Goal: Task Accomplishment & Management: Use online tool/utility

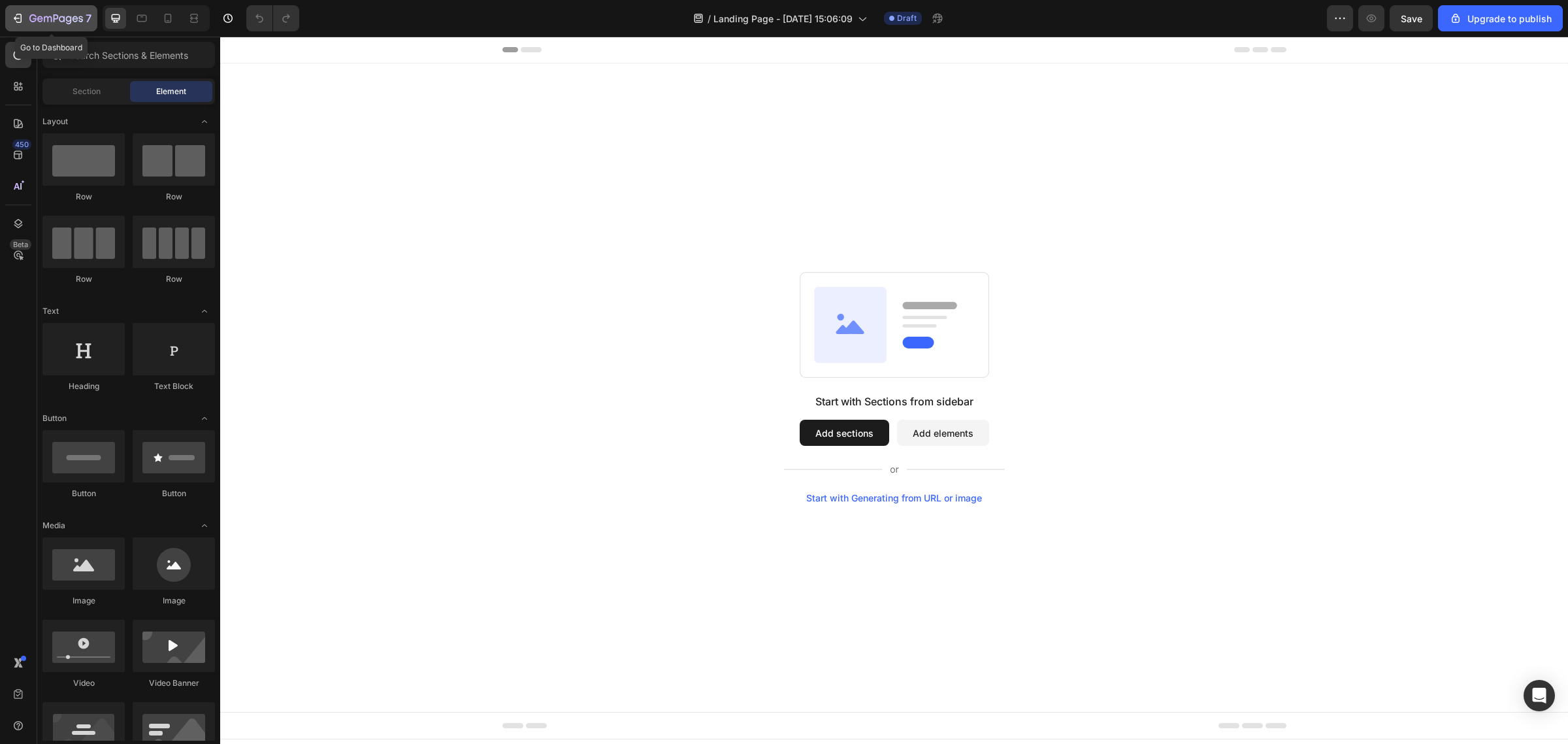
click at [20, 16] on icon "button" at bounding box center [18, 18] width 13 height 13
click at [159, 24] on div at bounding box center [168, 18] width 21 height 21
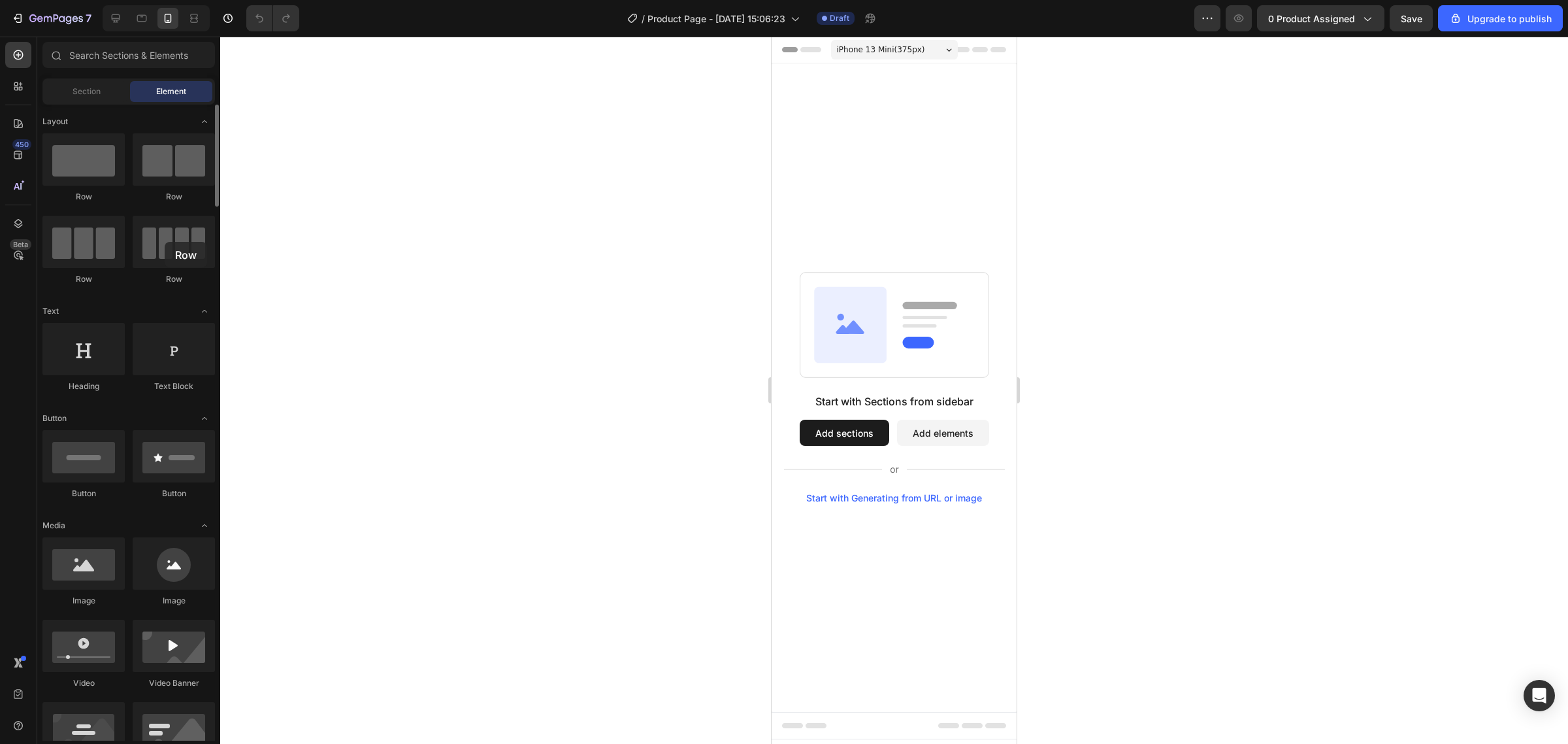
drag, startPoint x: 101, startPoint y: 178, endPoint x: 125, endPoint y: 227, distance: 54.6
click at [122, 227] on div "Row Row Row Row" at bounding box center [129, 215] width 173 height 163
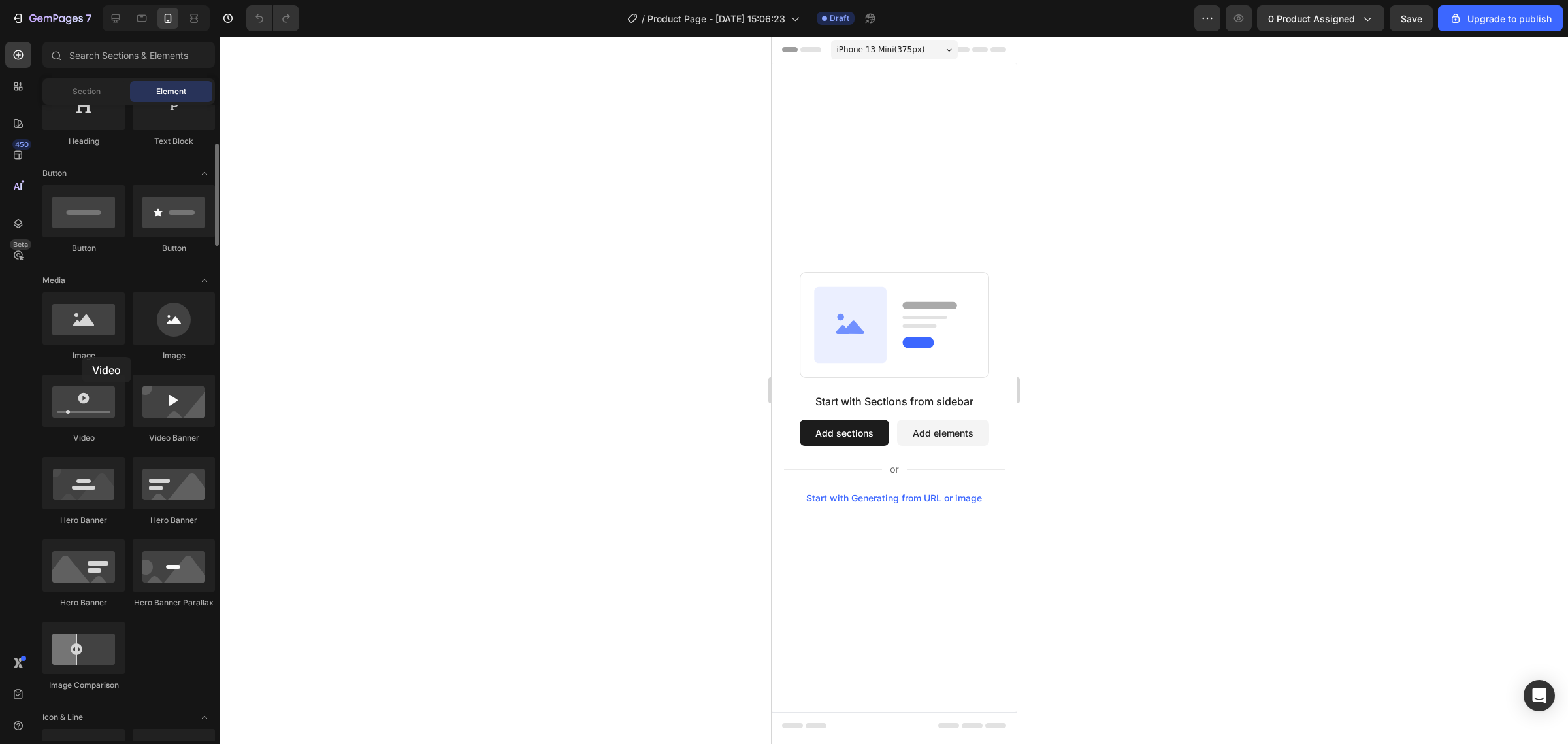
drag, startPoint x: 40, startPoint y: 147, endPoint x: 82, endPoint y: 357, distance: 214.2
click at [82, 357] on div "Image Image Video Video Banner Hero Banner Hero Banner Hero Banner Hero Banner …" at bounding box center [129, 498] width 173 height 411
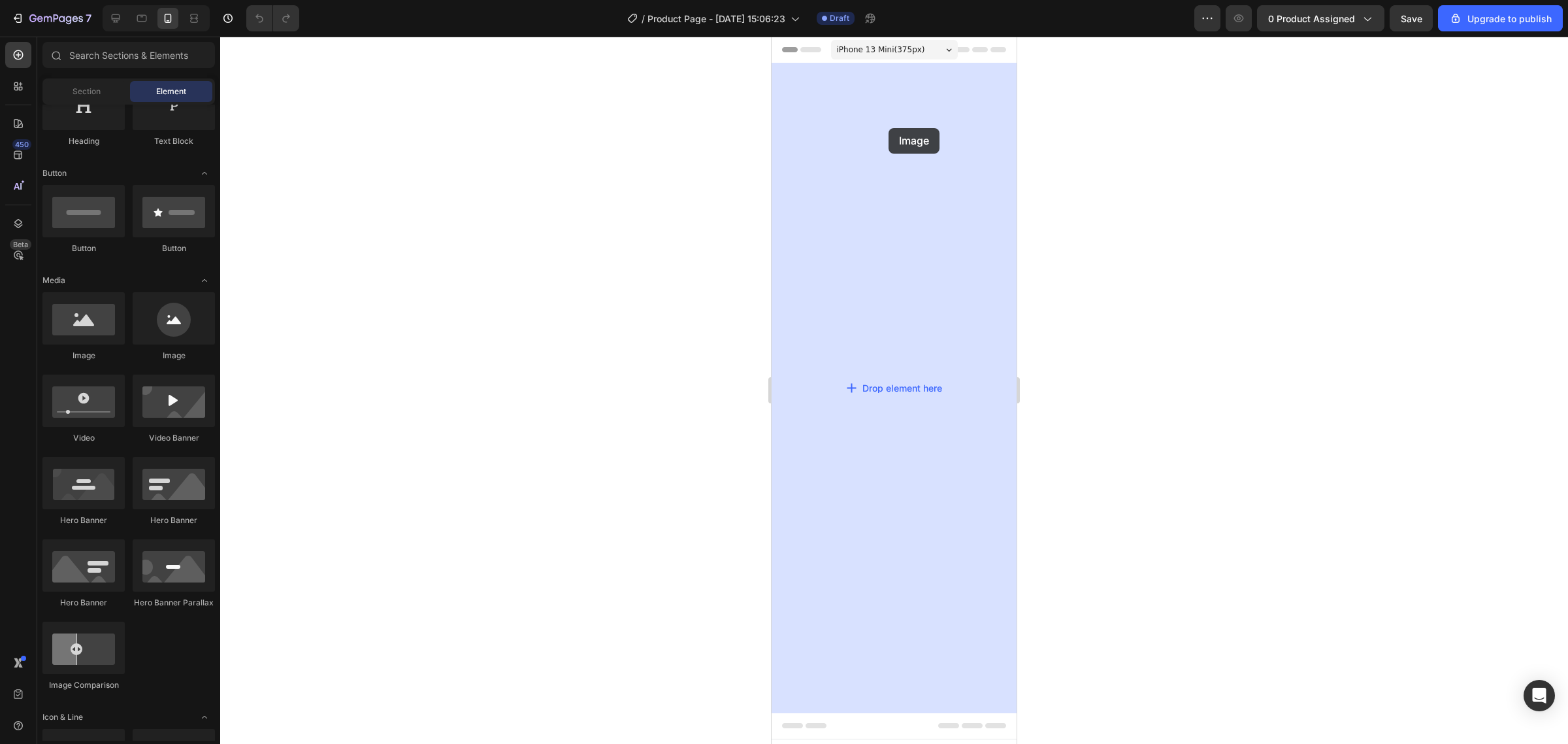
drag, startPoint x: 859, startPoint y: 359, endPoint x: 829, endPoint y: 159, distance: 202.2
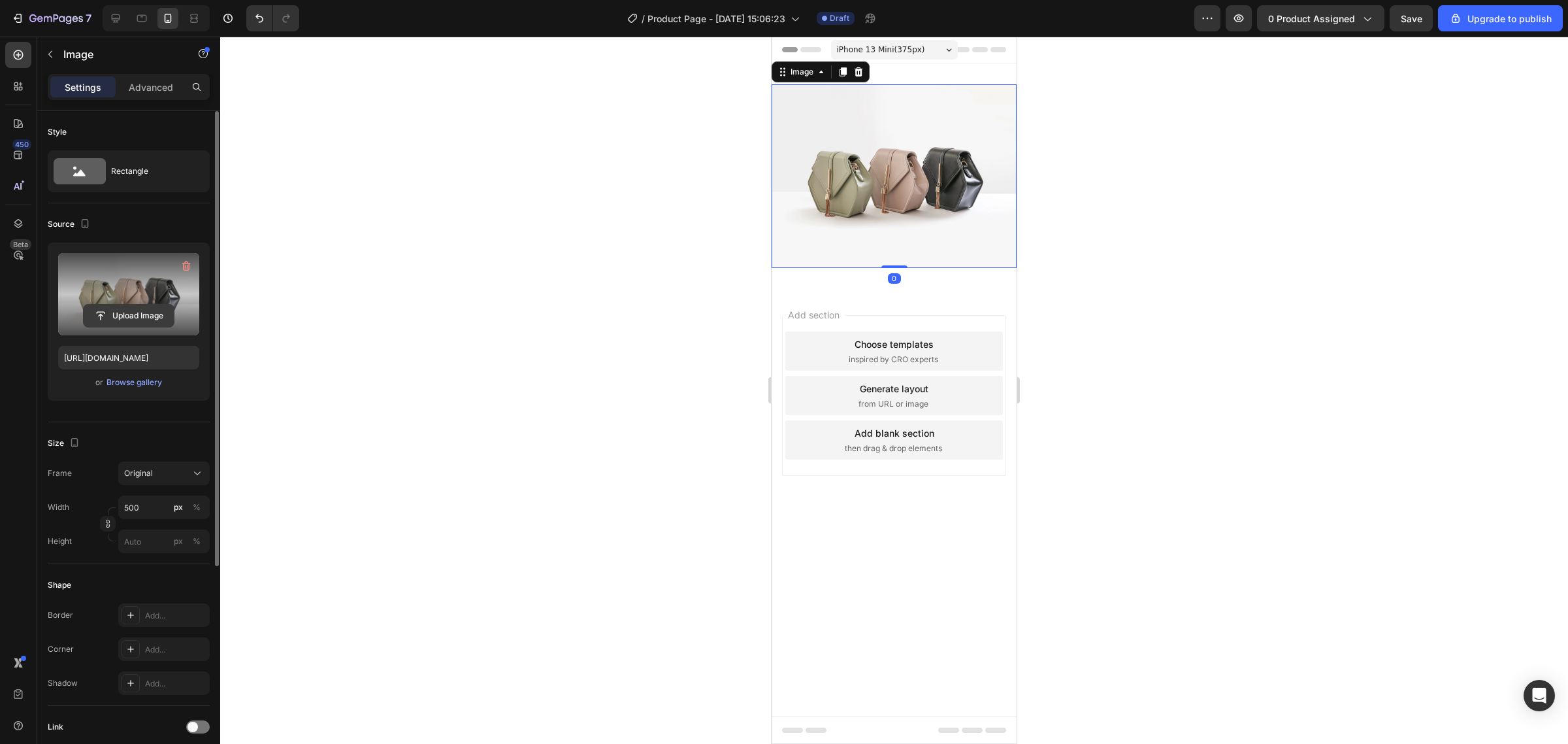
click at [95, 306] on input "file" at bounding box center [129, 316] width 90 height 22
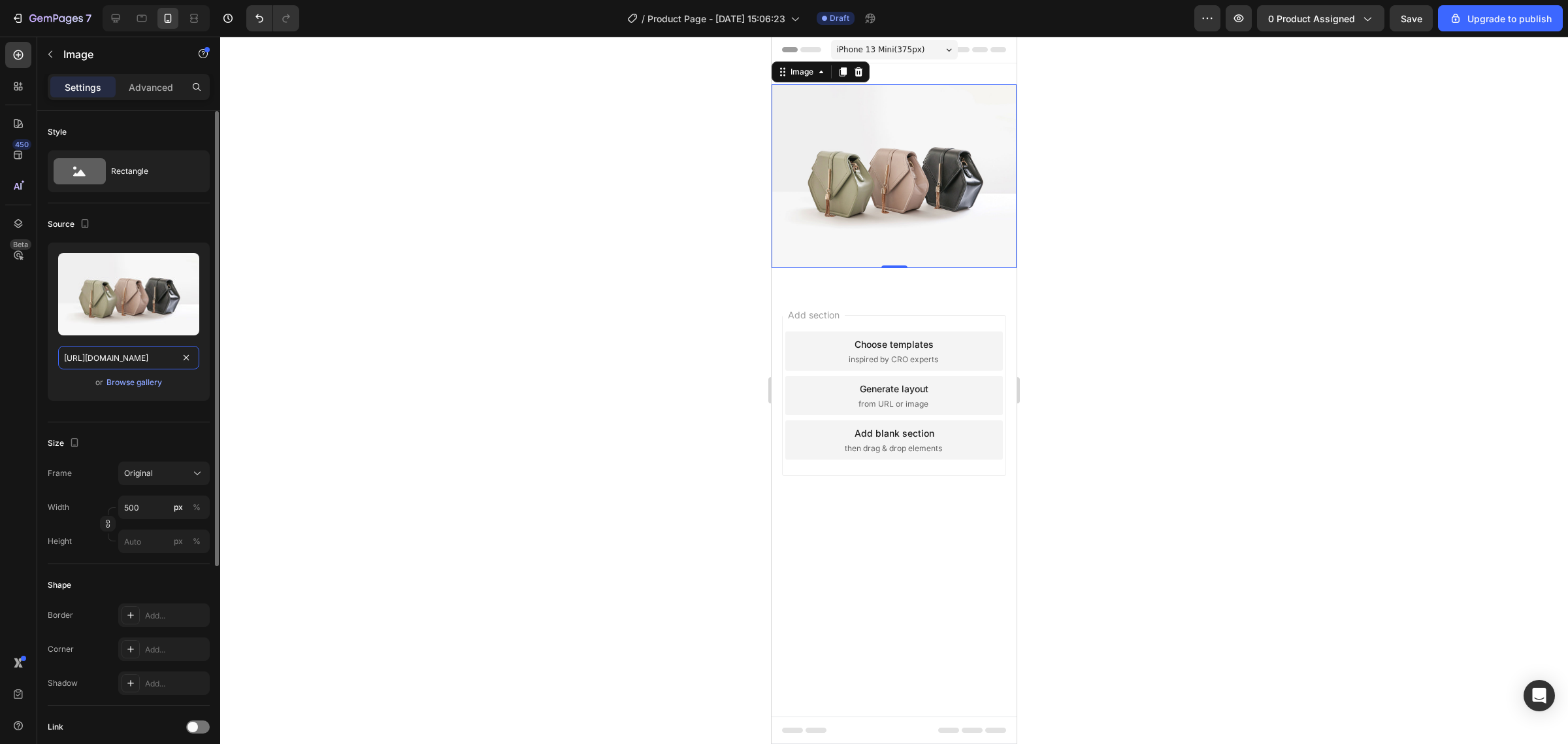
click at [184, 358] on input "https://cdn.shopify.com/s/files/1/2005/9307/files/image_demo.jpg" at bounding box center [129, 358] width 141 height 24
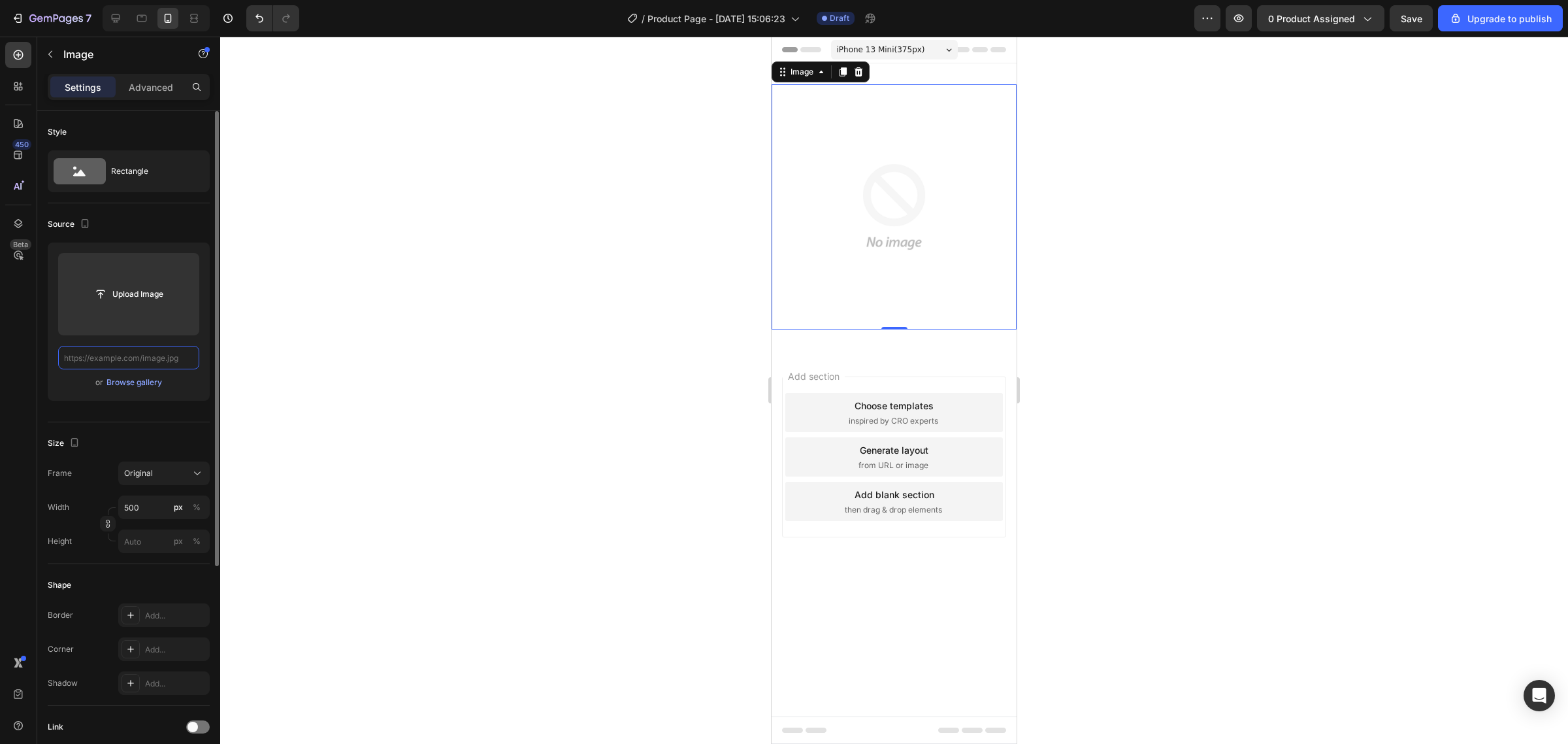
scroll to position [0, 0]
paste input "https://iili.io/KfxObEB.gif"
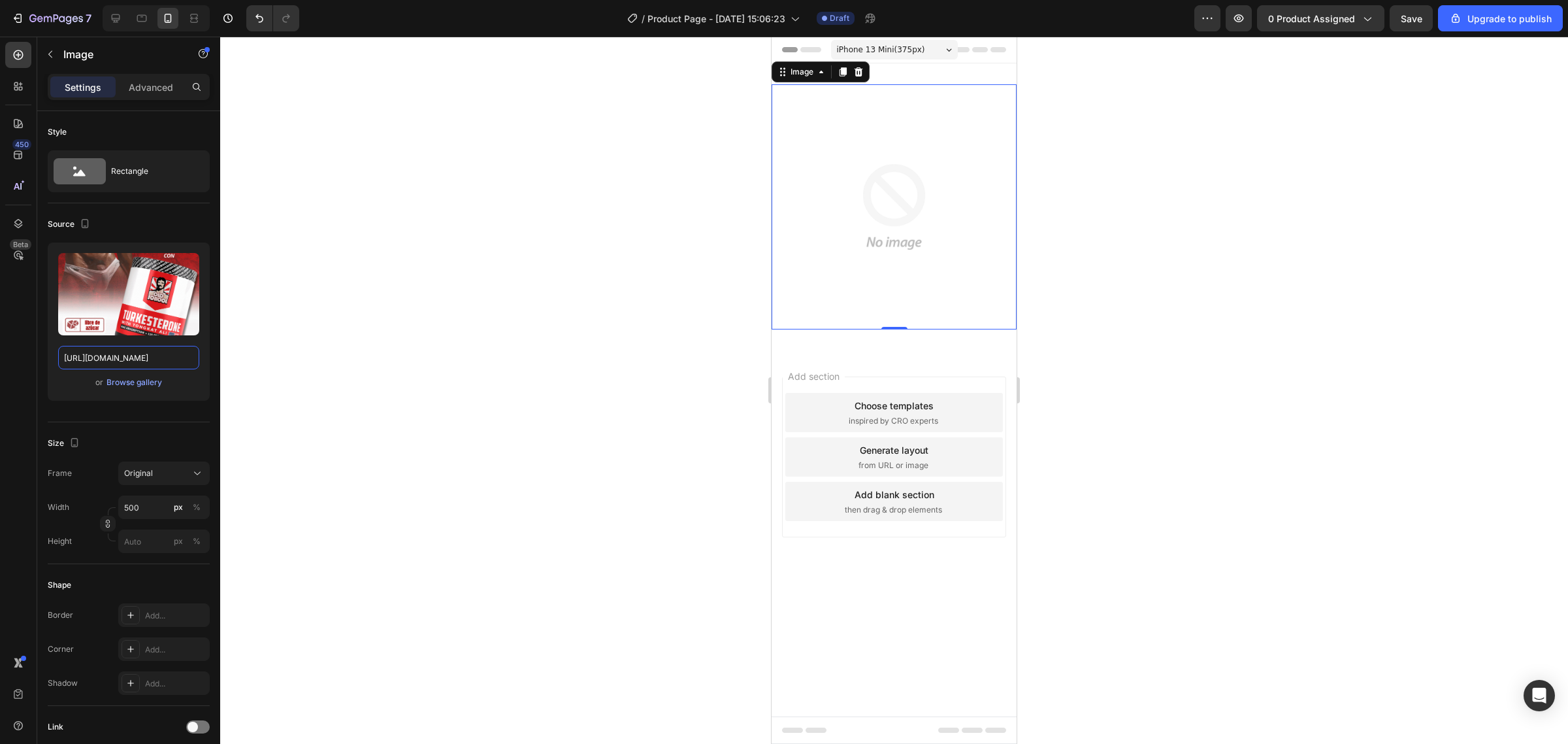
type input "https://iili.io/KfxObEB.gif"
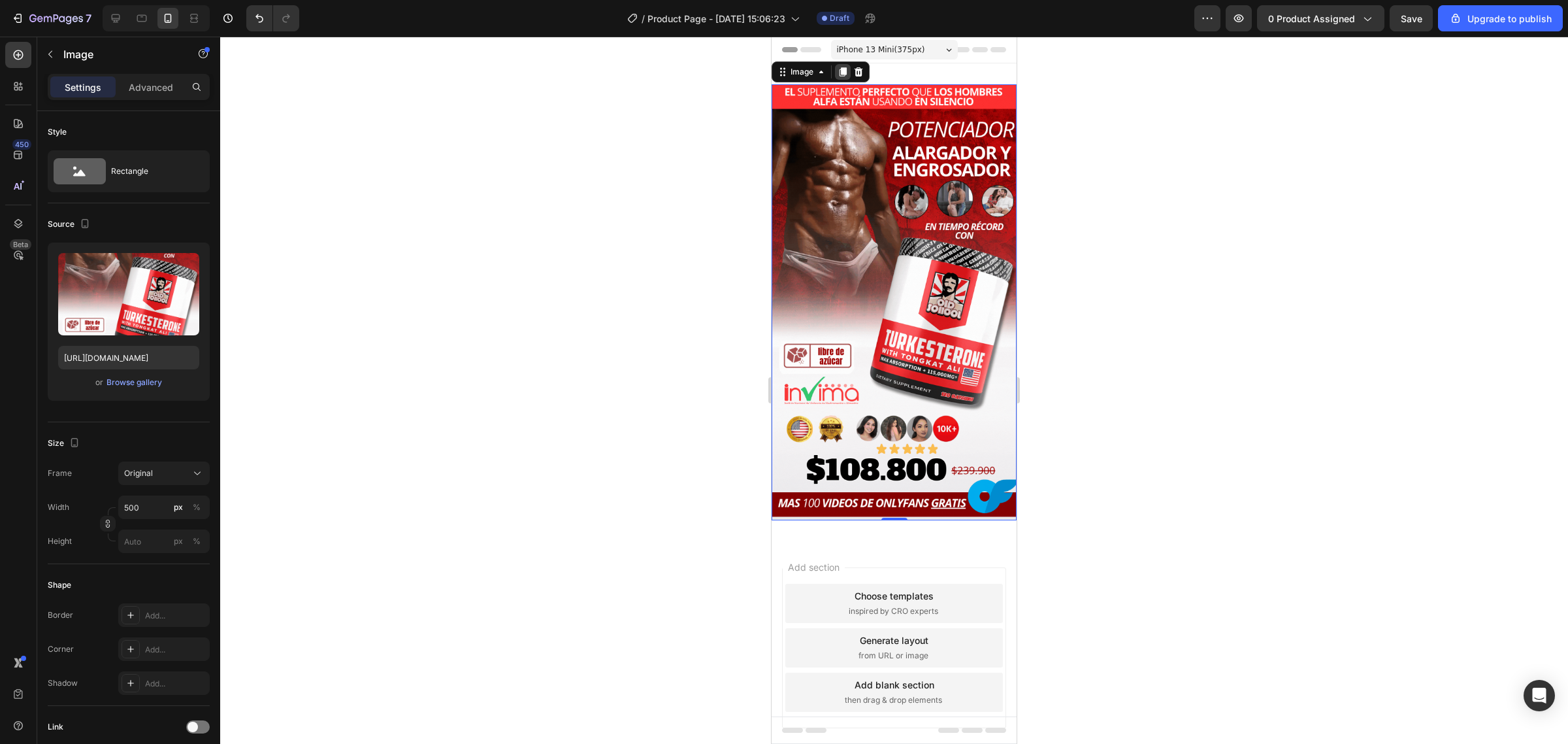
click at [837, 74] on icon at bounding box center [842, 72] width 10 height 10
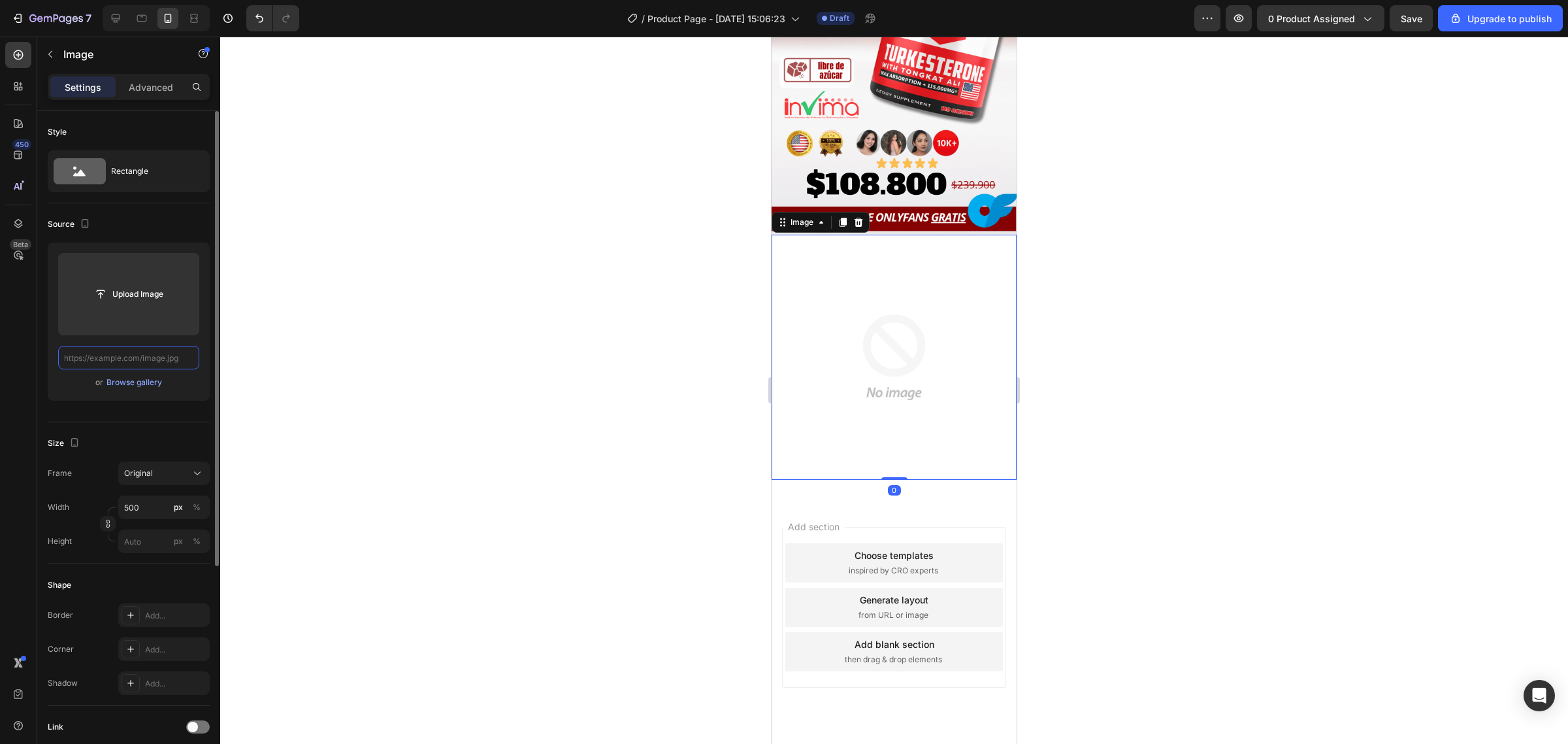
paste input "https://iili.io/KfxODBV.gif"
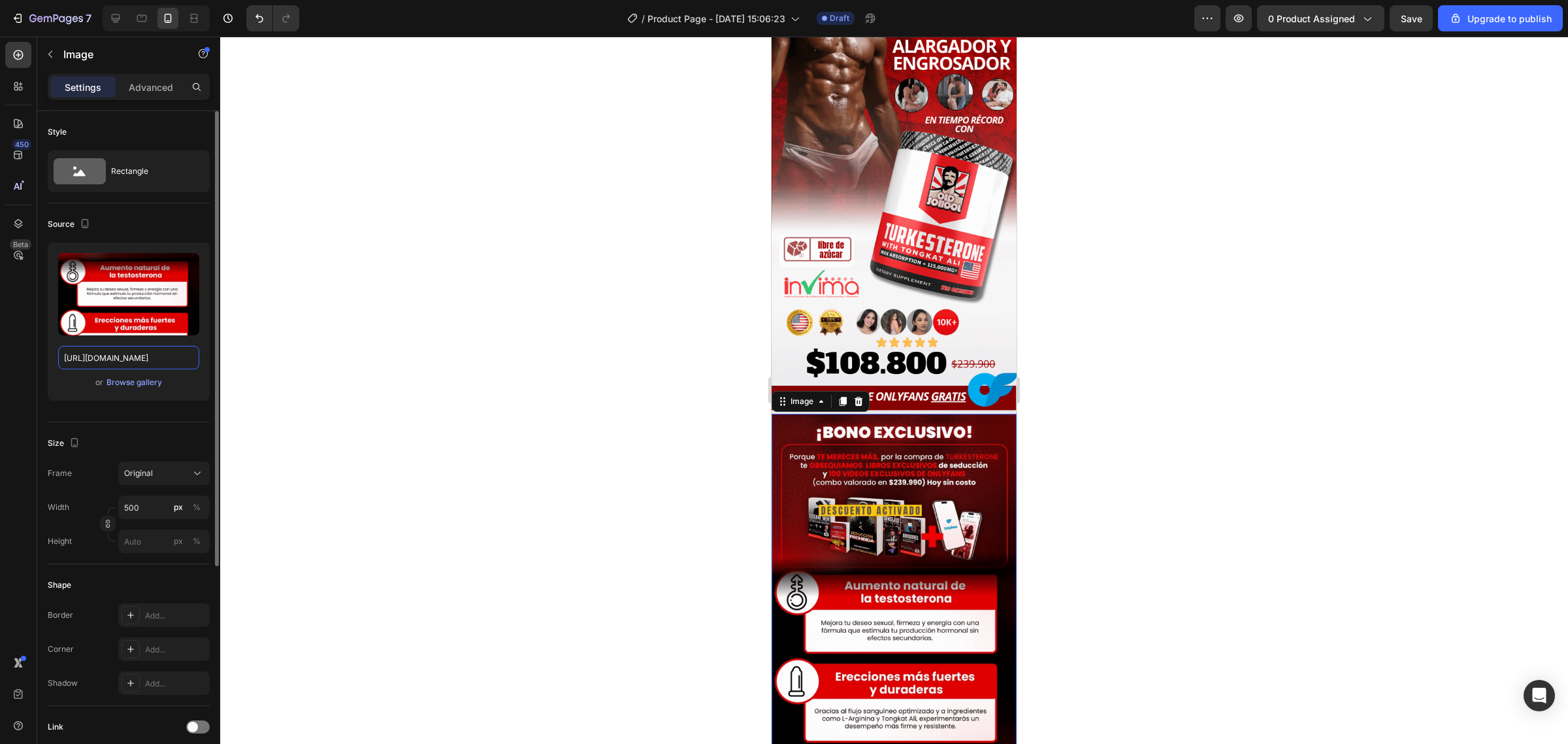
scroll to position [409, 0]
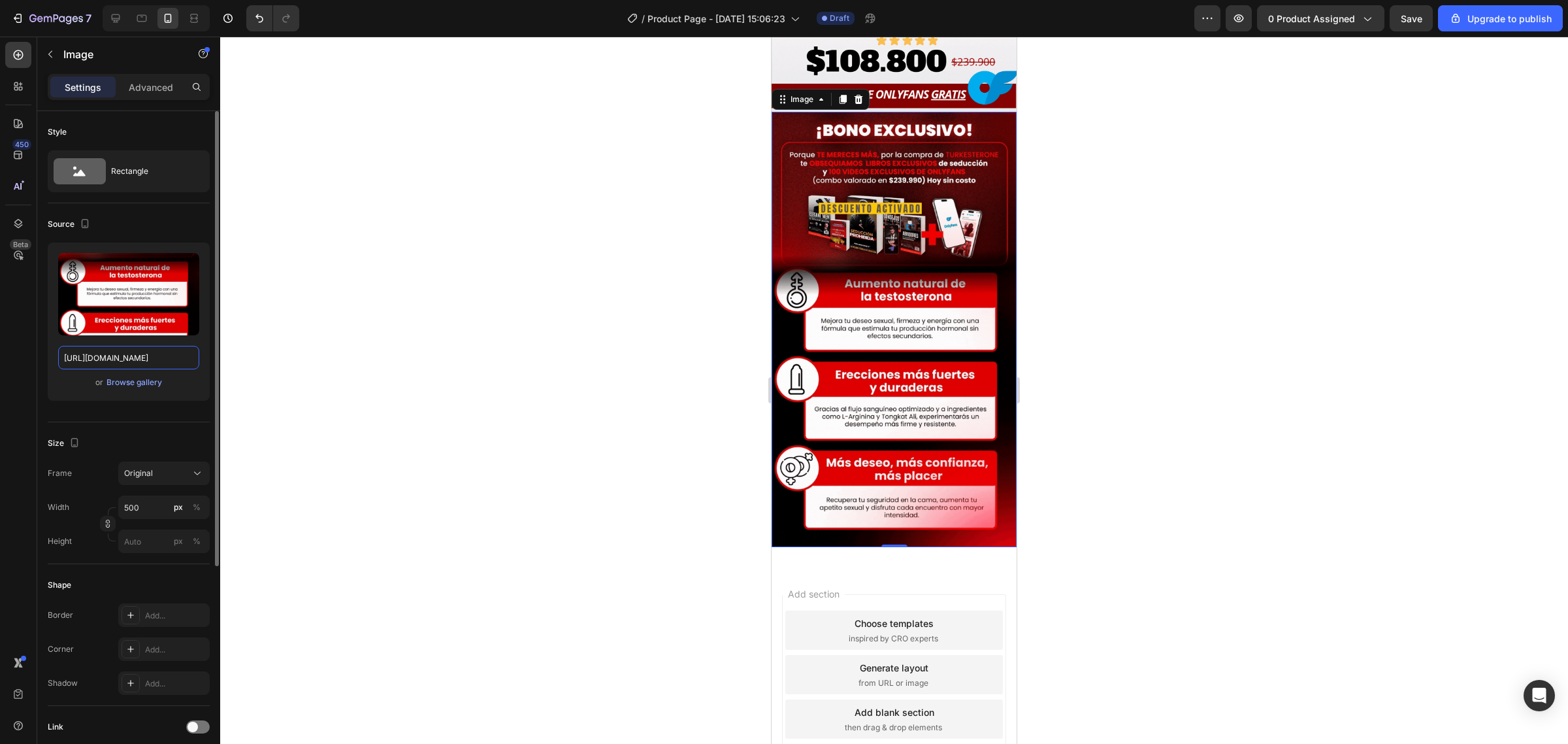
type input "https://iili.io/KfxODBV.gif"
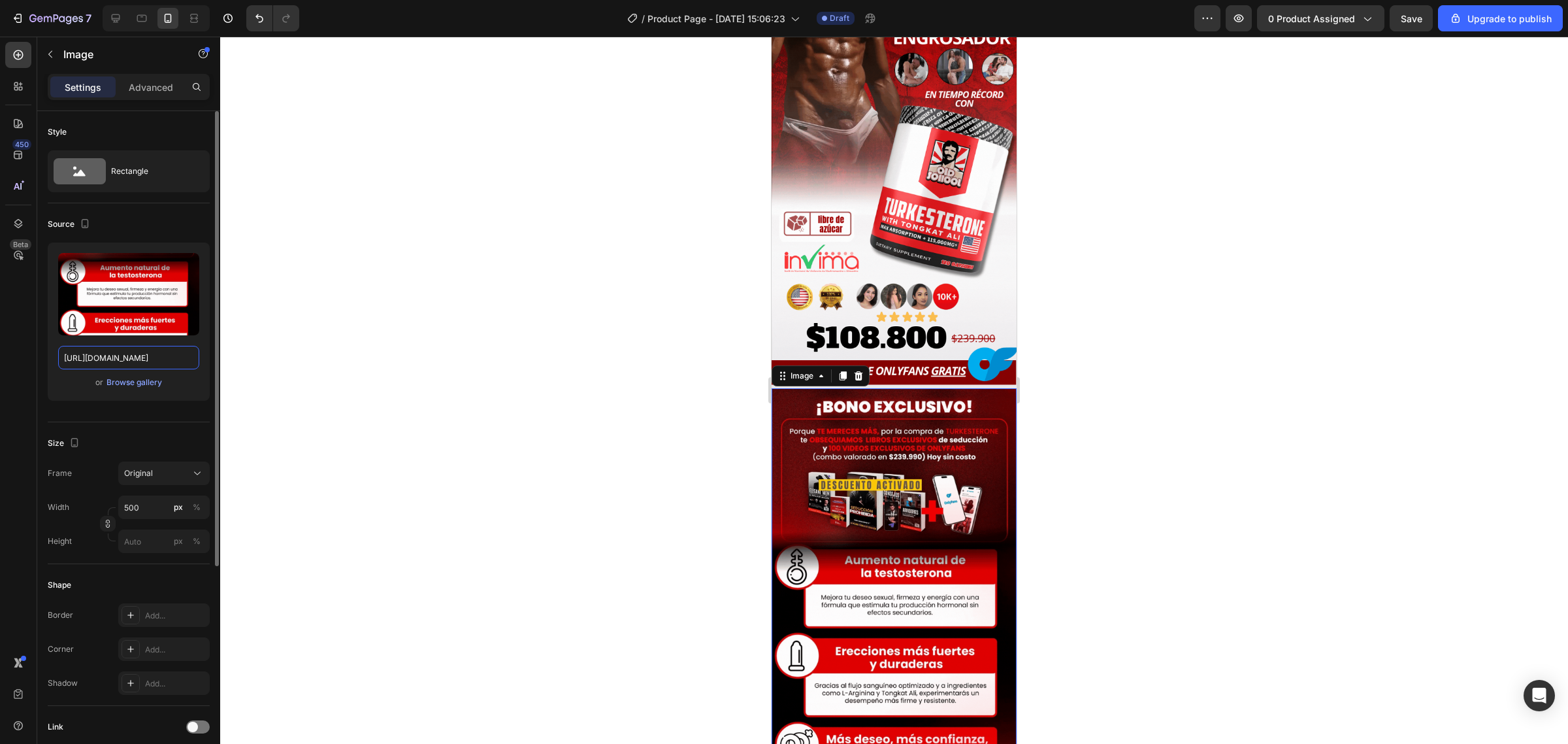
scroll to position [0, 0]
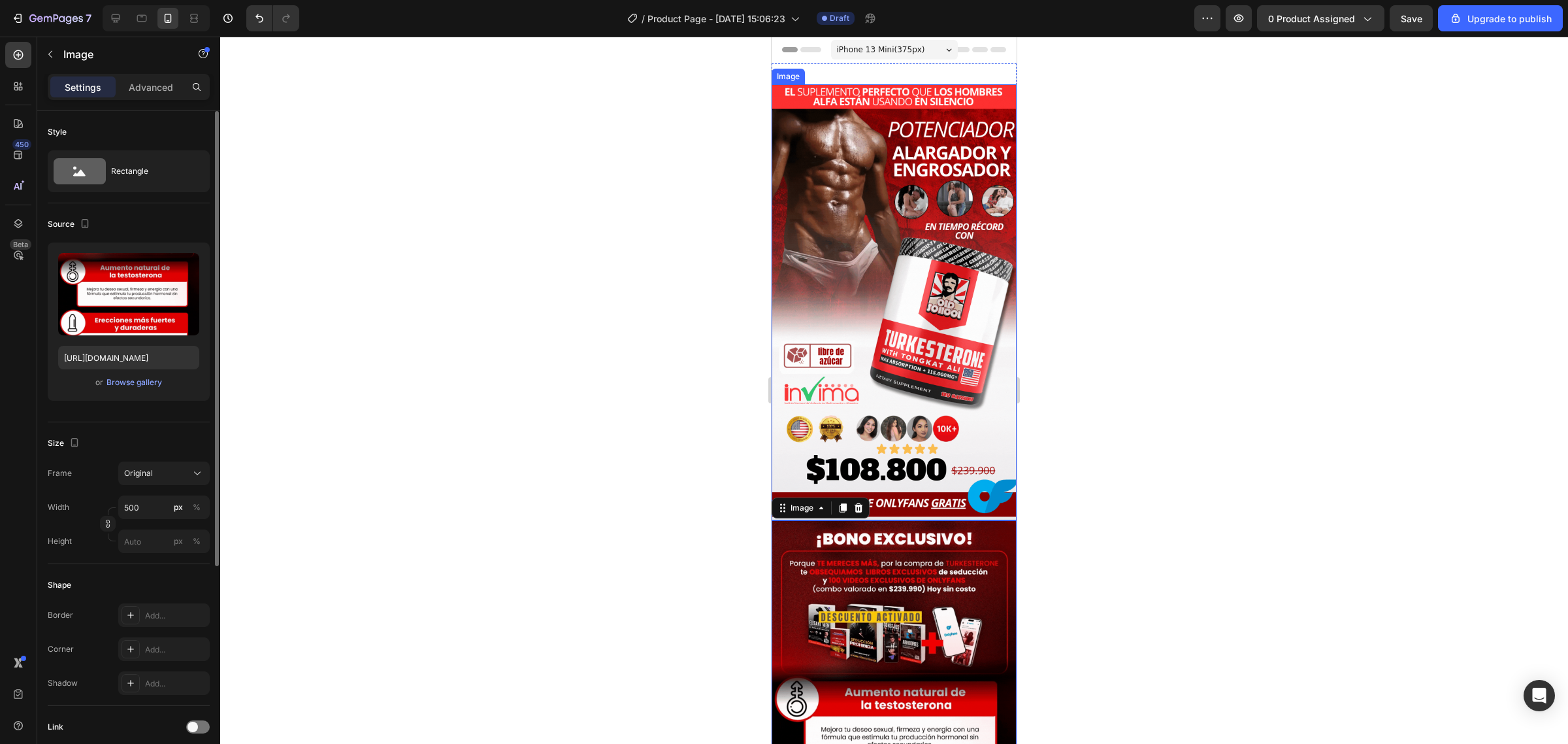
click at [952, 422] on img at bounding box center [894, 302] width 245 height 436
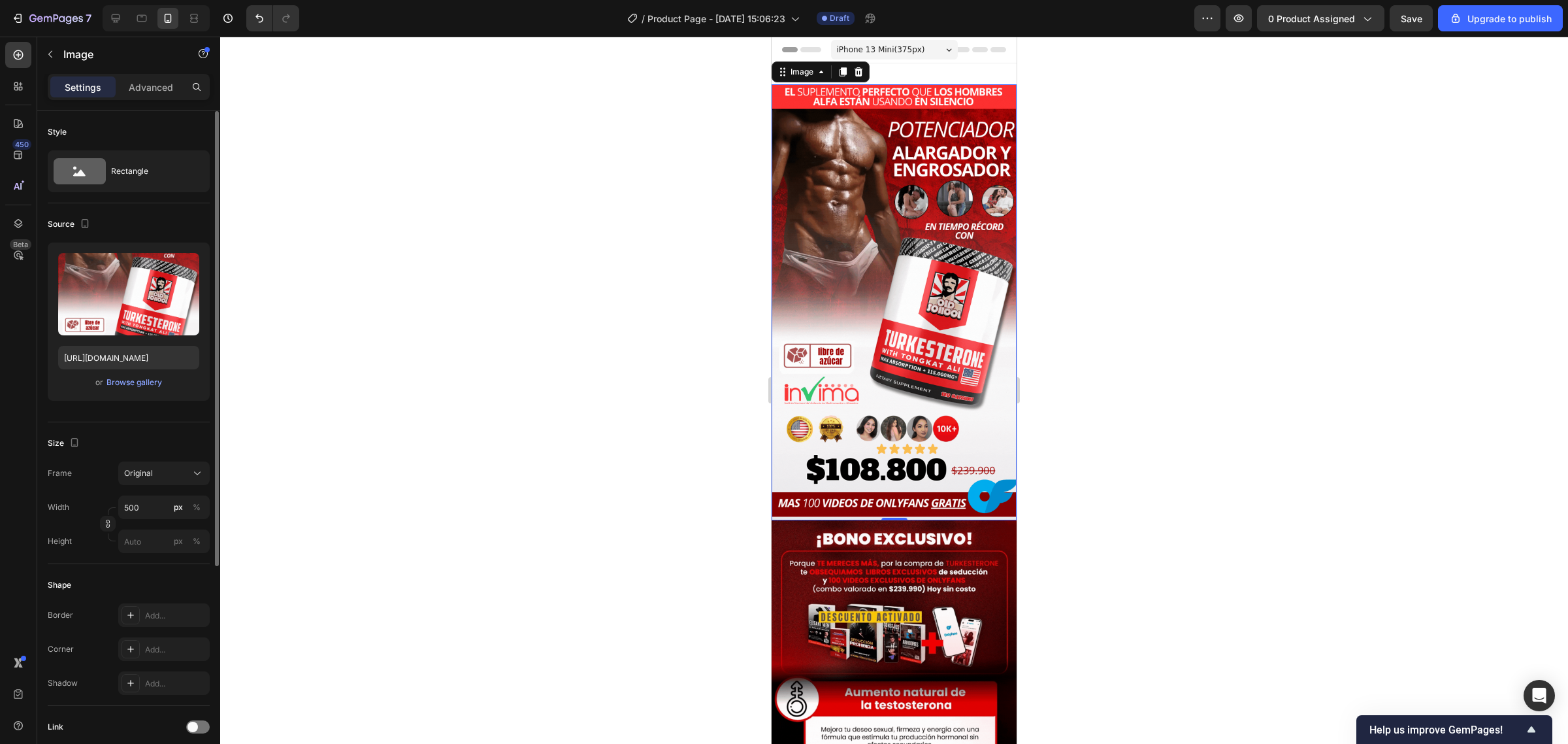
click at [933, 214] on img at bounding box center [894, 302] width 245 height 436
click at [150, 275] on label at bounding box center [129, 294] width 141 height 82
click at [150, 305] on input "file" at bounding box center [129, 316] width 90 height 22
type input "https://cdn.shopify.com/s/files/1/0735/0507/9453/files/gempages_586300733888922…"
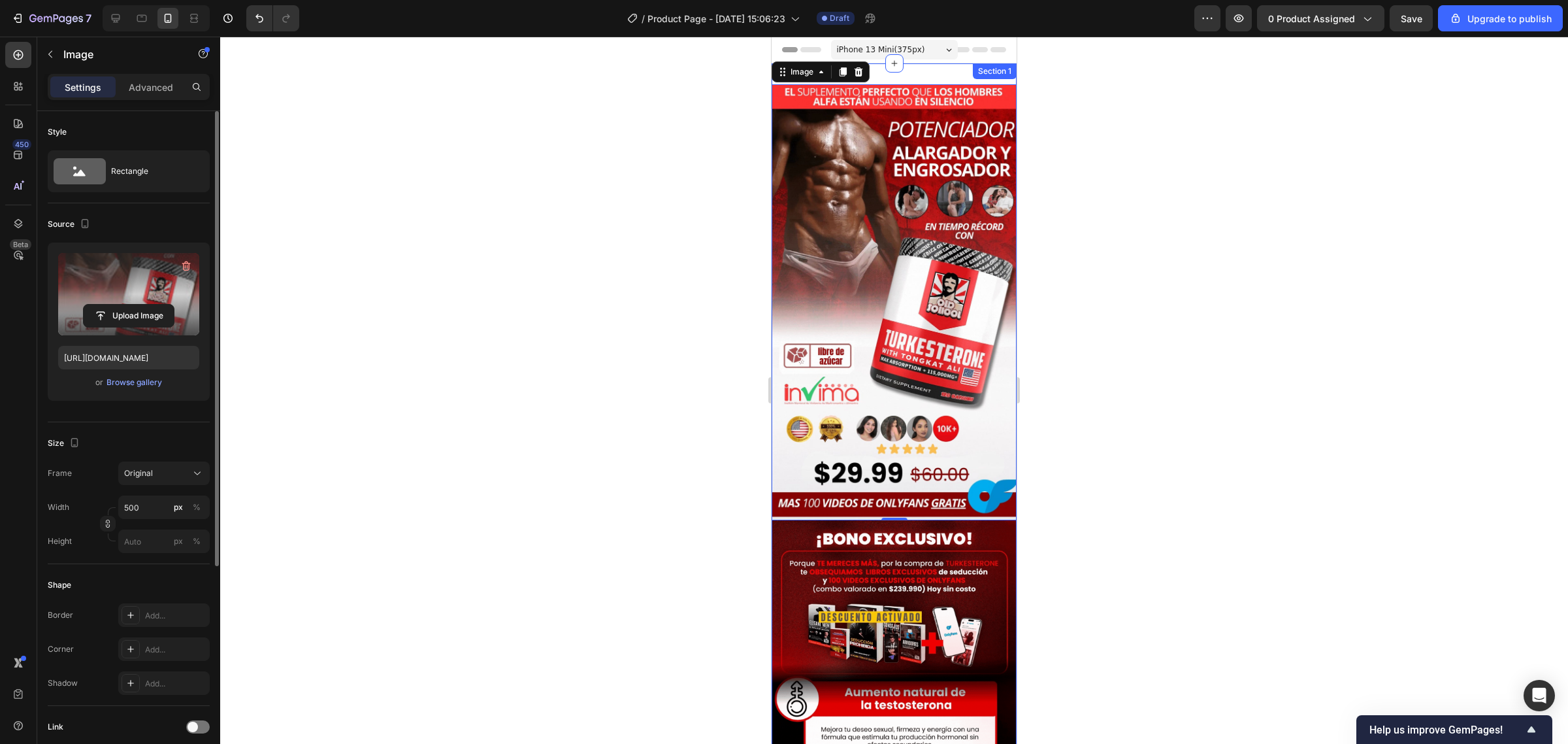
click at [931, 76] on div "Image 0 Image Section 1" at bounding box center [894, 520] width 245 height 913
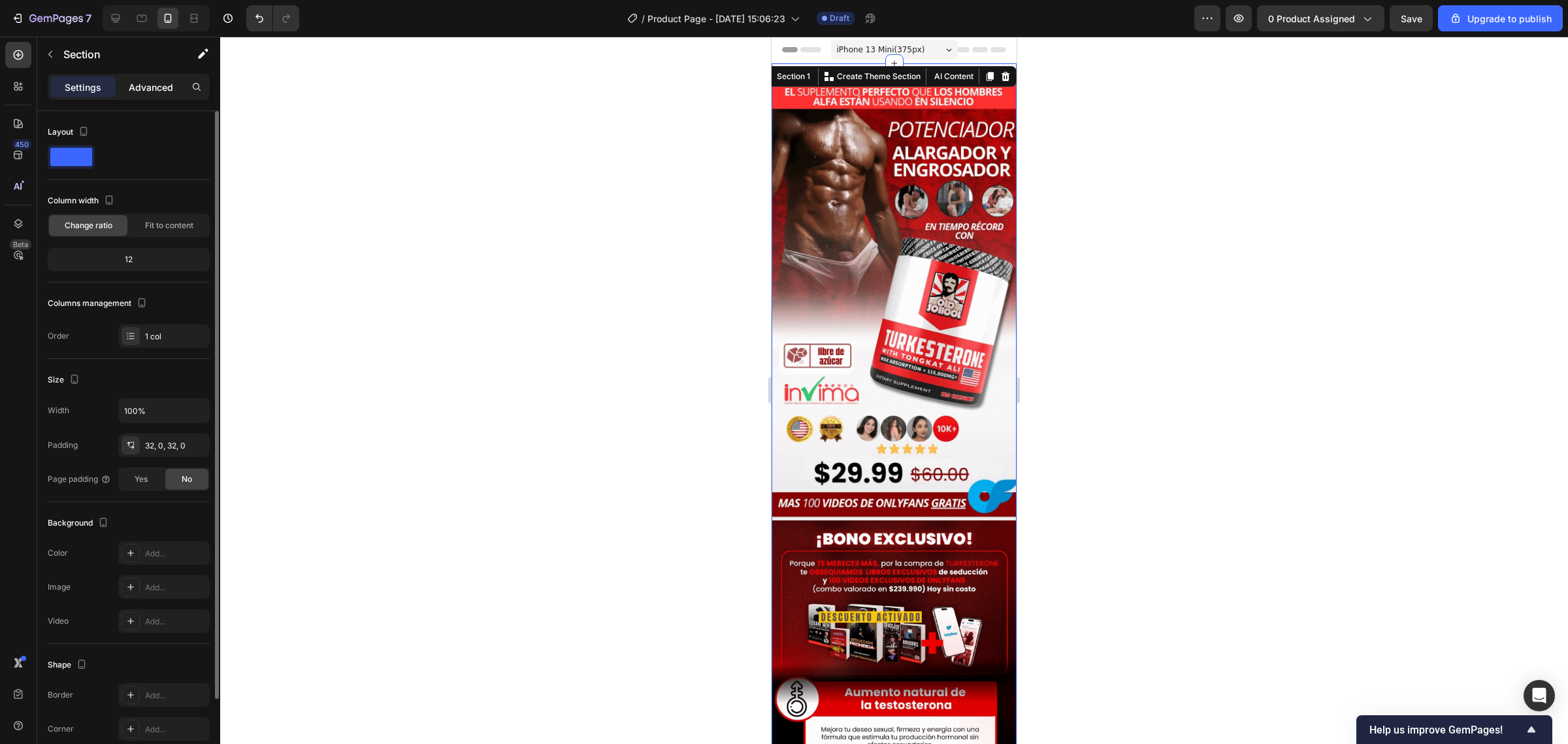
click at [144, 90] on p "Advanced" at bounding box center [151, 87] width 44 height 14
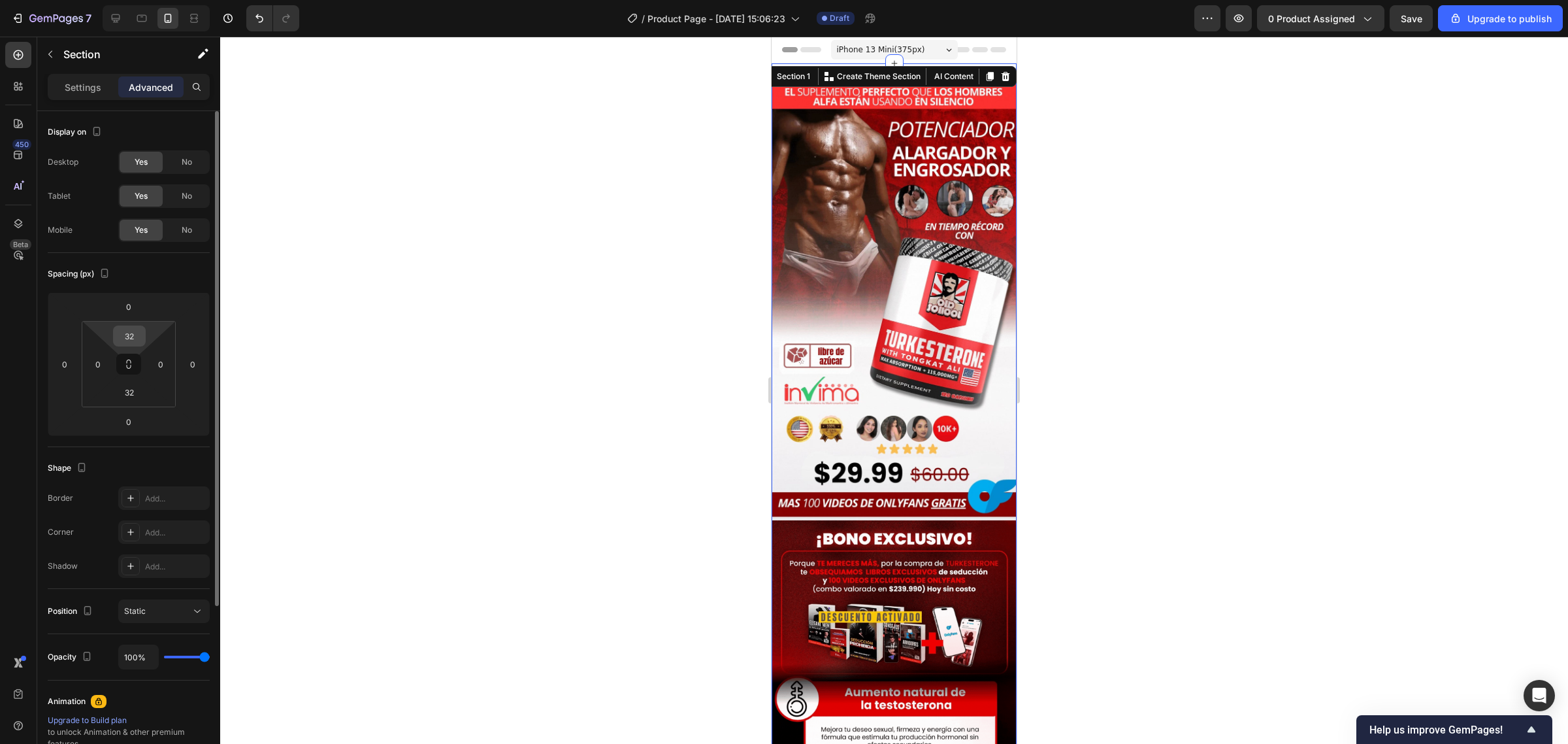
click at [131, 329] on input "32" at bounding box center [129, 336] width 26 height 20
type input "0"
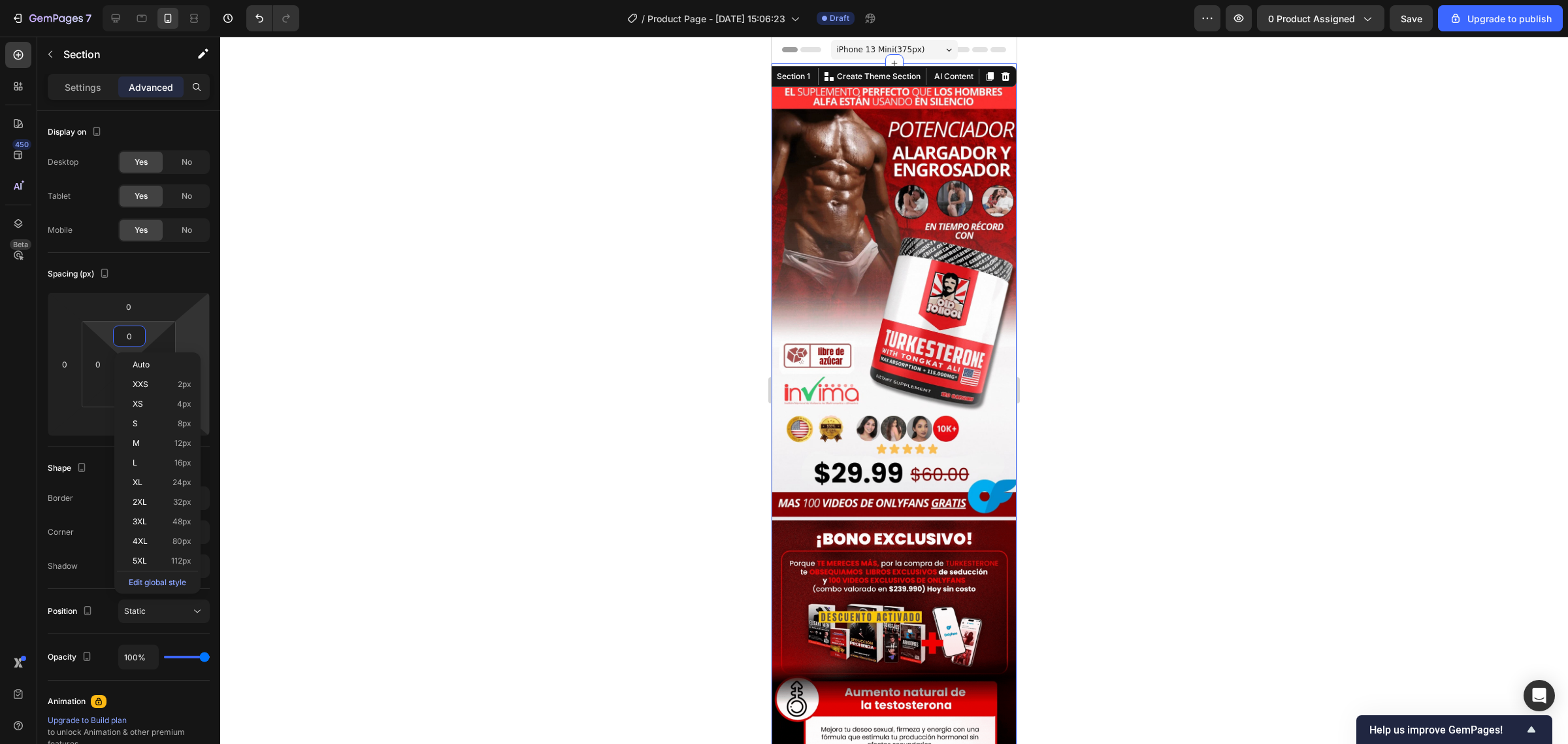
click at [538, 221] on div at bounding box center [894, 390] width 1348 height 707
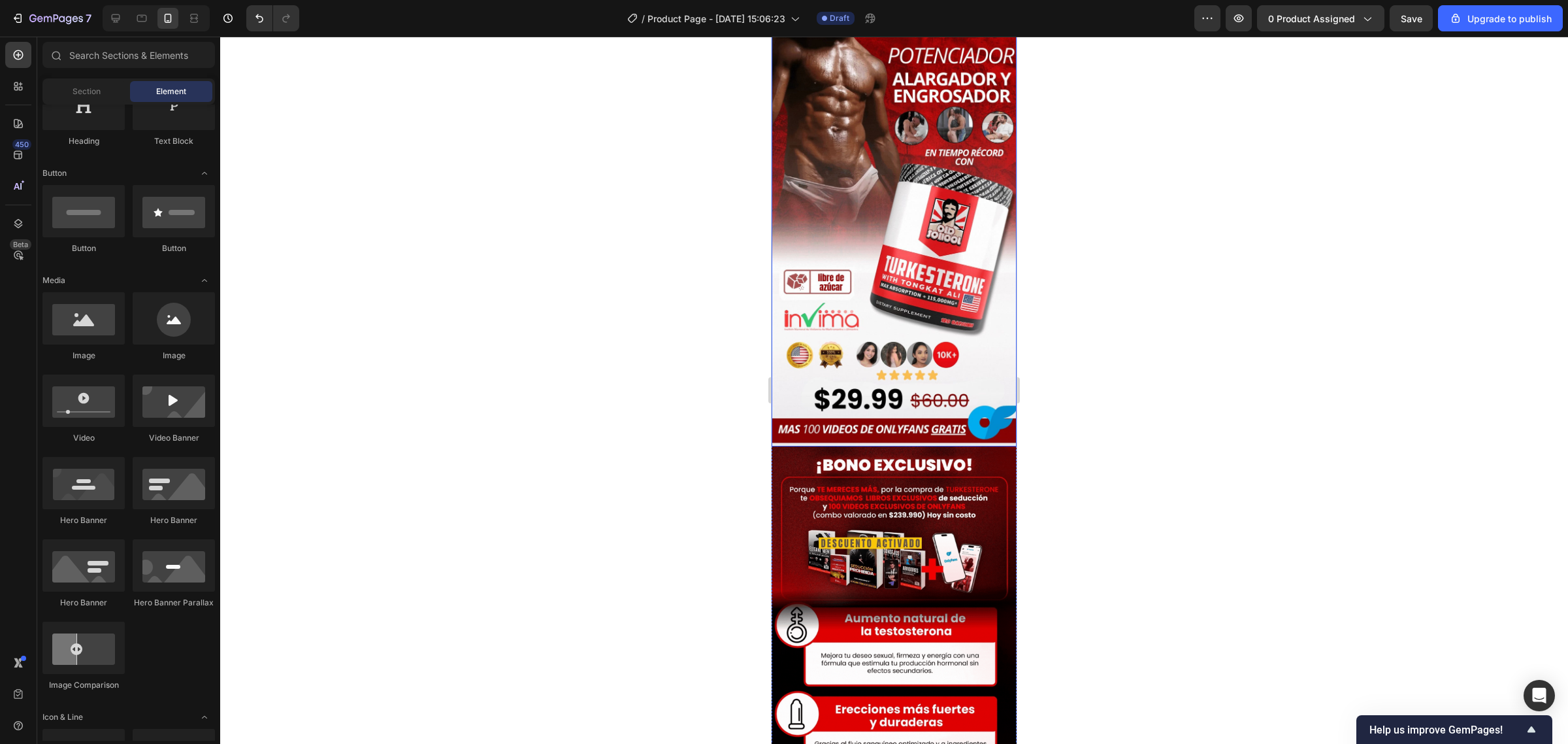
scroll to position [82, 0]
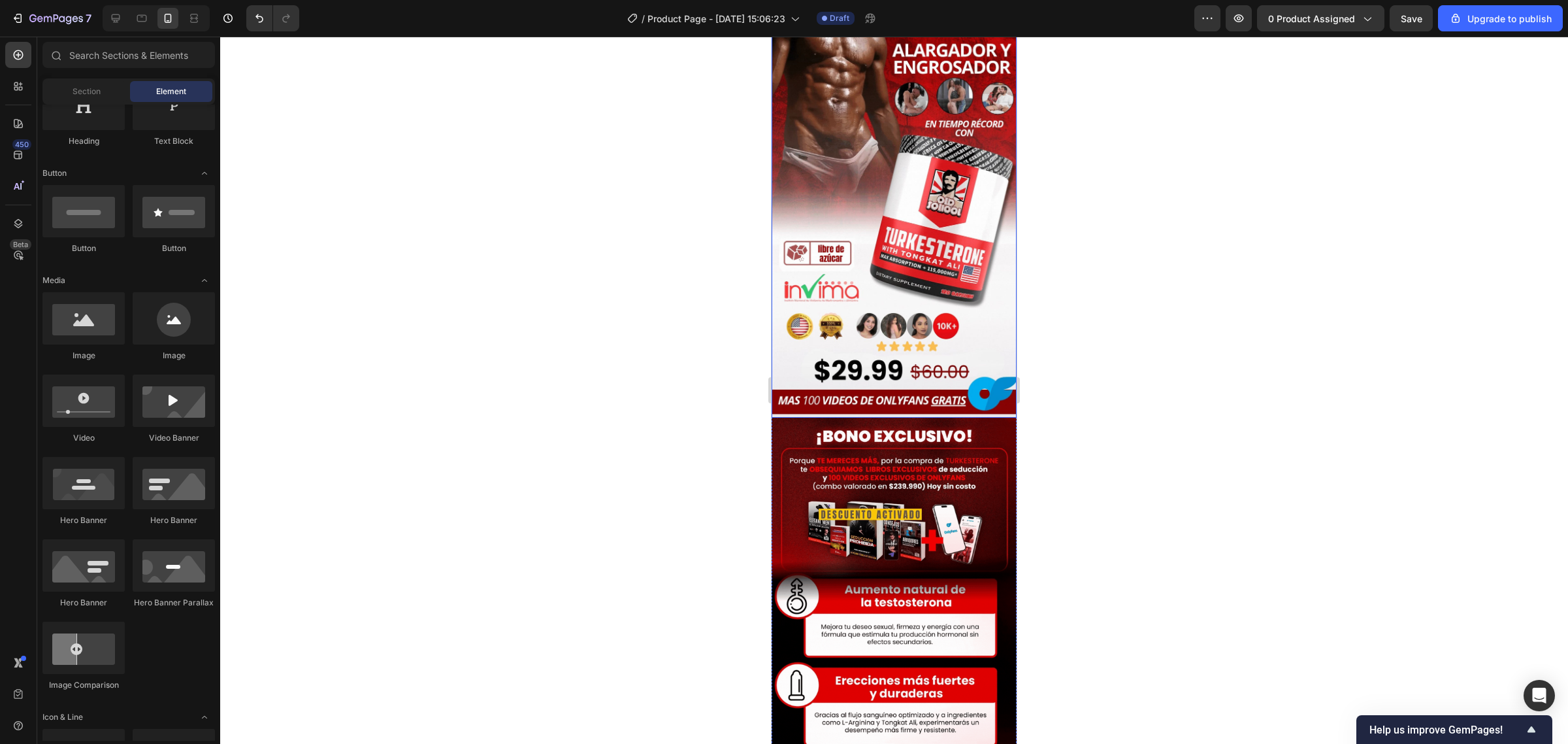
click at [877, 319] on img at bounding box center [894, 199] width 245 height 436
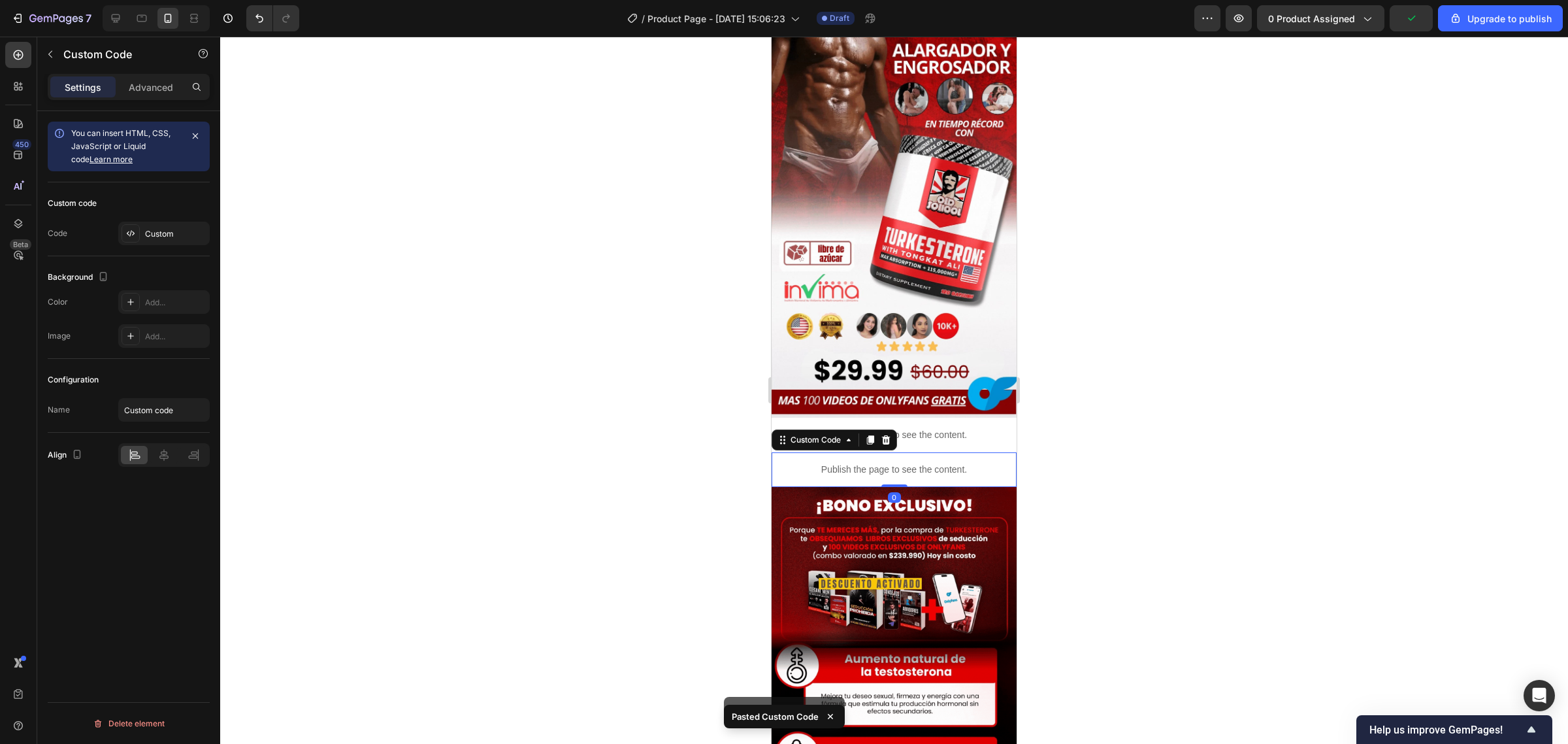
click at [1144, 210] on div at bounding box center [894, 390] width 1348 height 707
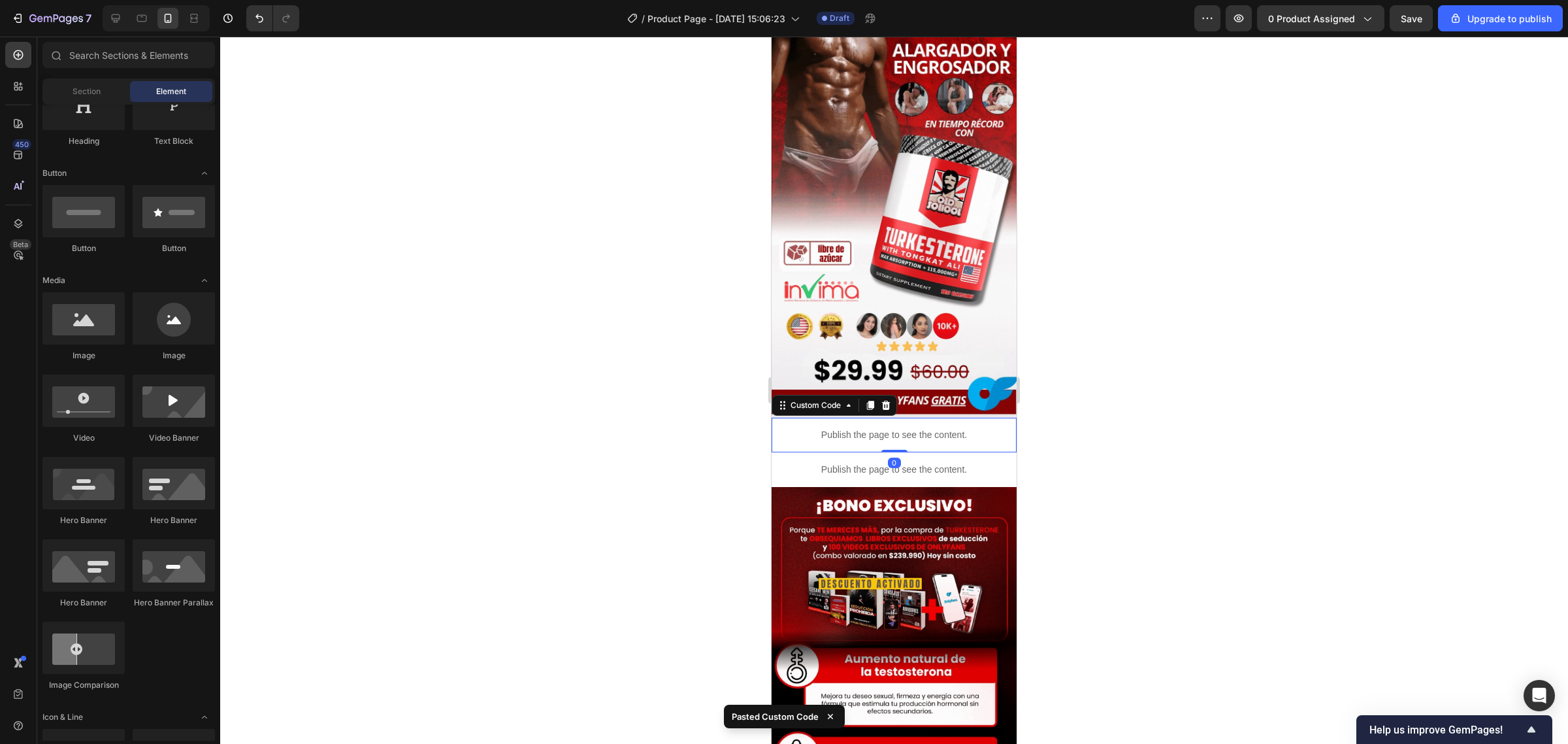
click at [876, 428] on p "Publish the page to see the content." at bounding box center [894, 435] width 245 height 14
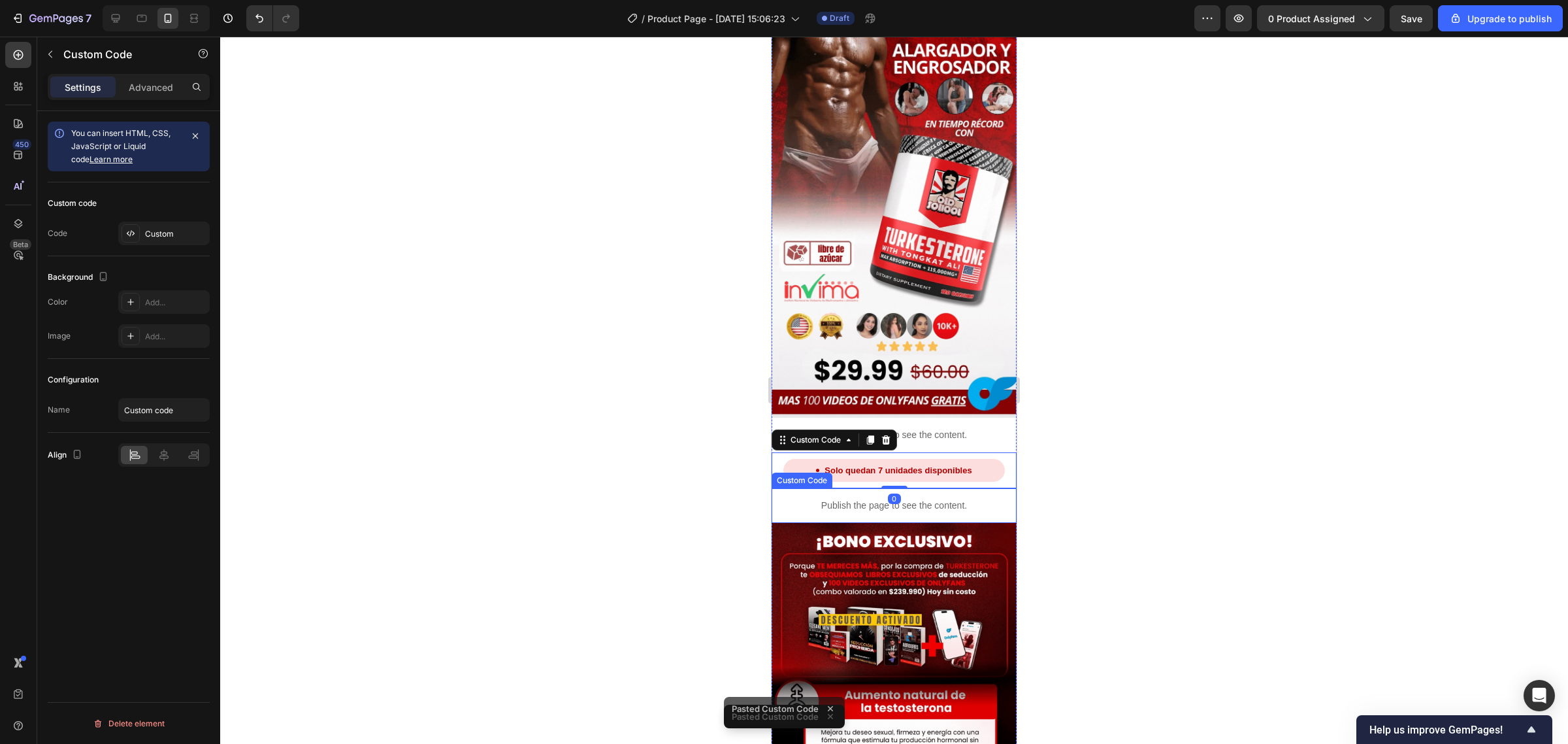
click at [920, 488] on div "Publish the page to see the content." at bounding box center [894, 505] width 245 height 35
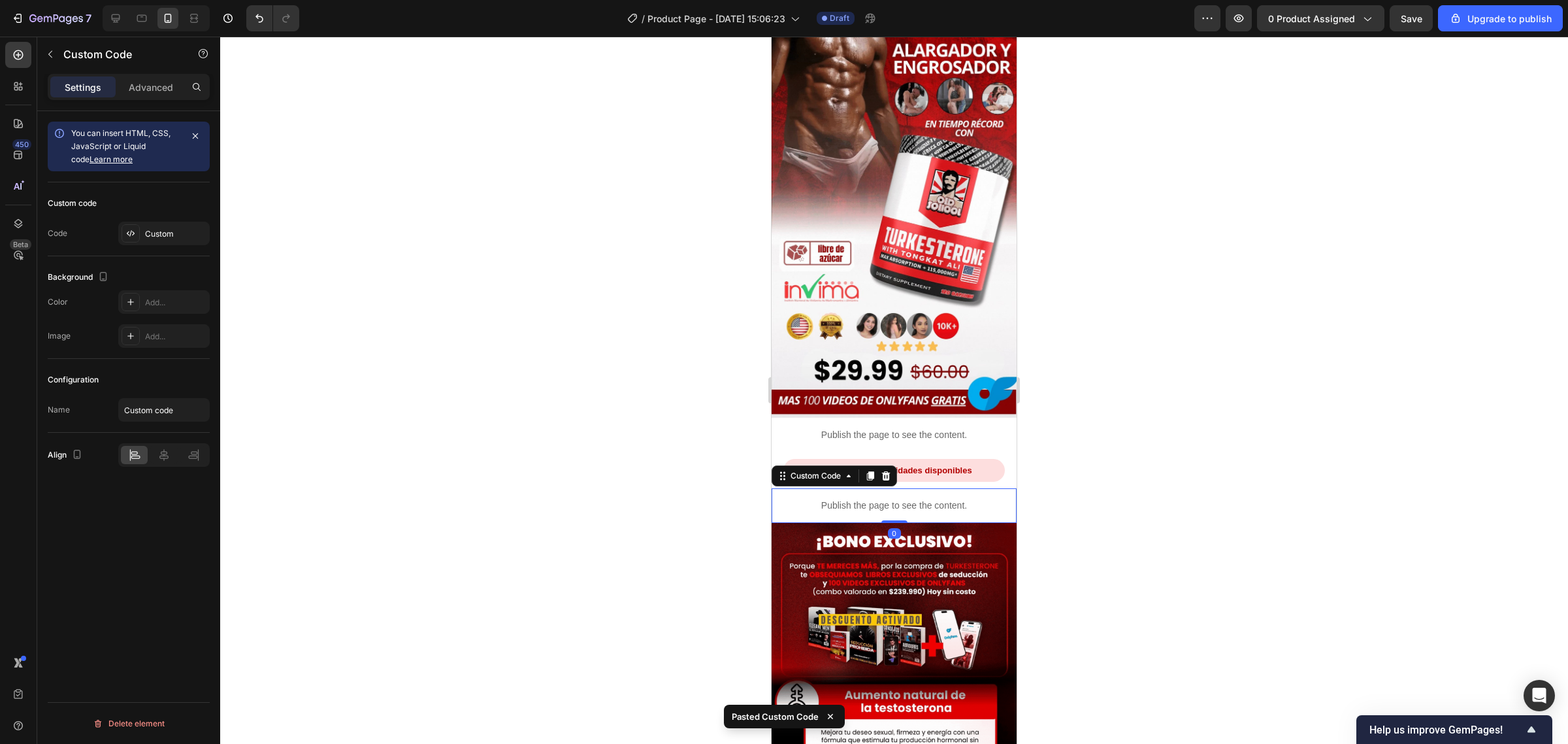
click at [882, 465] on div "Custom Code" at bounding box center [835, 476] width 125 height 21
click at [882, 471] on icon at bounding box center [886, 476] width 10 height 10
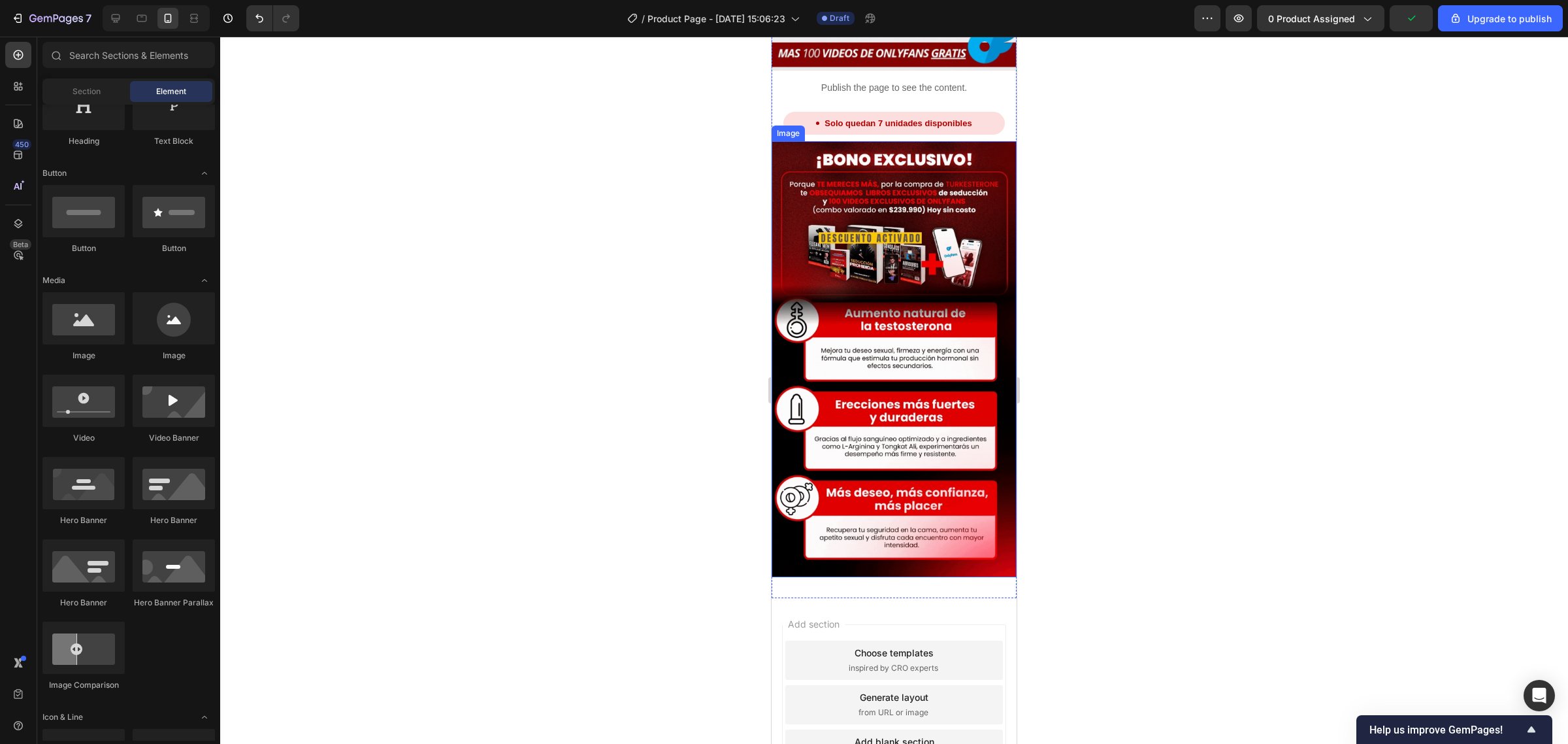
scroll to position [517, 0]
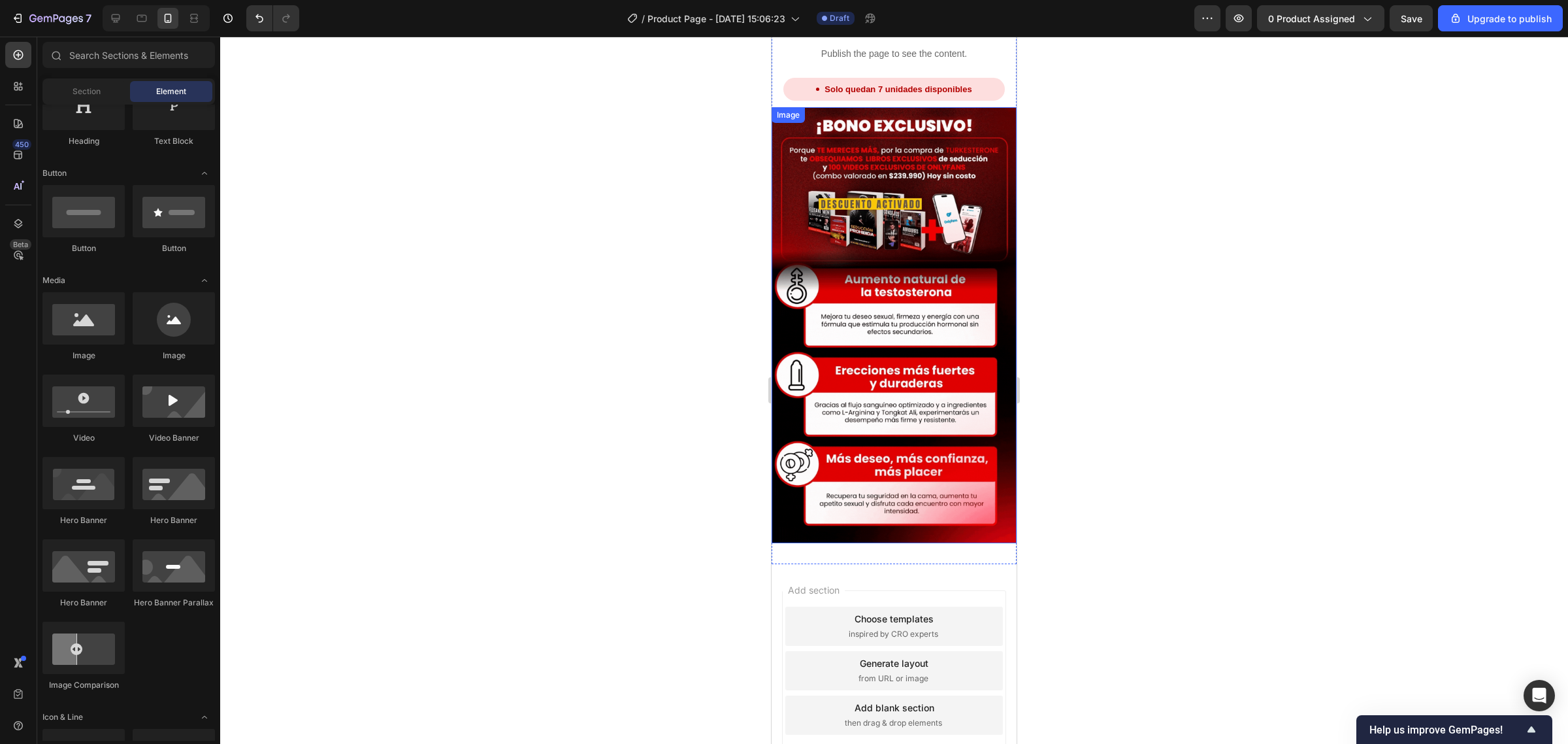
click at [850, 299] on img at bounding box center [894, 325] width 245 height 436
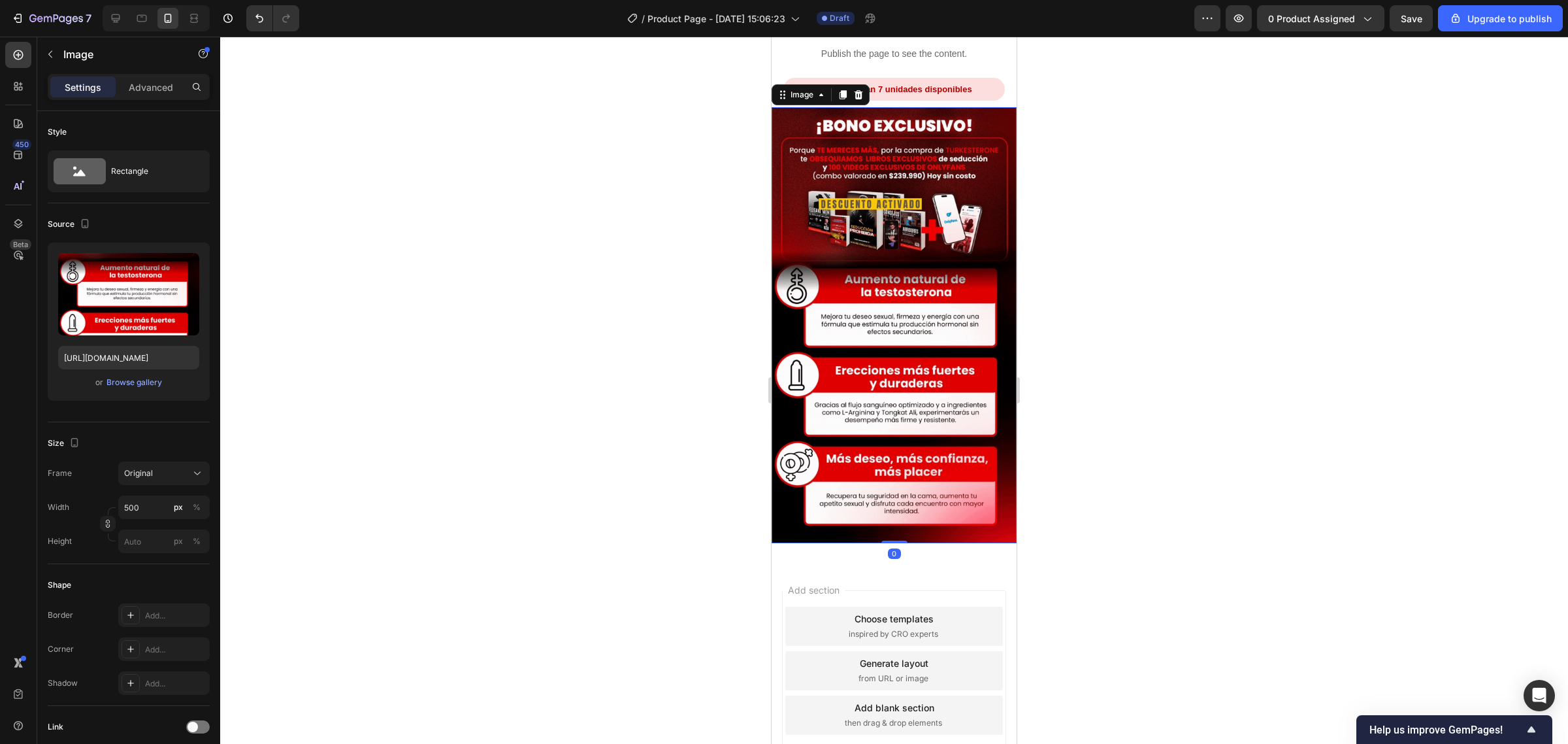
scroll to position [435, 0]
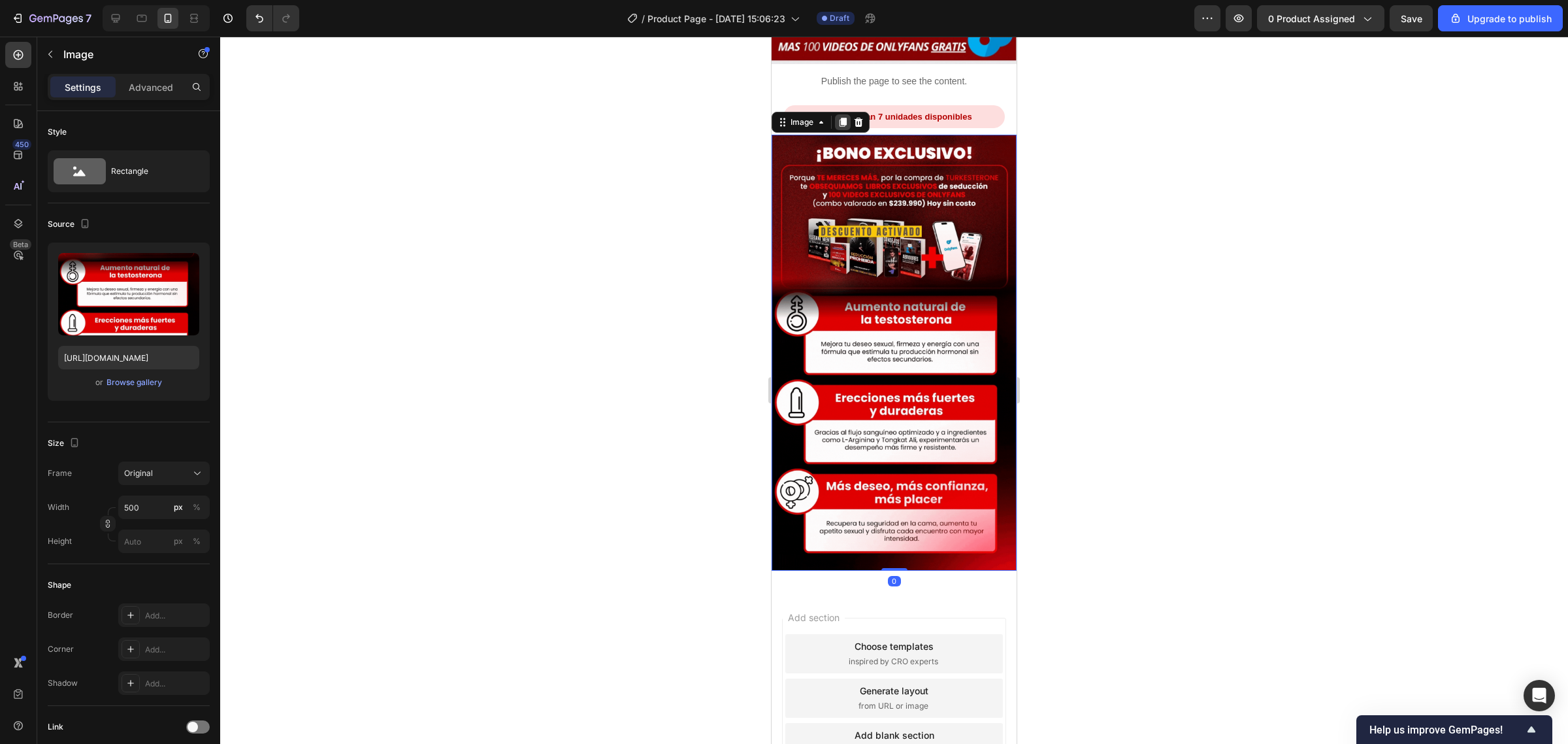
click at [837, 117] on icon at bounding box center [842, 122] width 10 height 10
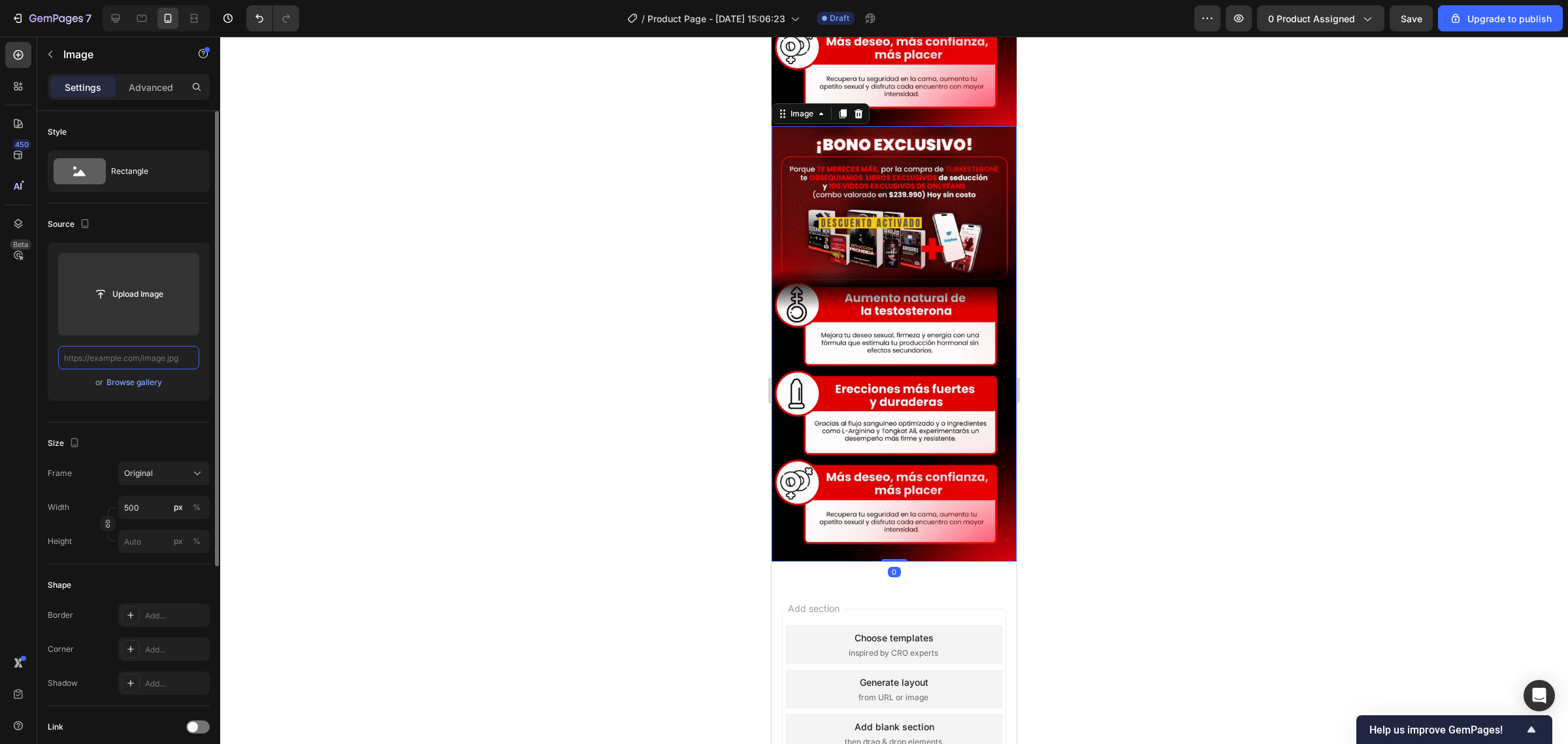
scroll to position [750, 0]
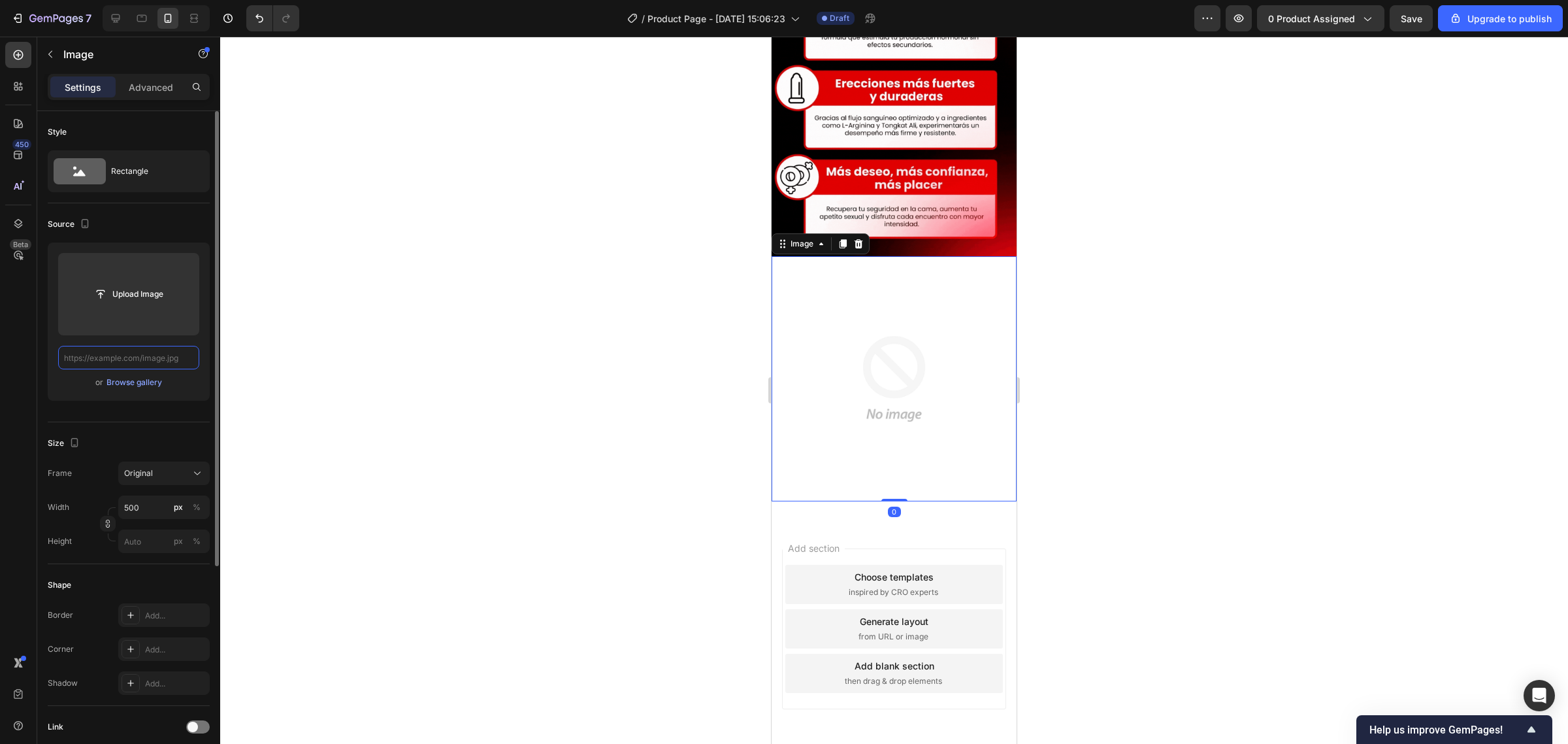
paste input "https://iili.io/Kfx8uja.webp"
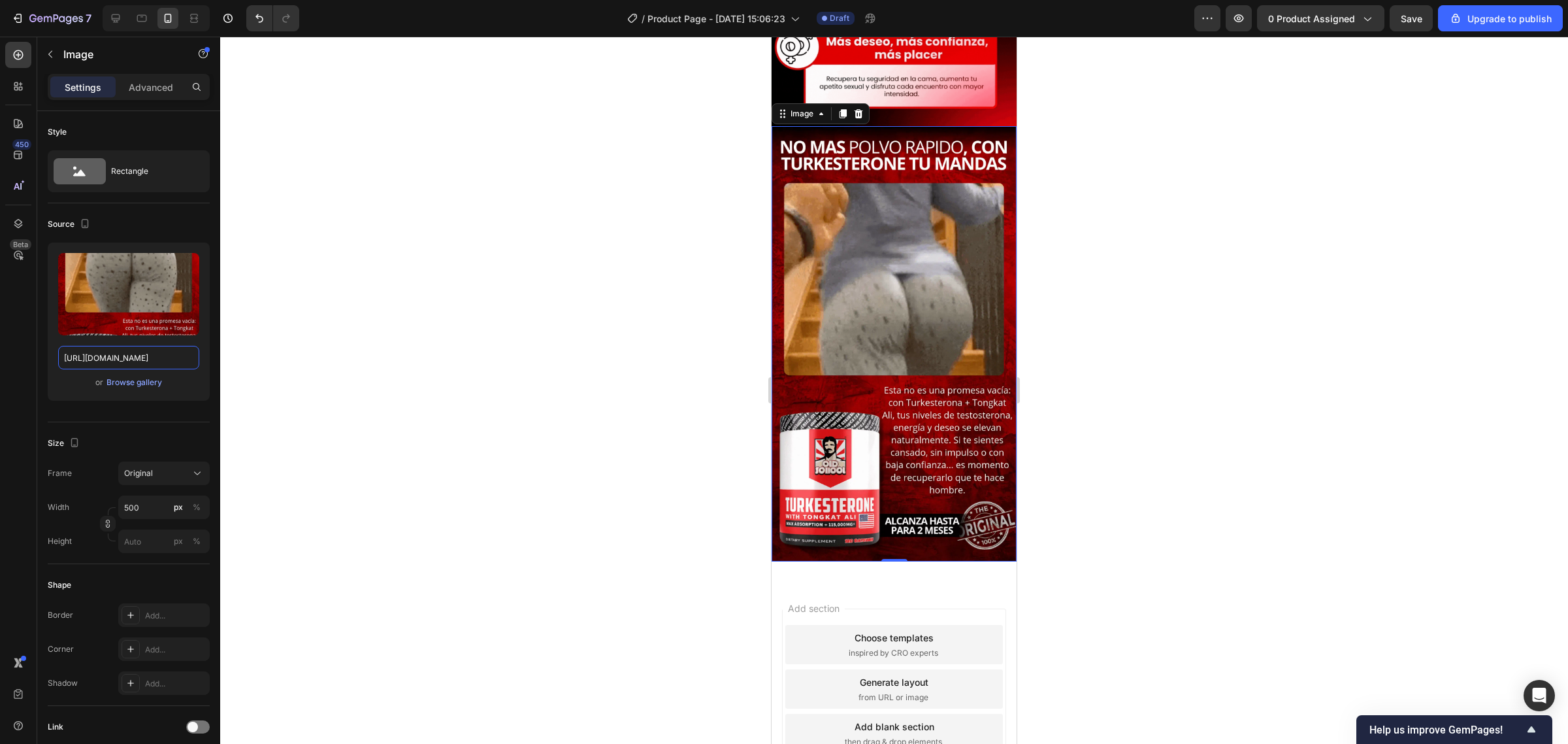
scroll to position [798, 0]
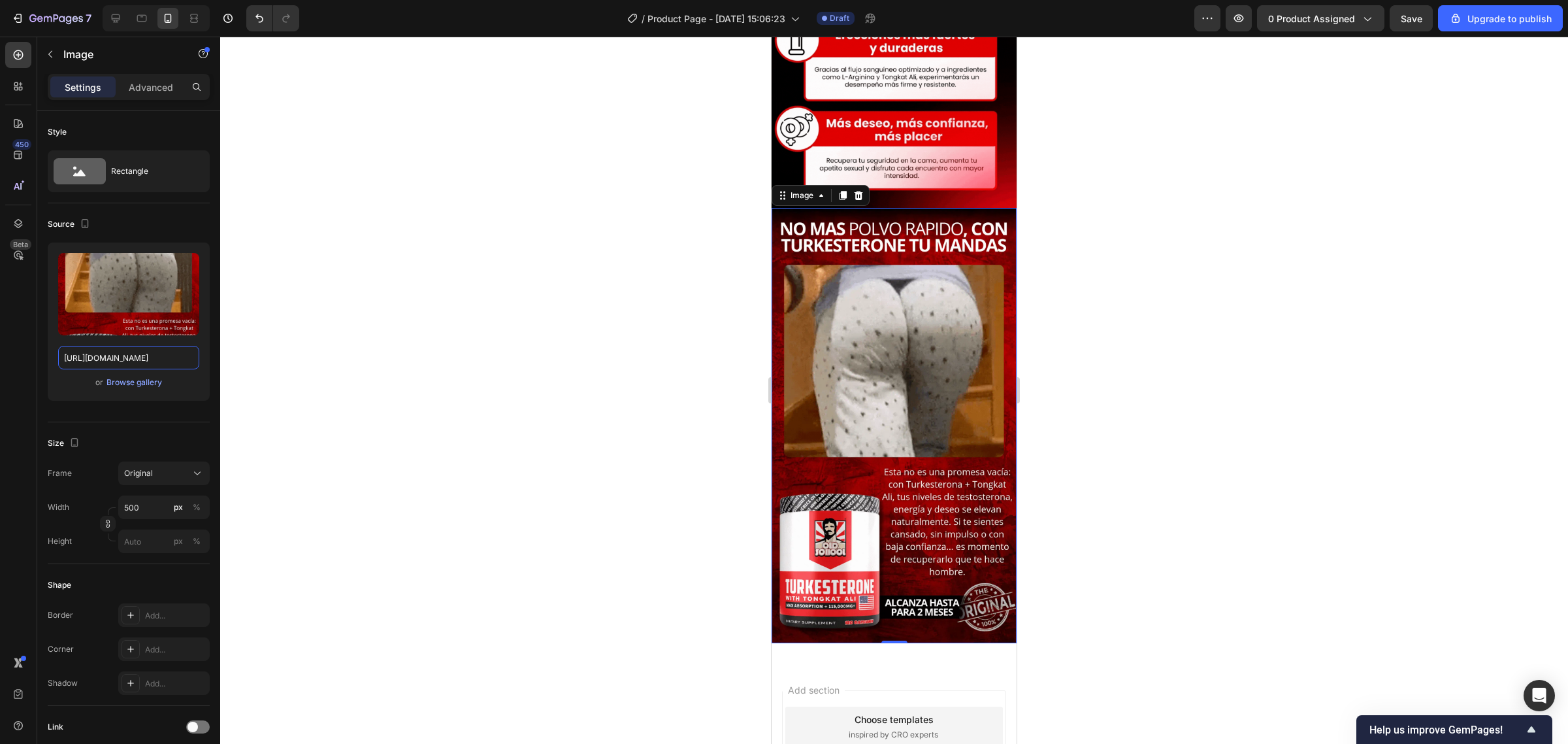
type input "https://iili.io/Kfx8uja.webp"
click at [842, 191] on icon at bounding box center [842, 195] width 7 height 9
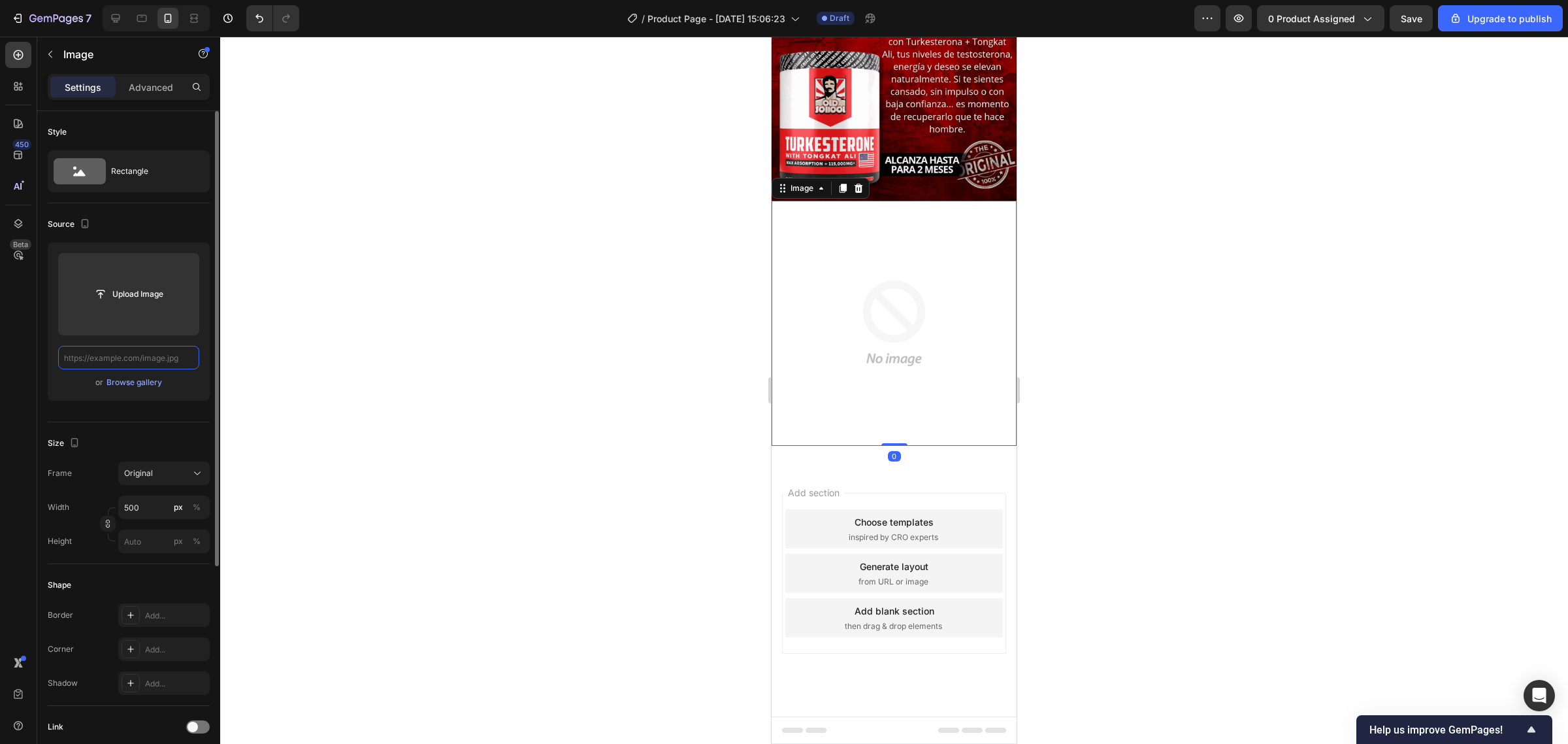
scroll to position [1163, 0]
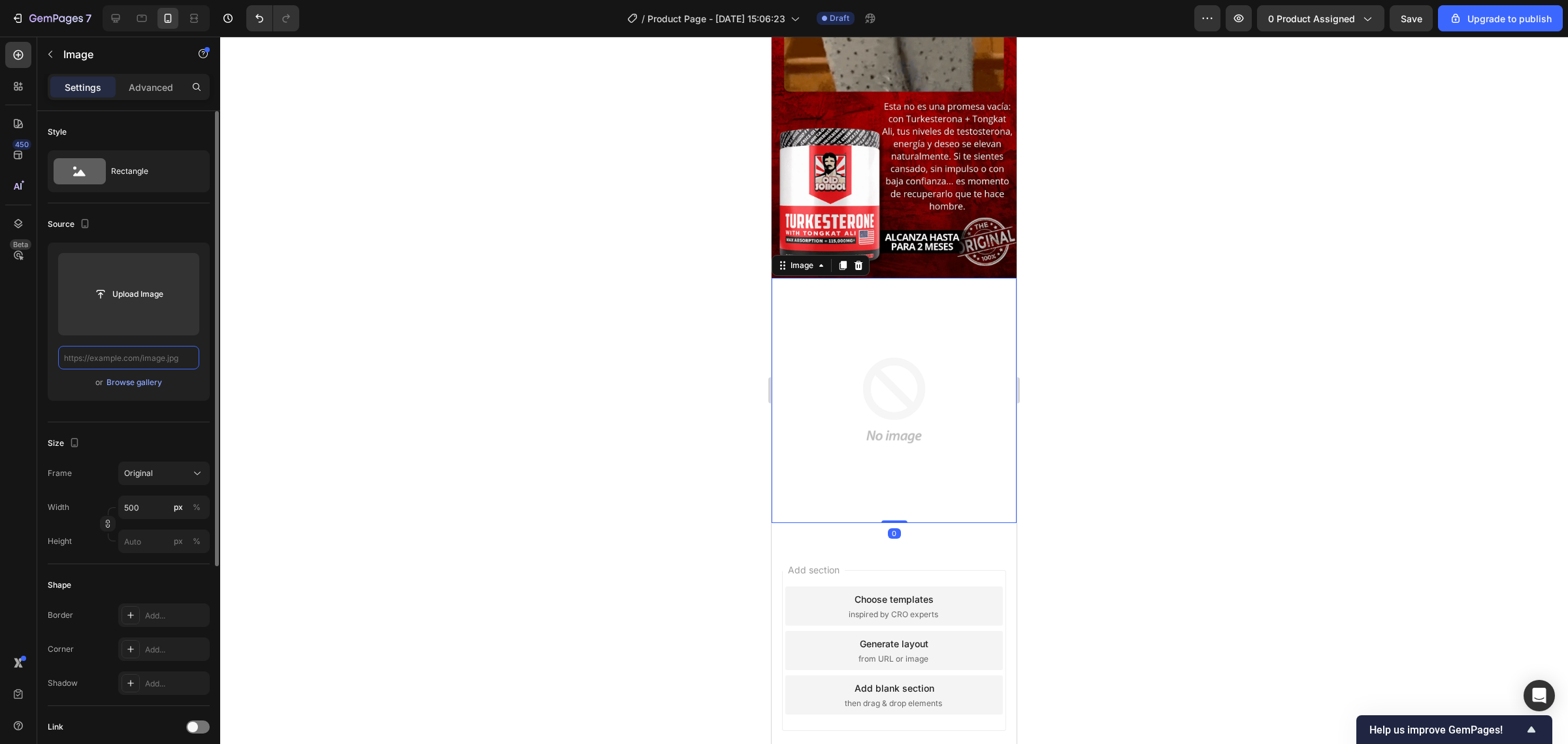
paste input "https://iili.io/KfxeHkg.gif"
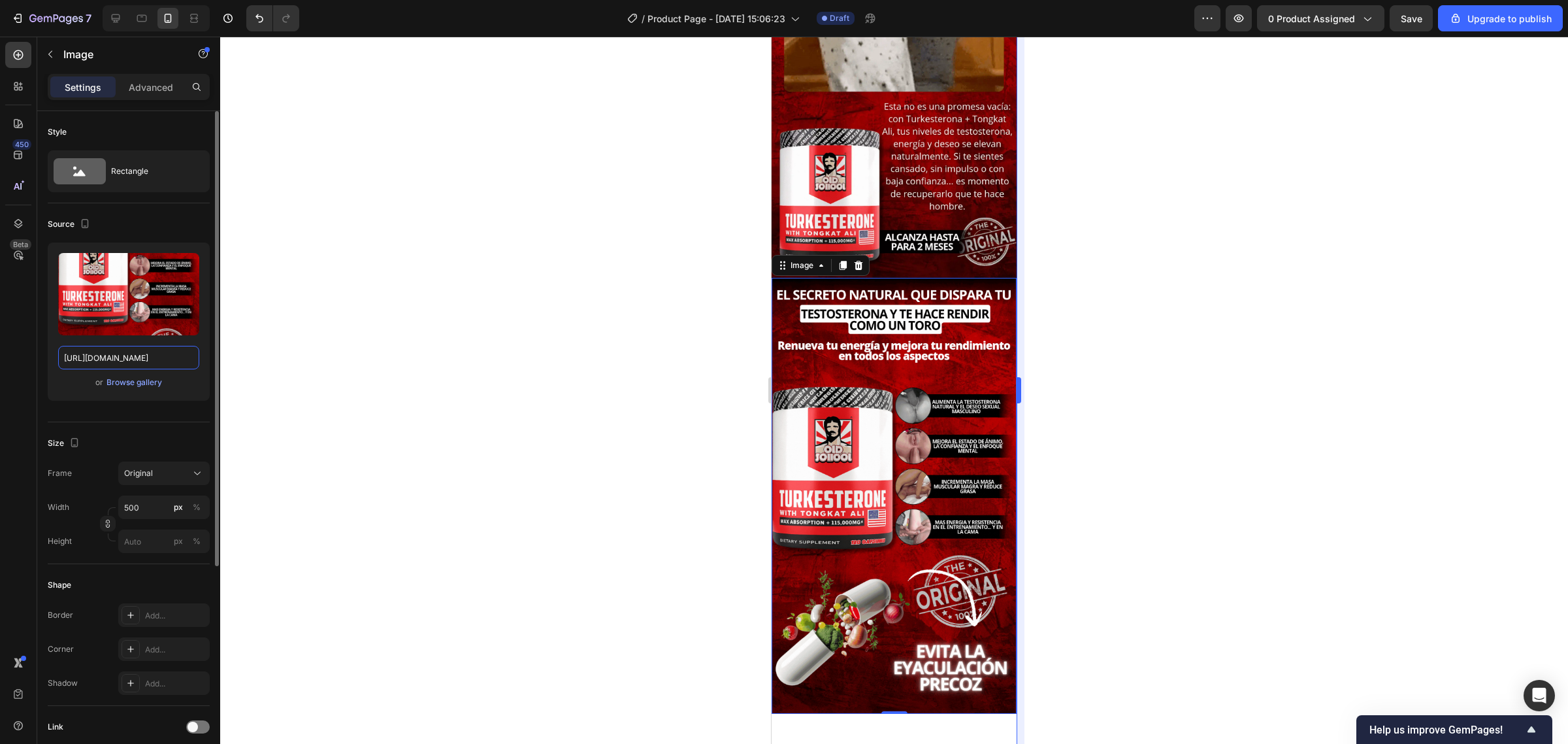
scroll to position [1294, 0]
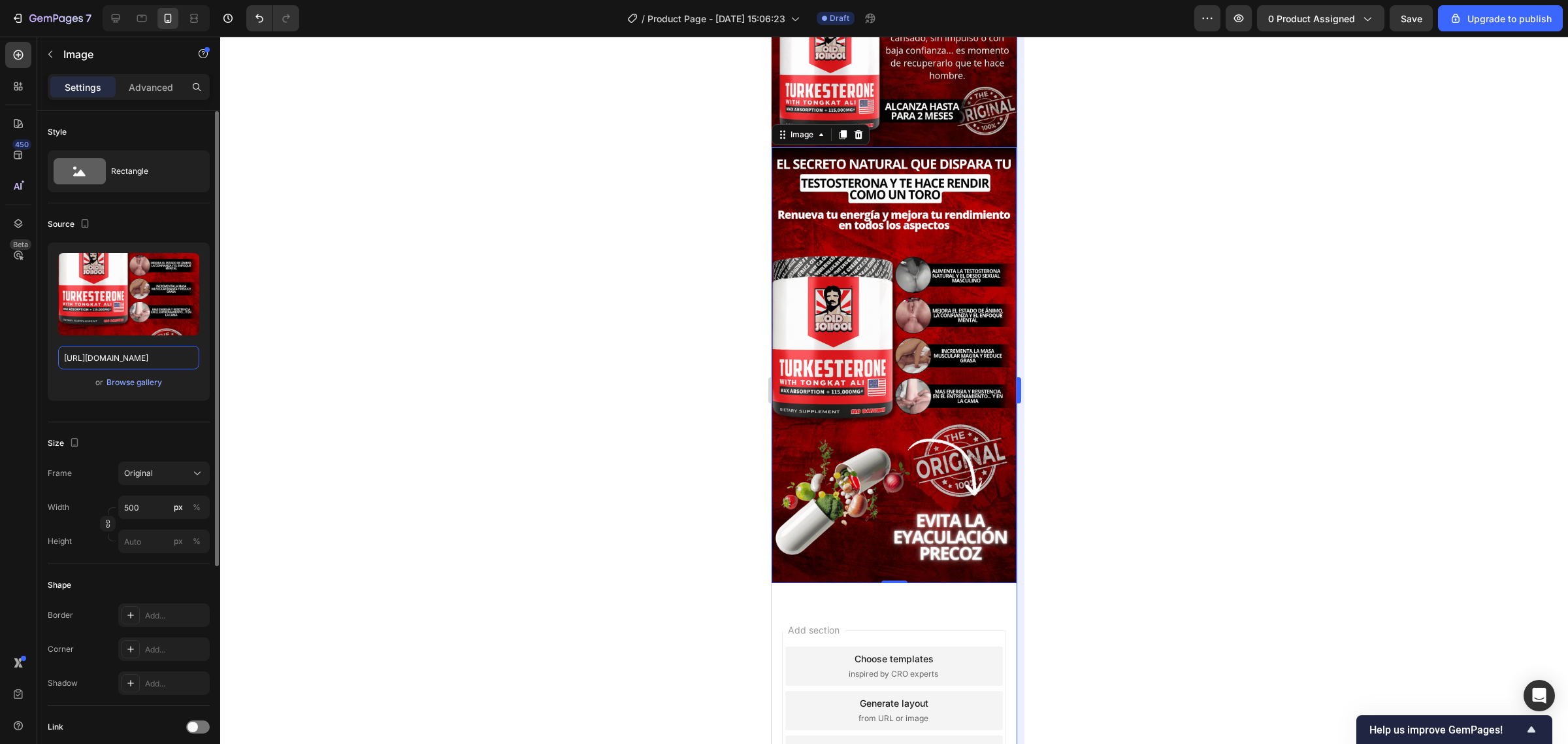
type input "https://iili.io/KfxeHkg.gif"
click at [843, 131] on icon at bounding box center [842, 135] width 7 height 9
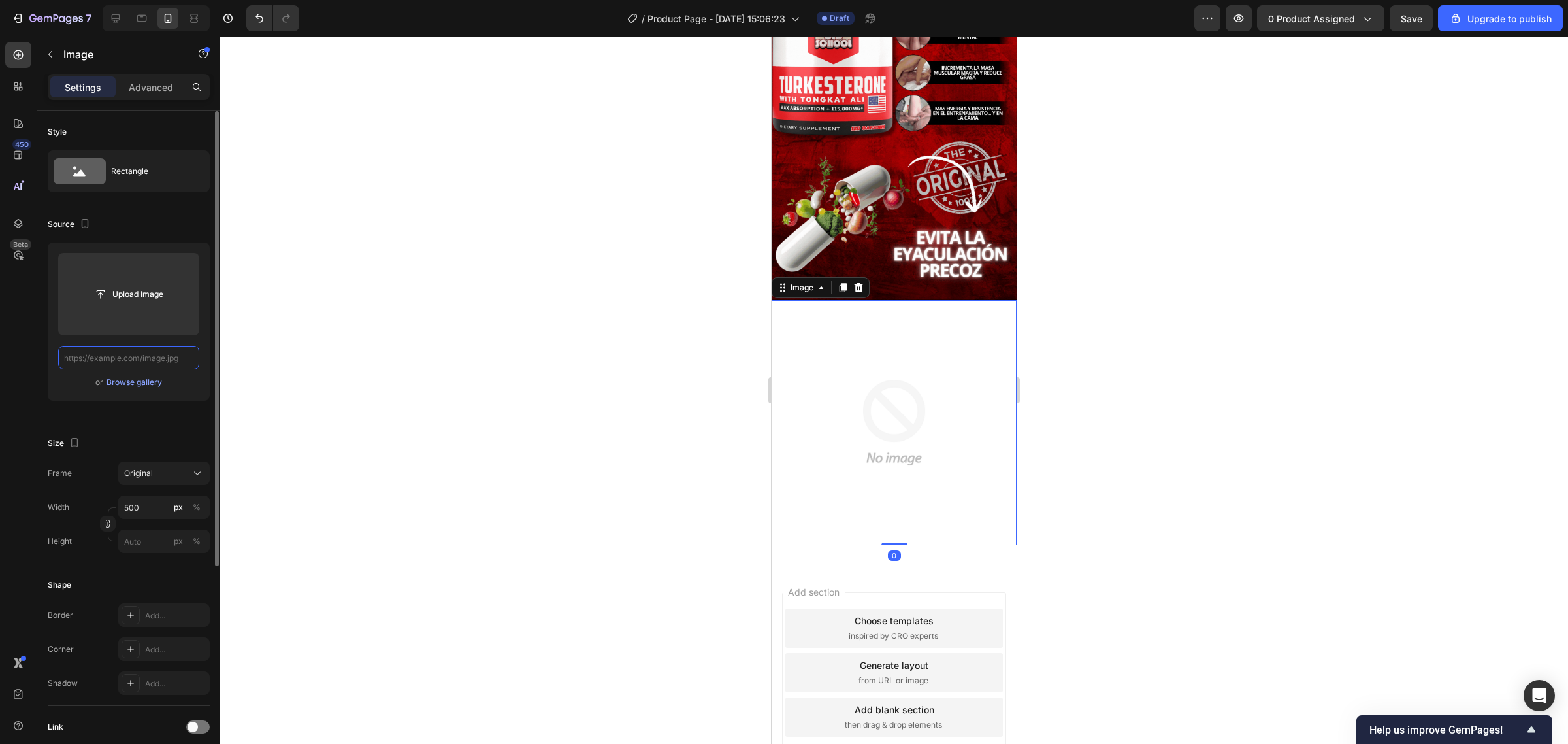
paste input "https://iili.io/KfxOmrP.gif"
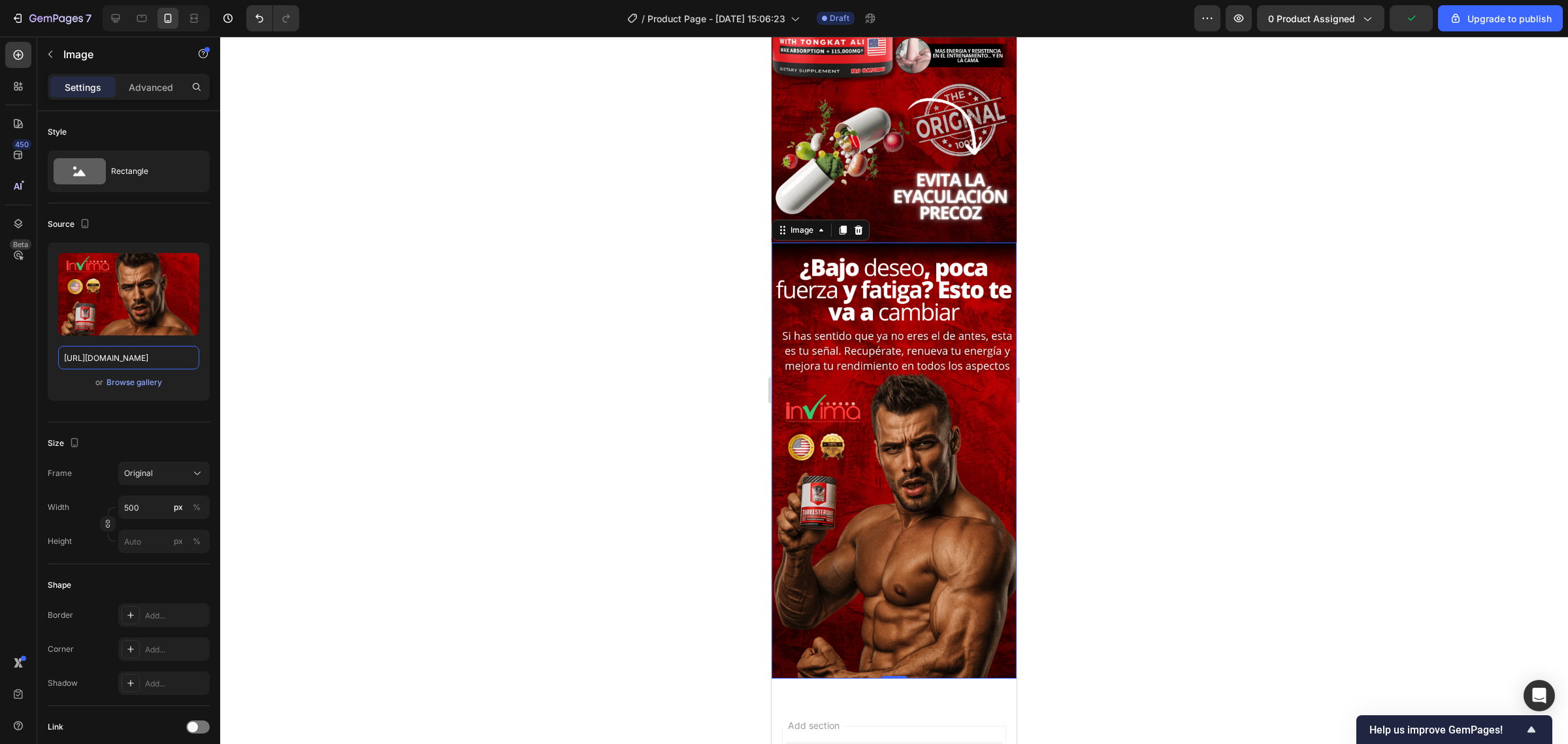
scroll to position [1716, 0]
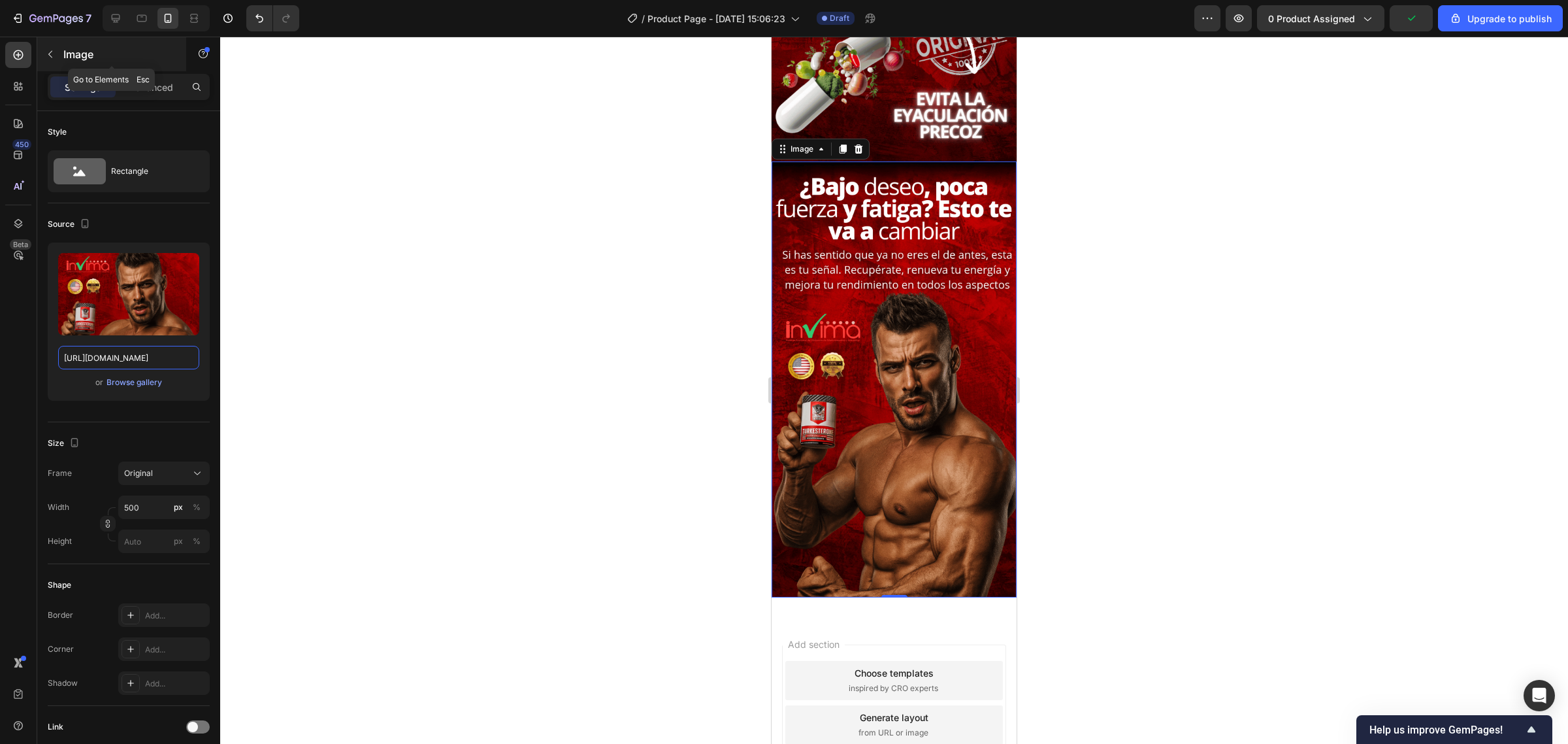
type input "https://iili.io/KfxOmrP.gif"
click at [73, 50] on p "Image" at bounding box center [119, 54] width 111 height 16
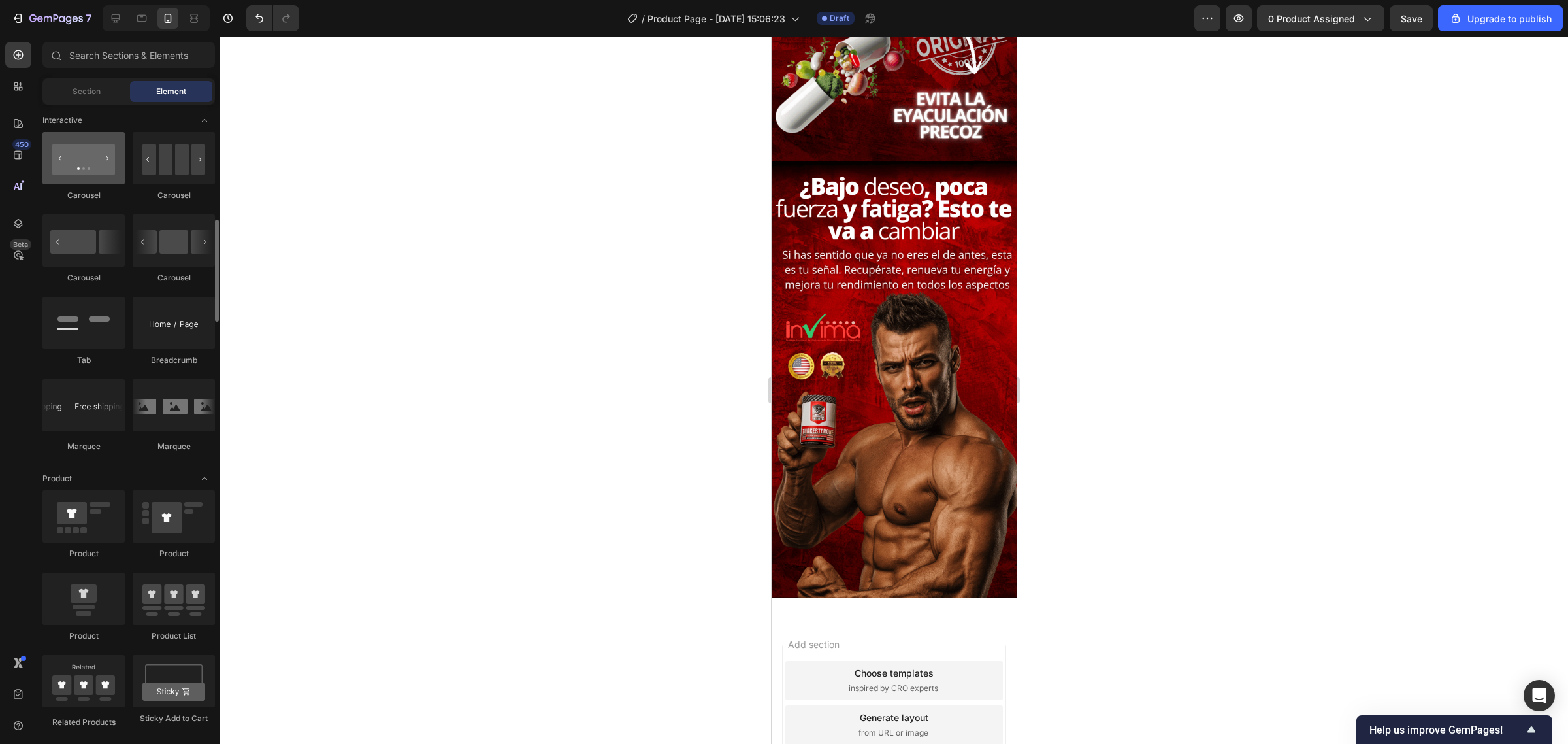
scroll to position [1225, 0]
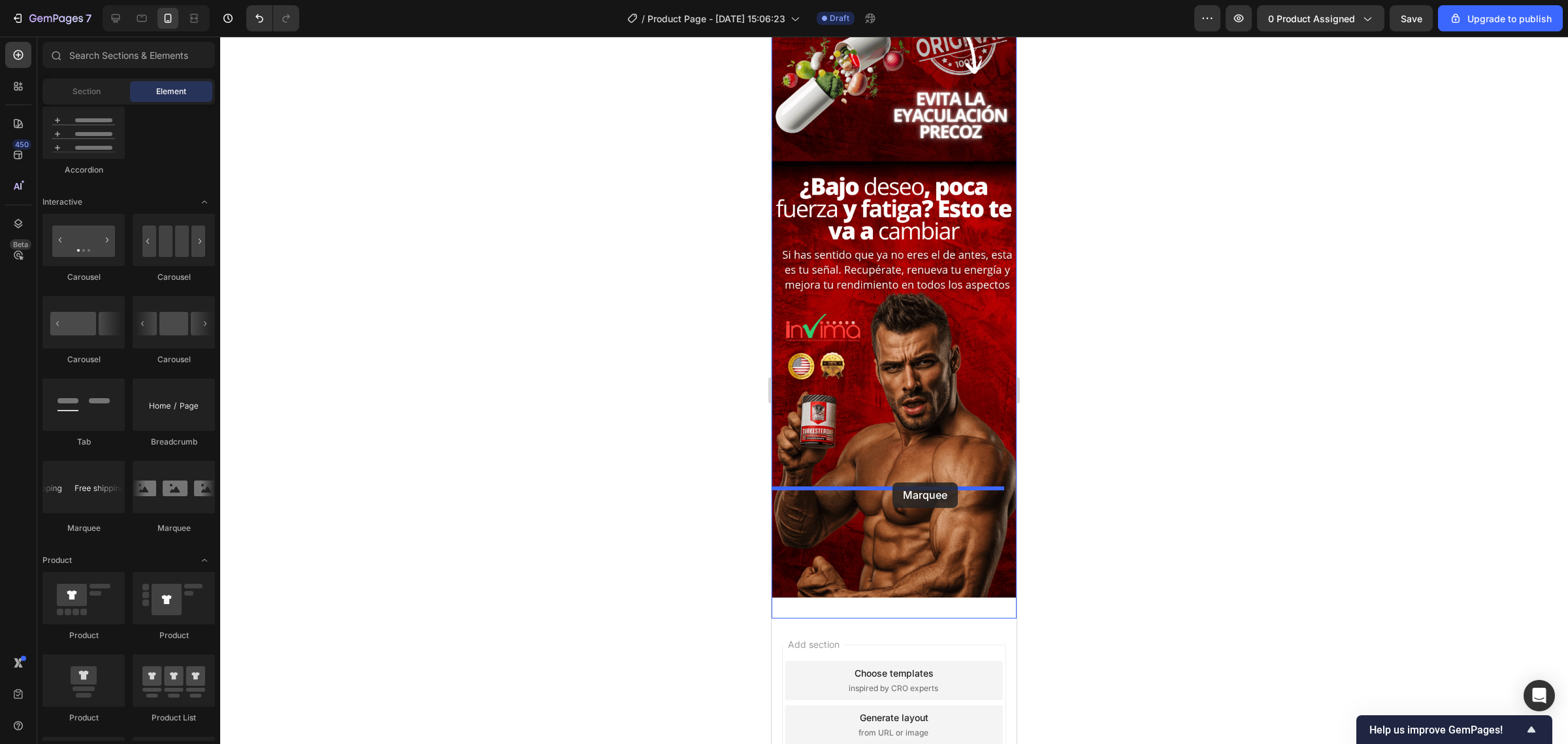
drag, startPoint x: 956, startPoint y: 515, endPoint x: 892, endPoint y: 482, distance: 72.0
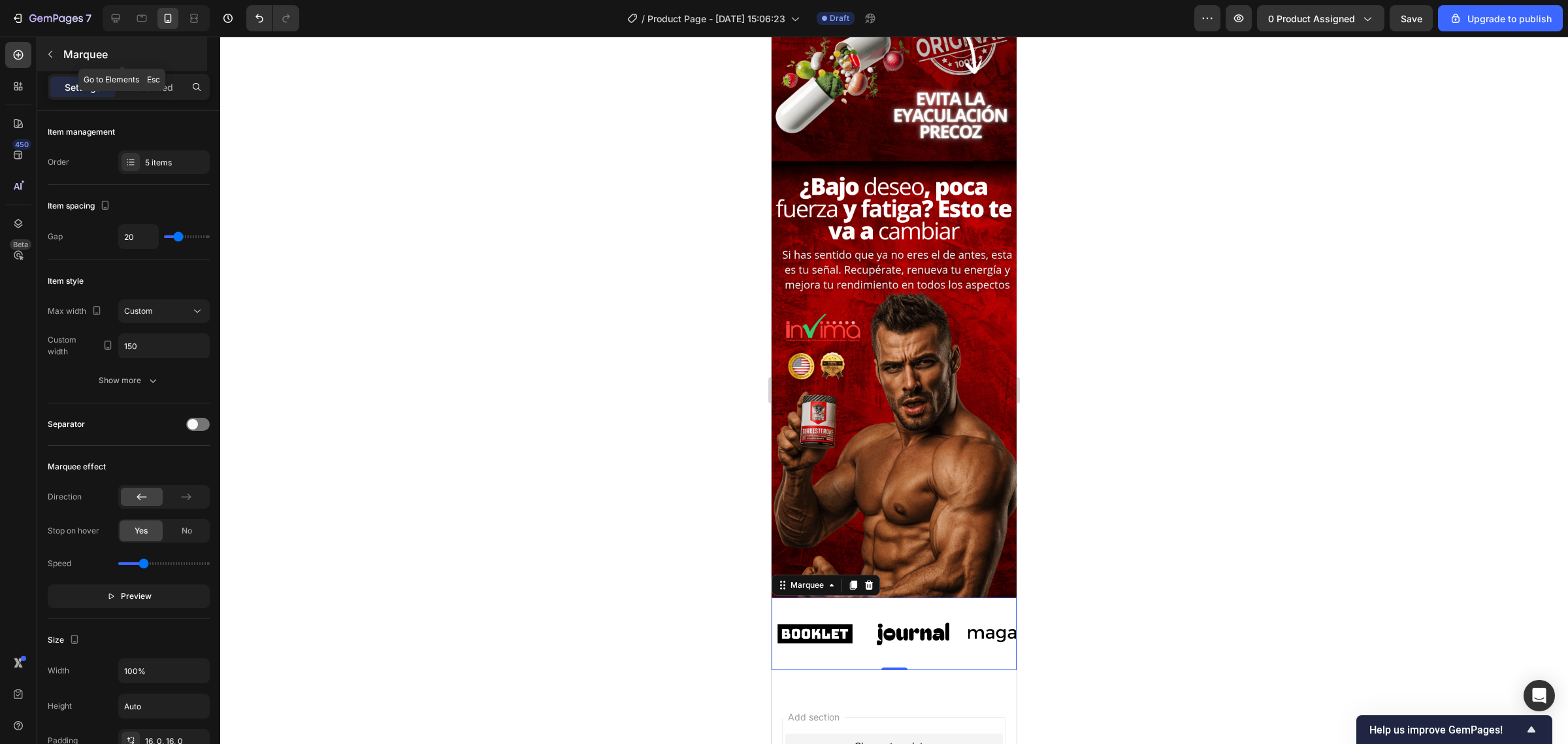
click at [56, 52] on button "button" at bounding box center [50, 54] width 21 height 21
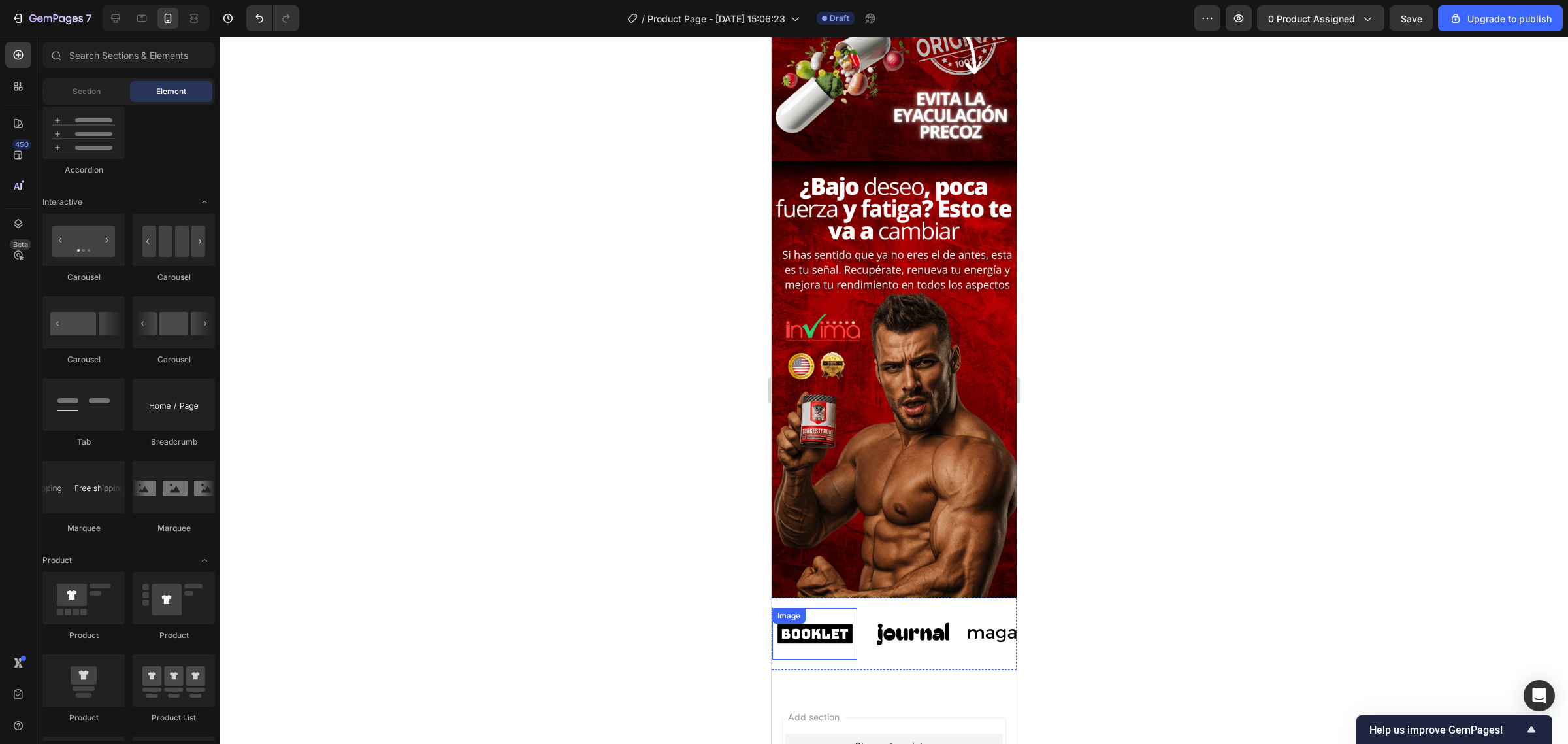
click at [825, 608] on div "Image" at bounding box center [815, 634] width 85 height 52
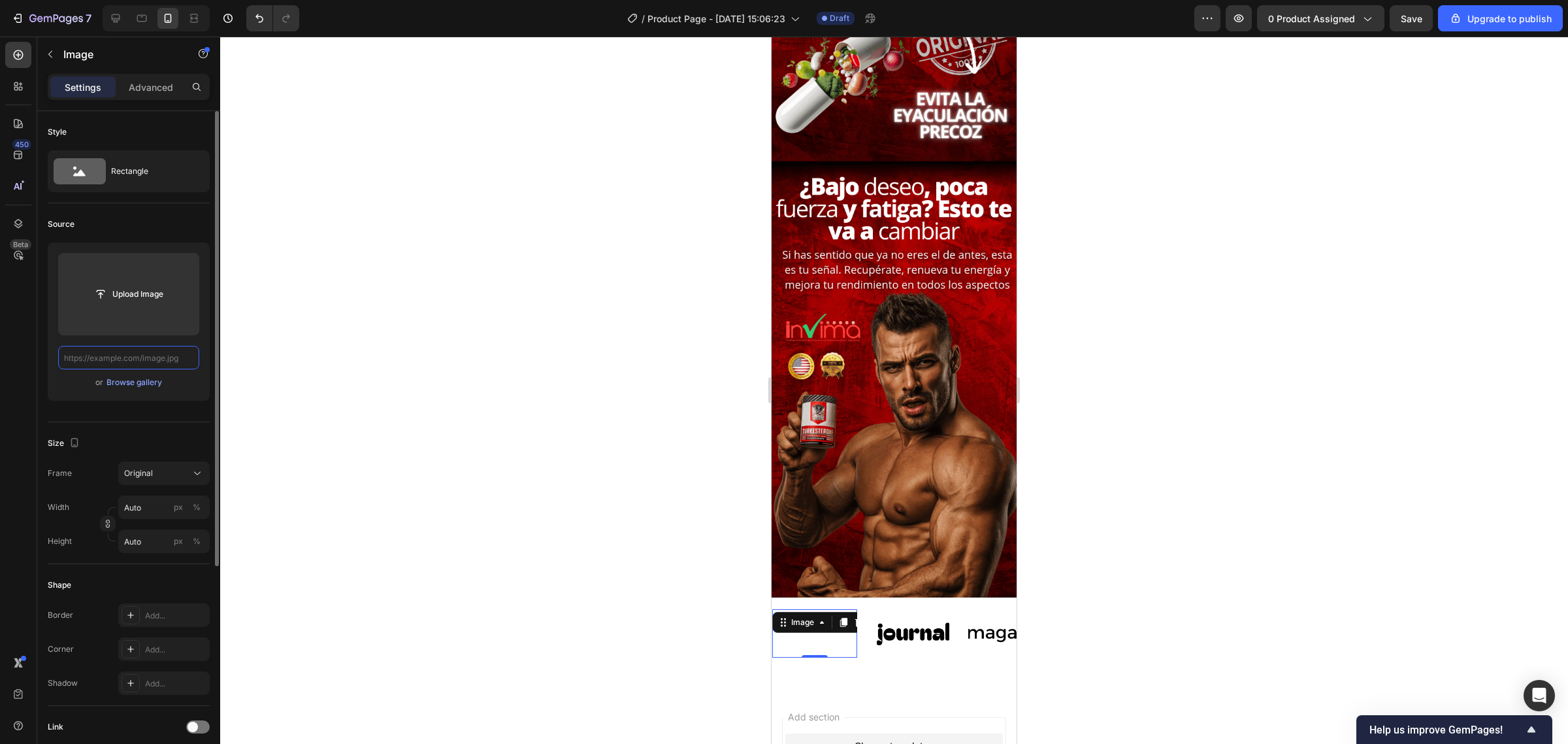
scroll to position [0, 0]
paste input "[URL][DOMAIN_NAME]"
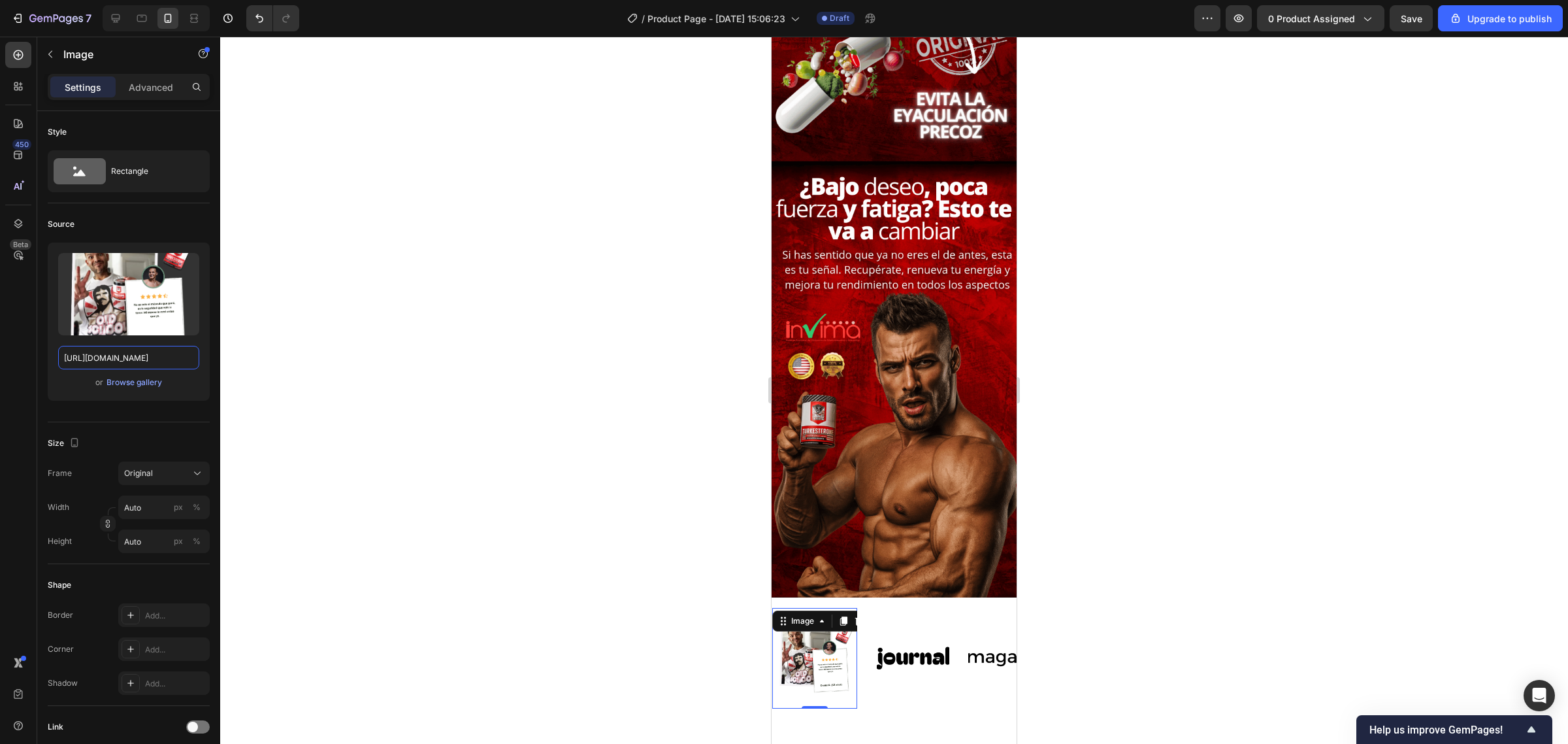
type input "[URL][DOMAIN_NAME]"
click at [887, 618] on div "Image" at bounding box center [887, 624] width 28 height 12
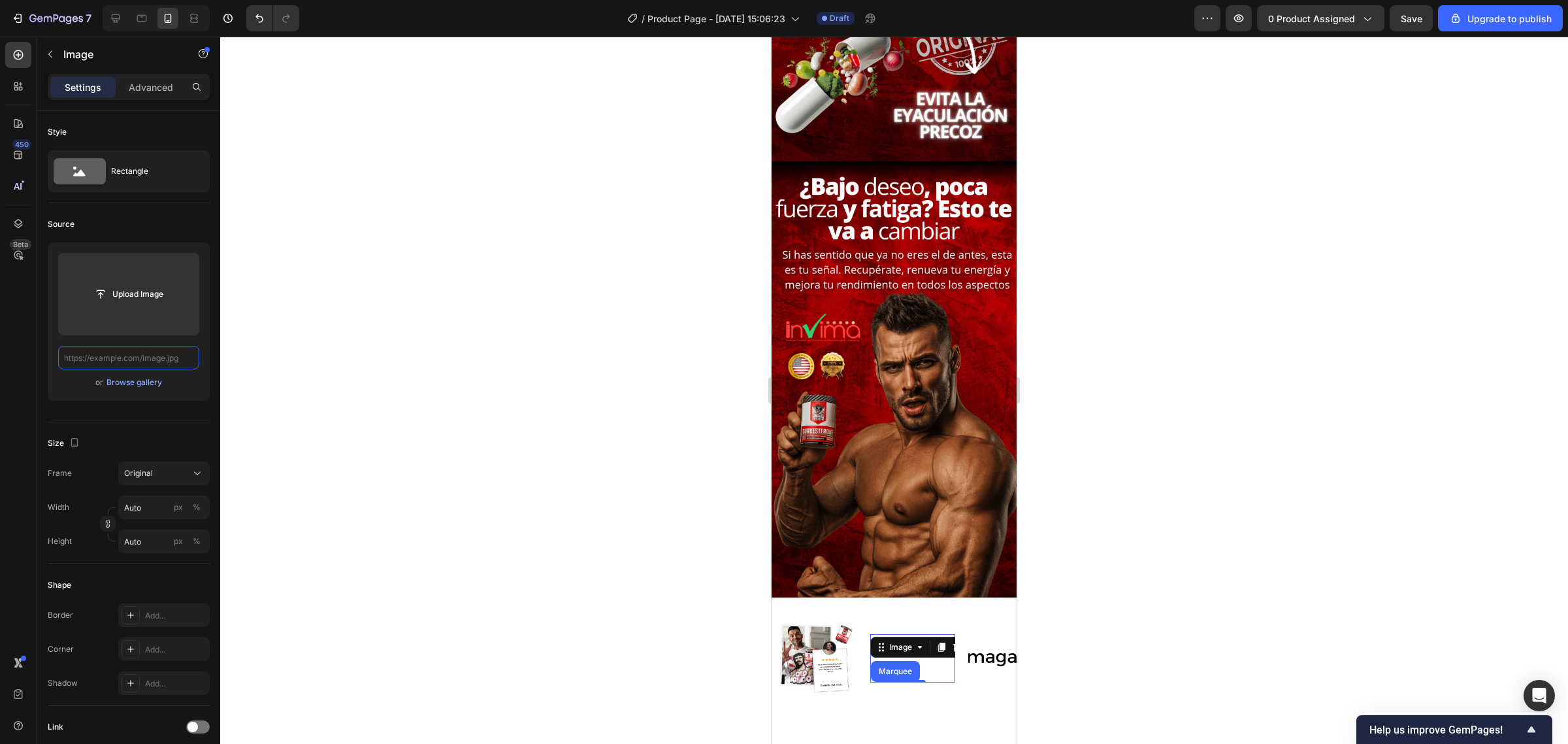
click at [184, 360] on input "text" at bounding box center [129, 358] width 141 height 24
paste input "[URL][DOMAIN_NAME]"
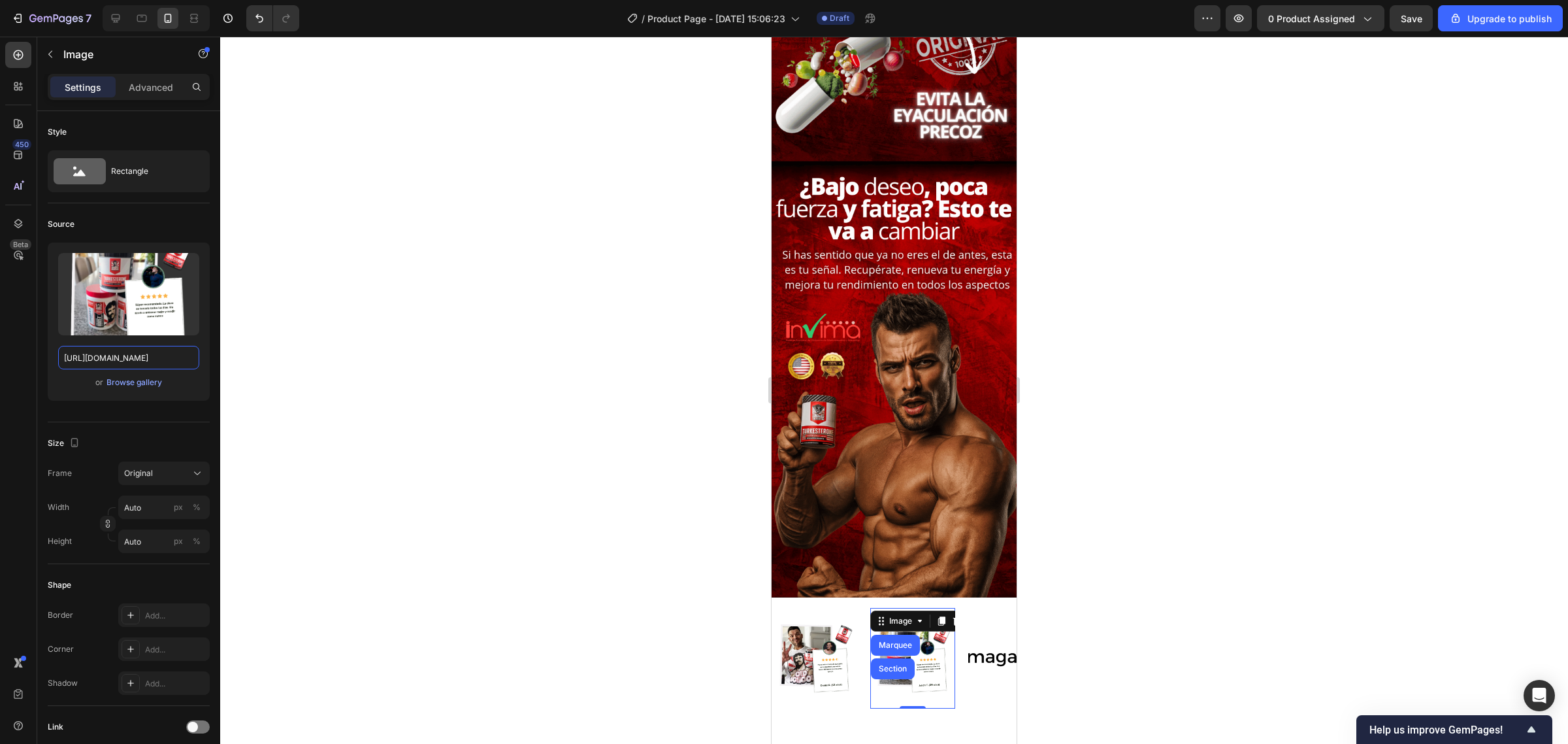
type input "[URL][DOMAIN_NAME]"
click at [978, 634] on div "Image" at bounding box center [984, 640] width 28 height 12
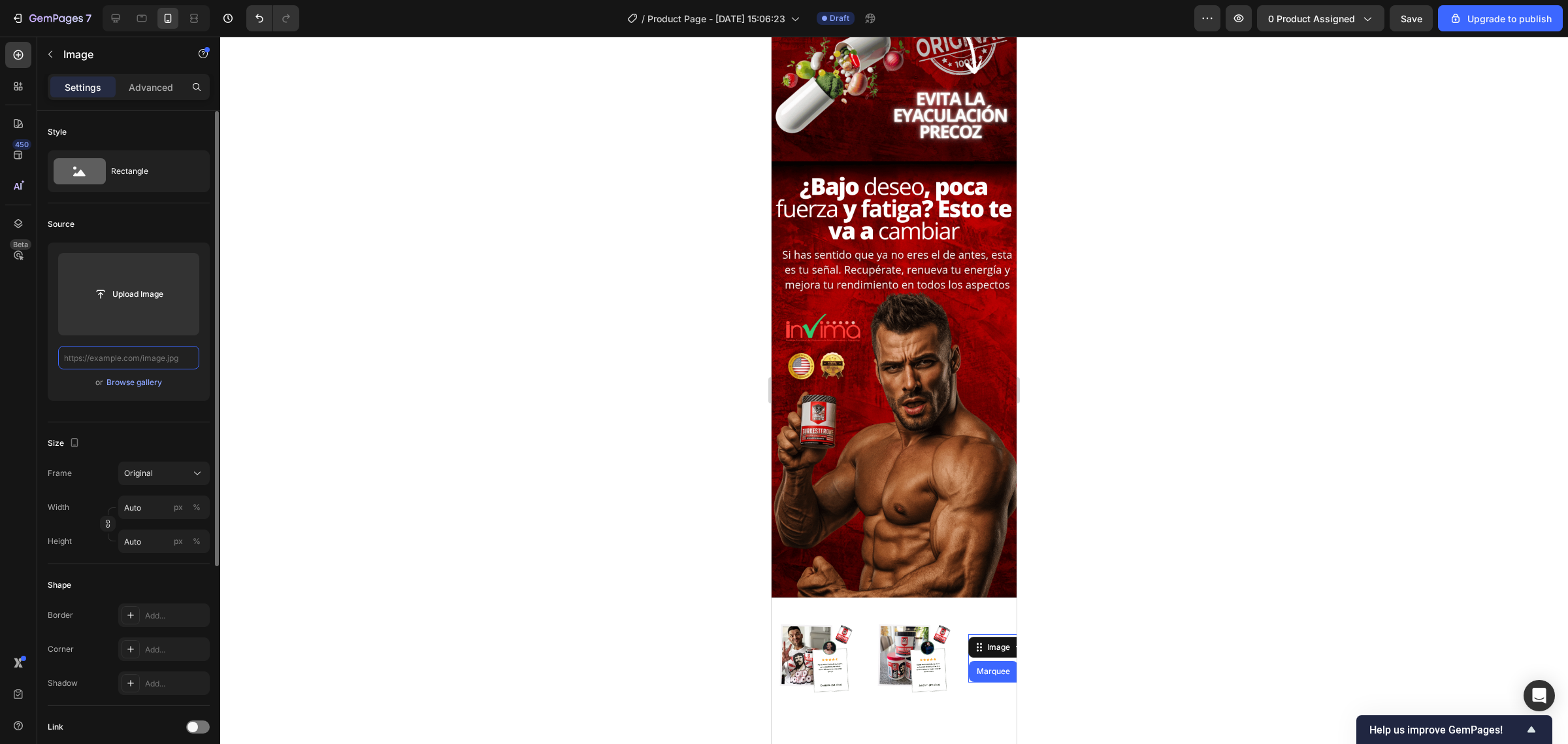
paste input "https://i.ibb.co/7txycmRx/1.png?width=420"
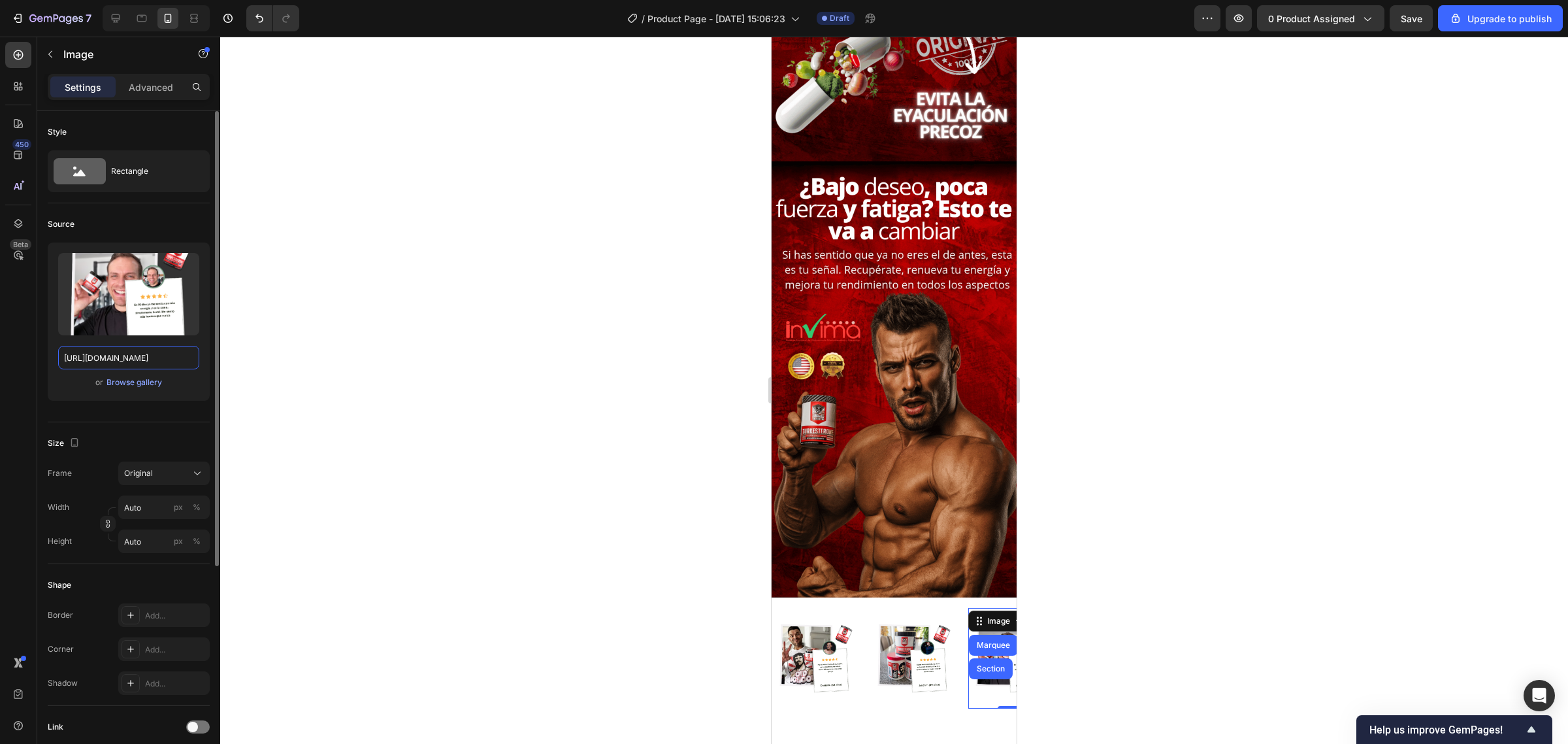
type input "https://i.ibb.co/7txycmRx/1.png?width=420"
click at [537, 452] on div at bounding box center [894, 390] width 1348 height 707
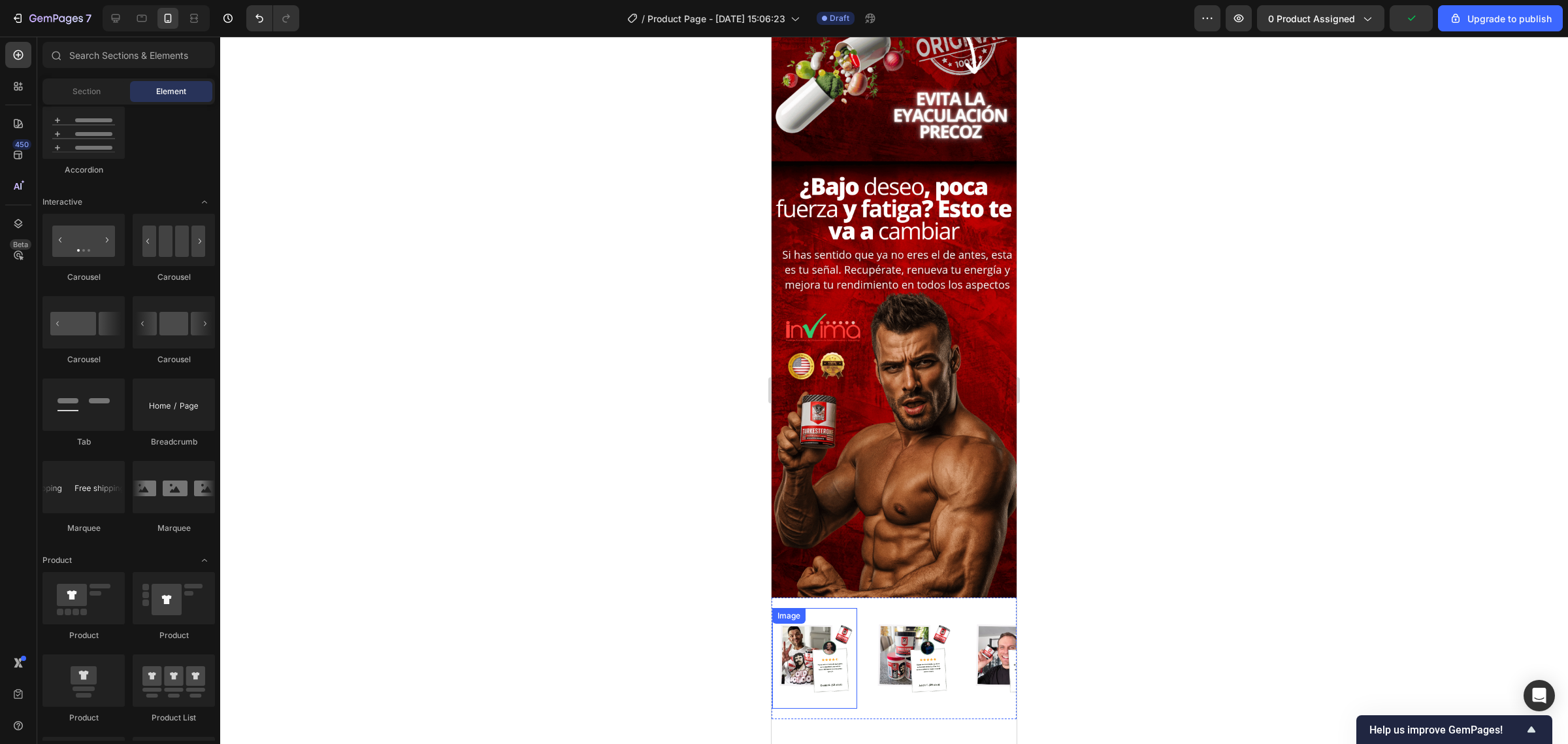
click at [837, 608] on div "Image" at bounding box center [815, 658] width 85 height 101
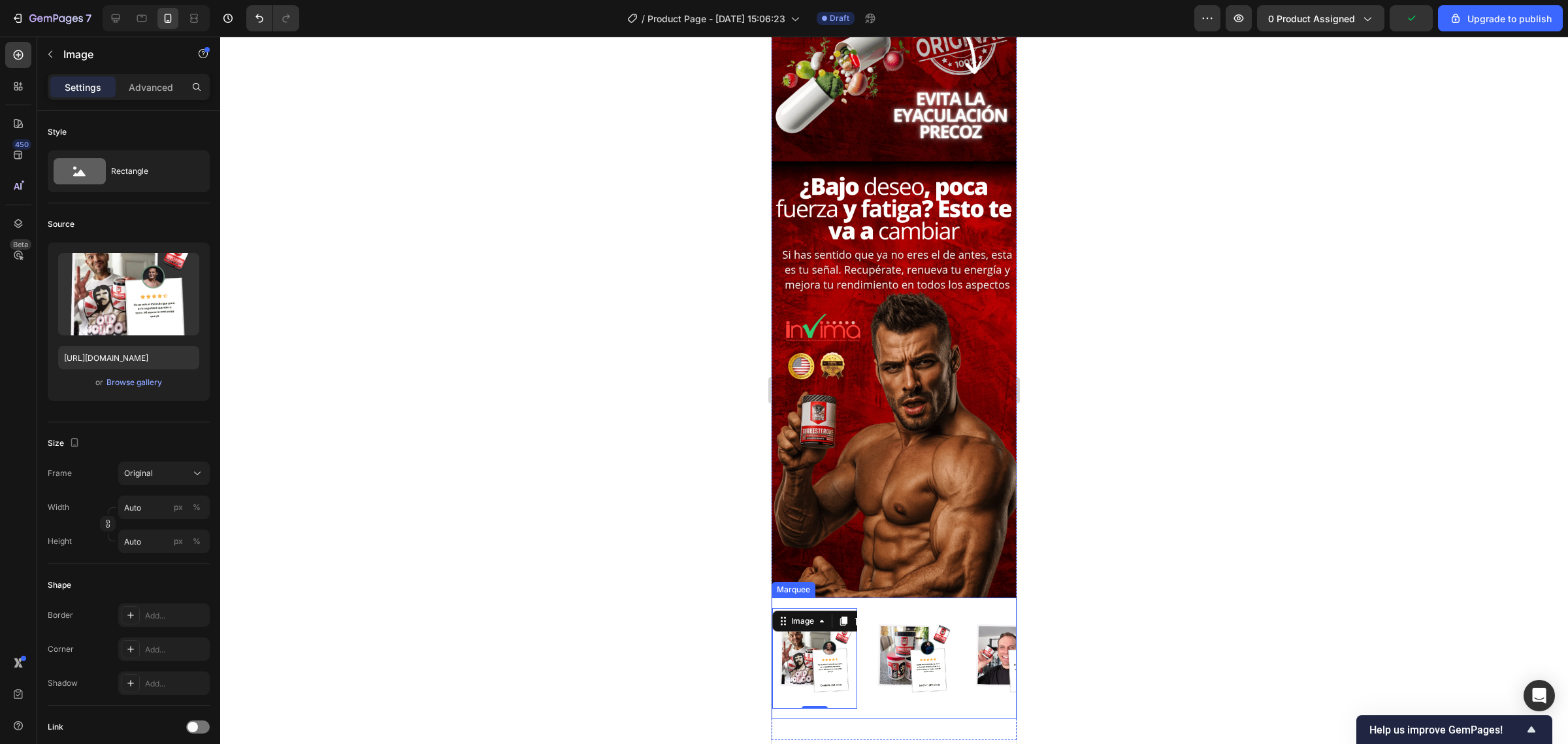
click at [873, 600] on div "Image 0 Image Image Image Image Image 0 Image Image Image Image Marquee" at bounding box center [894, 658] width 245 height 122
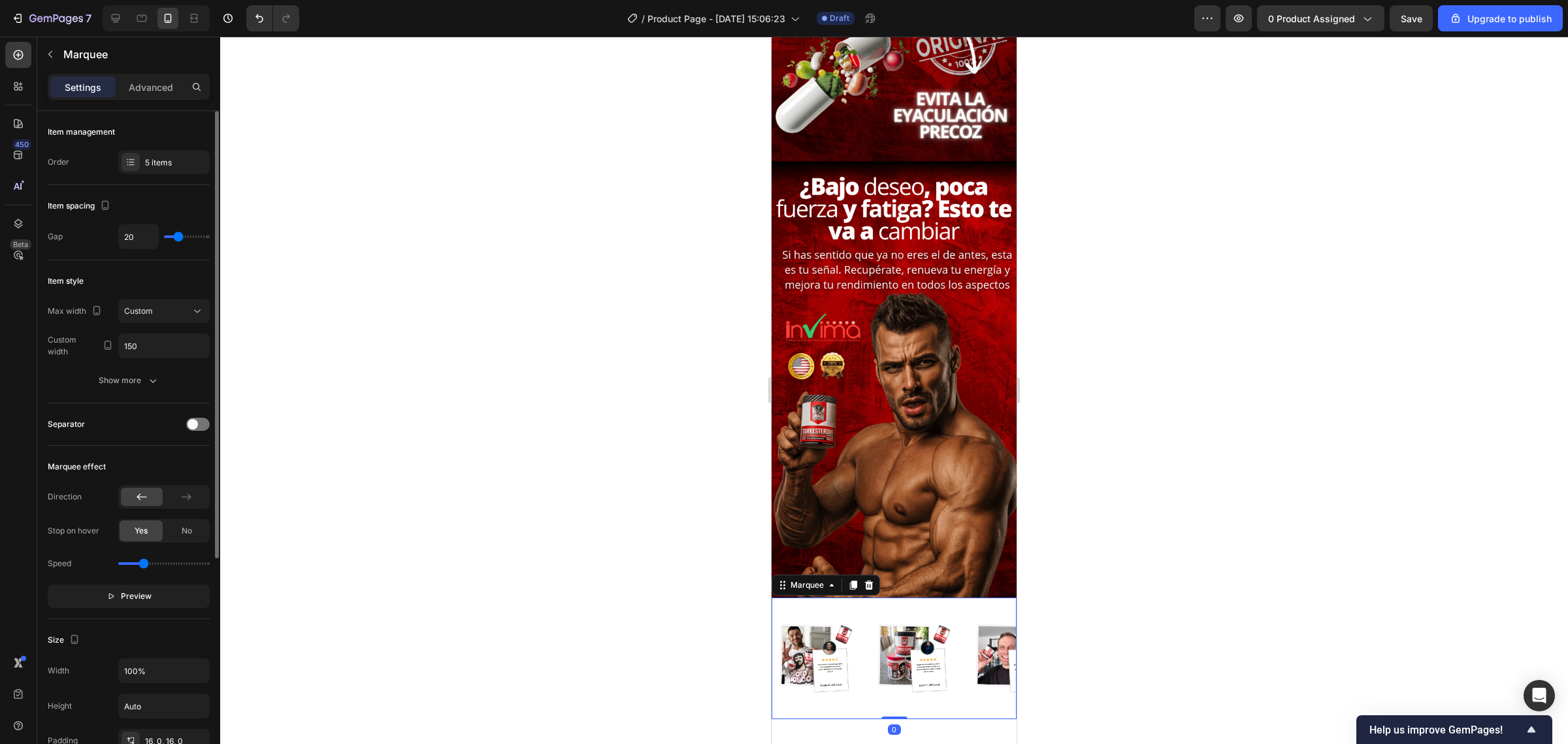
type input "0"
drag, startPoint x: 176, startPoint y: 240, endPoint x: 150, endPoint y: 240, distance: 26.0
type input "0"
click at [164, 238] on input "range" at bounding box center [187, 237] width 46 height 3
type input "80"
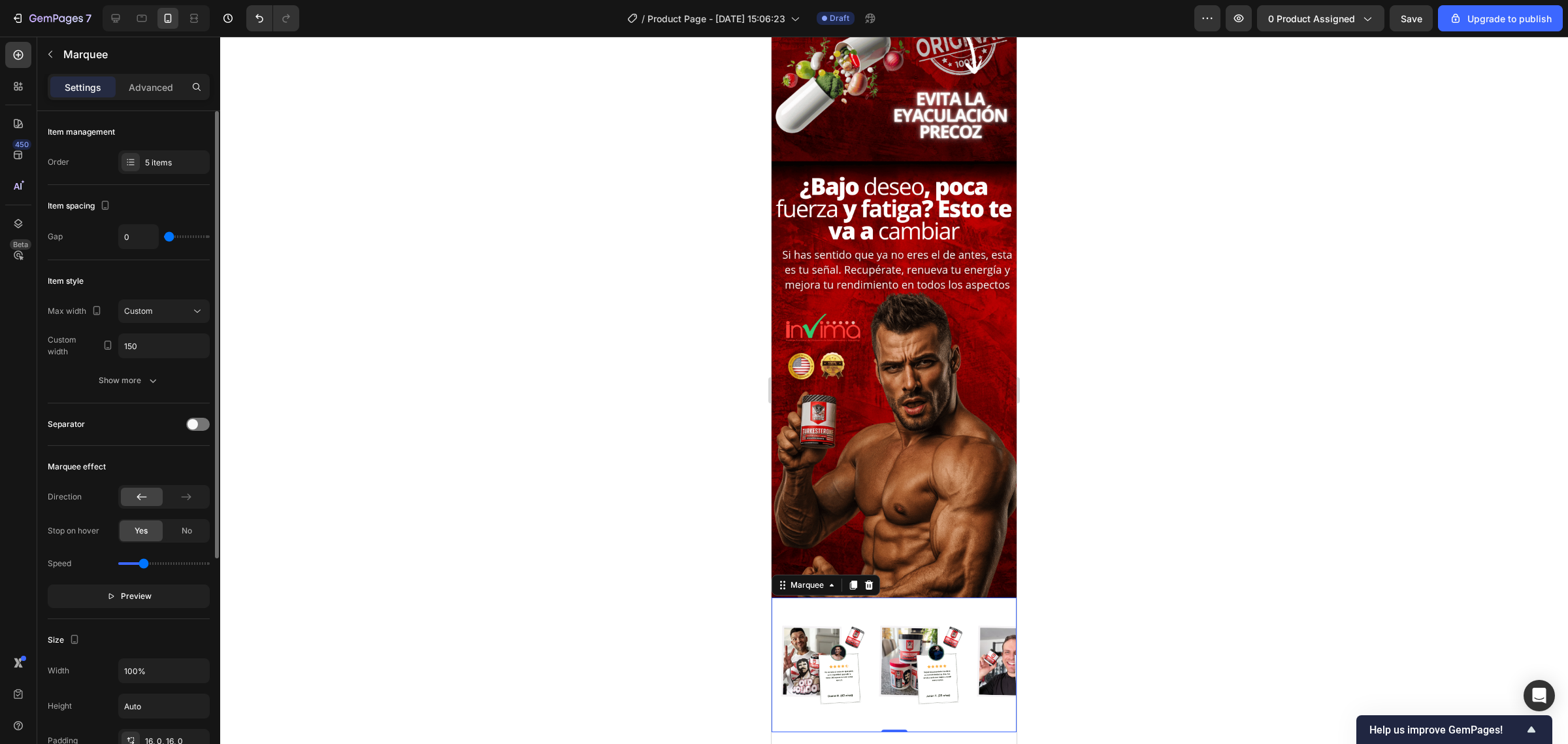
type input "80"
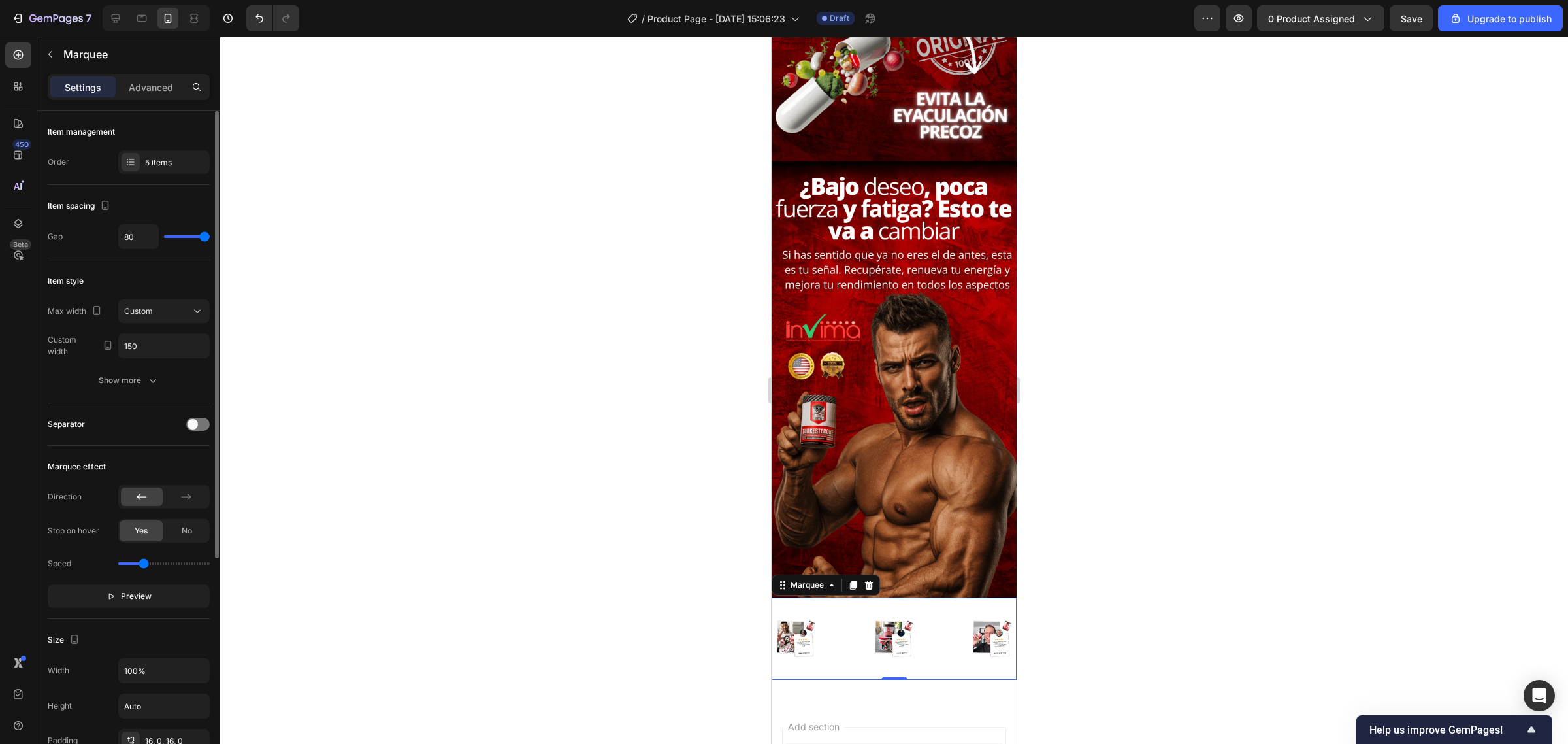
type input "0"
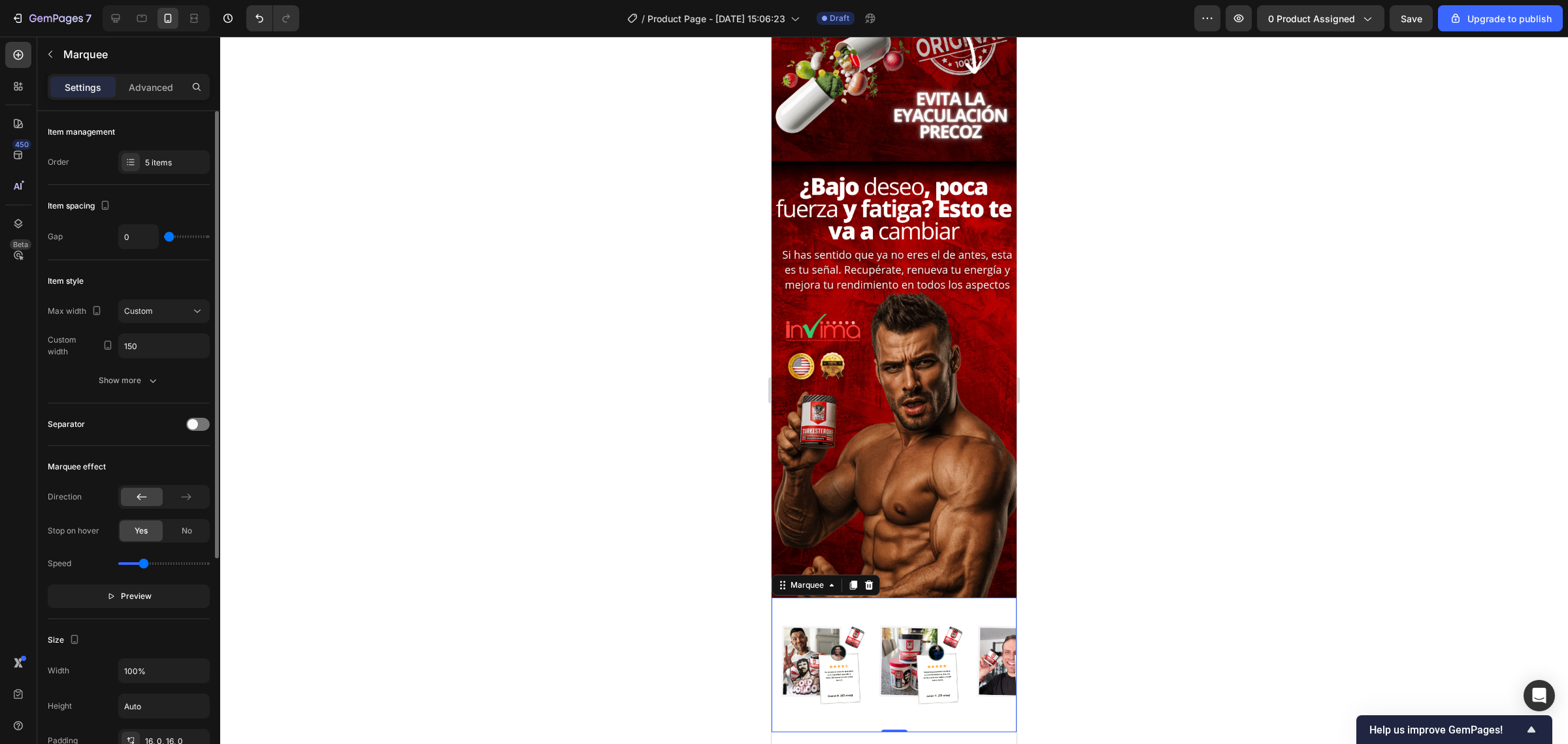
drag, startPoint x: 165, startPoint y: 240, endPoint x: 87, endPoint y: 212, distance: 82.9
click at [164, 235] on input "range" at bounding box center [187, 237] width 46 height 3
click at [151, 161] on div "5 items" at bounding box center [176, 163] width 61 height 12
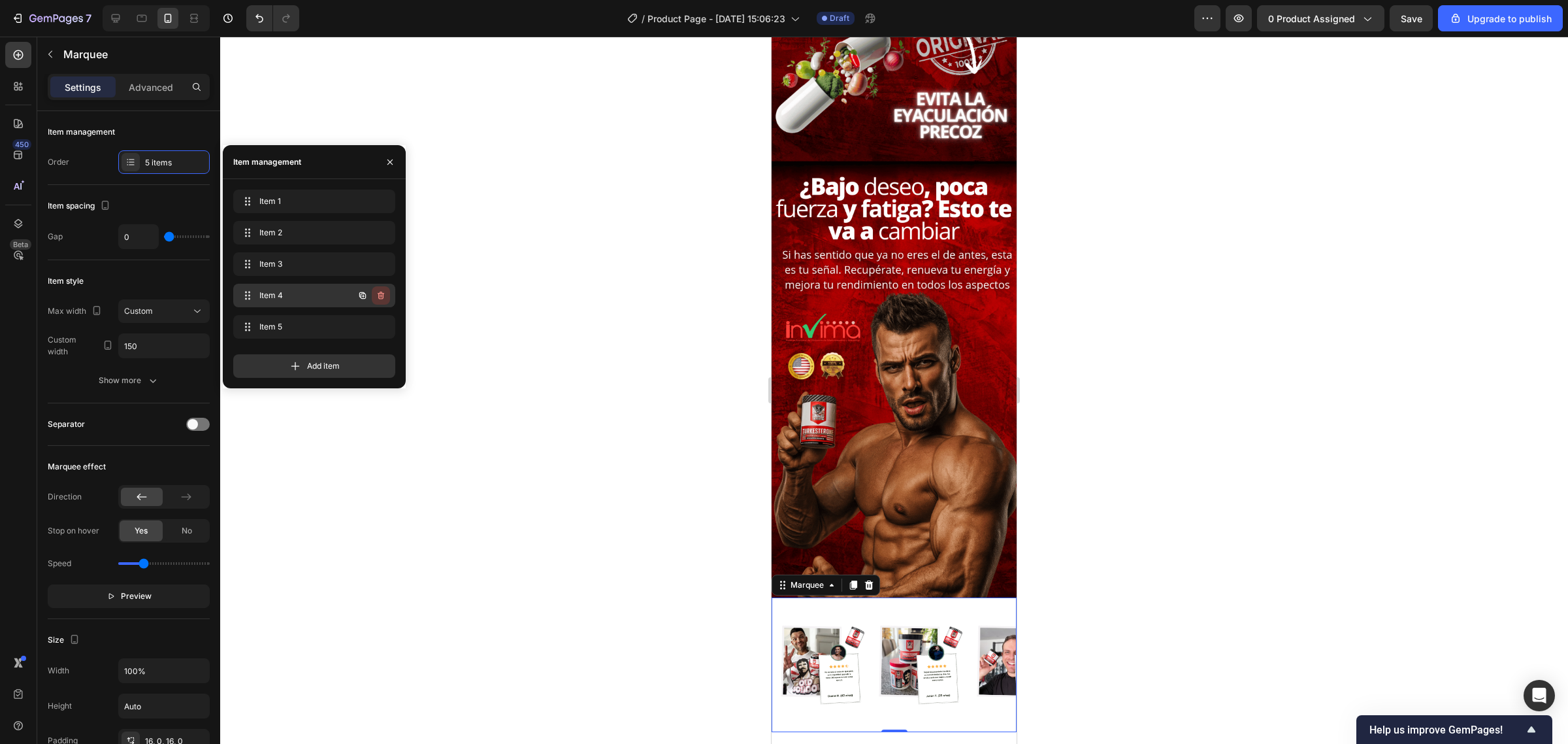
click at [376, 297] on icon "button" at bounding box center [381, 296] width 10 height 10
click at [377, 297] on div "Delete" at bounding box center [372, 296] width 24 height 12
click at [376, 298] on icon "button" at bounding box center [381, 296] width 10 height 10
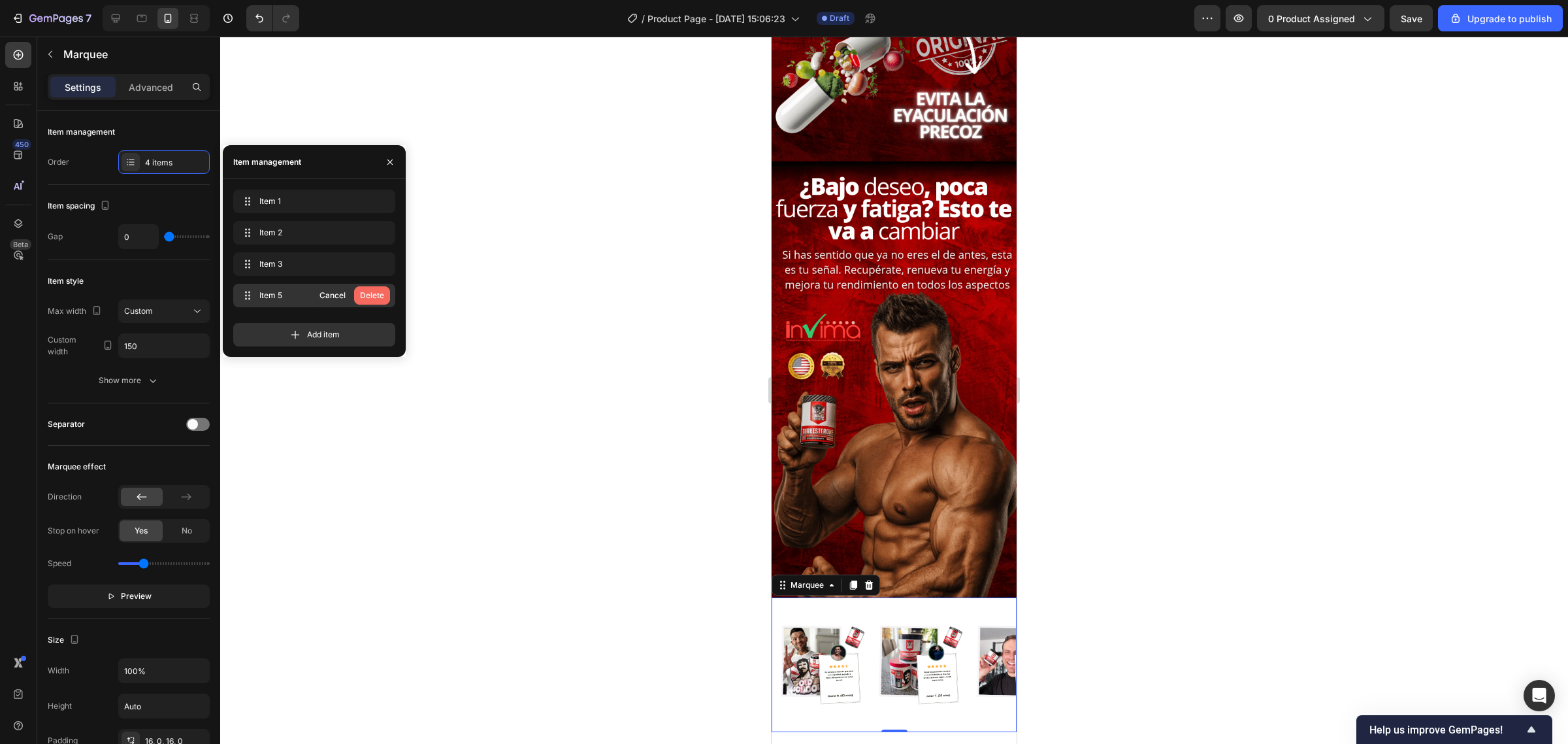
click at [377, 296] on div "Delete" at bounding box center [372, 296] width 24 height 12
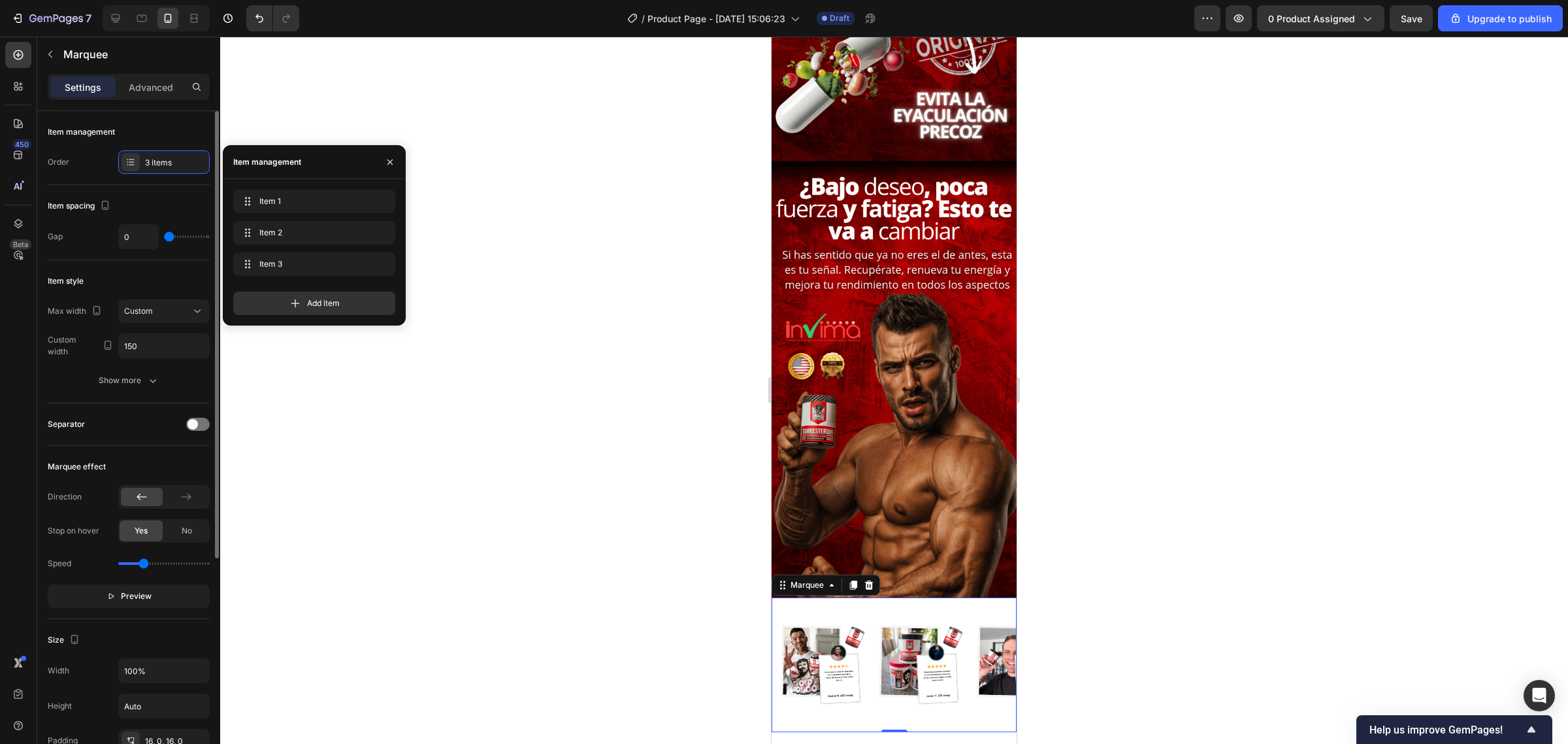
click at [111, 280] on div "Item style" at bounding box center [129, 281] width 162 height 21
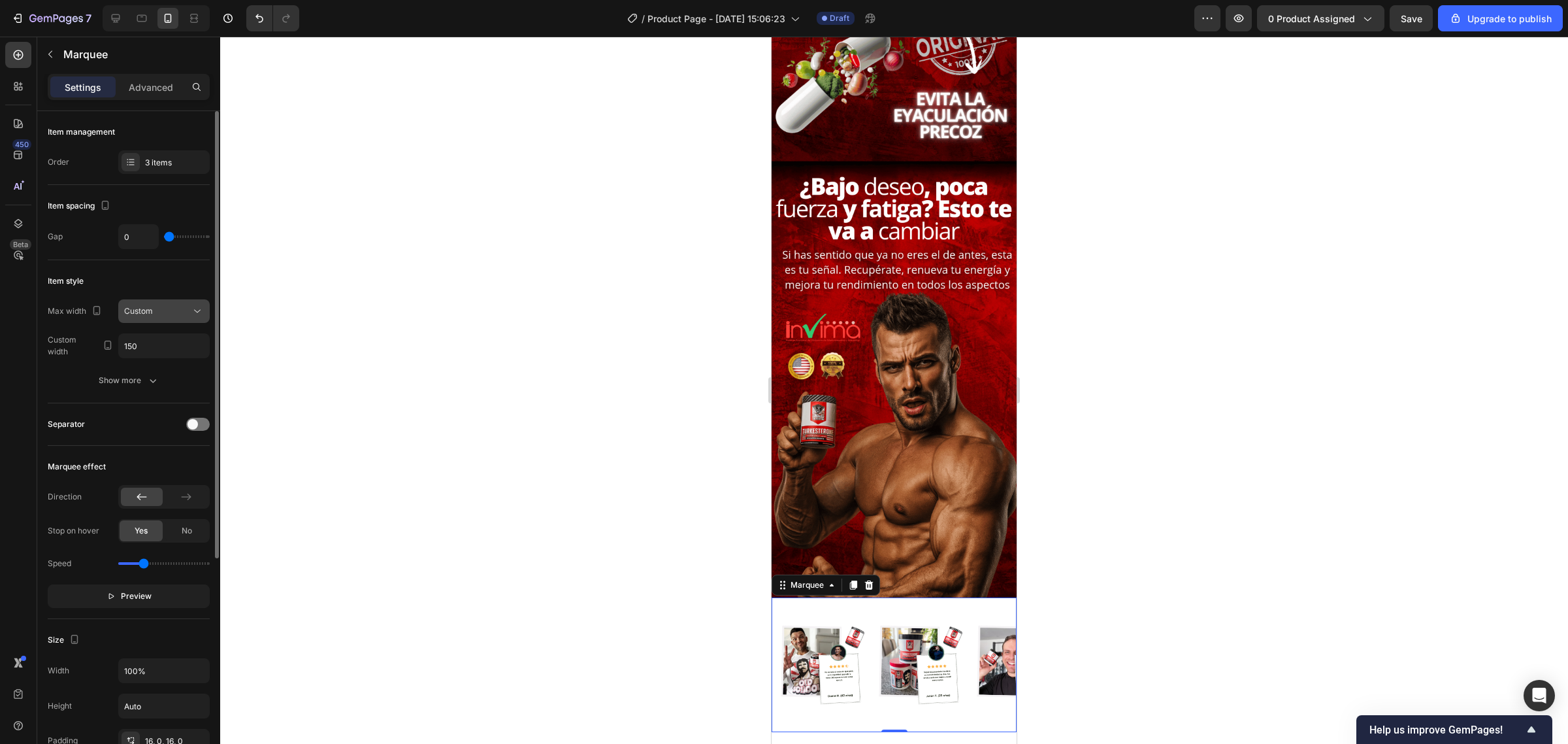
click at [165, 312] on div "Custom" at bounding box center [158, 311] width 67 height 12
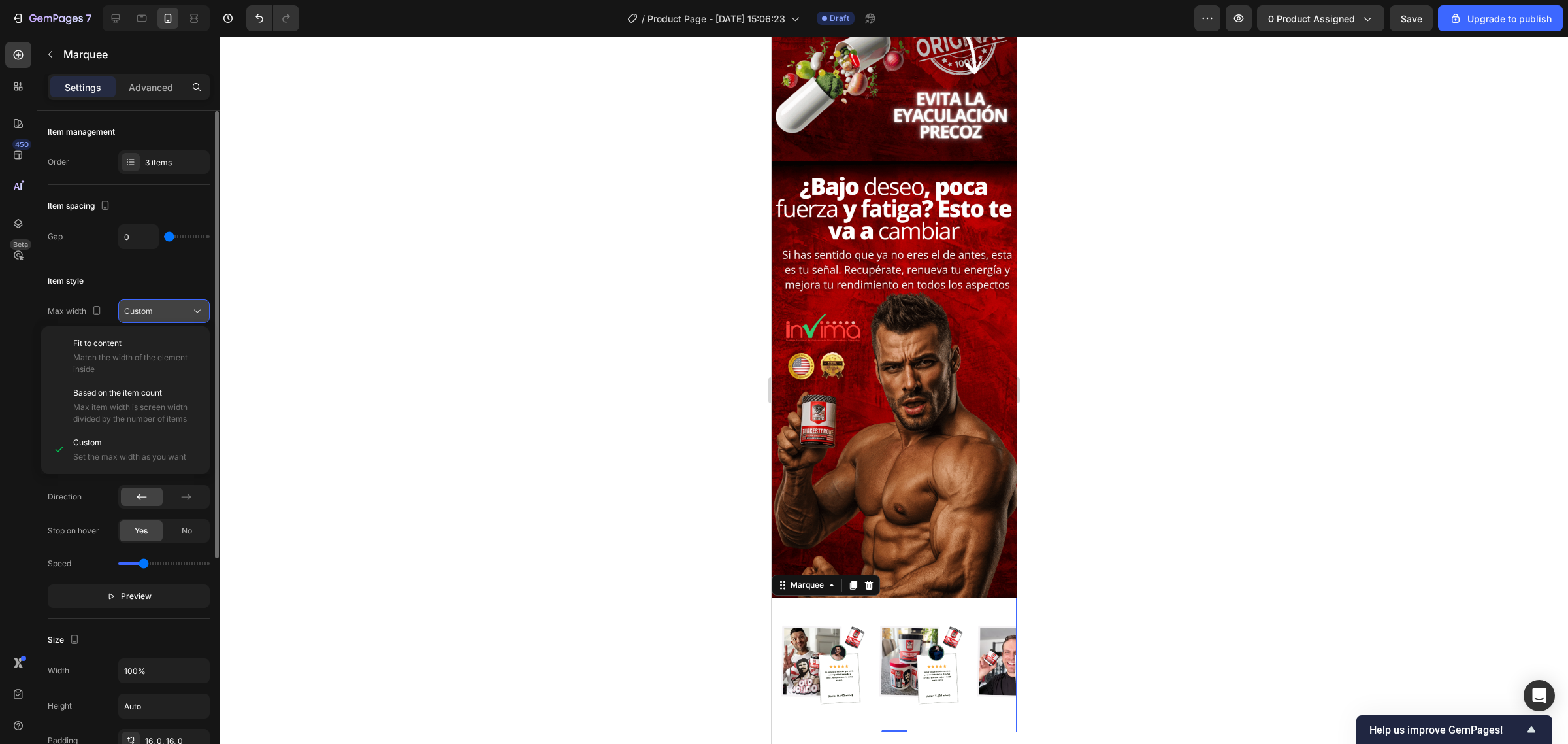
click at [155, 311] on div "Custom" at bounding box center [158, 311] width 67 height 12
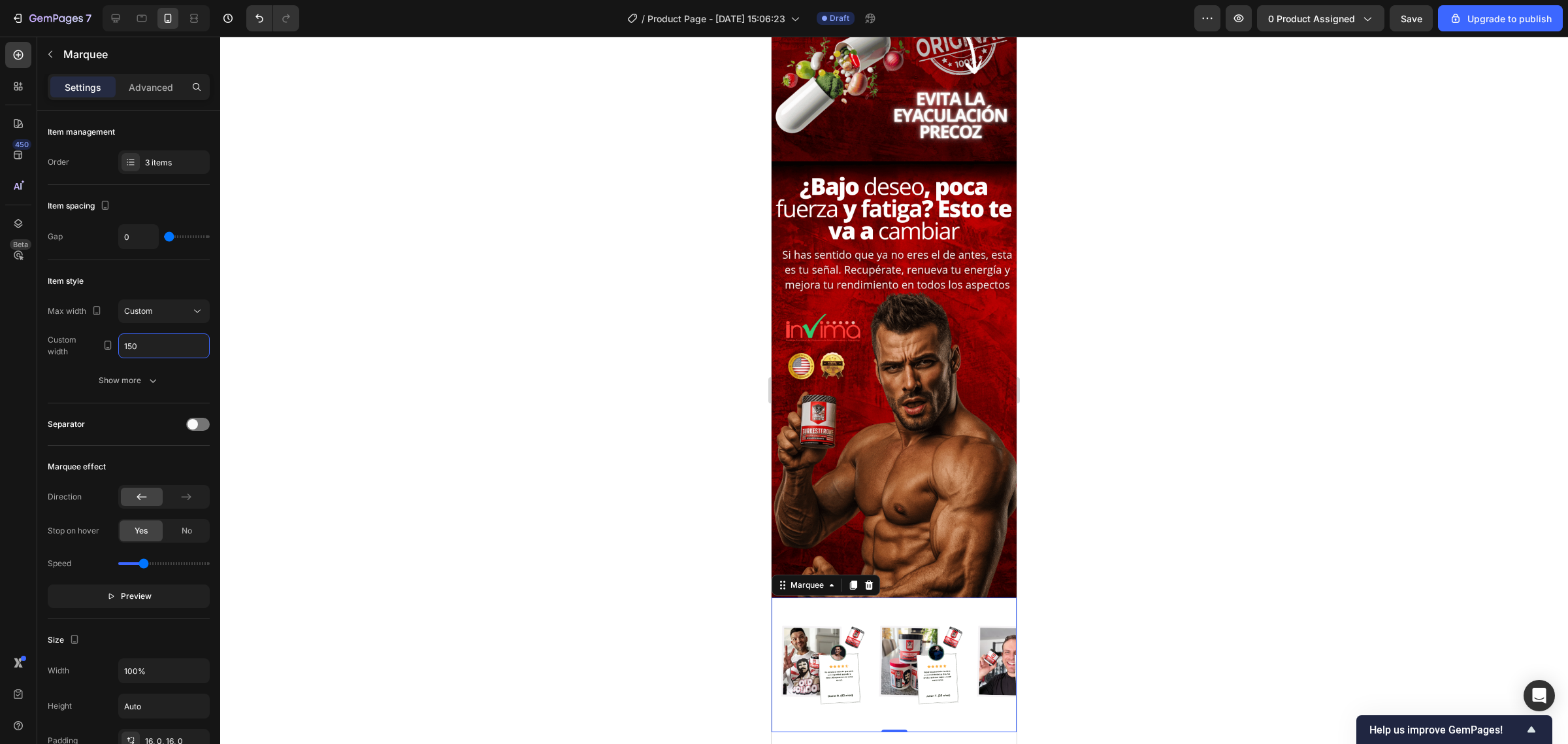
click at [167, 351] on input "150" at bounding box center [164, 346] width 90 height 24
click at [165, 317] on div "Custom" at bounding box center [158, 311] width 67 height 12
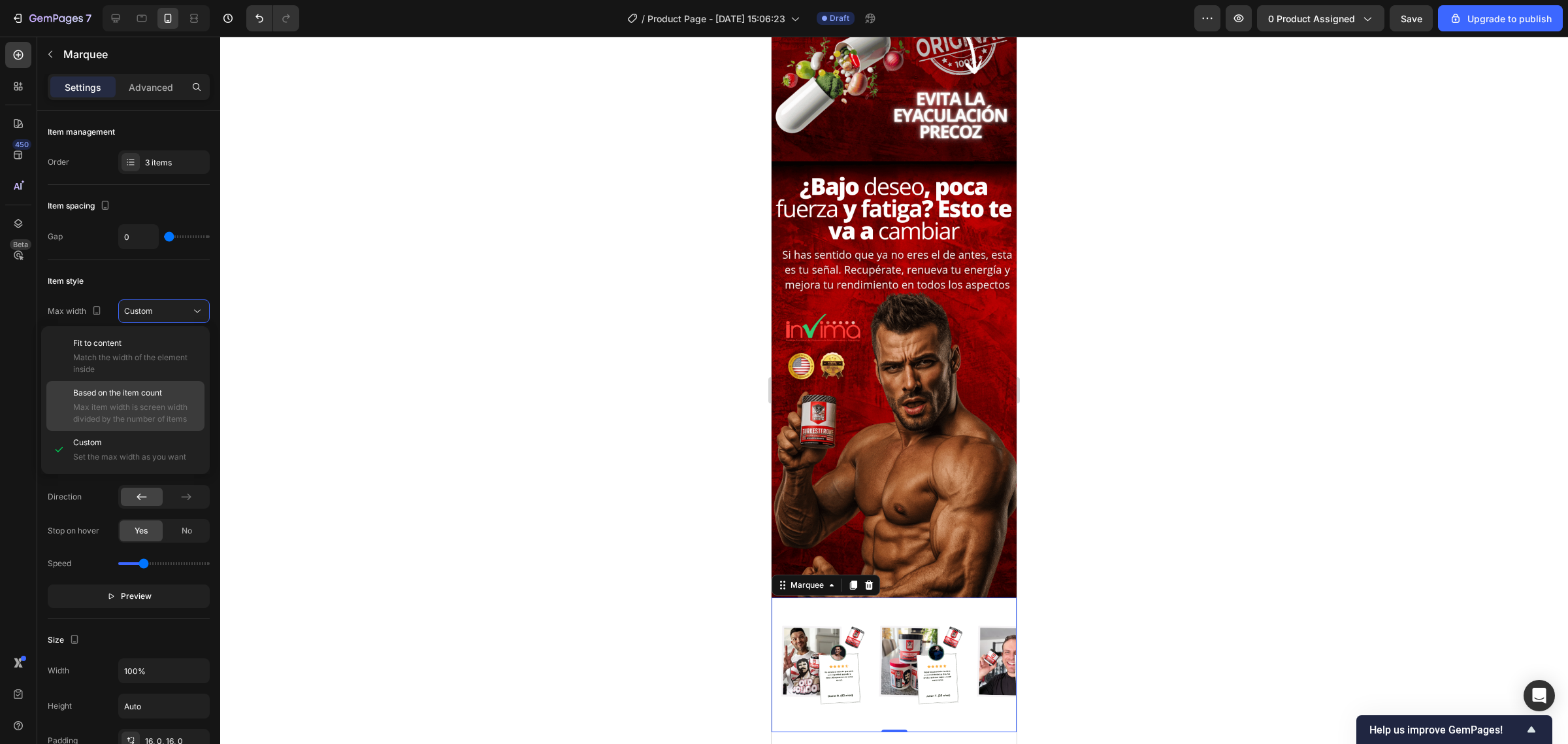
click at [142, 392] on span "Based on the item count" at bounding box center [118, 393] width 89 height 12
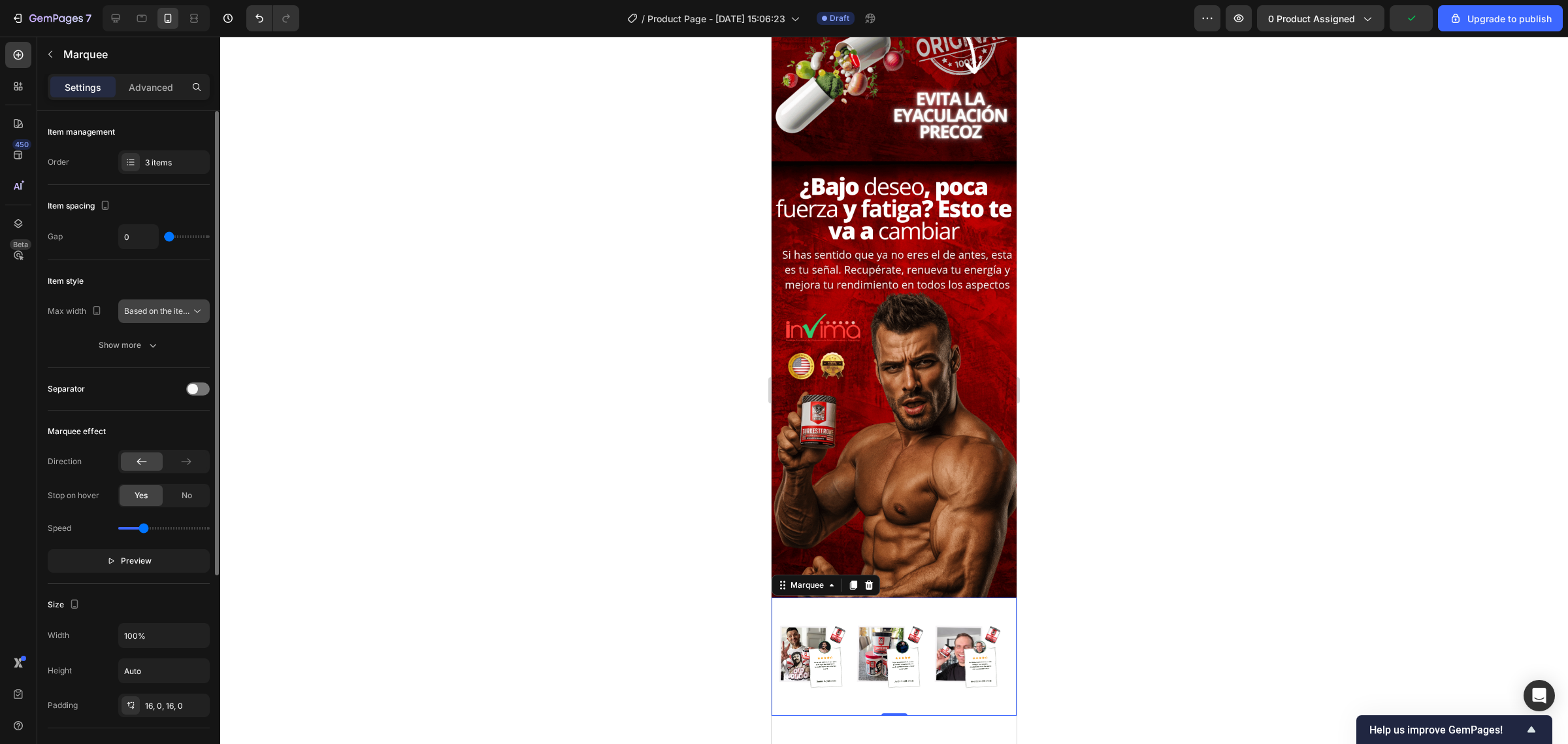
click at [165, 311] on span "Based on the item count" at bounding box center [169, 311] width 89 height 10
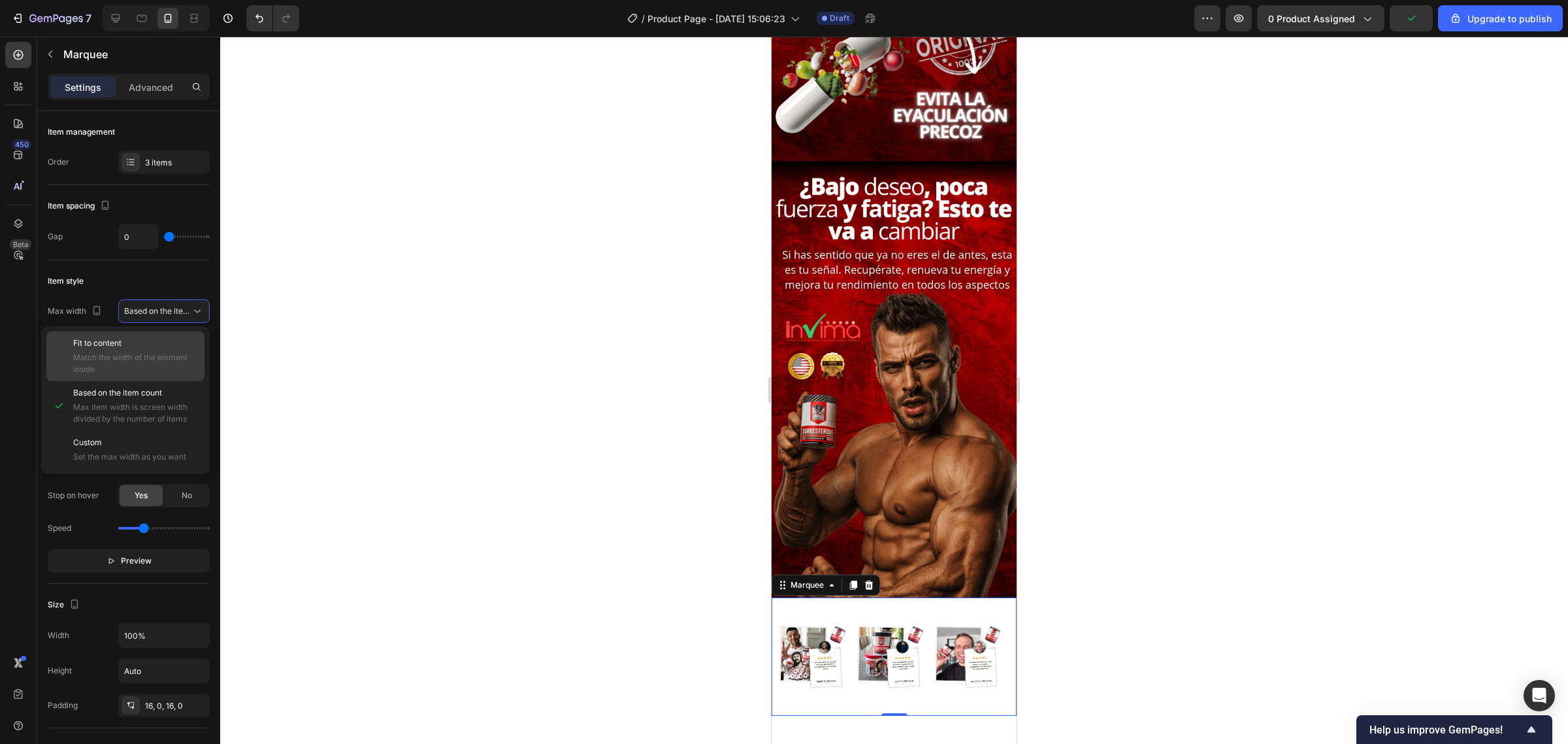
click at [131, 348] on p "Fit to content" at bounding box center [136, 343] width 125 height 12
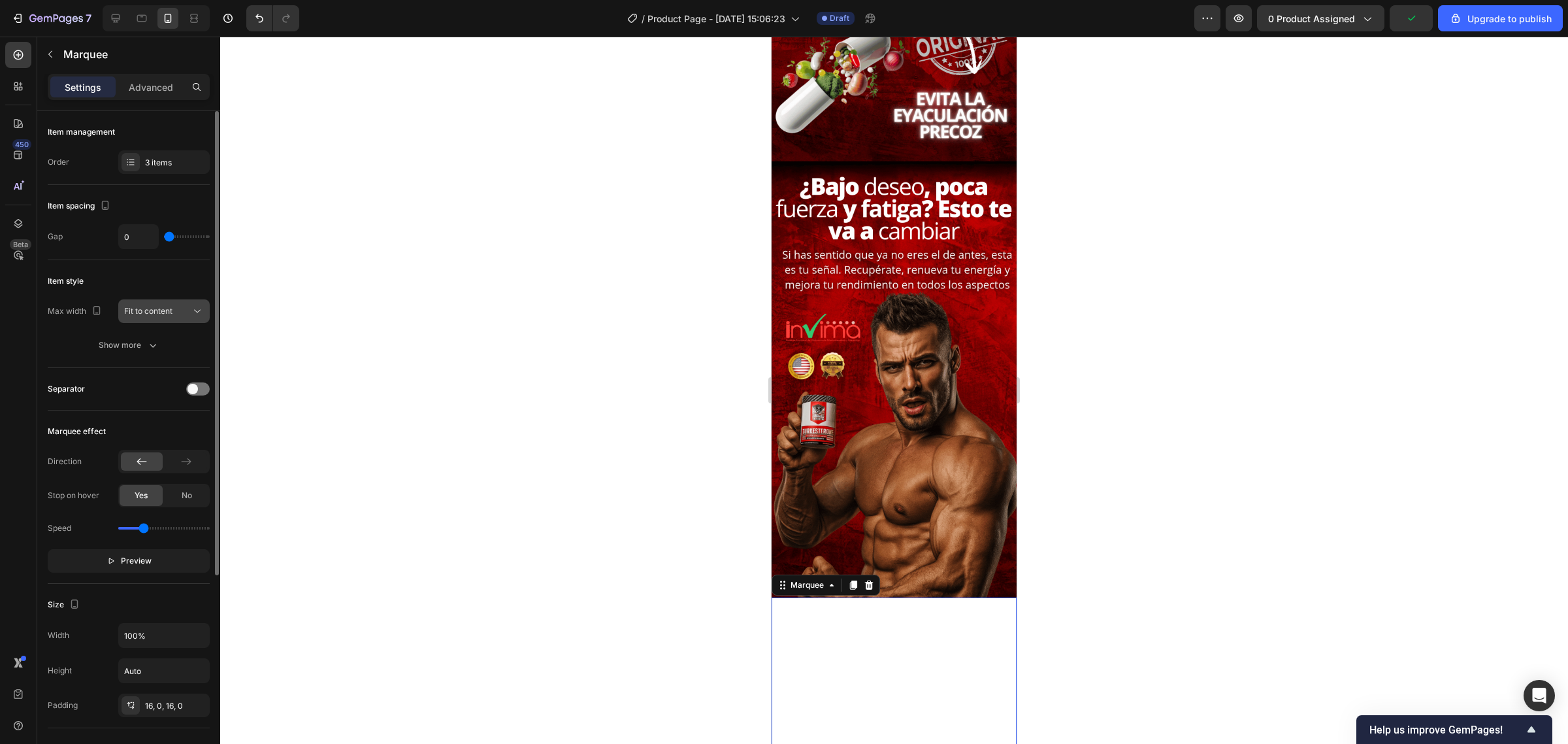
click at [165, 309] on span "Fit to content" at bounding box center [148, 311] width 48 height 10
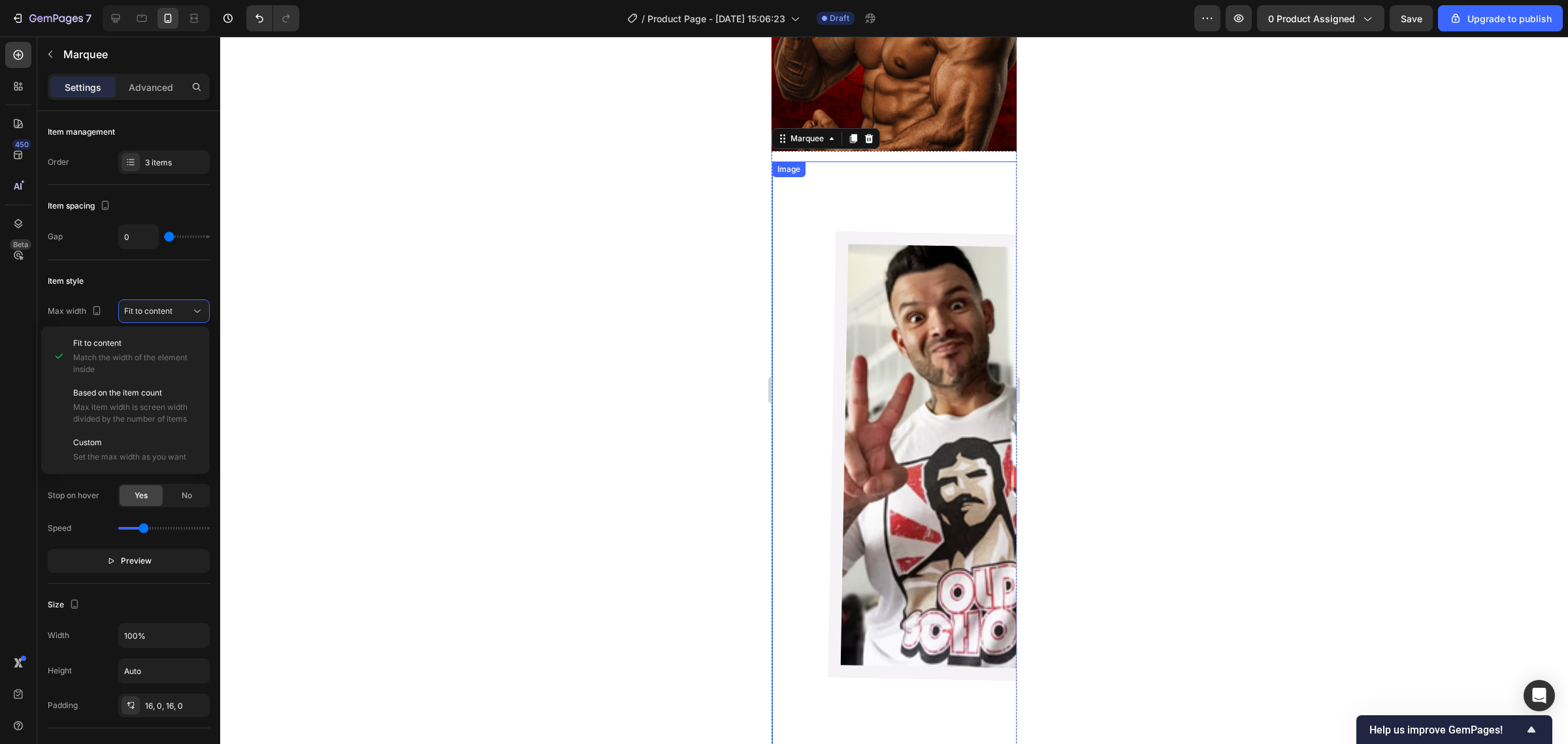
scroll to position [2288, 0]
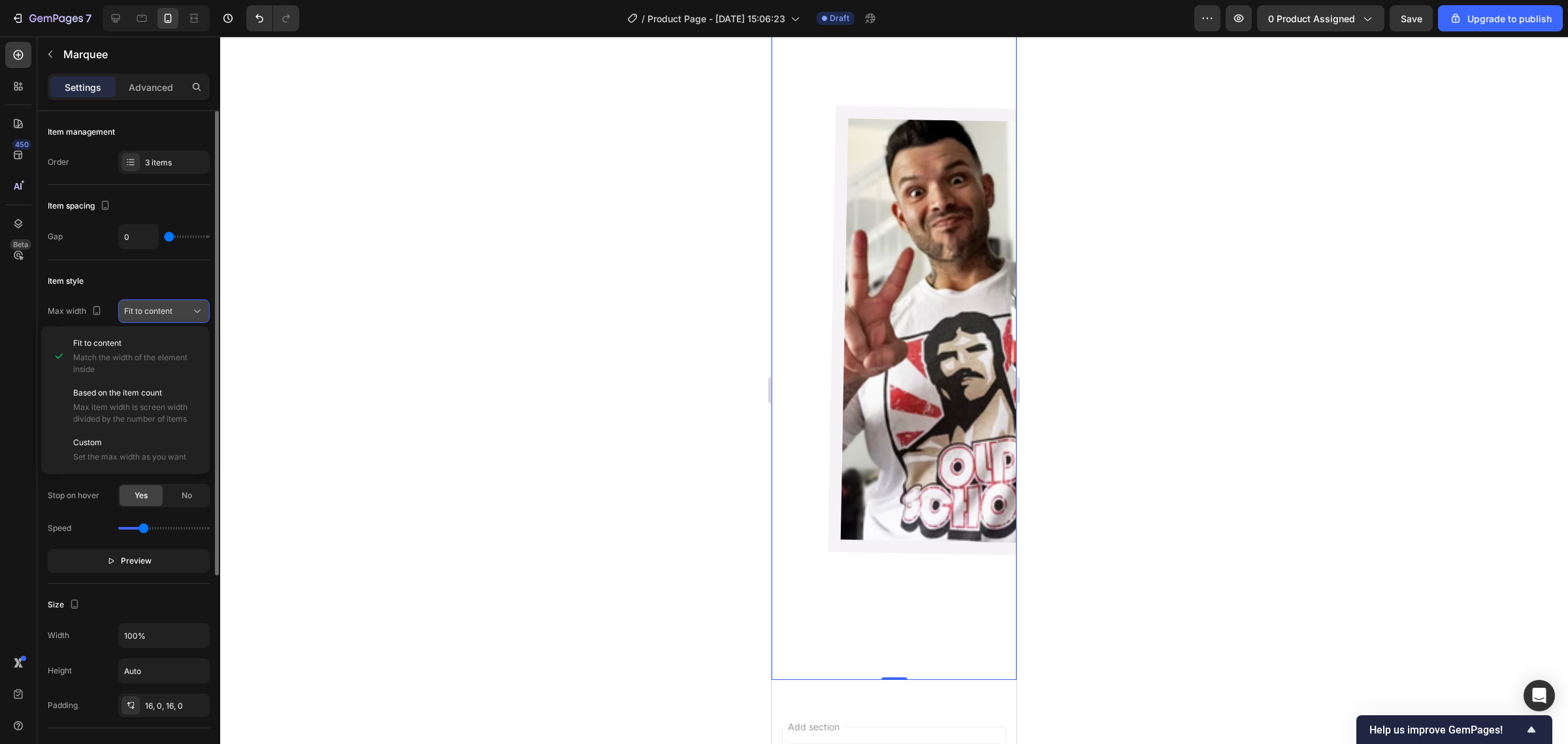
click at [154, 311] on span "Fit to content" at bounding box center [148, 311] width 48 height 10
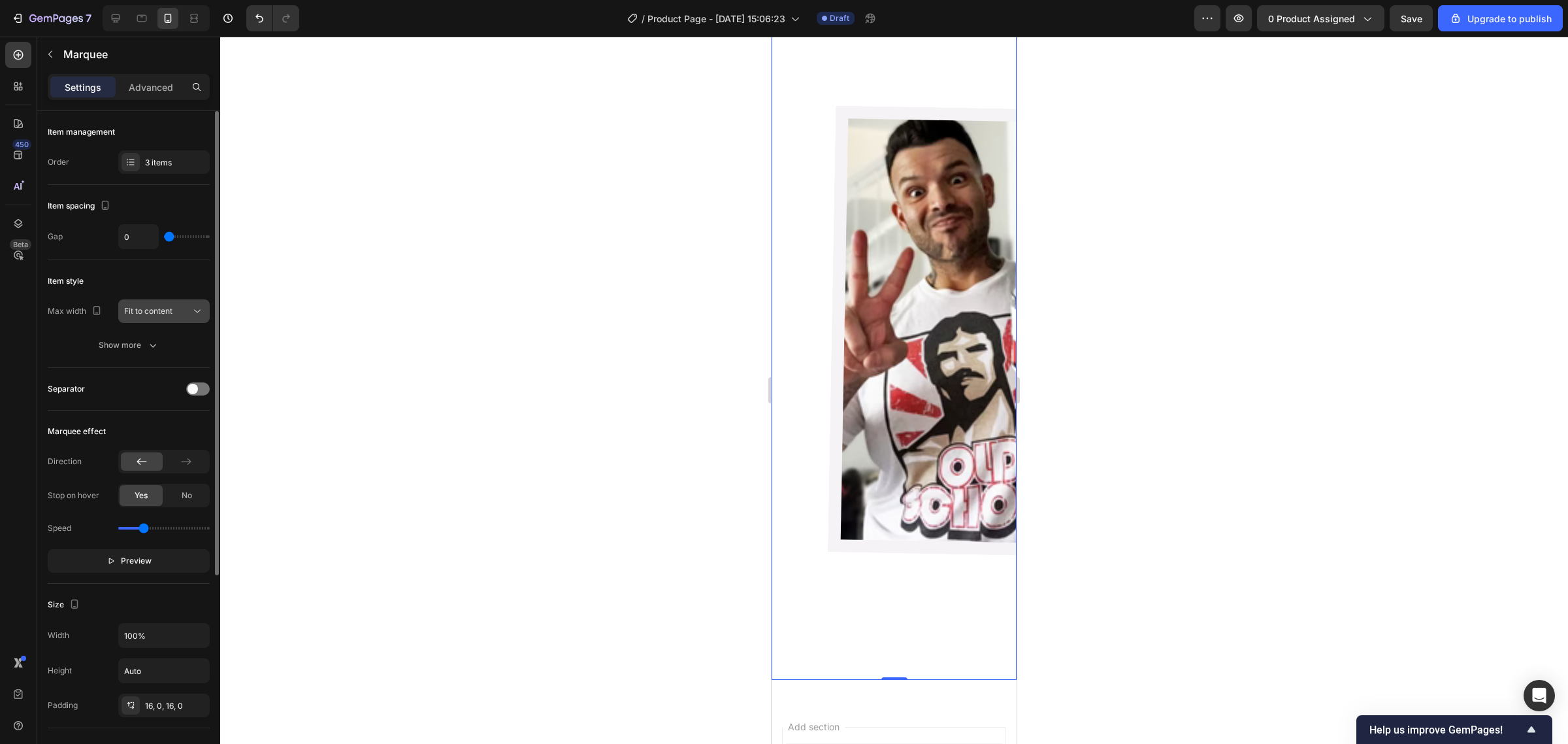
click at [155, 317] on span "Fit to content" at bounding box center [148, 311] width 48 height 12
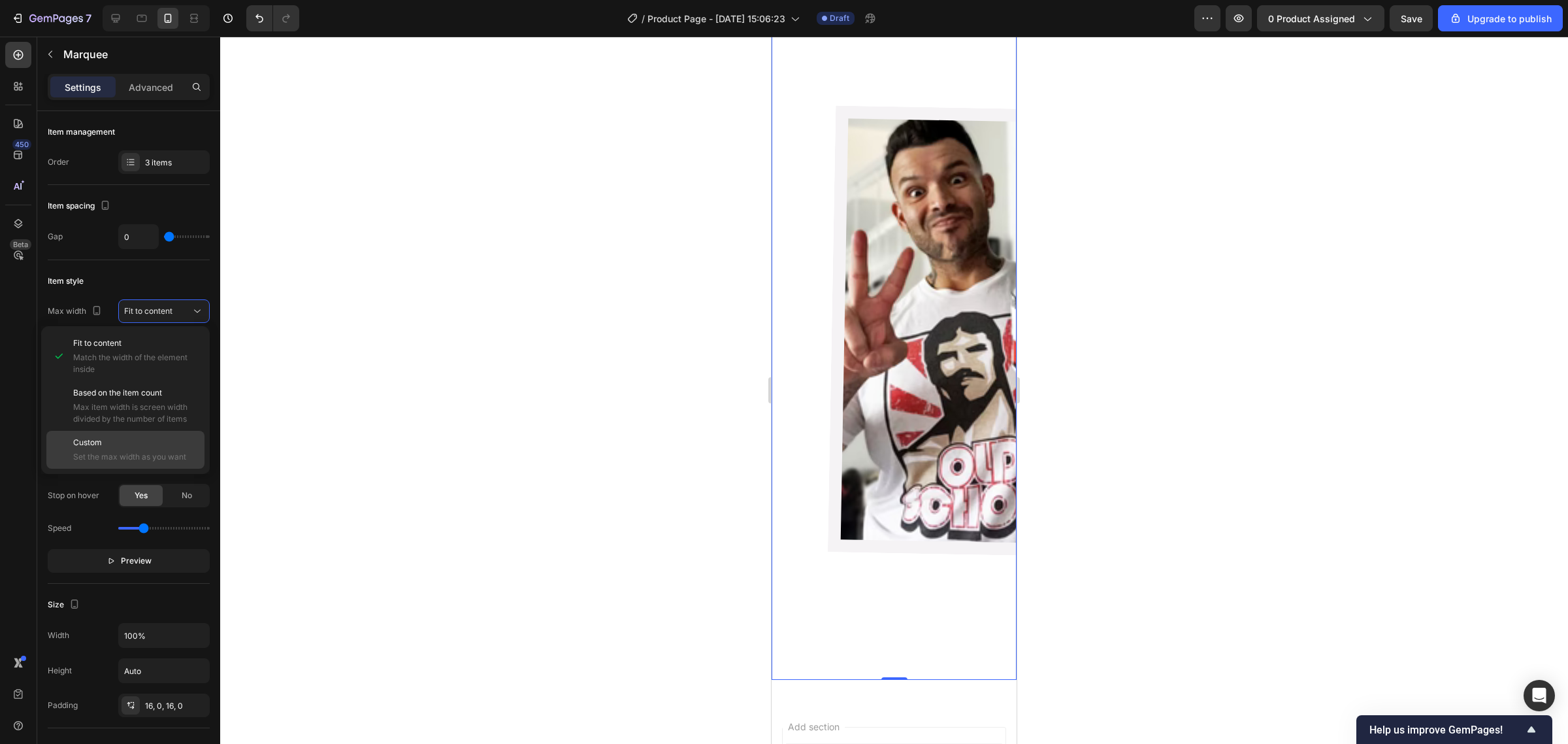
click at [106, 440] on p "Custom" at bounding box center [136, 443] width 125 height 12
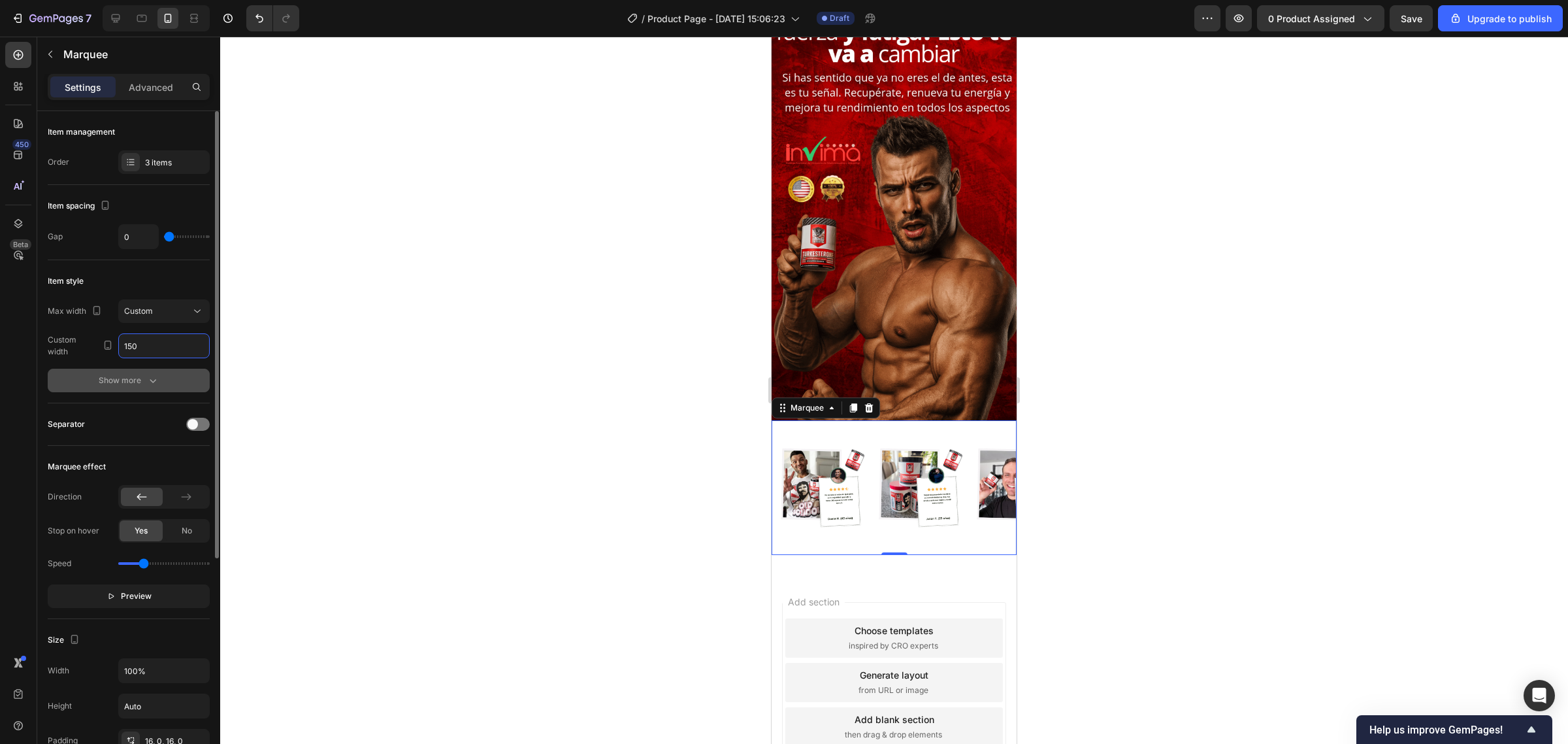
click at [137, 392] on button "Show more" at bounding box center [129, 380] width 162 height 24
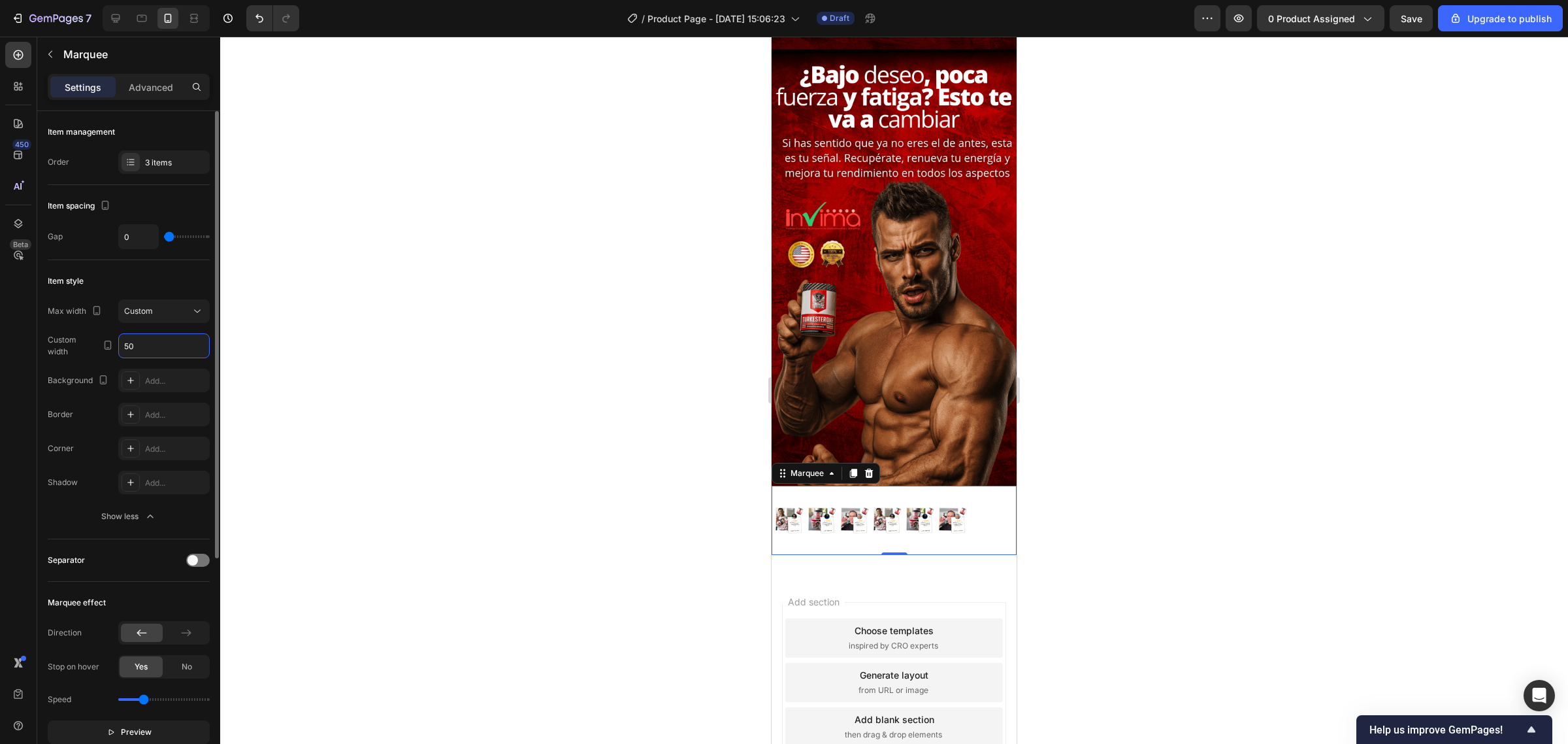
type input "5"
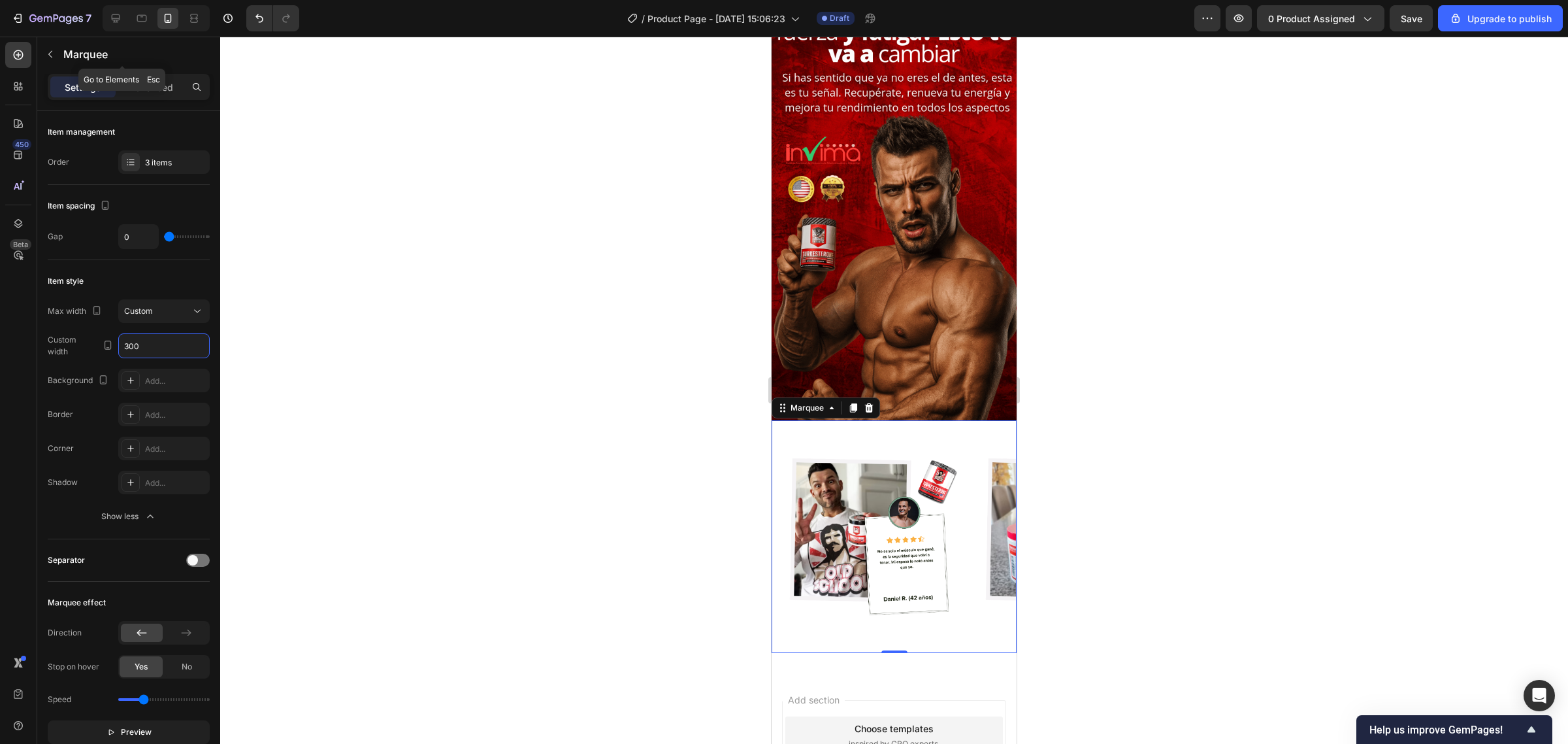
type input "300"
click at [161, 99] on div "Settings Advanced" at bounding box center [129, 87] width 162 height 26
click at [142, 76] on div "Advanced" at bounding box center [151, 87] width 65 height 21
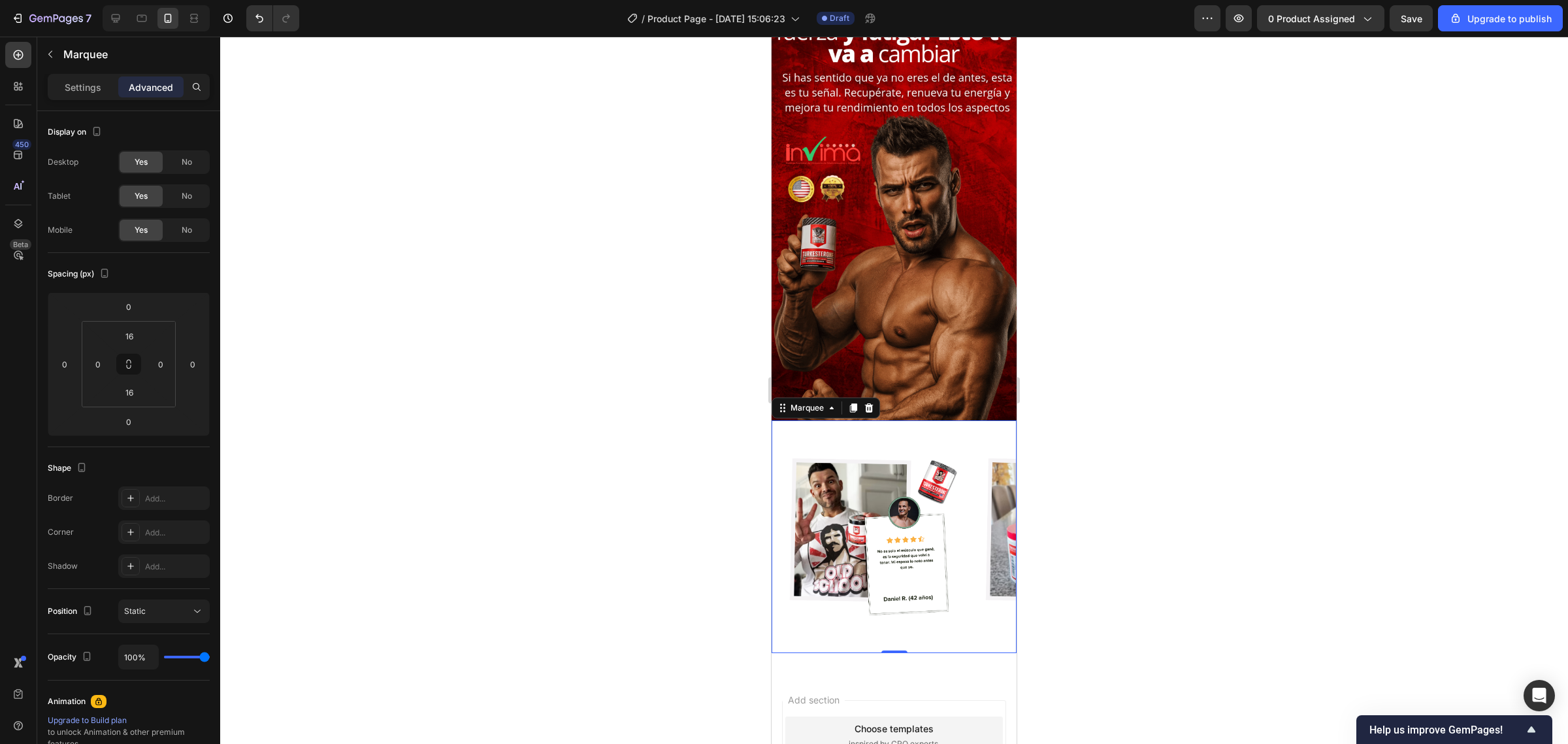
click at [145, 88] on p "Advanced" at bounding box center [151, 87] width 44 height 14
click at [129, 333] on input "16" at bounding box center [129, 336] width 26 height 20
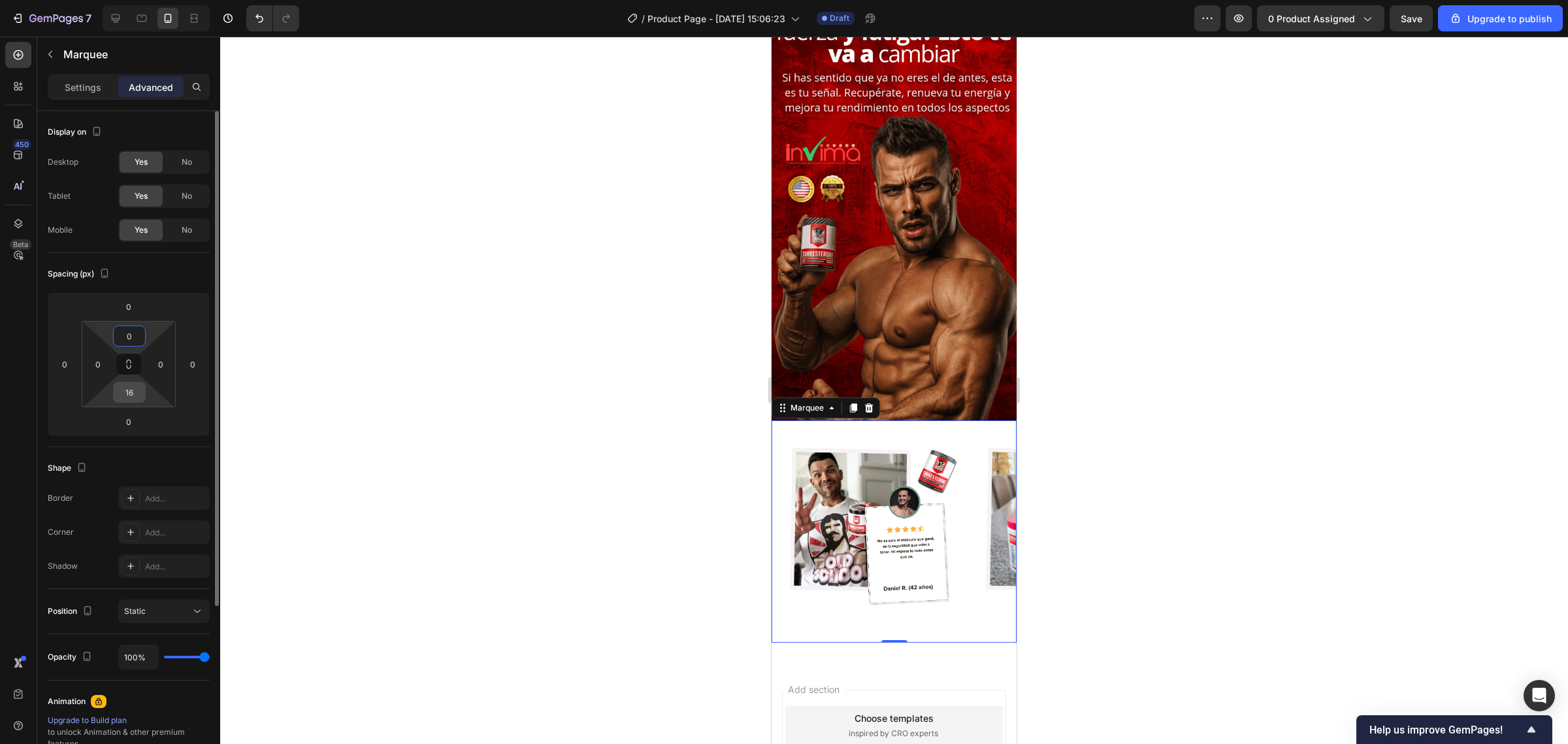
type input "0"
click at [129, 397] on input "16" at bounding box center [129, 392] width 26 height 20
type input "0"
click at [93, 85] on p "Settings" at bounding box center [83, 87] width 37 height 14
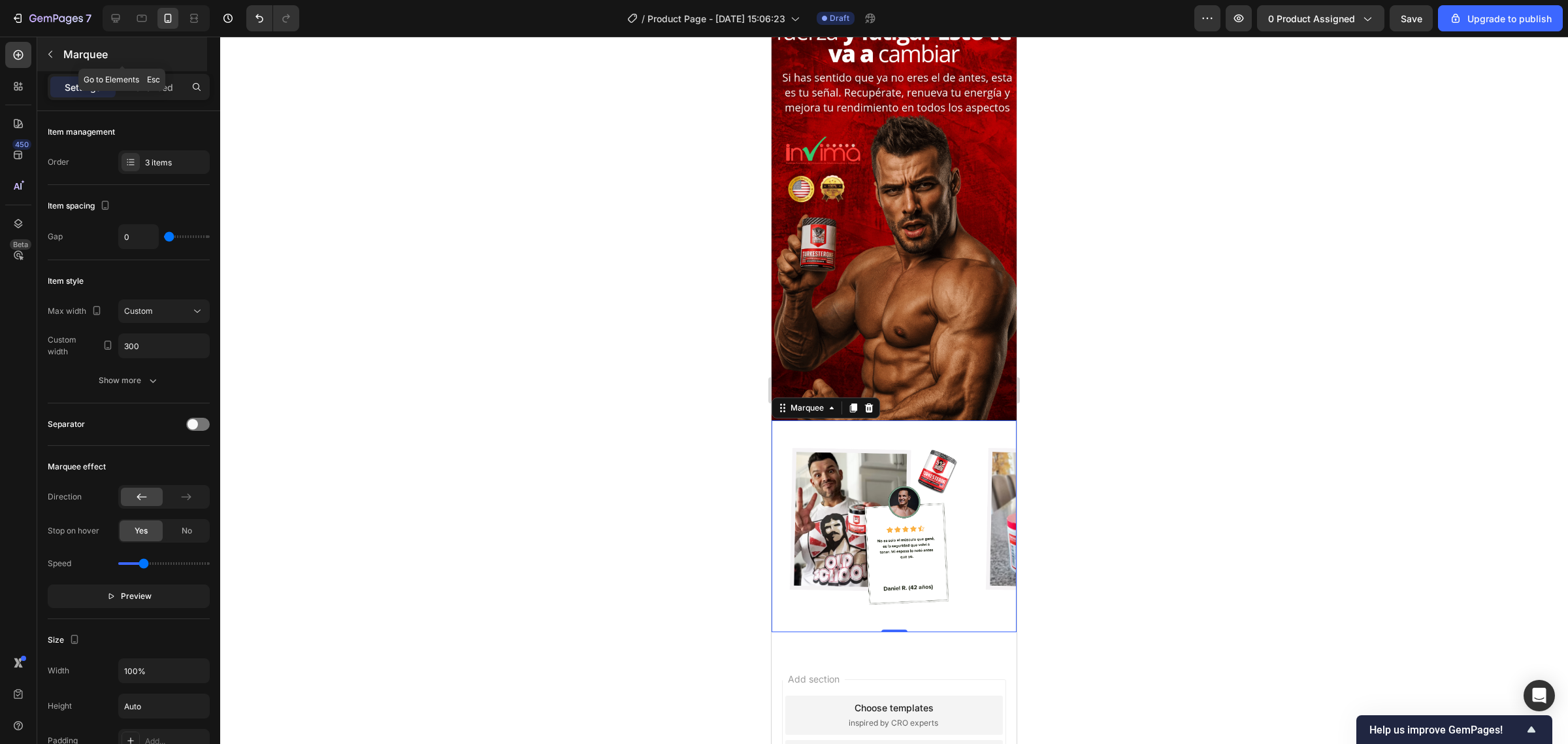
click at [56, 51] on button "button" at bounding box center [50, 54] width 21 height 21
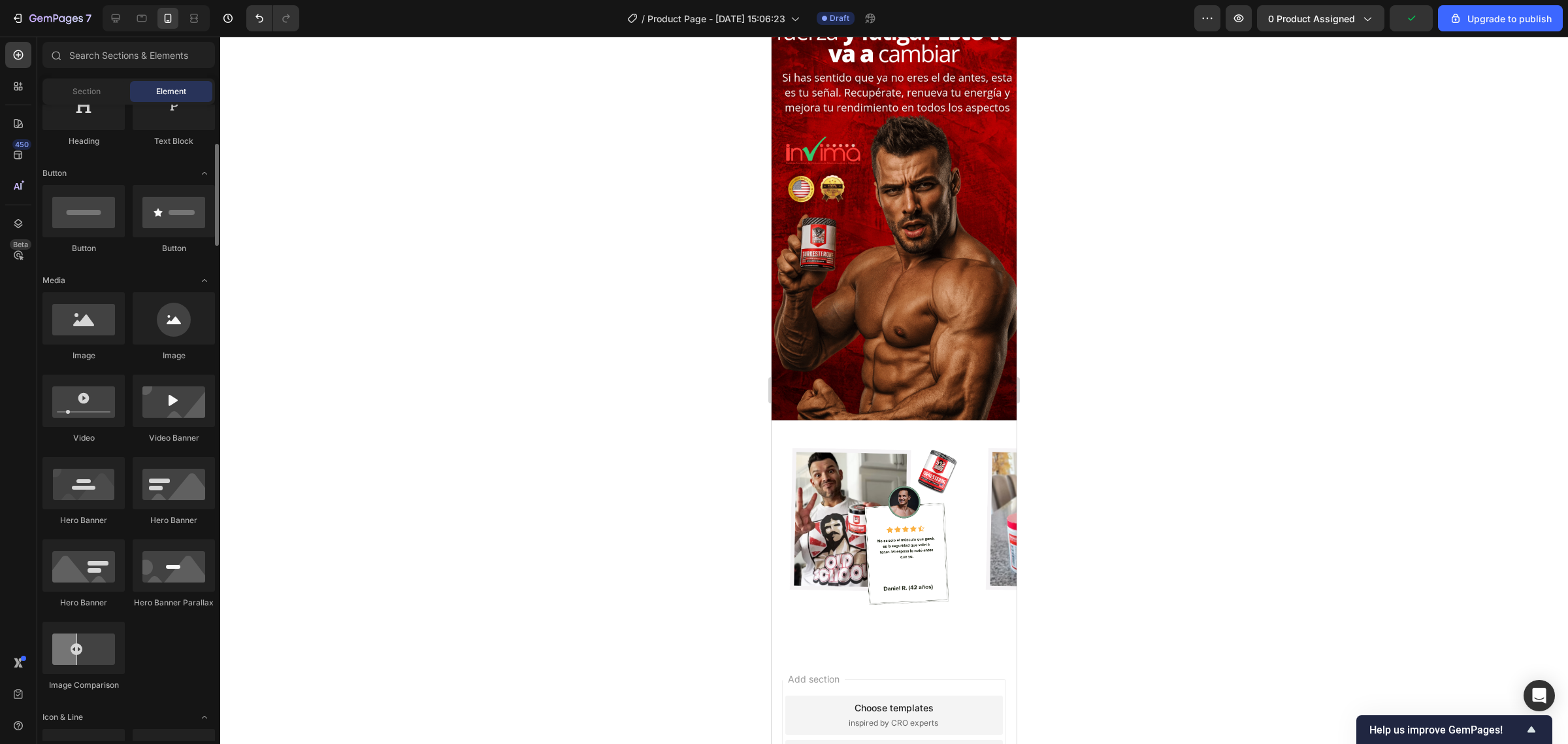
scroll to position [0, 0]
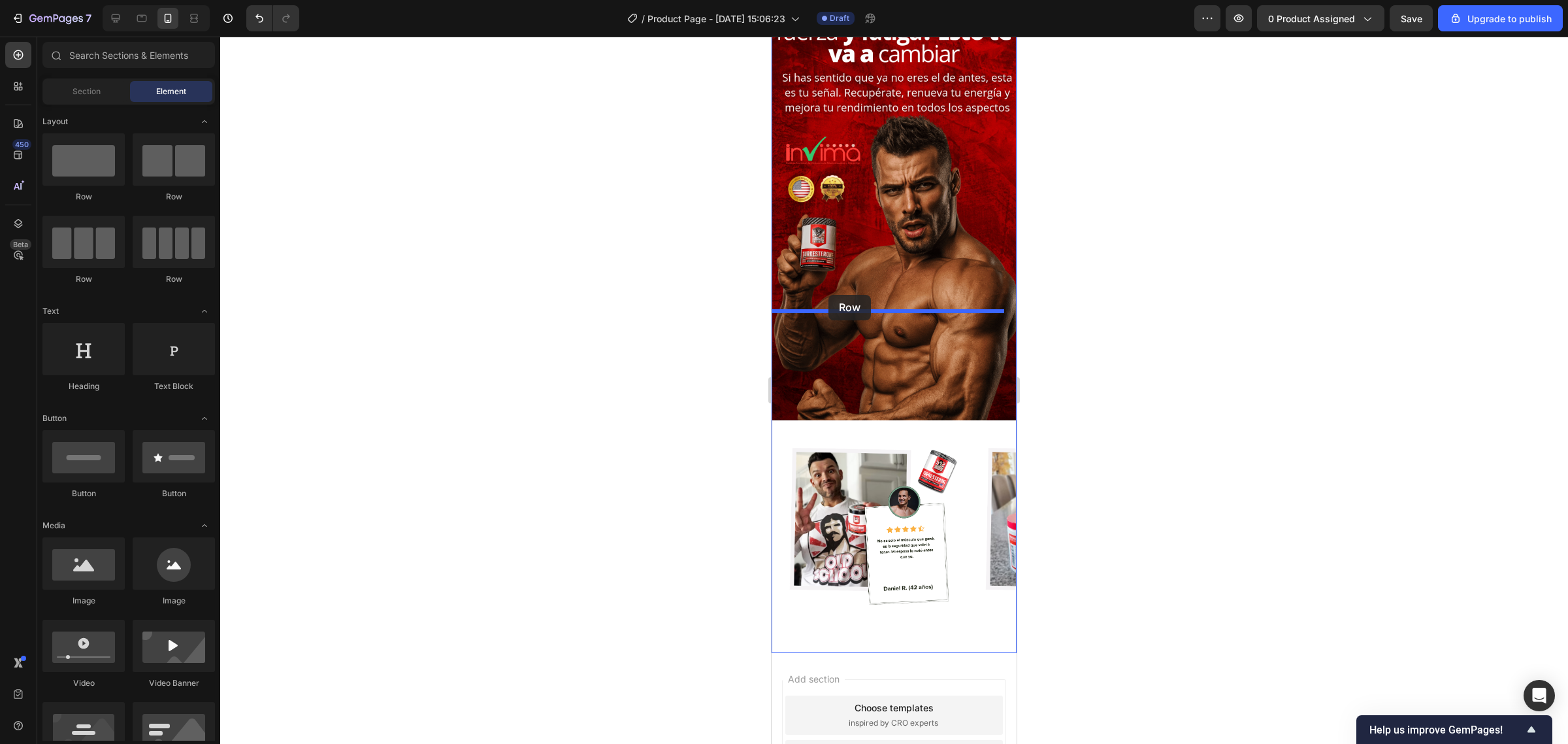
drag, startPoint x: 966, startPoint y: 225, endPoint x: 835, endPoint y: 295, distance: 148.5
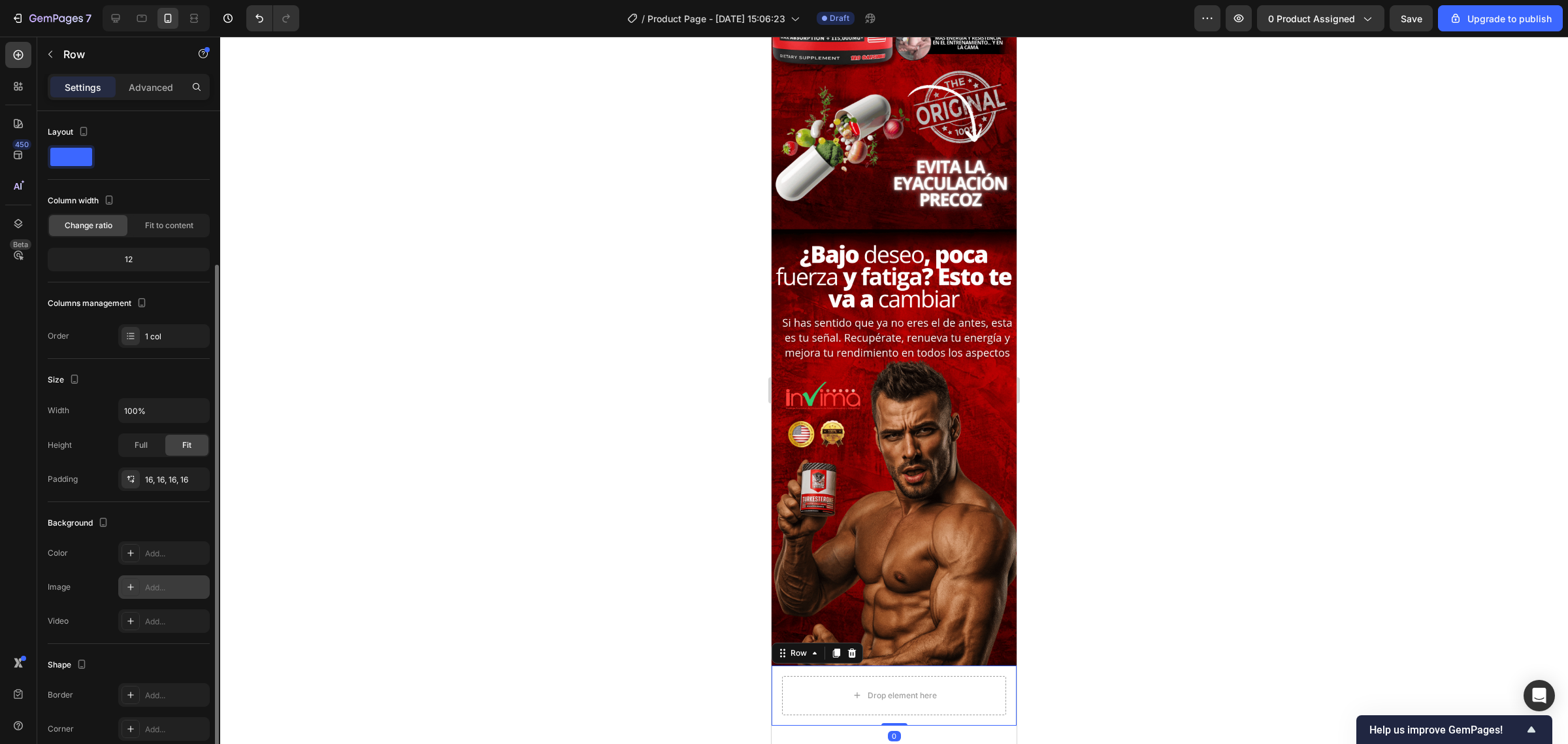
scroll to position [96, 0]
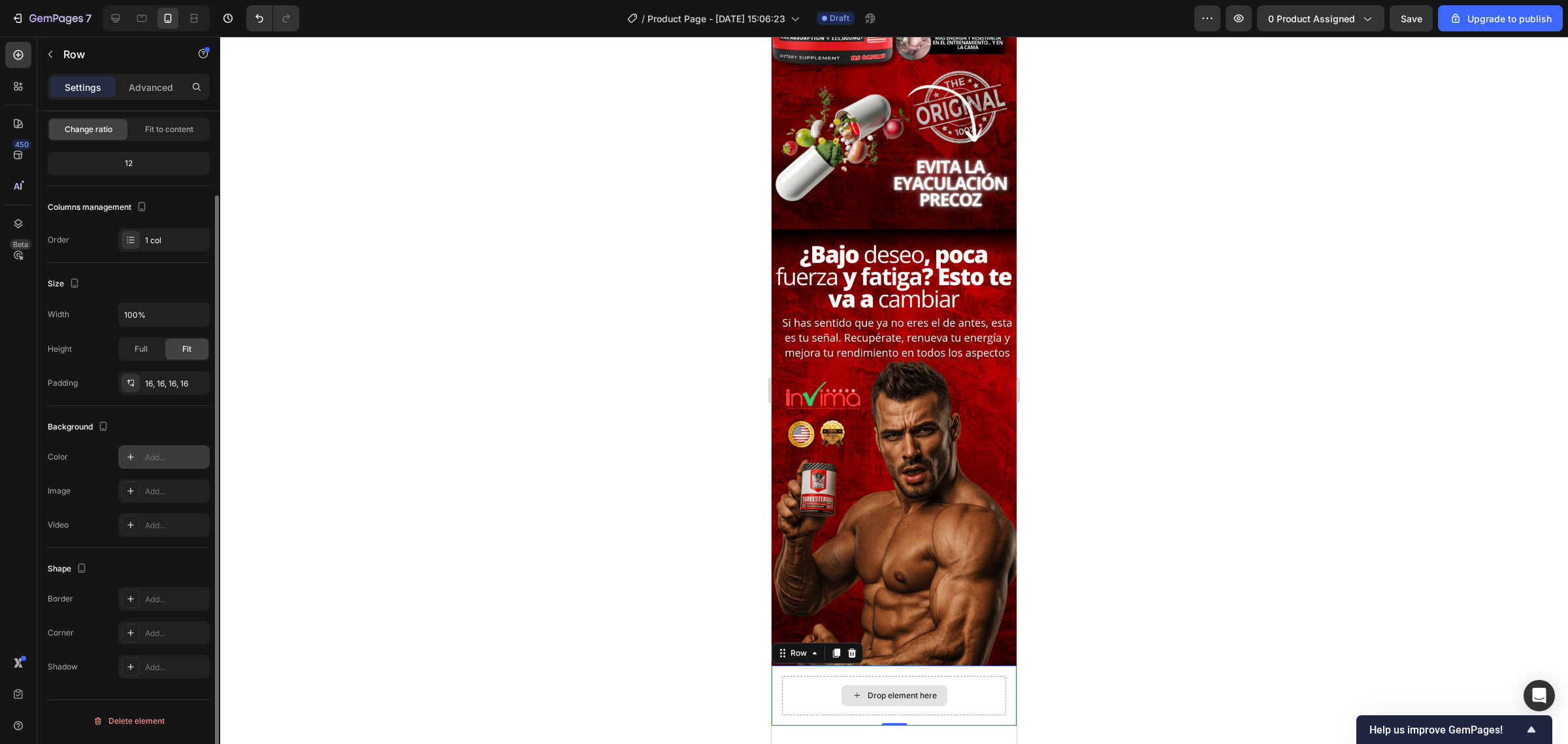
click at [159, 455] on div "Add..." at bounding box center [176, 458] width 61 height 12
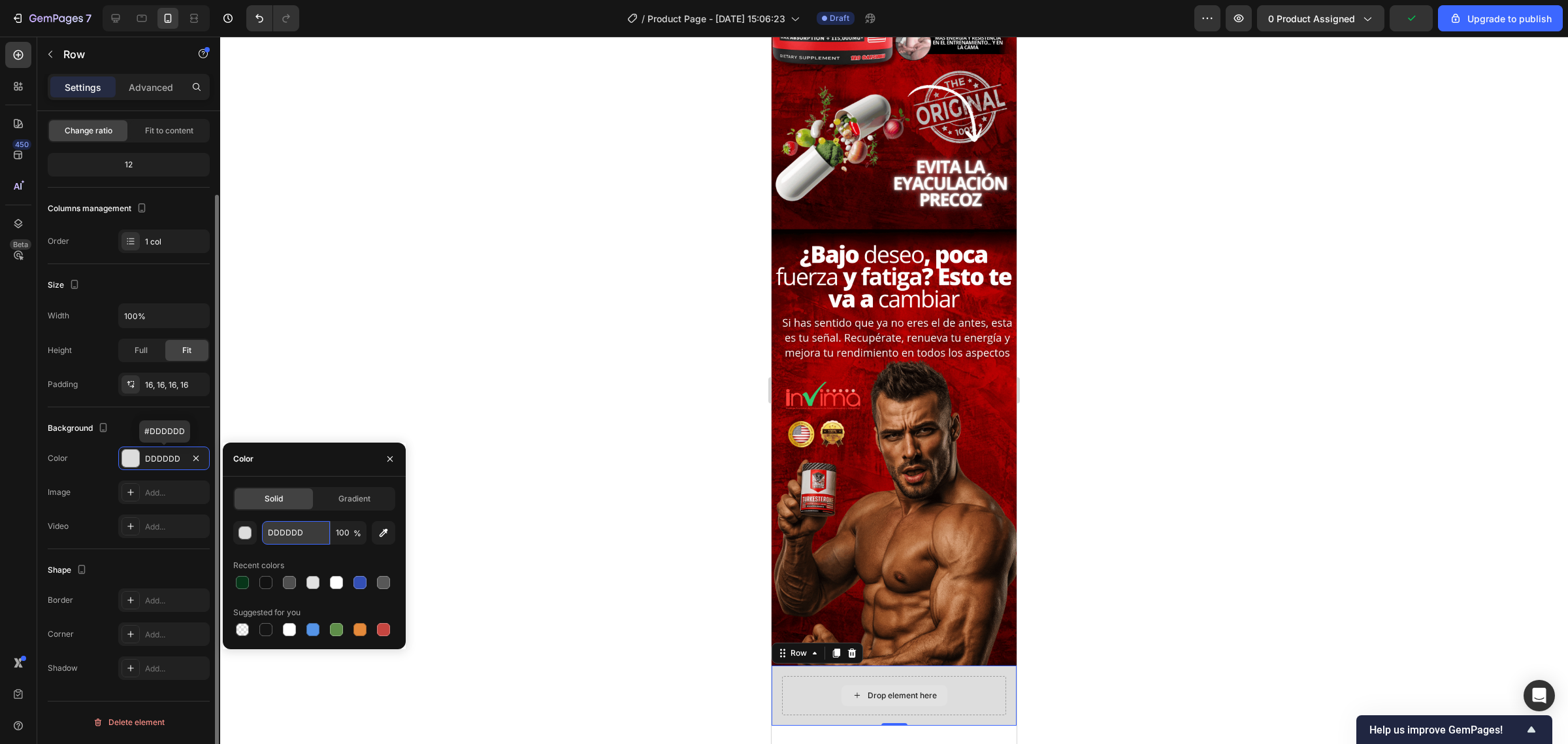
click at [279, 527] on input "DDDDDD" at bounding box center [296, 533] width 68 height 24
click at [280, 527] on input "DDDDDD" at bounding box center [296, 533] width 68 height 24
paste input "#190101"
type input "#190101"
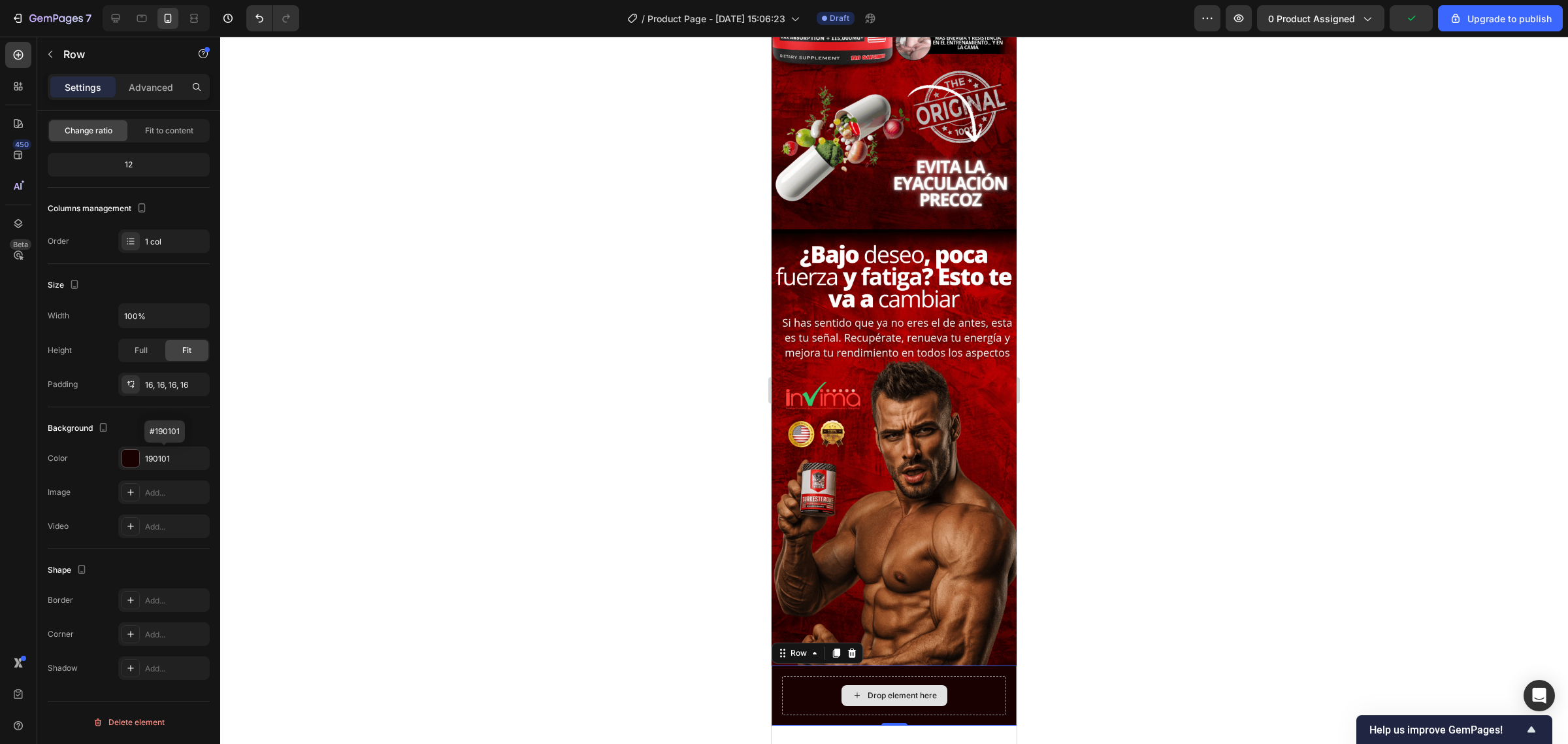
click at [298, 329] on div at bounding box center [894, 390] width 1348 height 707
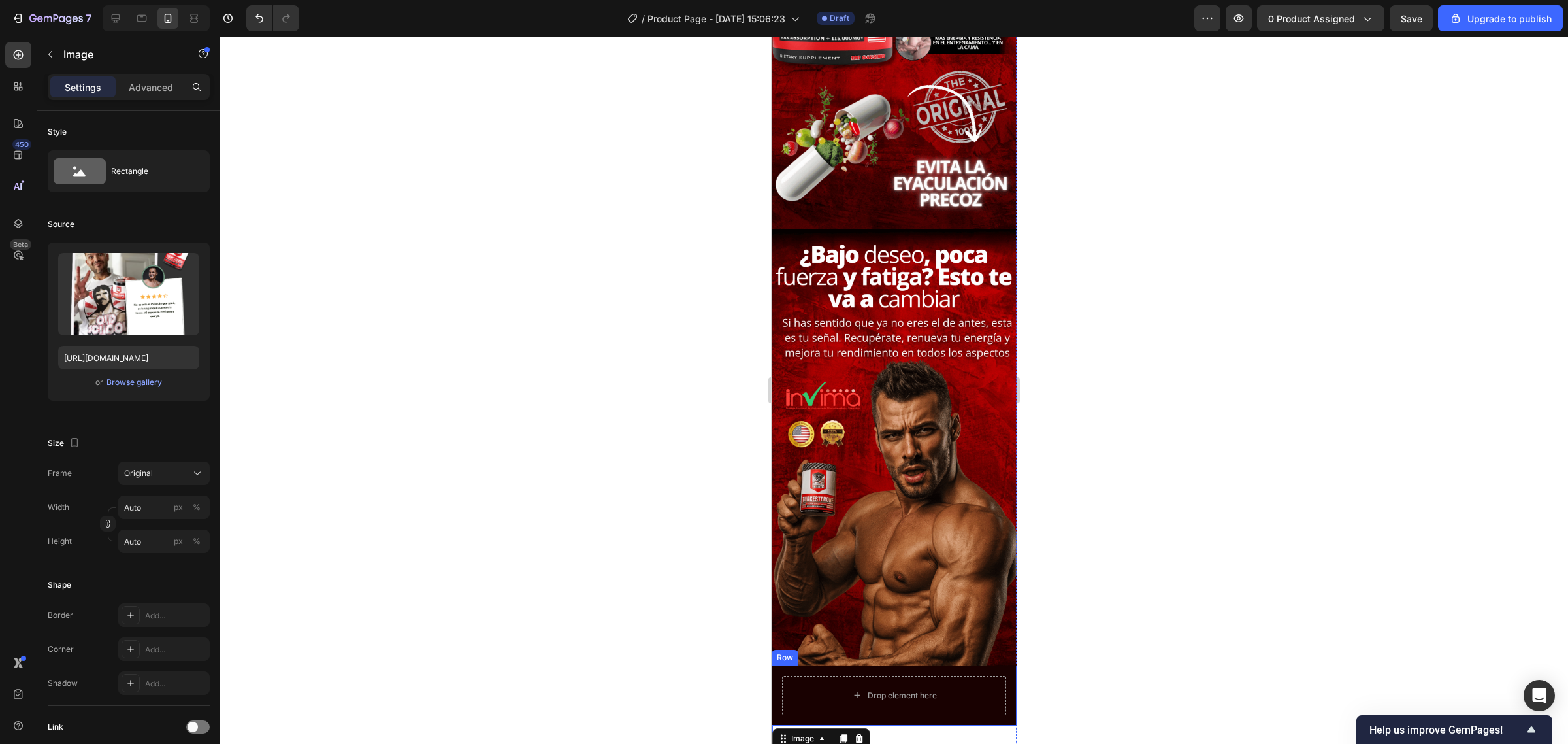
click at [905, 666] on div "Drop element here Row" at bounding box center [894, 696] width 245 height 60
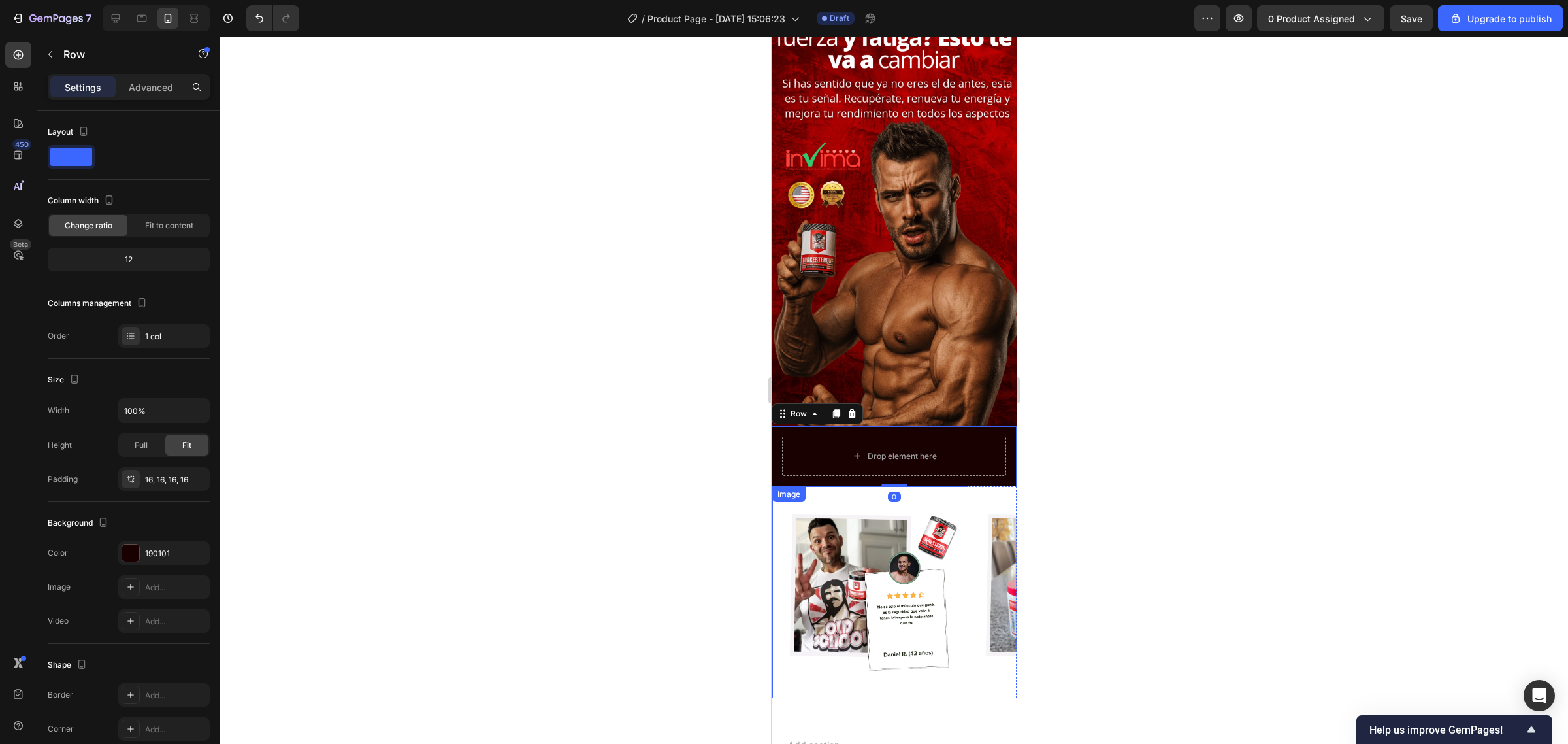
scroll to position [1893, 0]
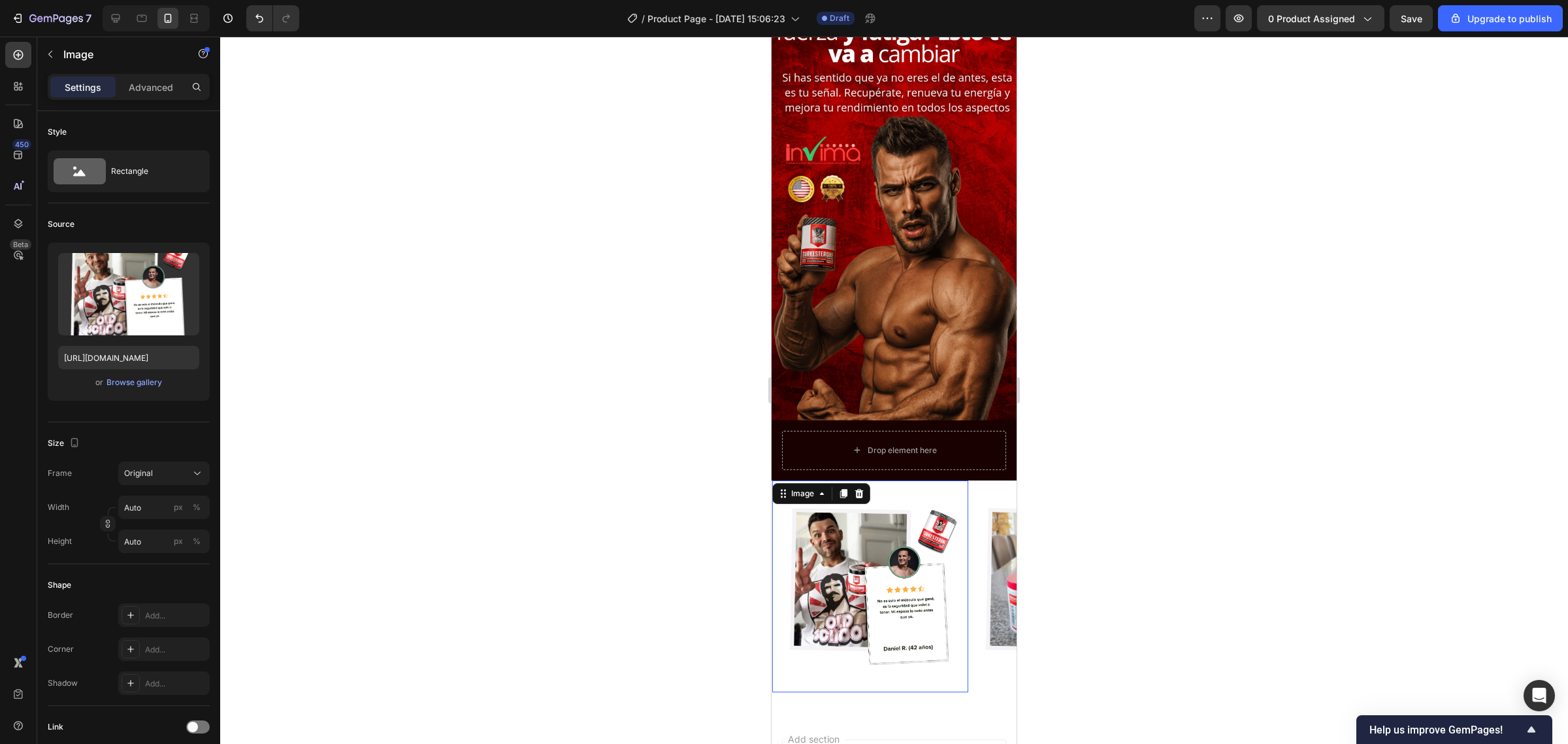
click at [967, 564] on img at bounding box center [871, 586] width 196 height 196
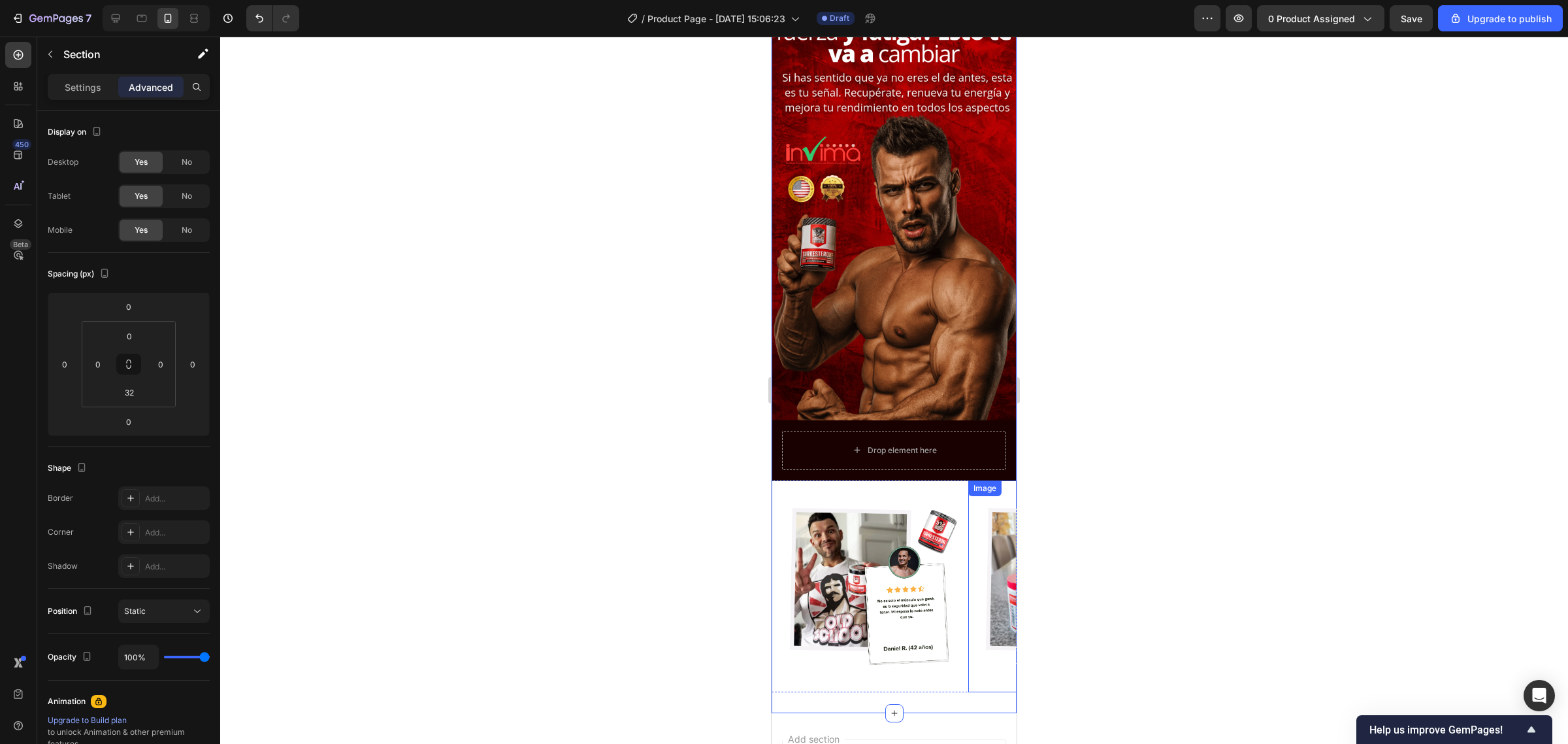
click at [975, 569] on img at bounding box center [1066, 586] width 196 height 196
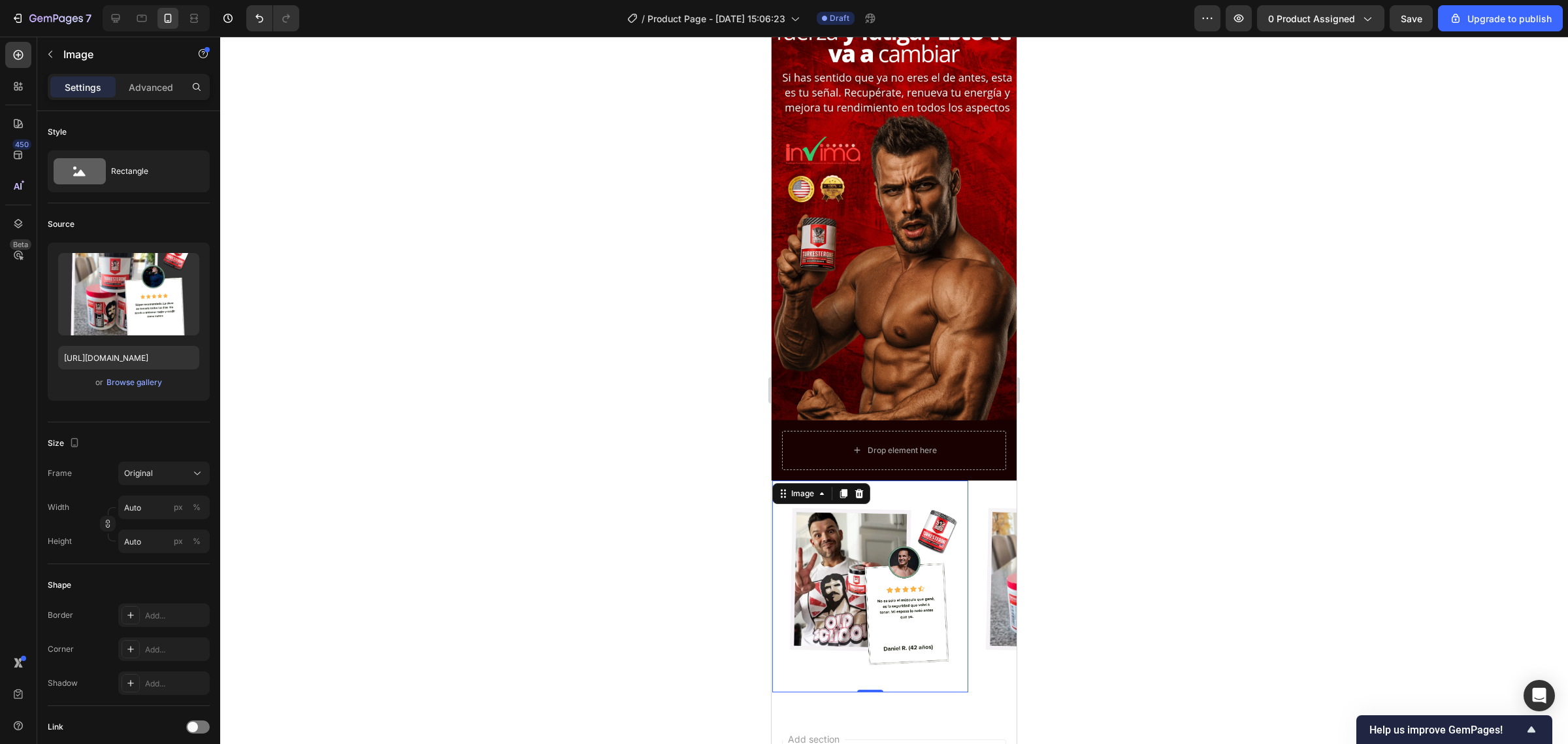
click at [965, 571] on img at bounding box center [871, 586] width 196 height 196
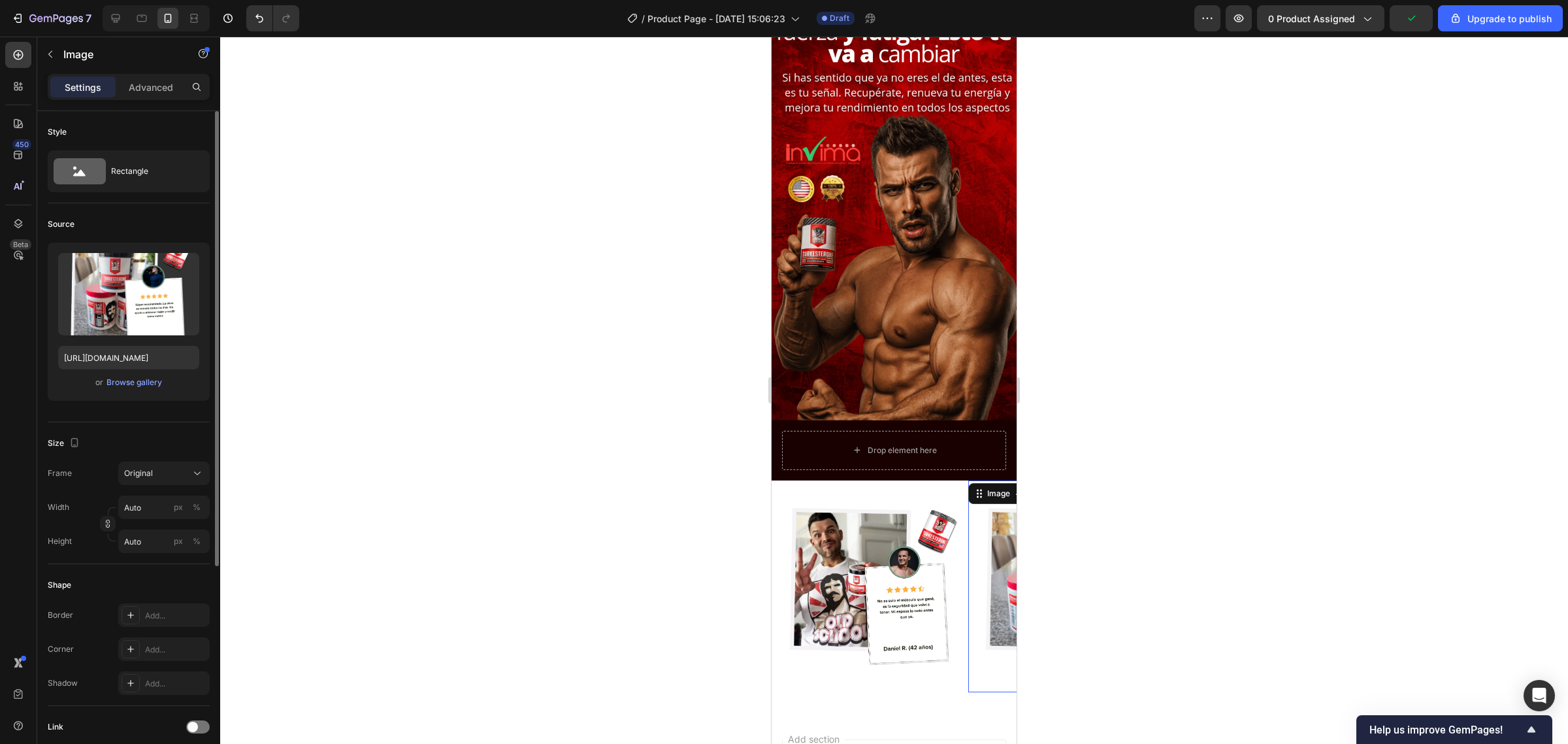
click at [983, 569] on img at bounding box center [1066, 586] width 196 height 196
click at [965, 564] on img at bounding box center [871, 586] width 196 height 196
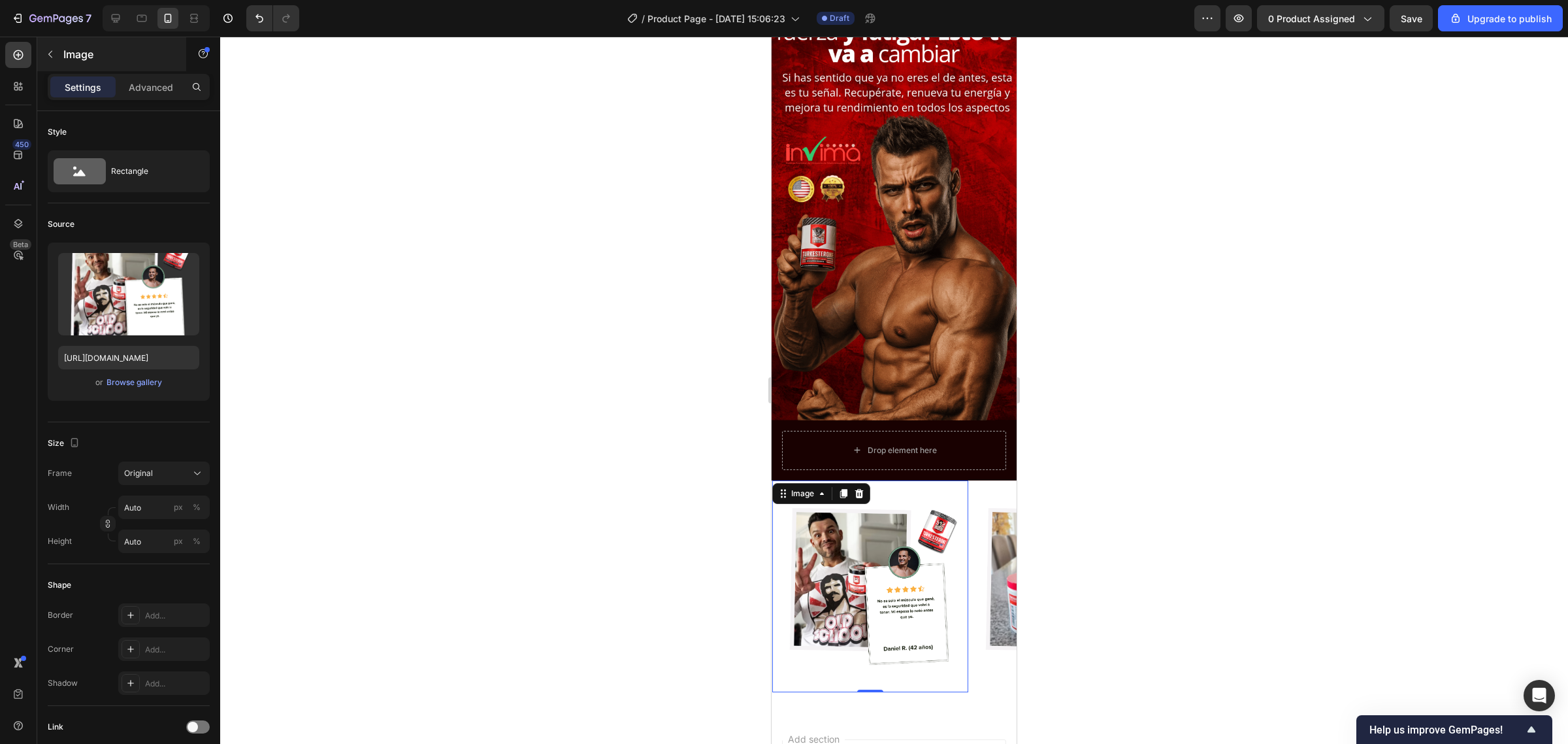
click at [101, 67] on div "Image" at bounding box center [112, 54] width 149 height 34
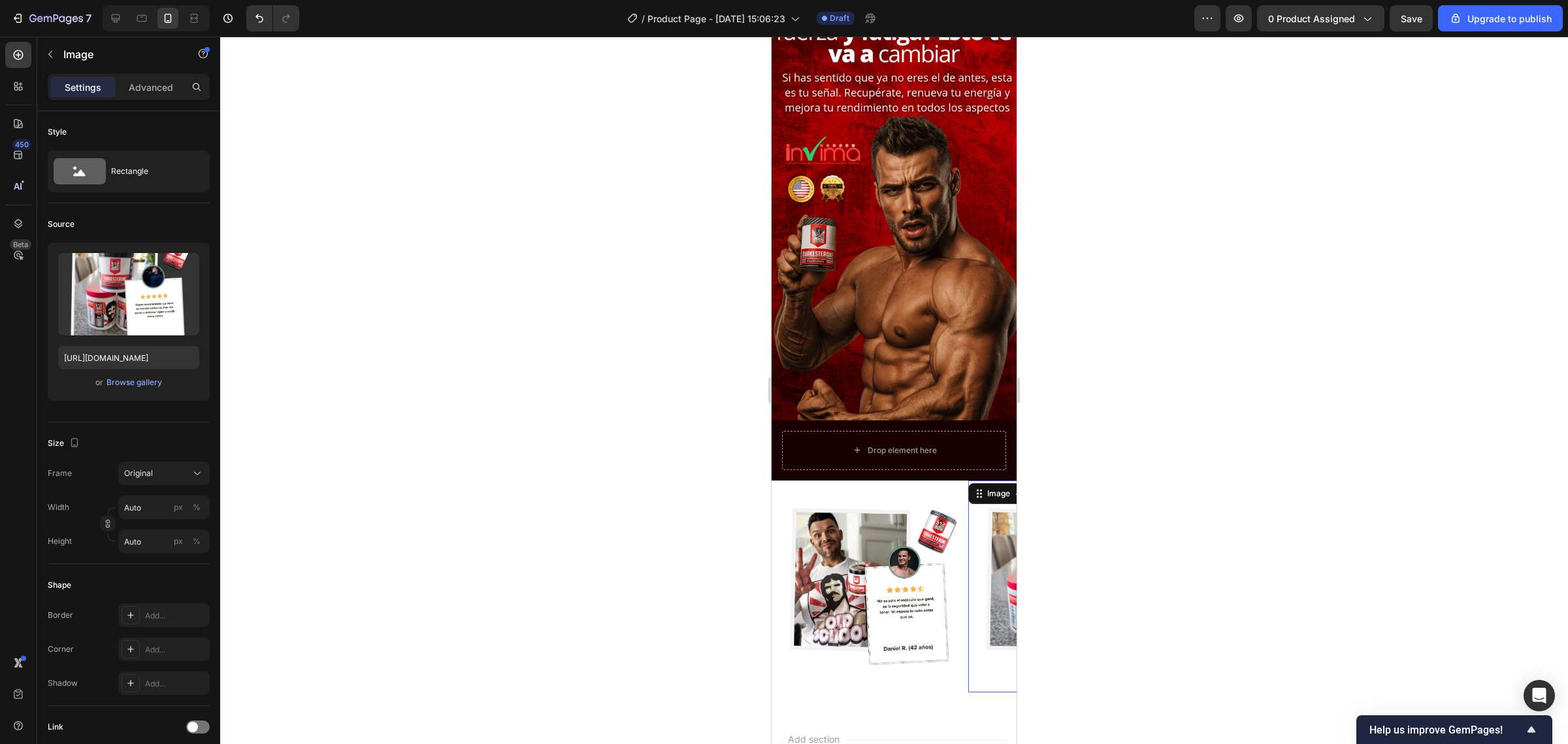
click at [1001, 566] on img at bounding box center [1066, 586] width 196 height 196
click at [958, 567] on img at bounding box center [871, 586] width 196 height 196
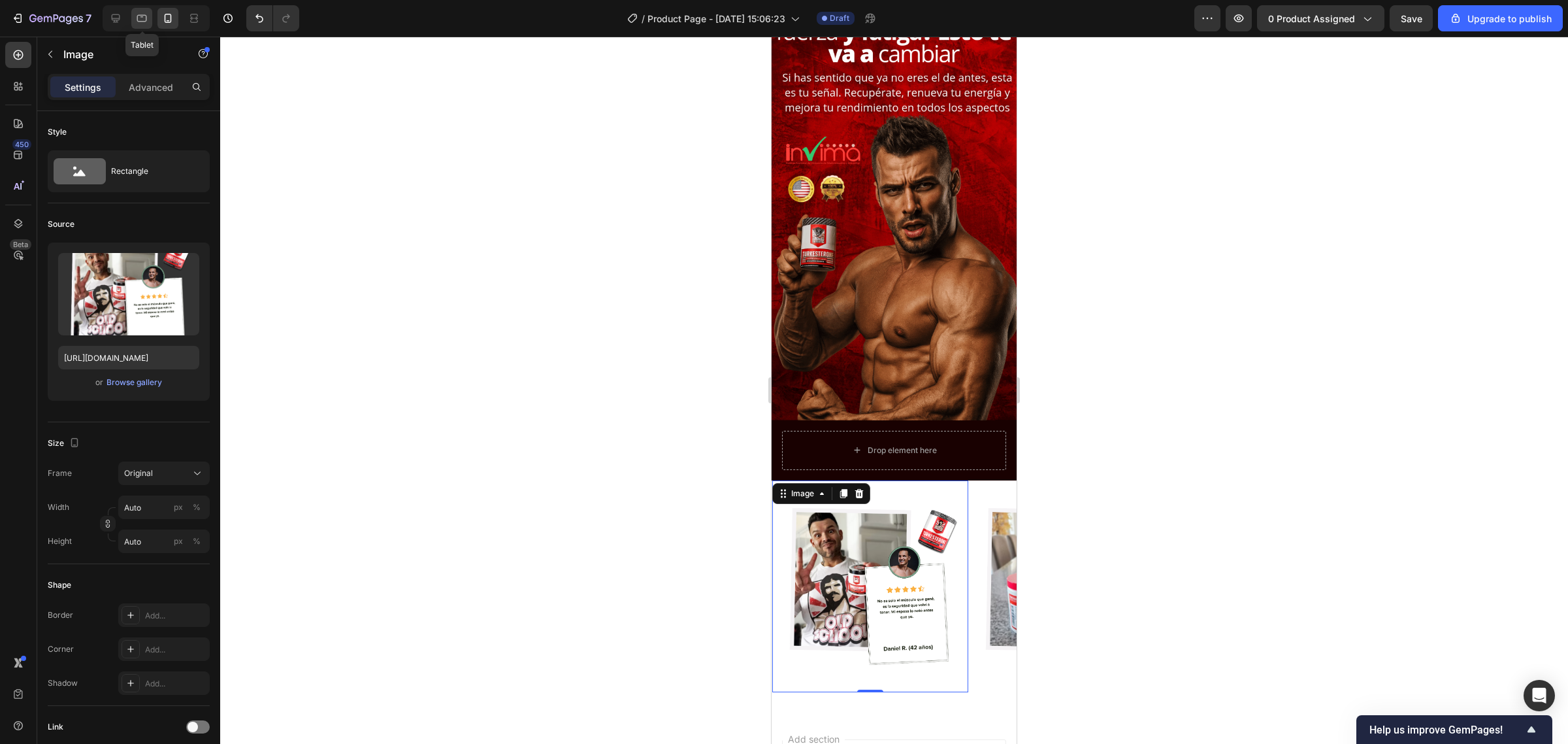
click at [144, 13] on icon at bounding box center [142, 18] width 13 height 13
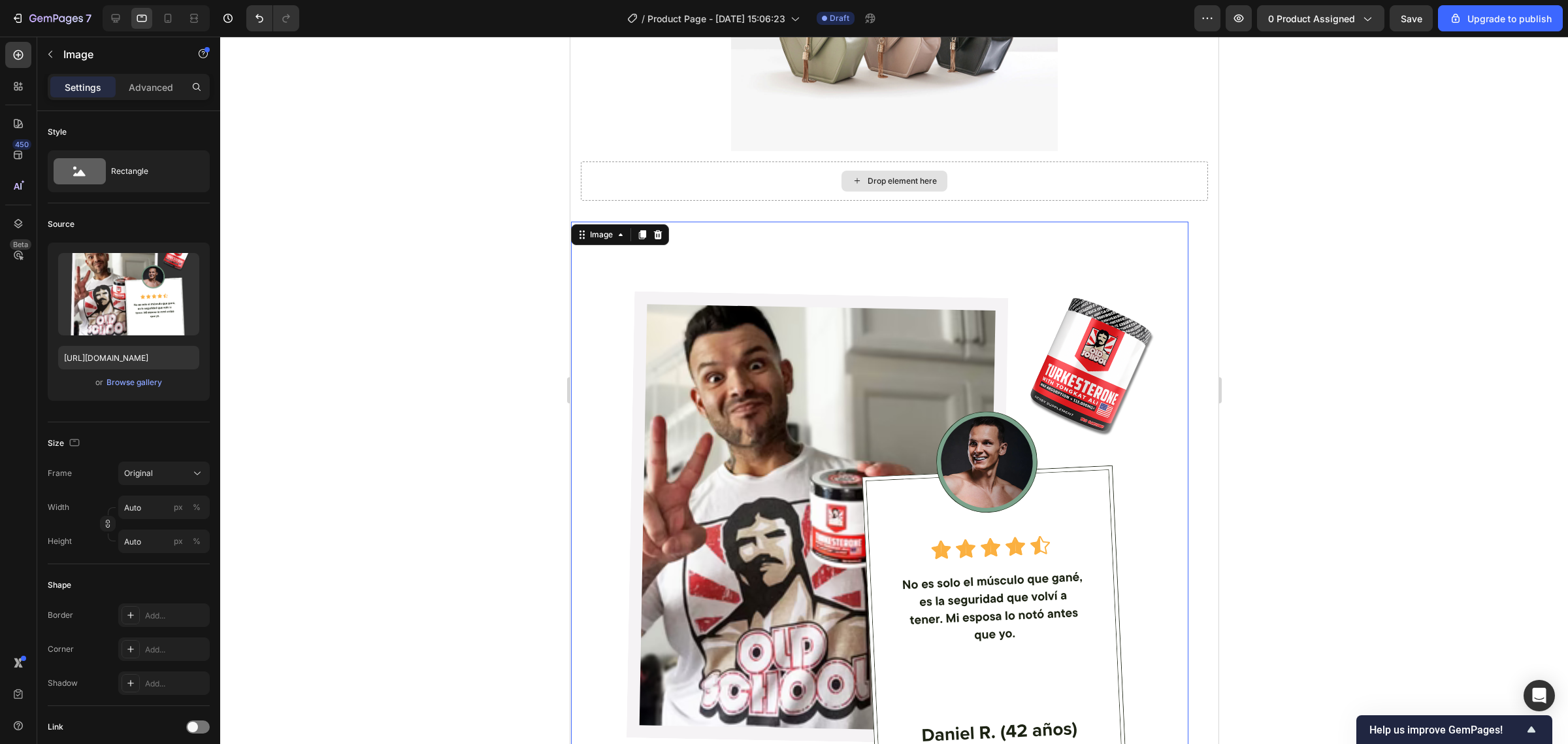
scroll to position [1102, 0]
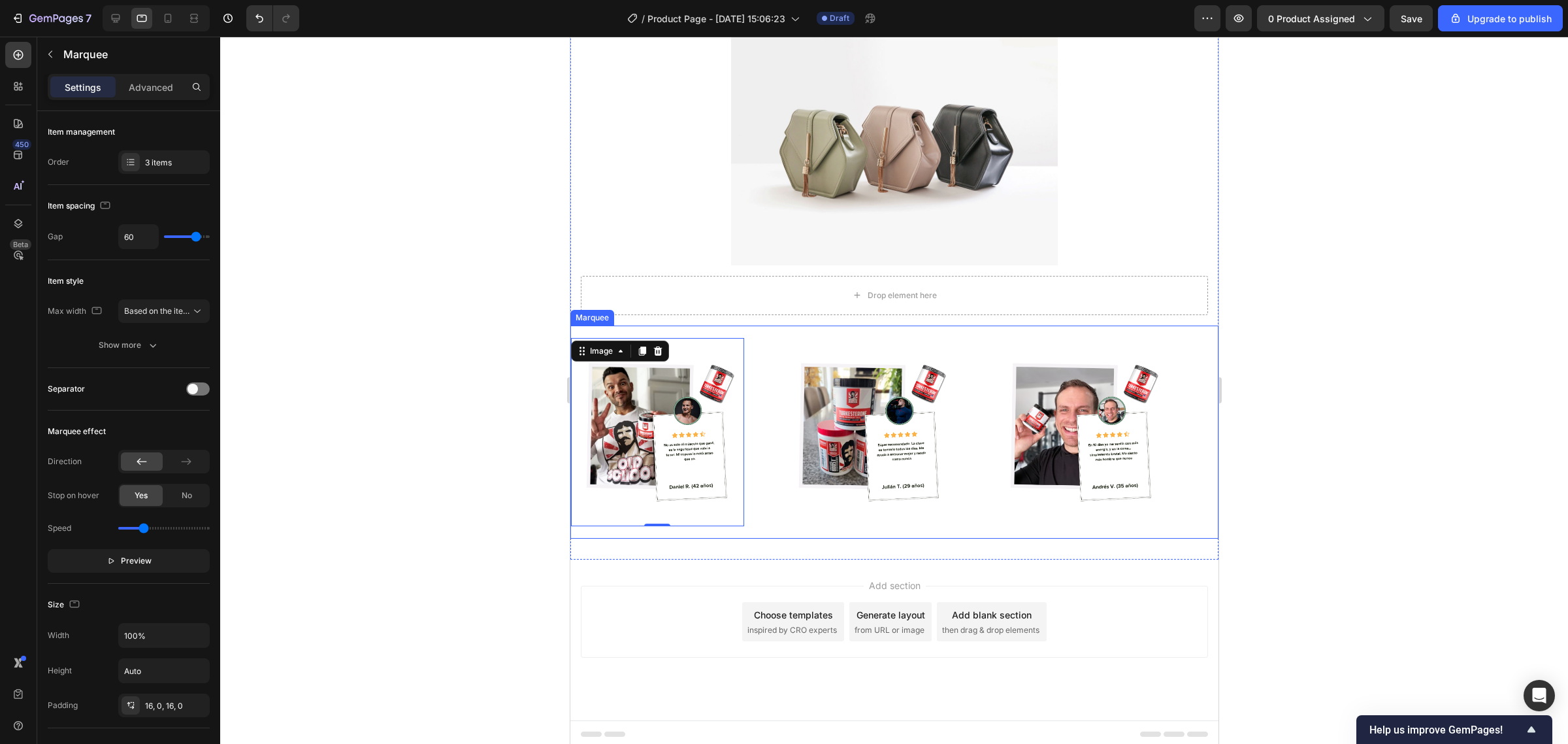
click at [730, 327] on div "Image 0 Image Image Image 0 Image Image Marquee" at bounding box center [894, 432] width 648 height 214
click at [170, 10] on div at bounding box center [168, 18] width 21 height 21
type input "0"
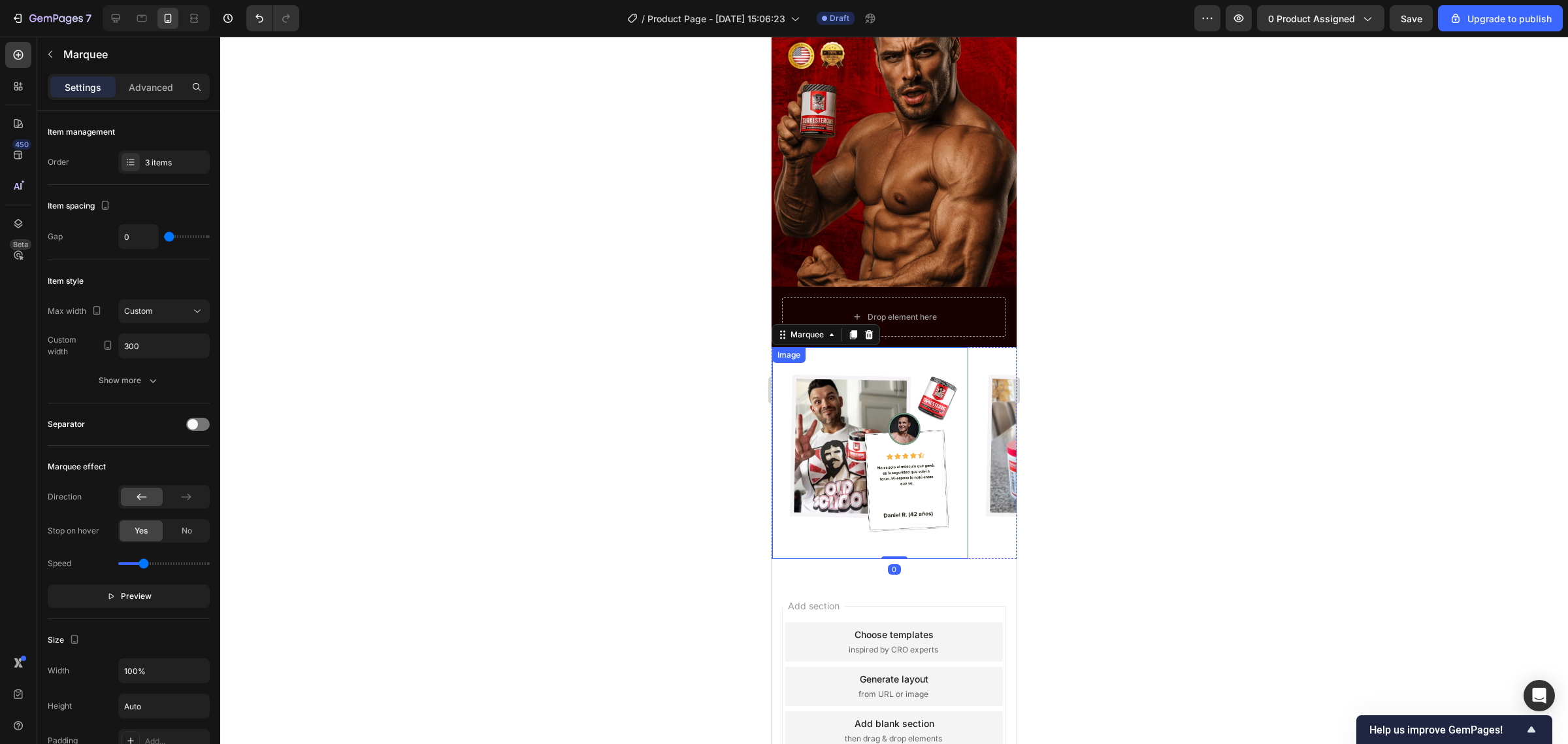
scroll to position [2030, 0]
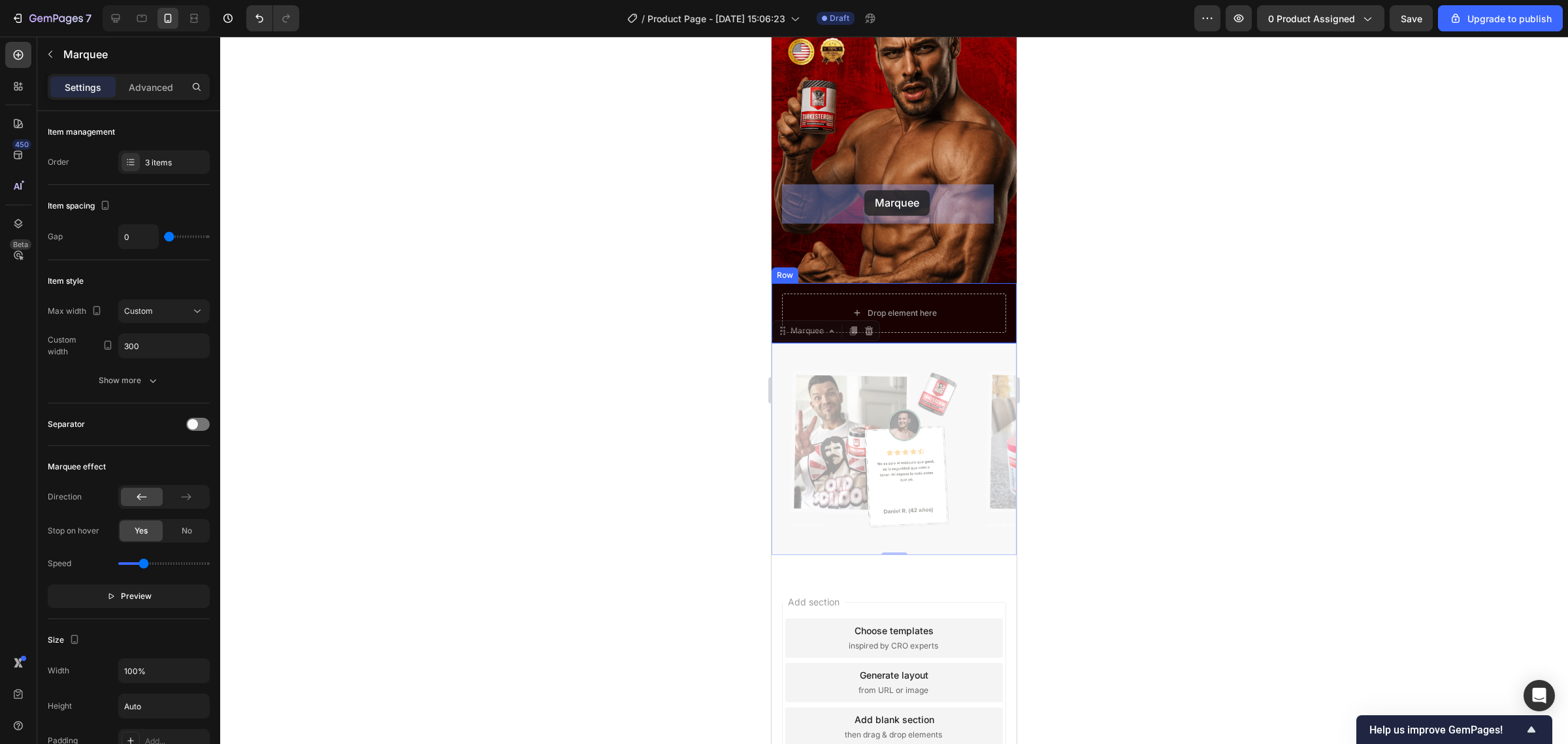
drag, startPoint x: 810, startPoint y: 219, endPoint x: 959, endPoint y: 188, distance: 152.2
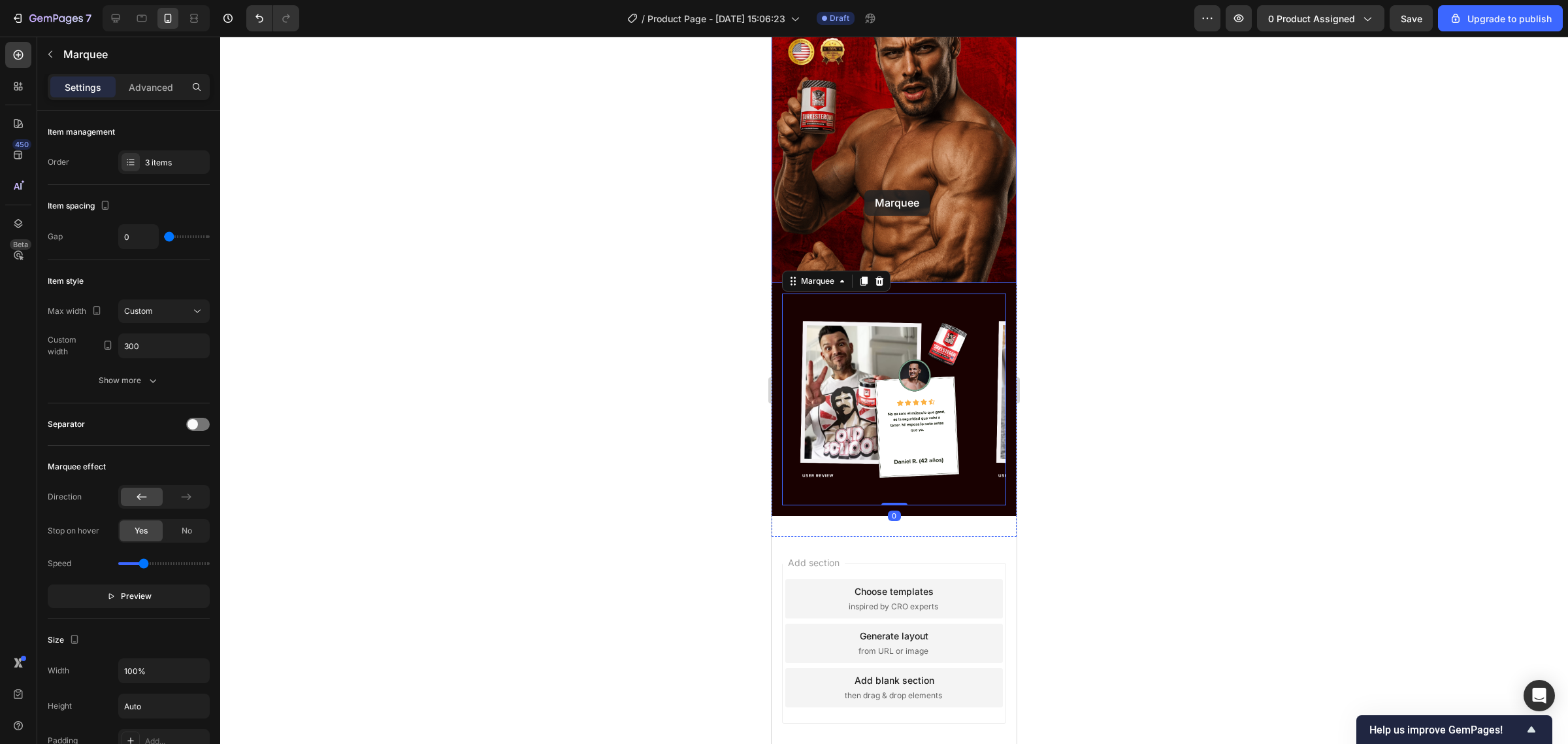
scroll to position [1991, 0]
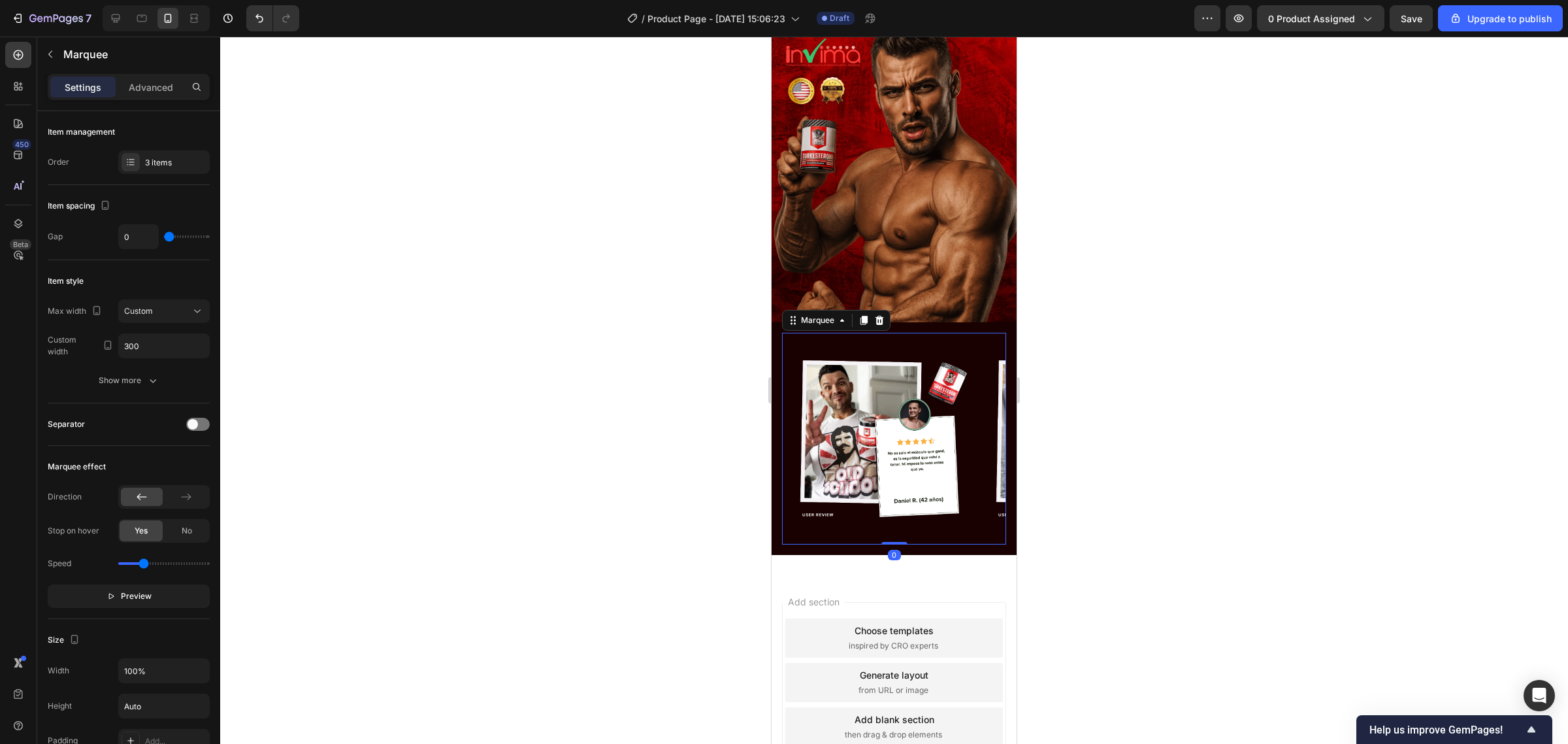
click at [1188, 180] on div at bounding box center [894, 390] width 1348 height 707
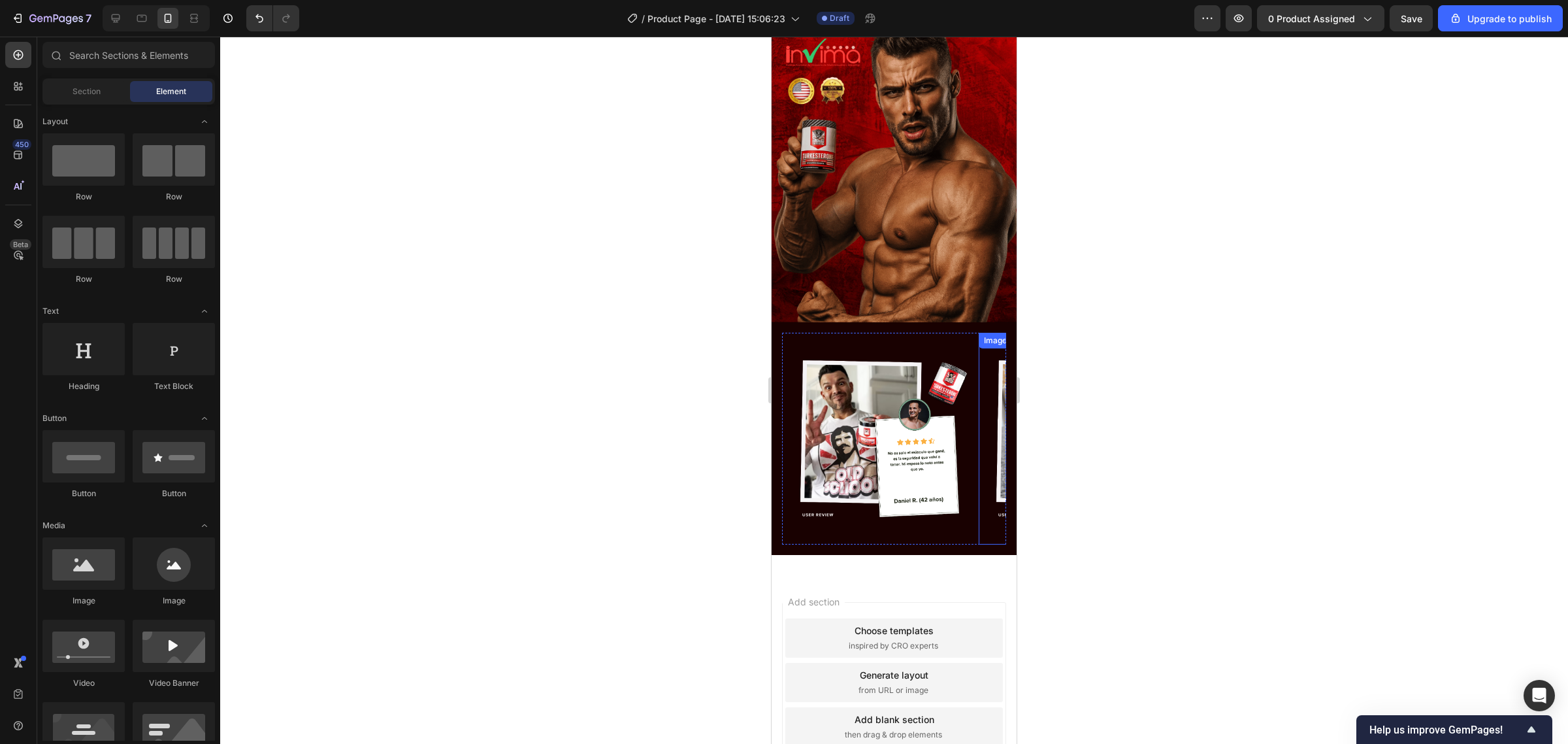
click at [983, 384] on img at bounding box center [1076, 439] width 196 height 196
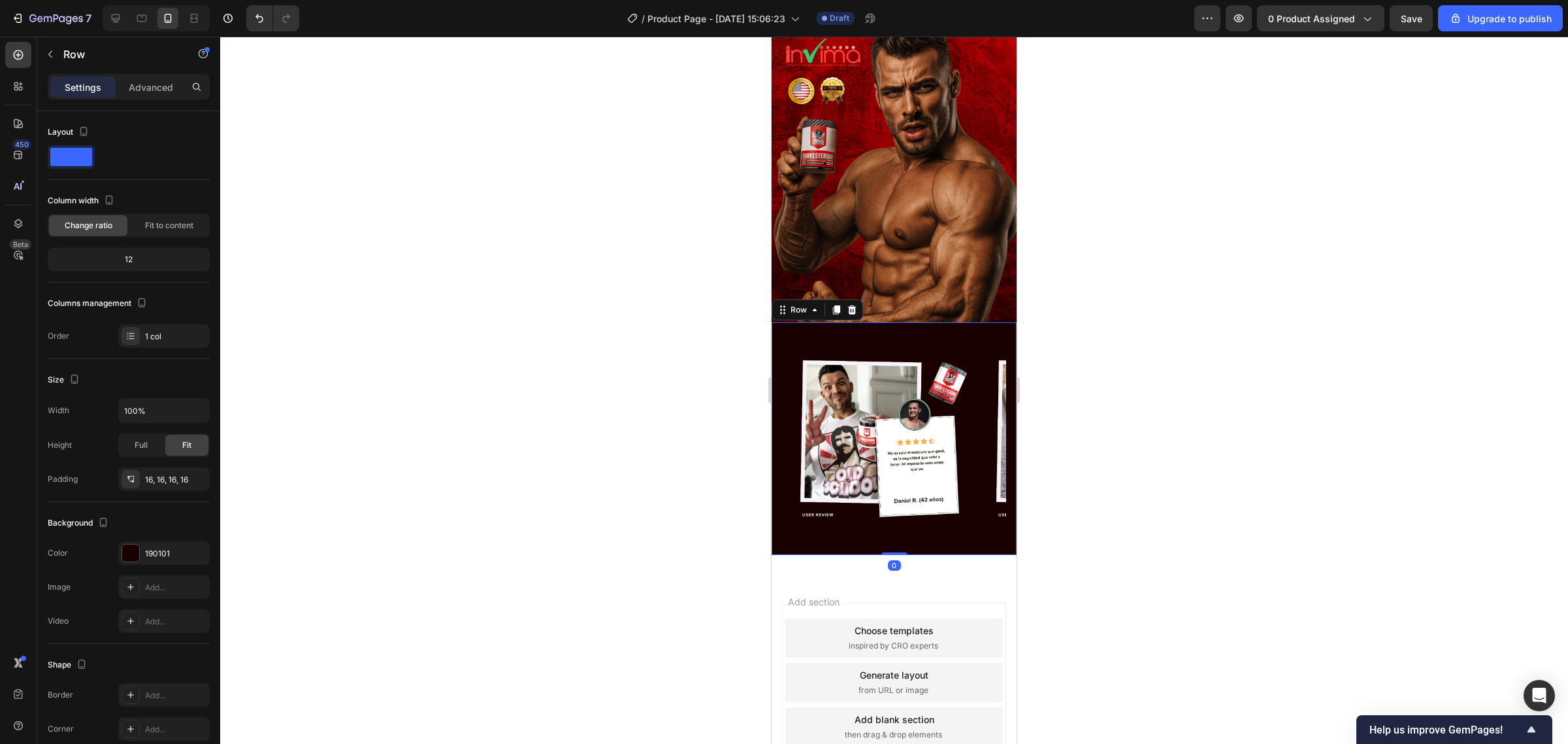
click at [810, 443] on div "Image Image Image Image Image Image Marquee Row 0" at bounding box center [894, 439] width 245 height 233
click at [144, 16] on icon at bounding box center [142, 18] width 13 height 13
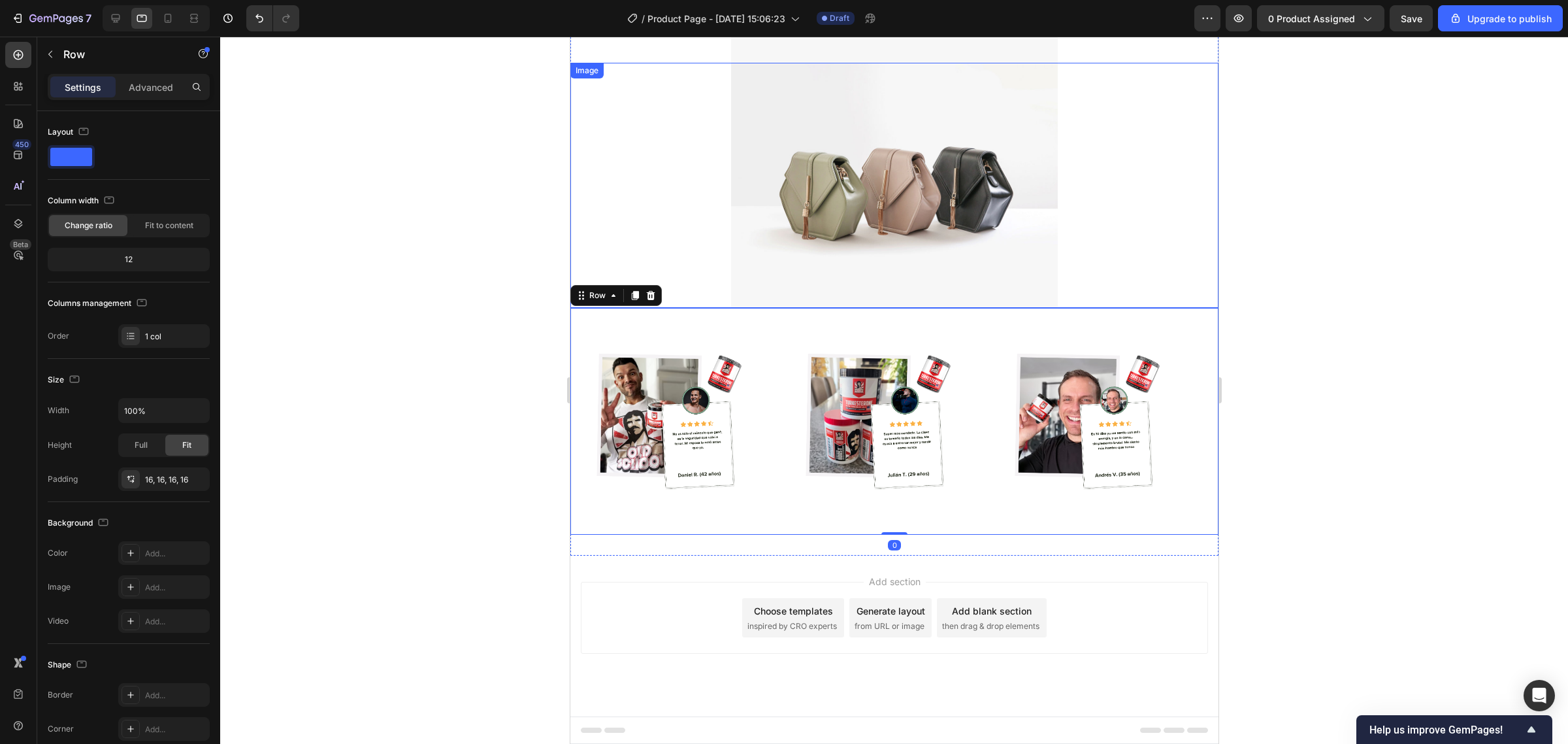
scroll to position [1057, 0]
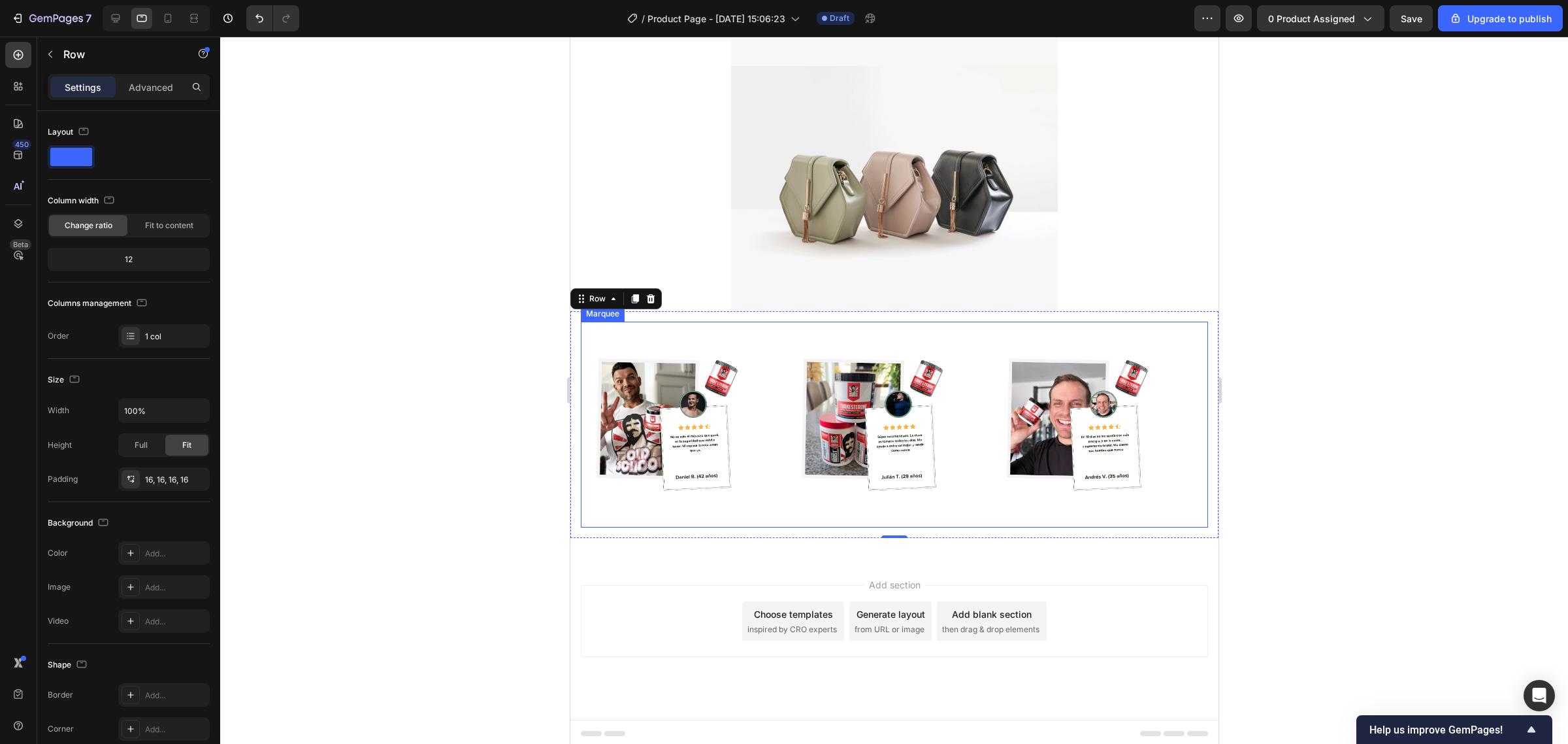
click at [767, 326] on div "Image Image Image Image Image Image Marquee" at bounding box center [894, 425] width 627 height 207
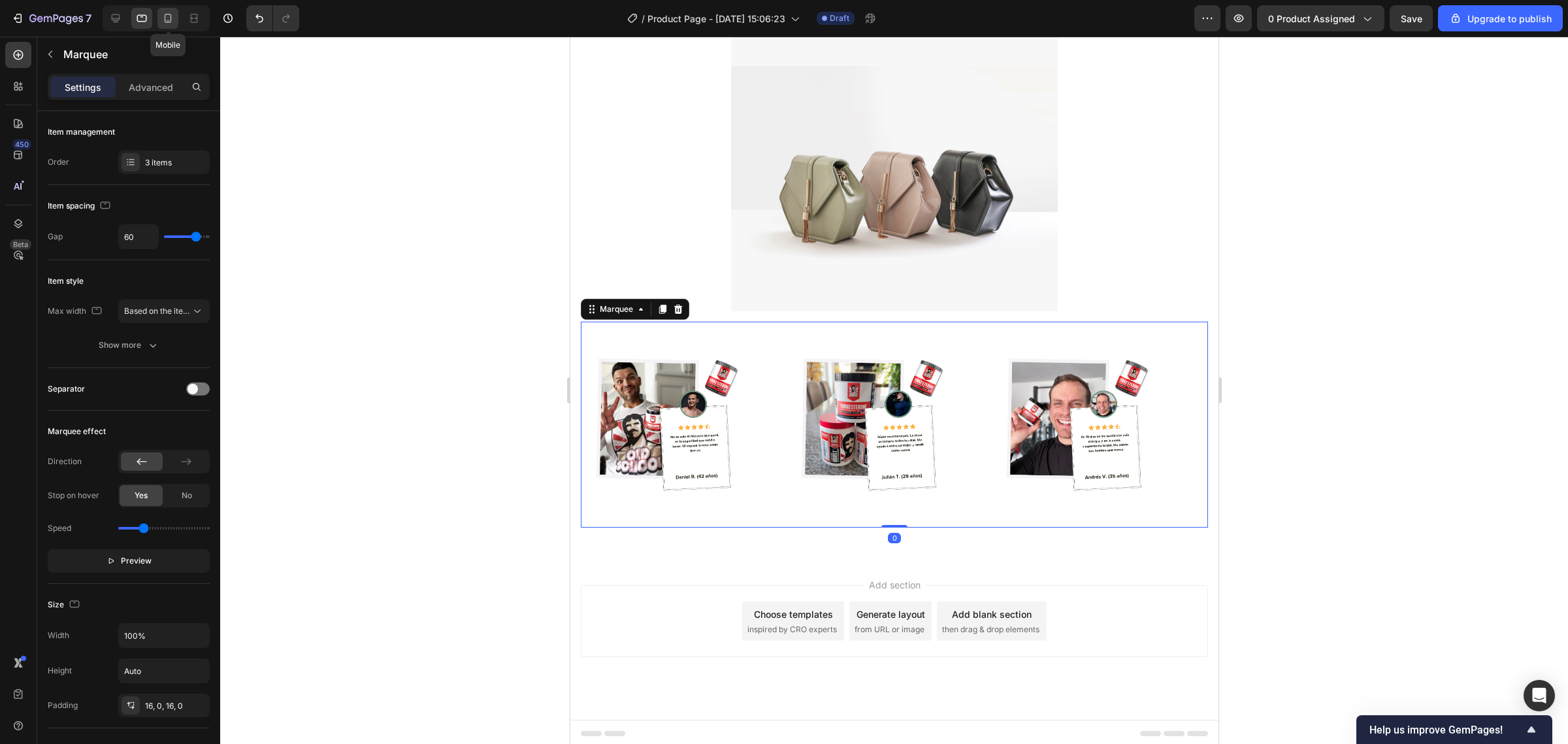
click at [162, 10] on div at bounding box center [168, 18] width 21 height 21
type input "0"
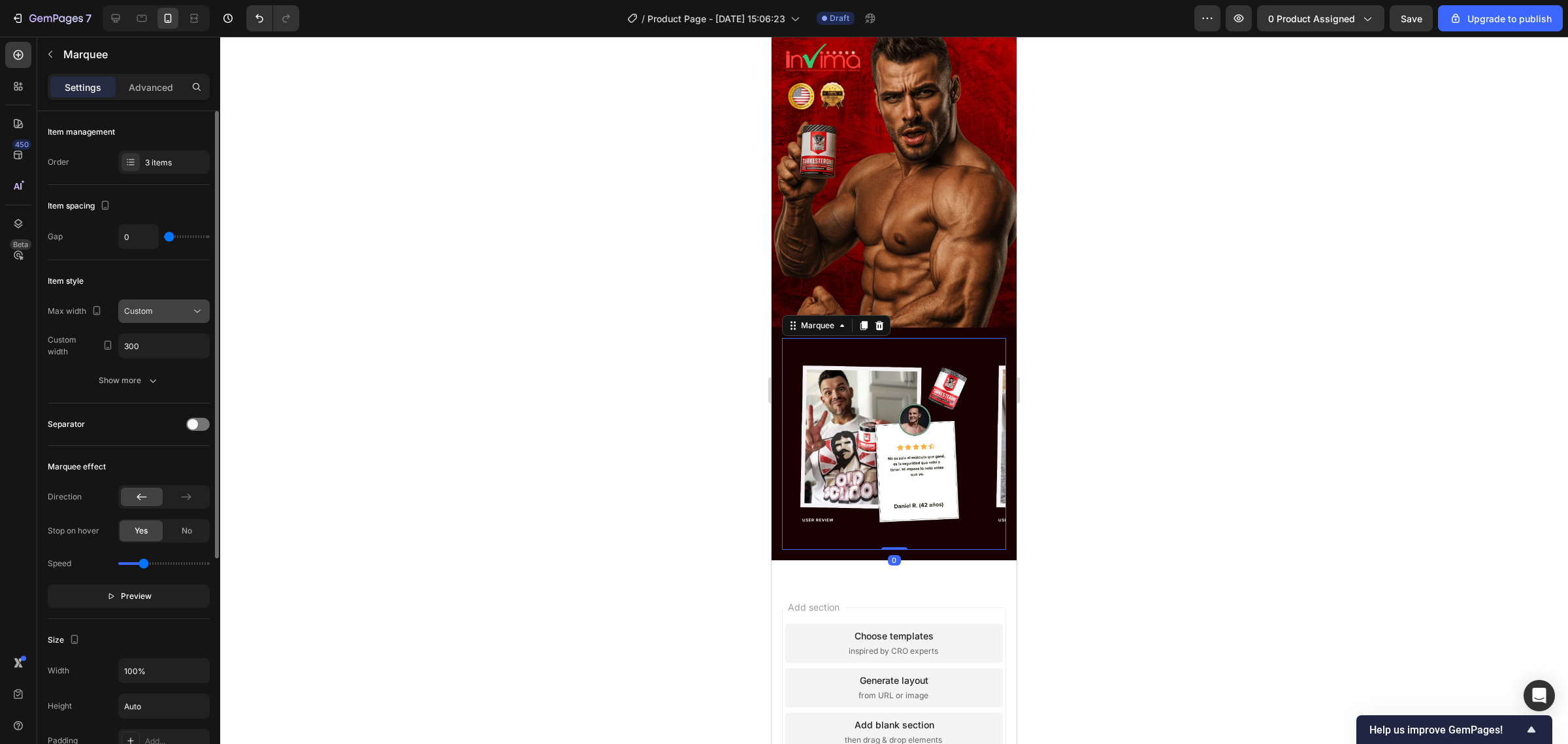
scroll to position [1991, 0]
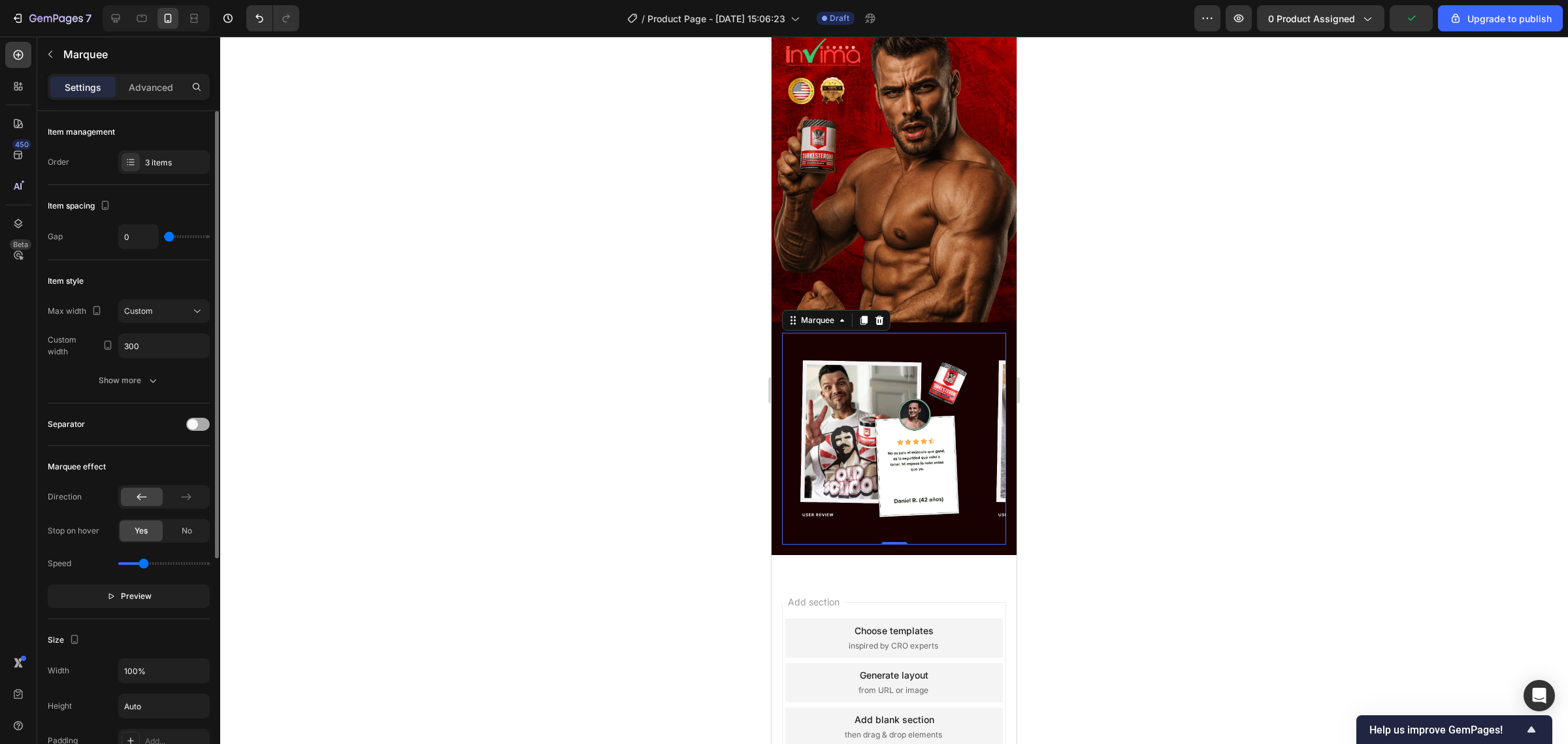
click at [195, 424] on span at bounding box center [193, 424] width 10 height 10
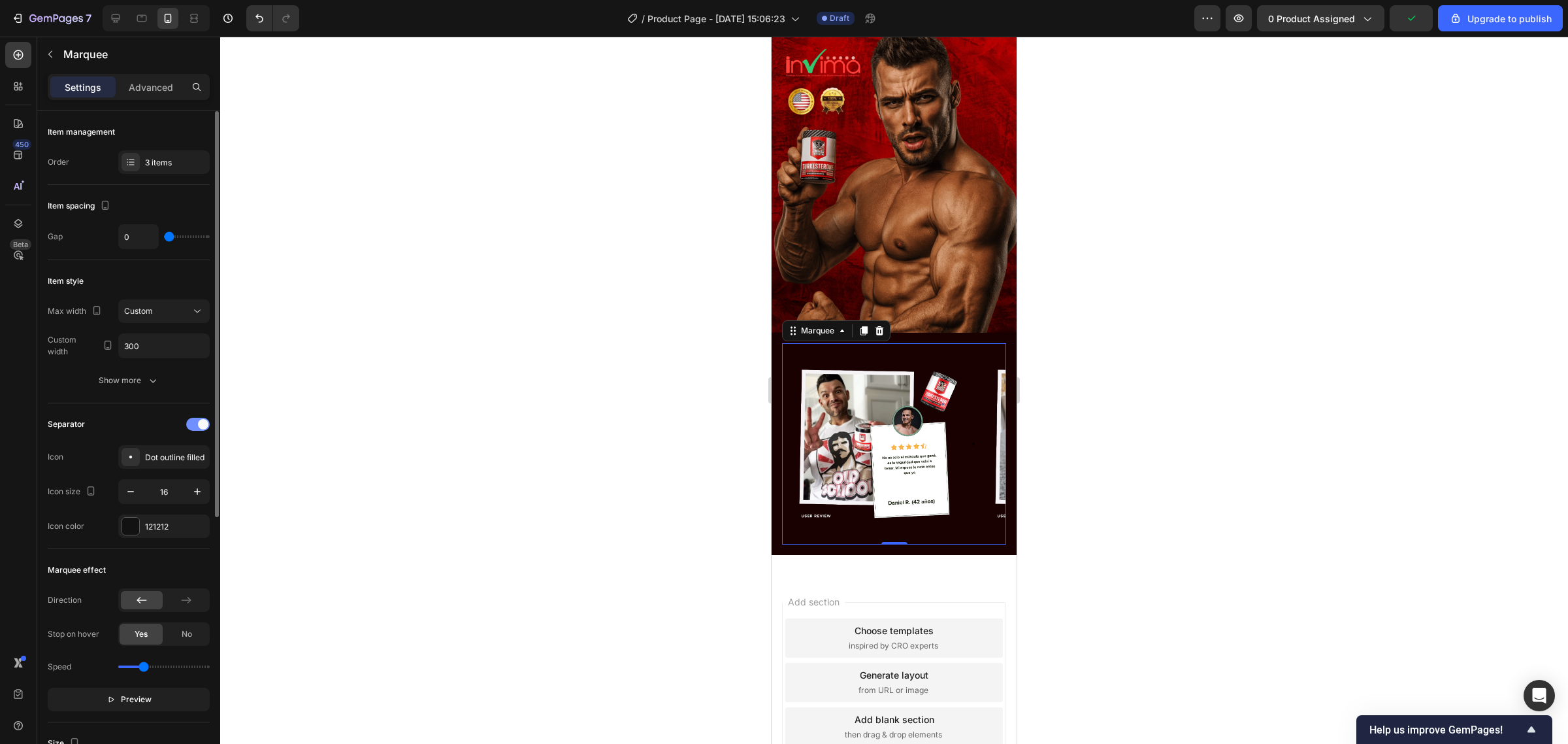
click at [195, 424] on div at bounding box center [198, 424] width 24 height 13
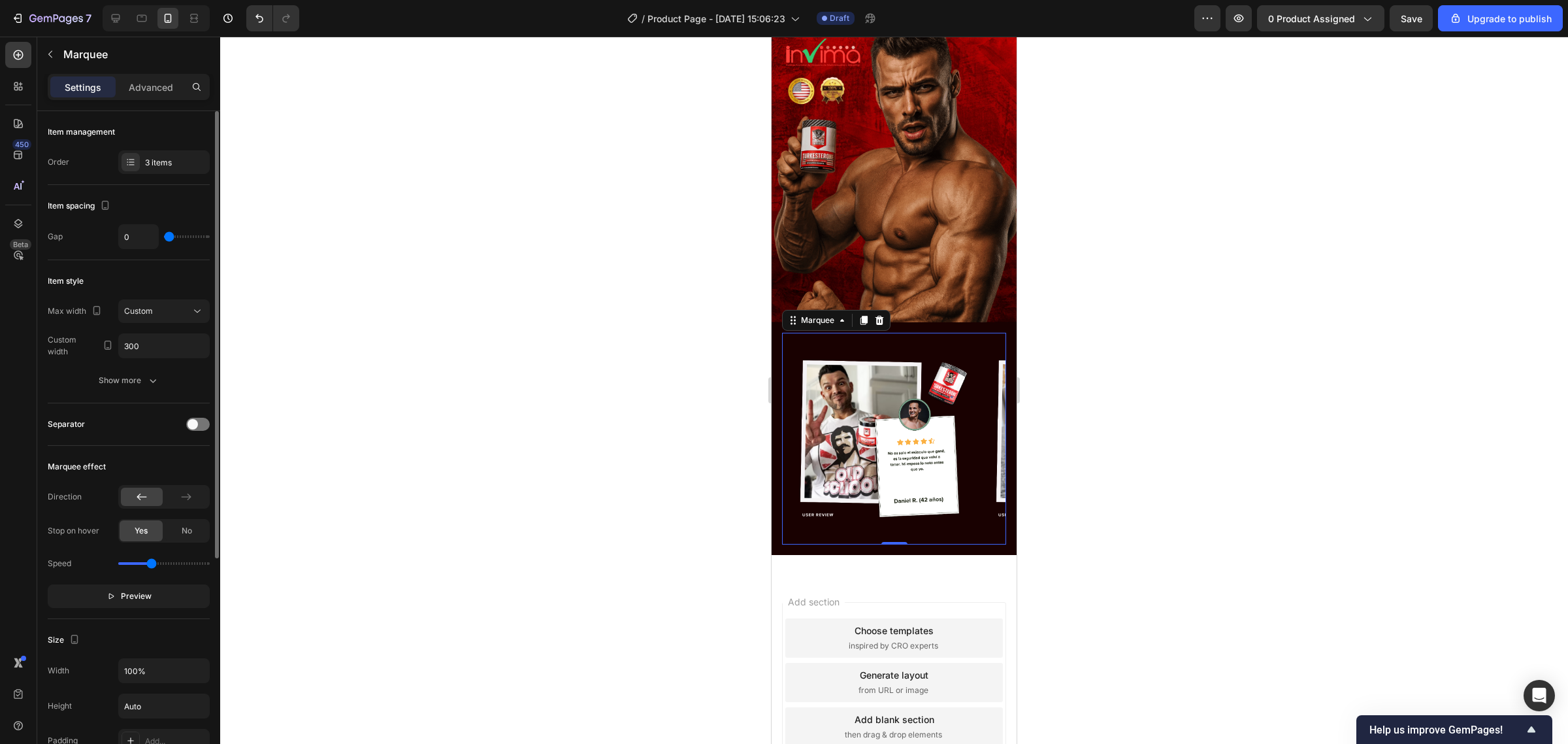
type input "1.4"
click at [152, 565] on input "range" at bounding box center [164, 564] width 92 height 3
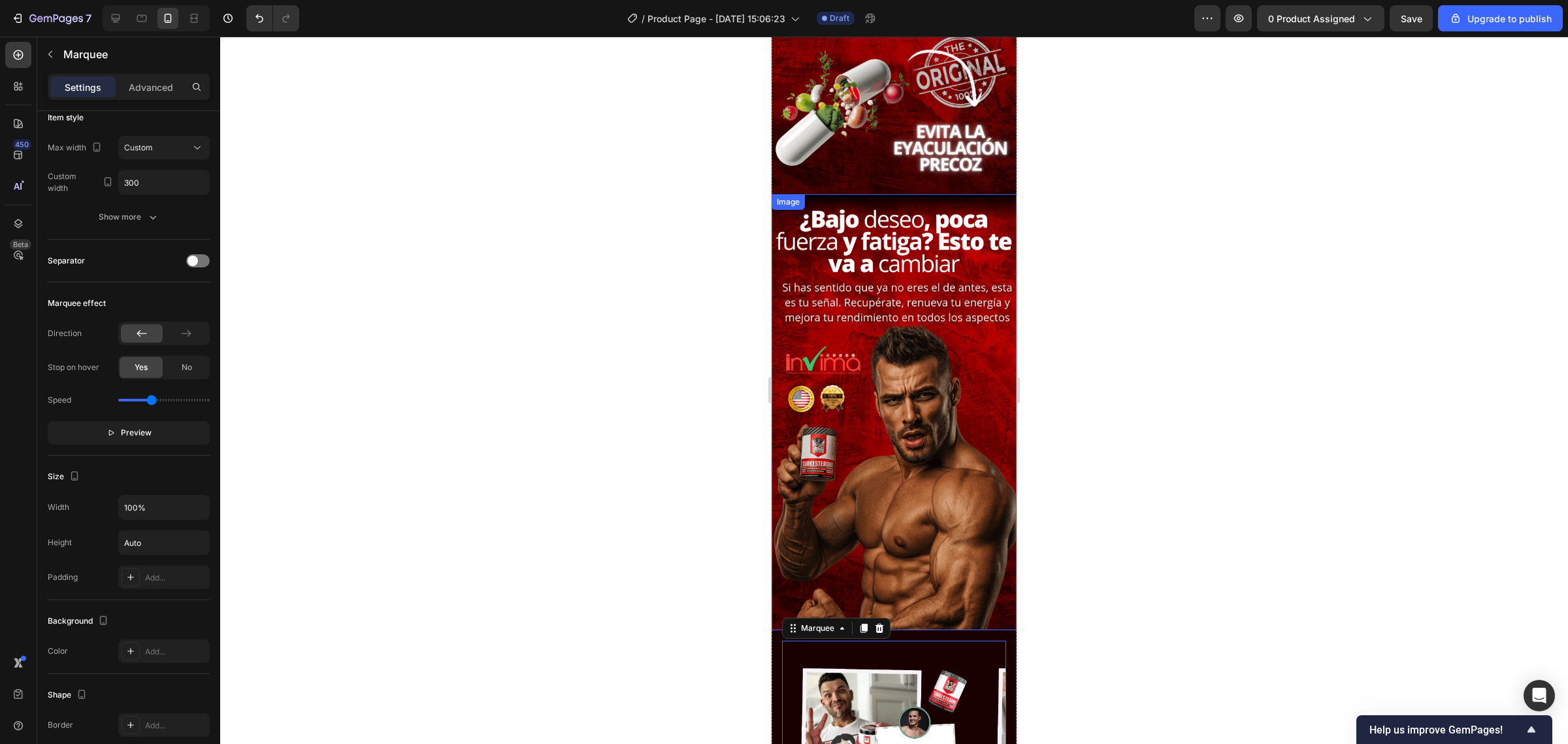
scroll to position [1664, 0]
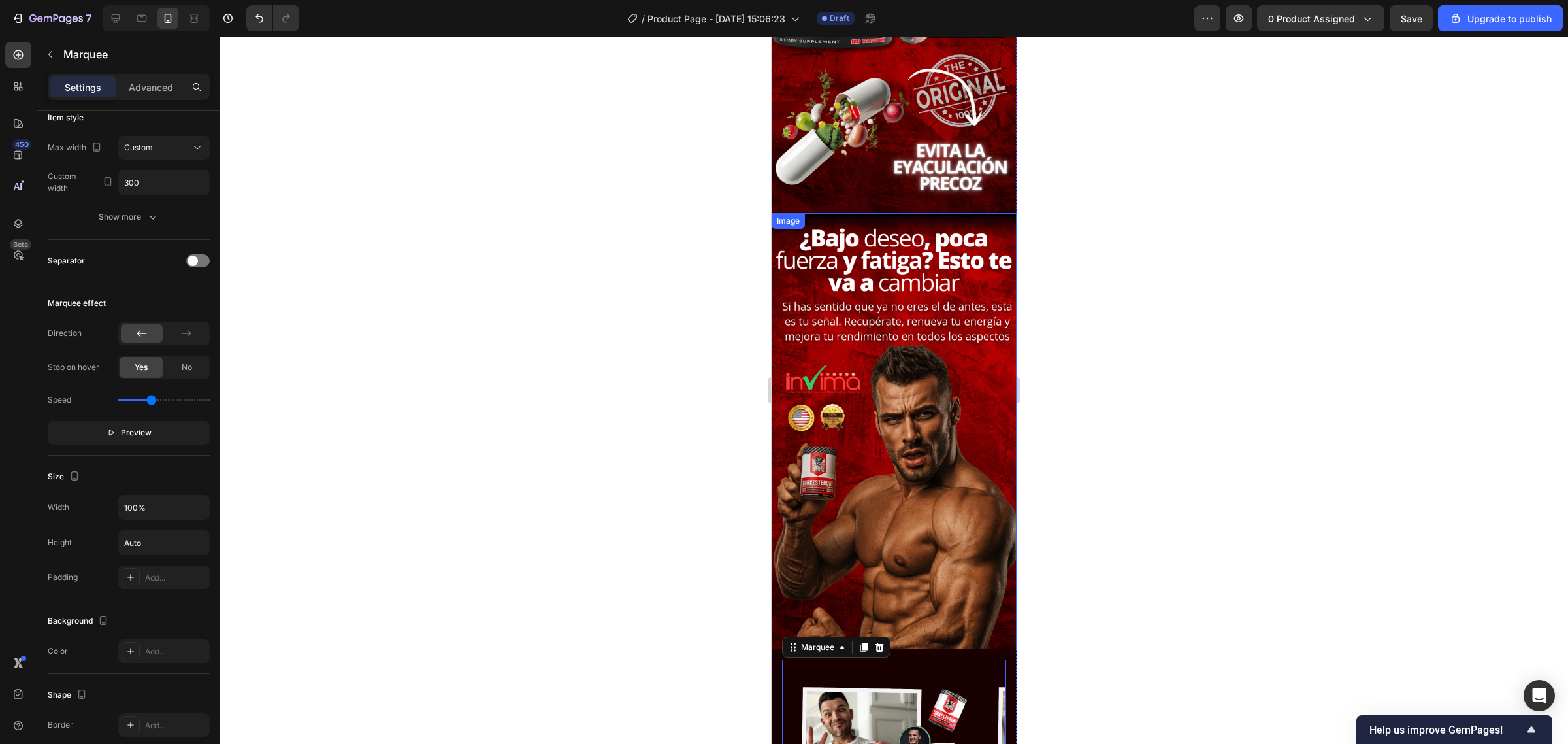
click at [931, 363] on img at bounding box center [894, 431] width 245 height 436
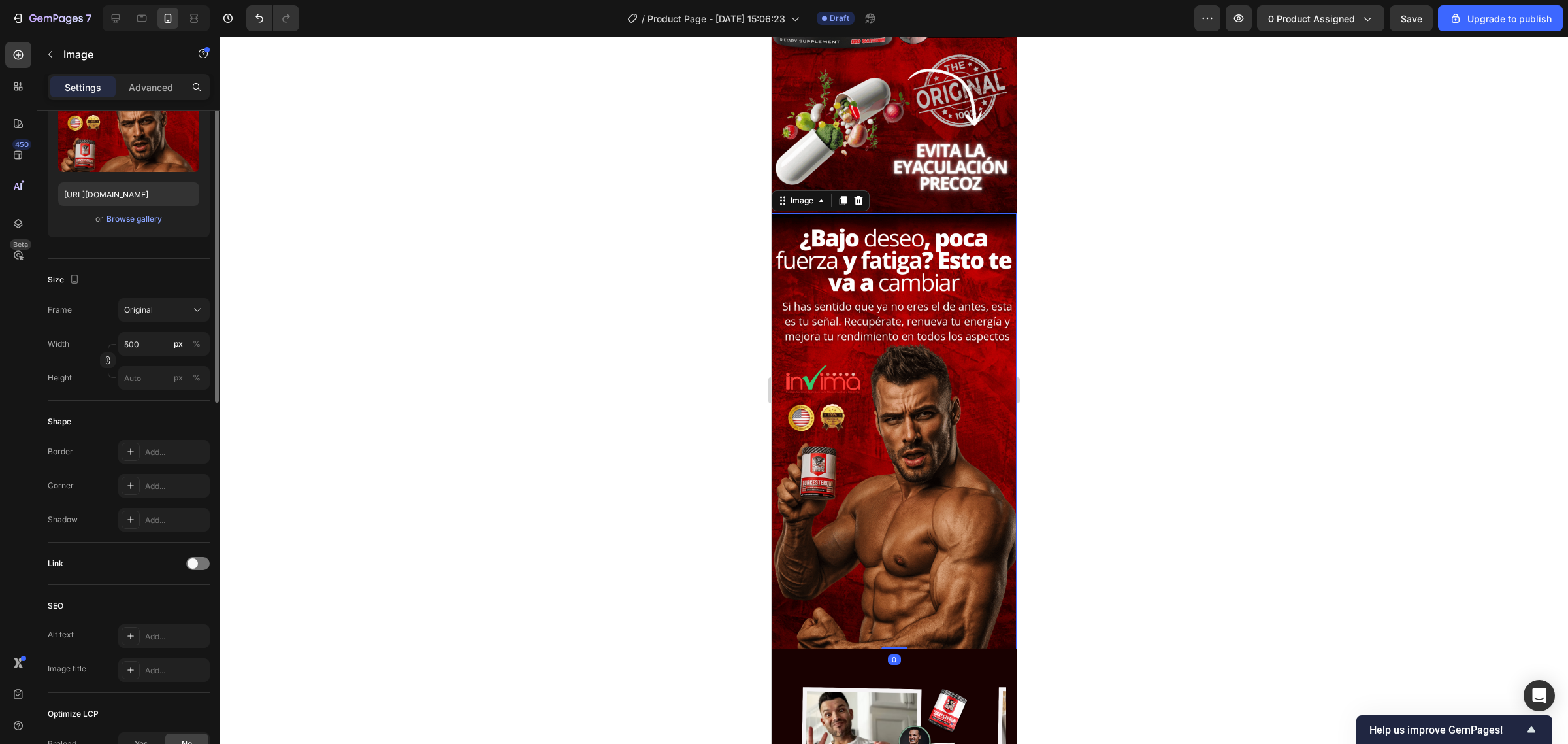
scroll to position [0, 0]
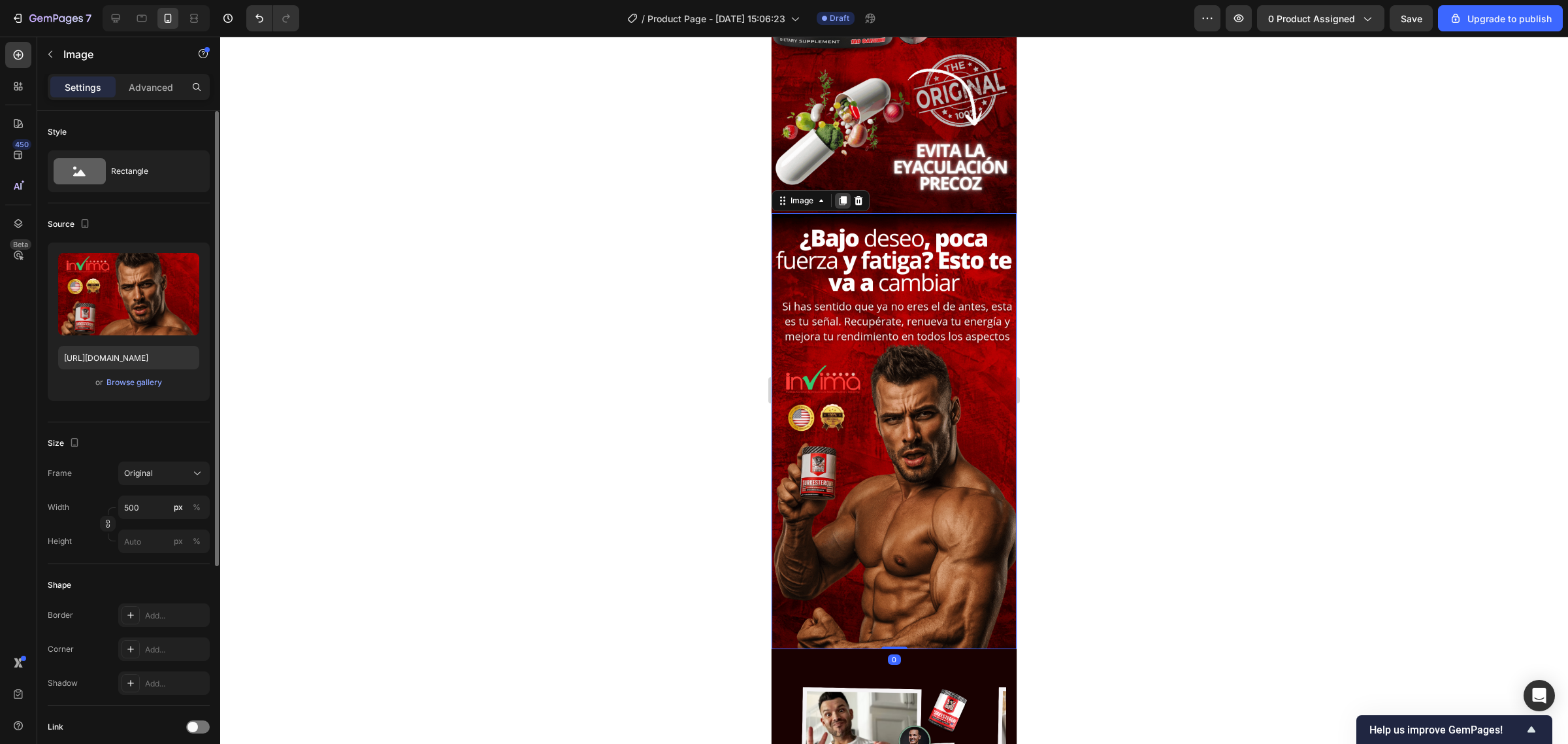
click at [840, 195] on icon at bounding box center [842, 201] width 10 height 10
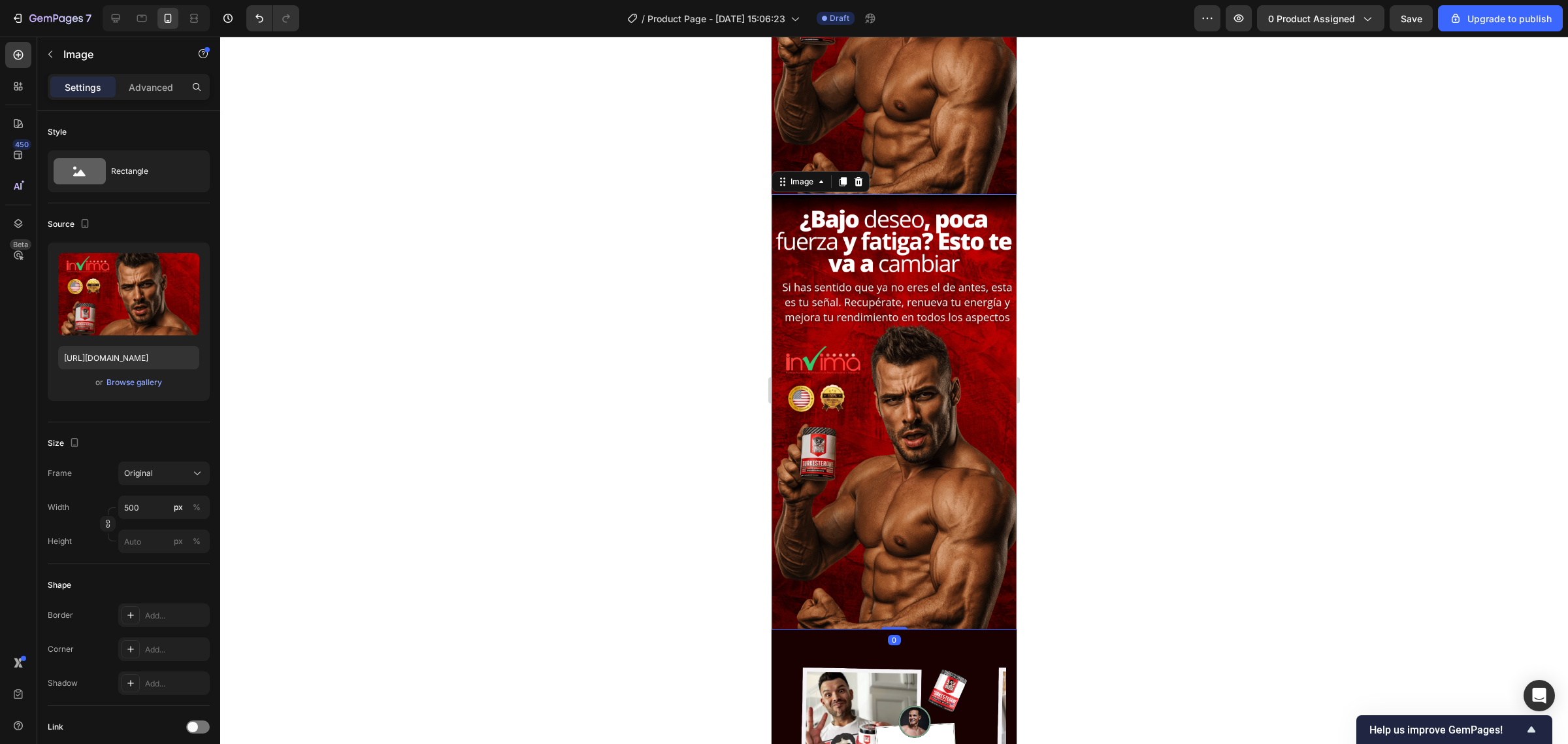
scroll to position [2122, 0]
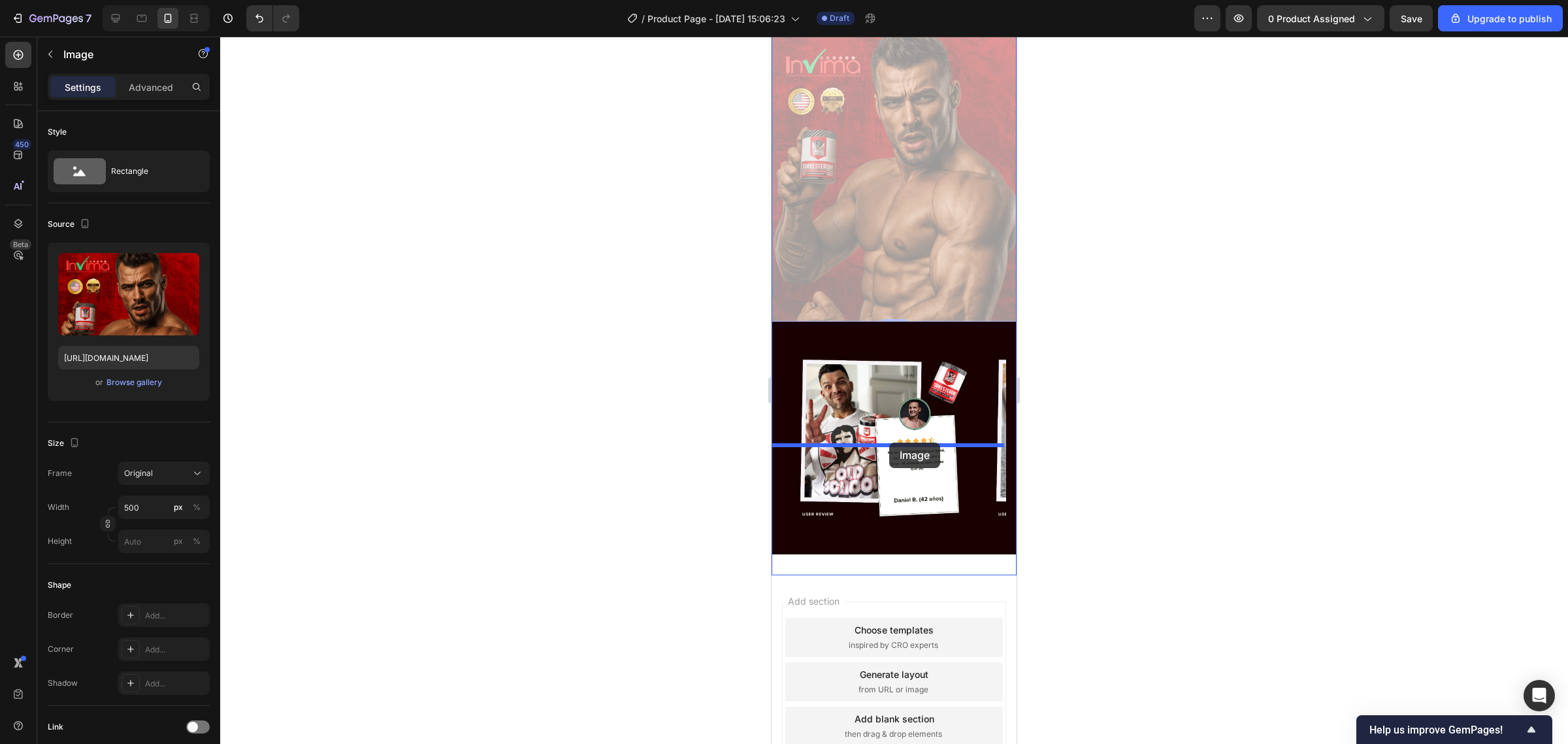
drag, startPoint x: 803, startPoint y: 72, endPoint x: 890, endPoint y: 448, distance: 385.9
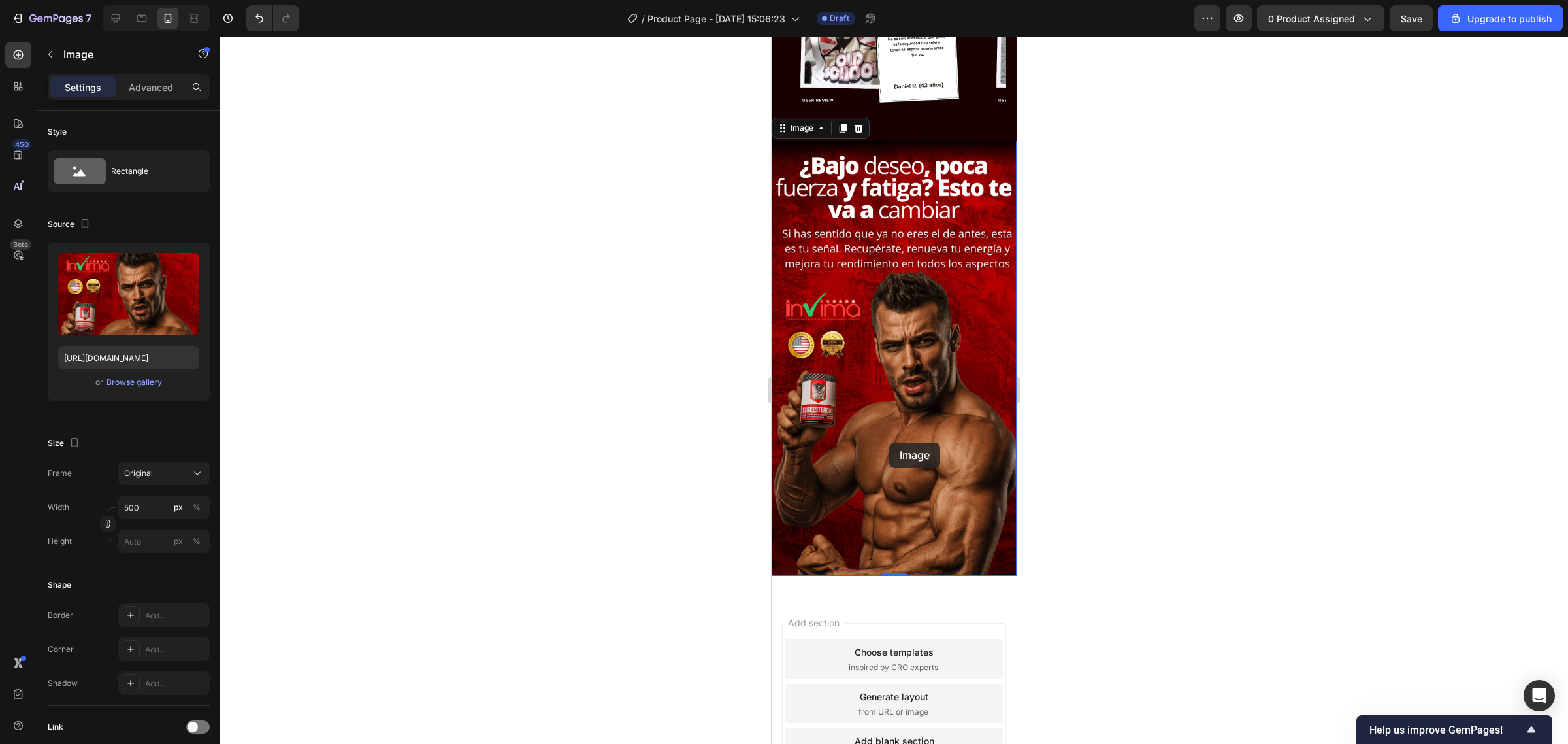
scroll to position [1991, 0]
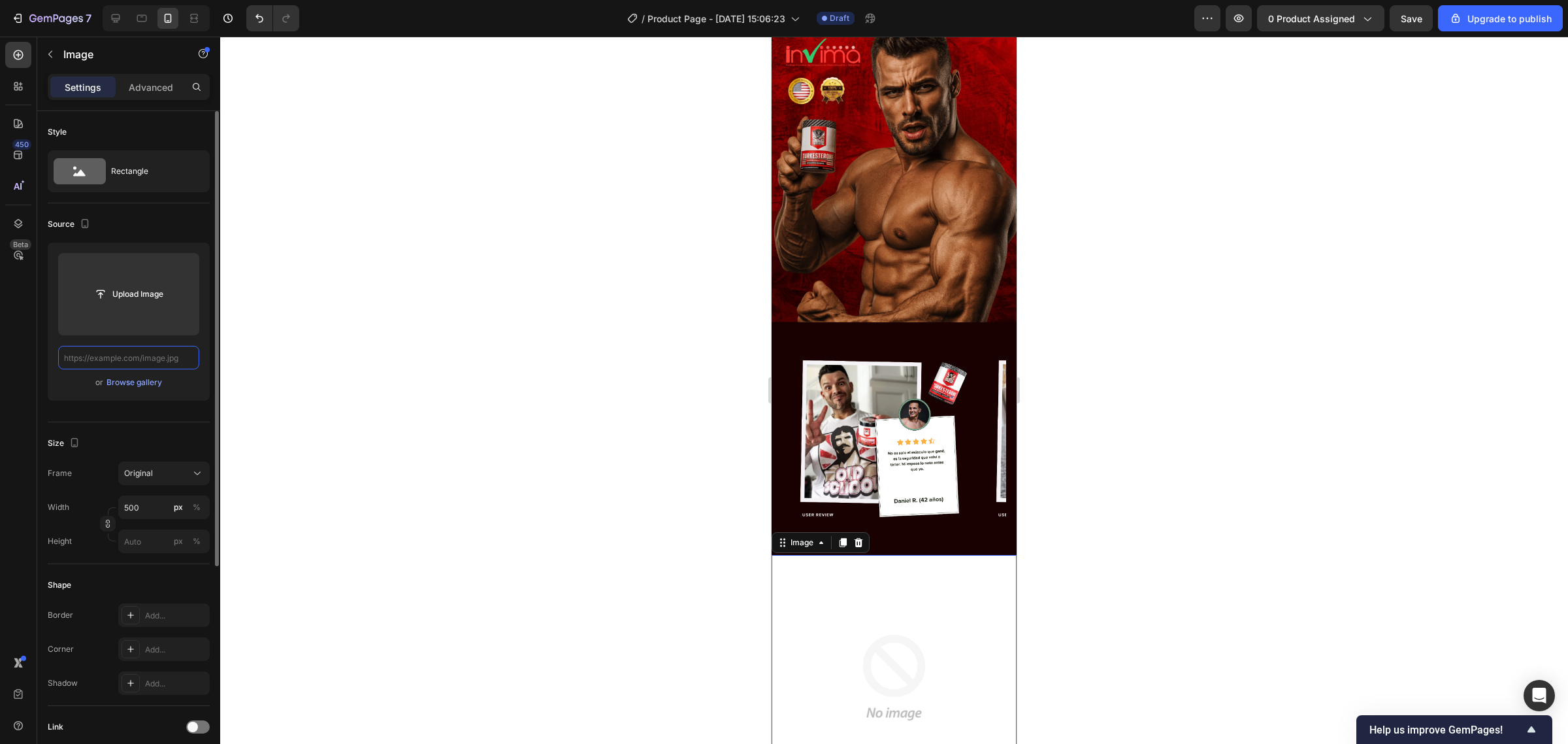
paste input "https://iili.io/KfxeJpa.gif"
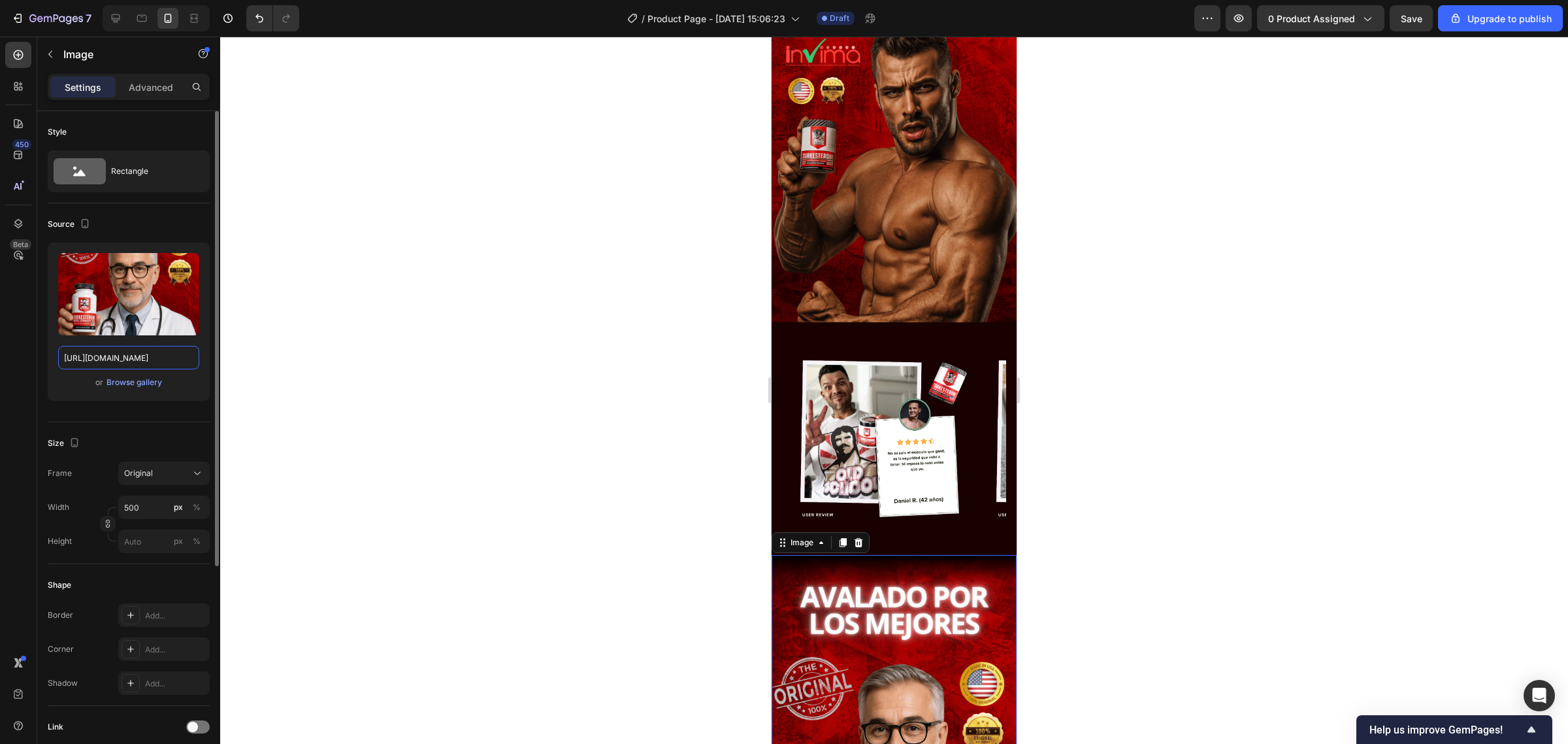
type input "https://iili.io/KfxeJpa.gif"
click at [841, 537] on icon at bounding box center [842, 543] width 10 height 10
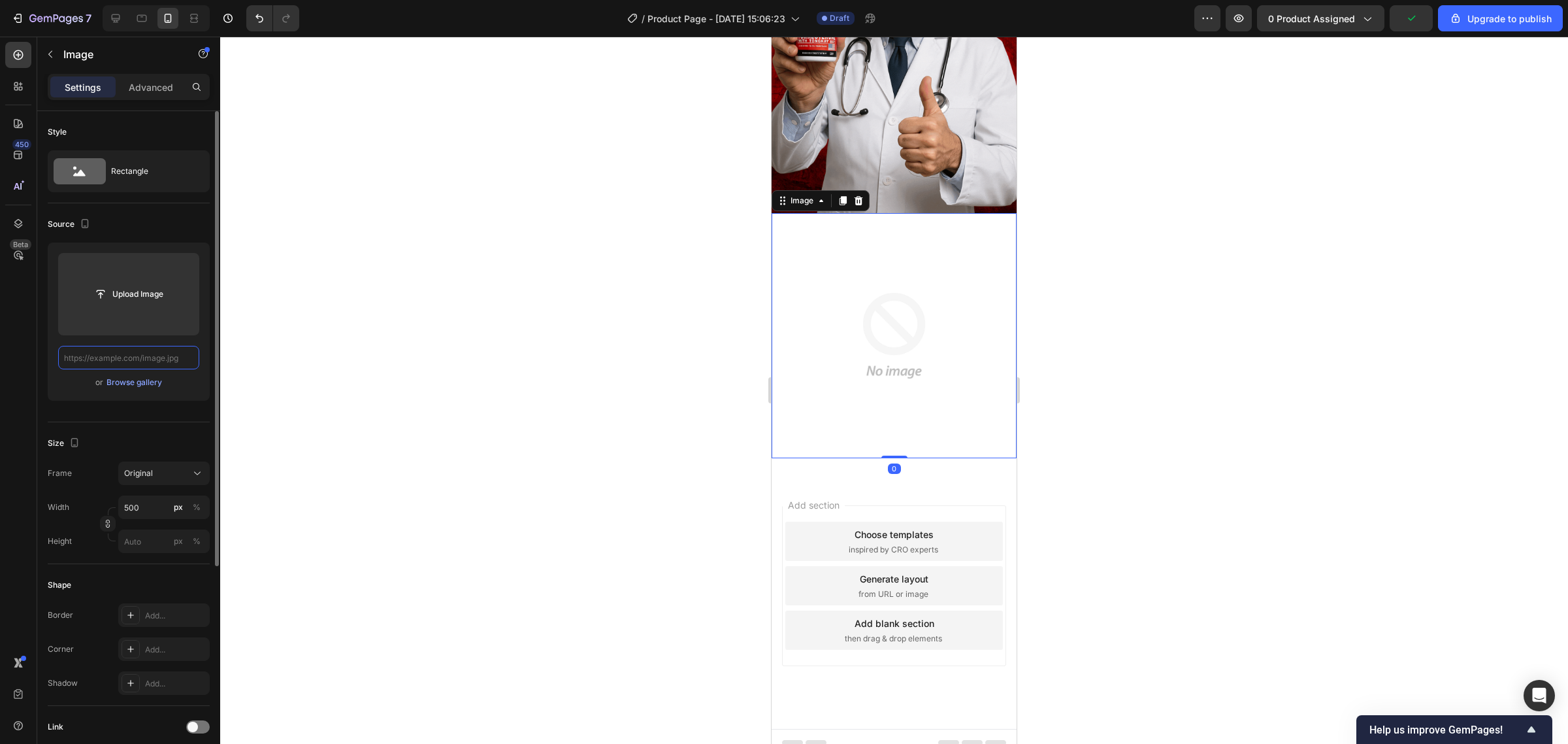
scroll to position [2637, 0]
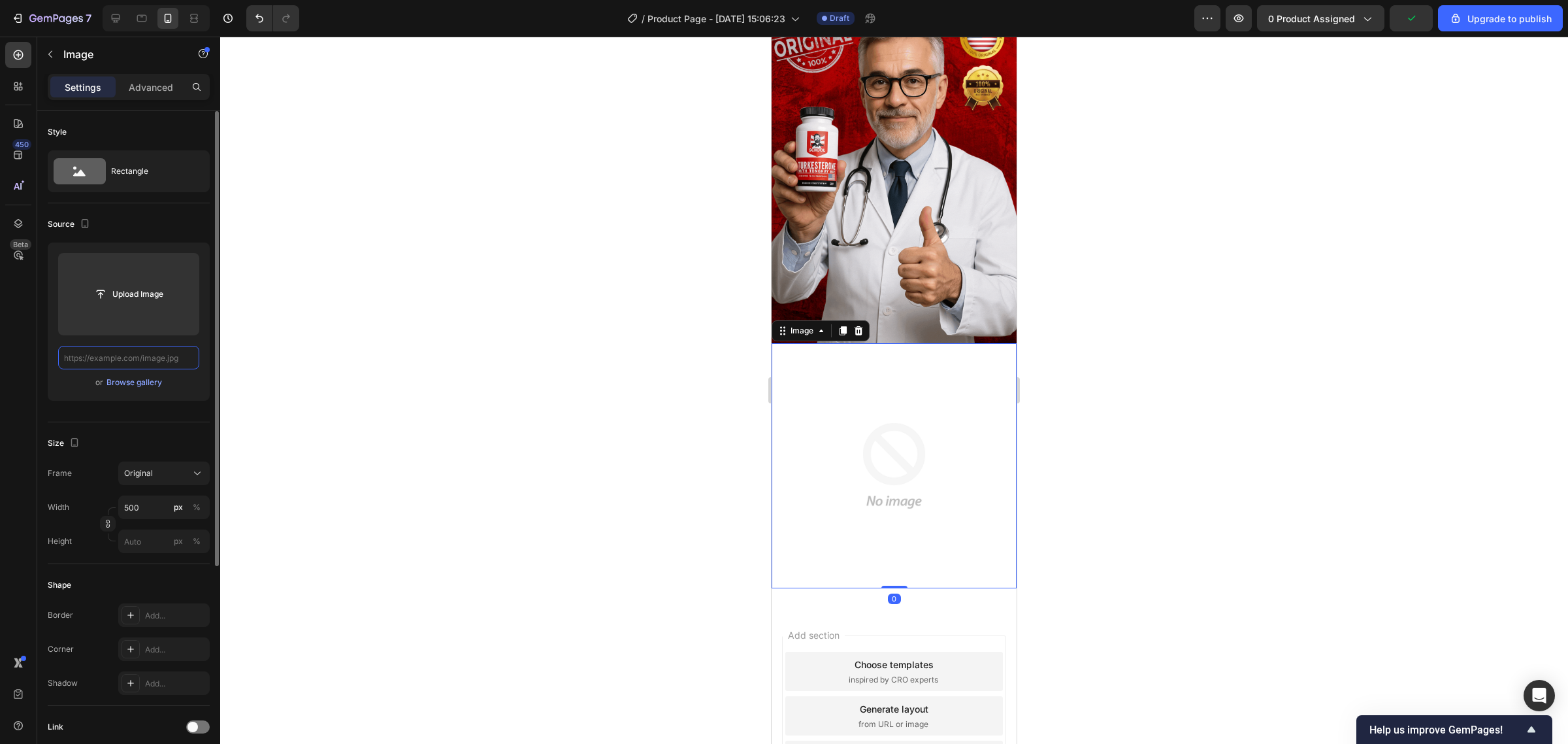
paste input "https://naturaservice.online/cdn/shop/files/gempages_553580121420727358-c012c3b…"
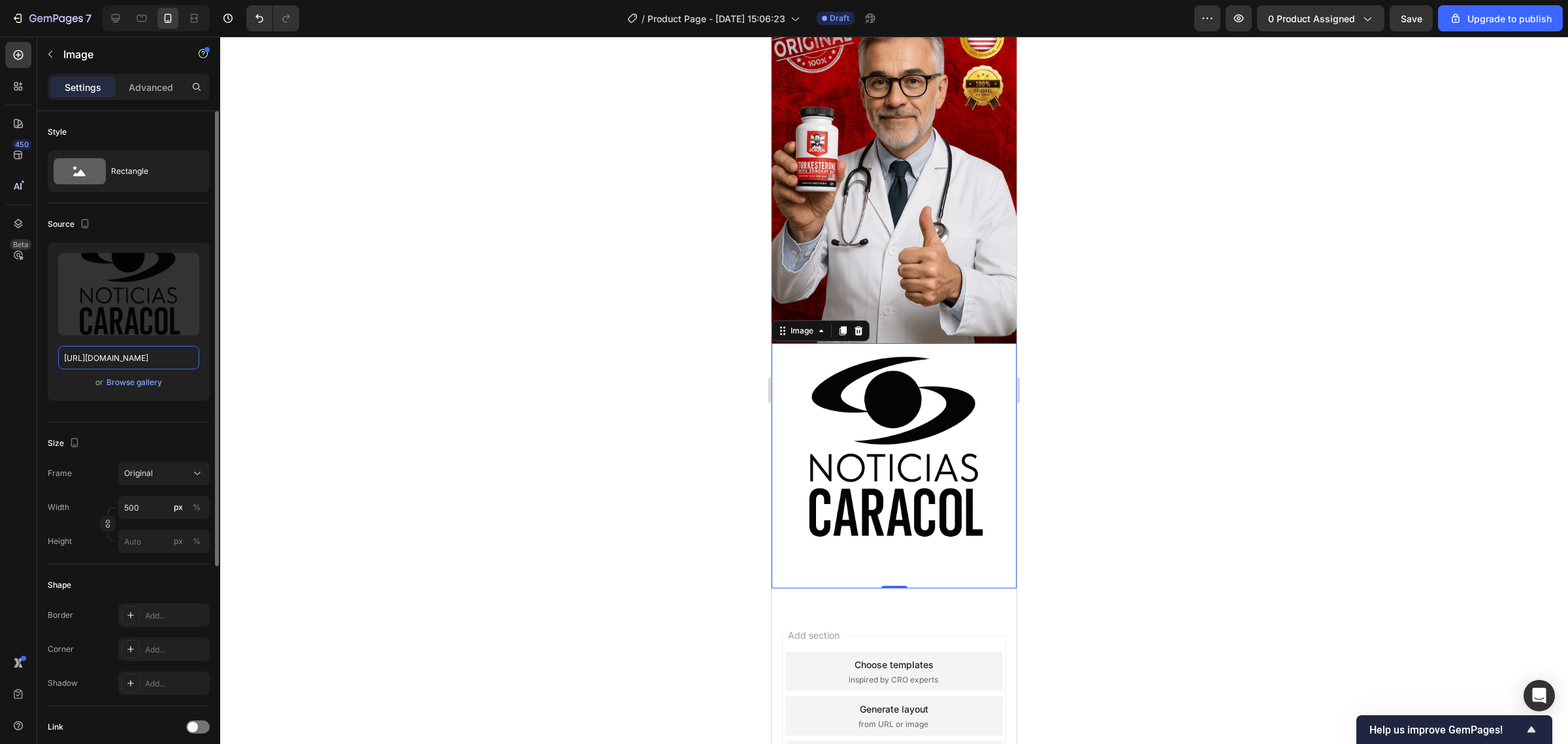
type input "https://naturaservice.online/cdn/shop/files/gempages_553580121420727358-c012c3b…"
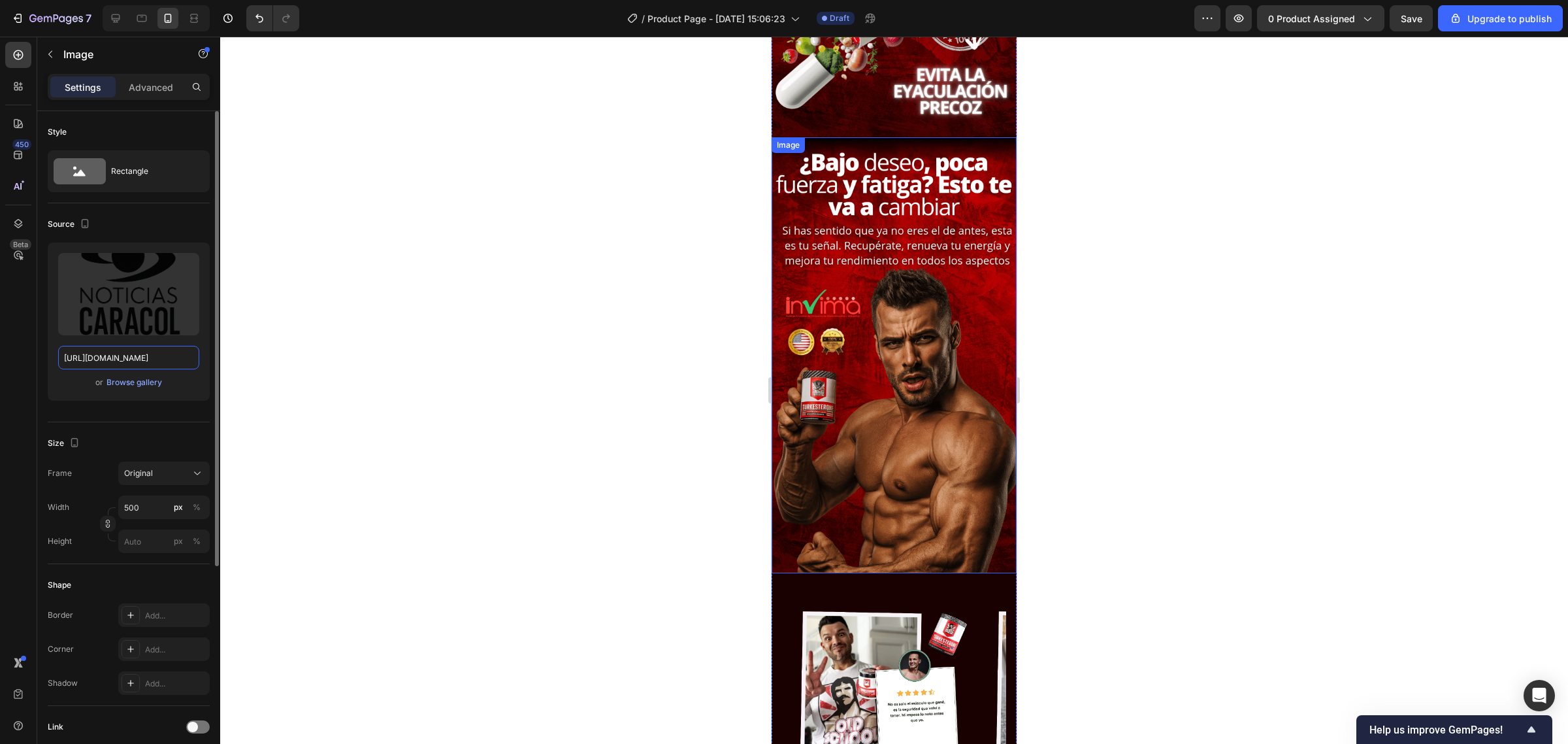
scroll to position [1739, 0]
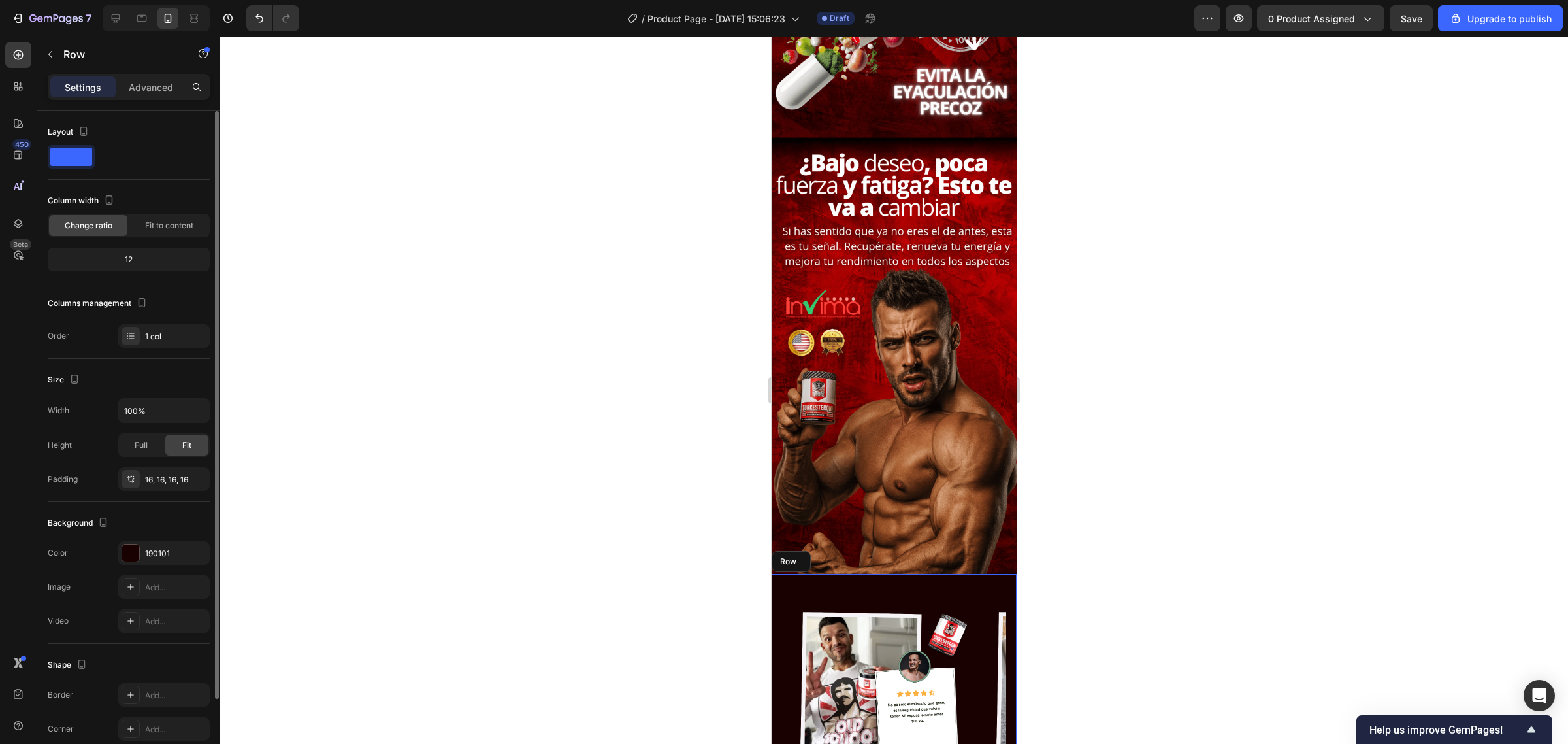
click at [923, 574] on div "Image Image Image Image Image Image Marquee Row" at bounding box center [894, 690] width 245 height 233
click at [142, 15] on icon at bounding box center [142, 18] width 10 height 7
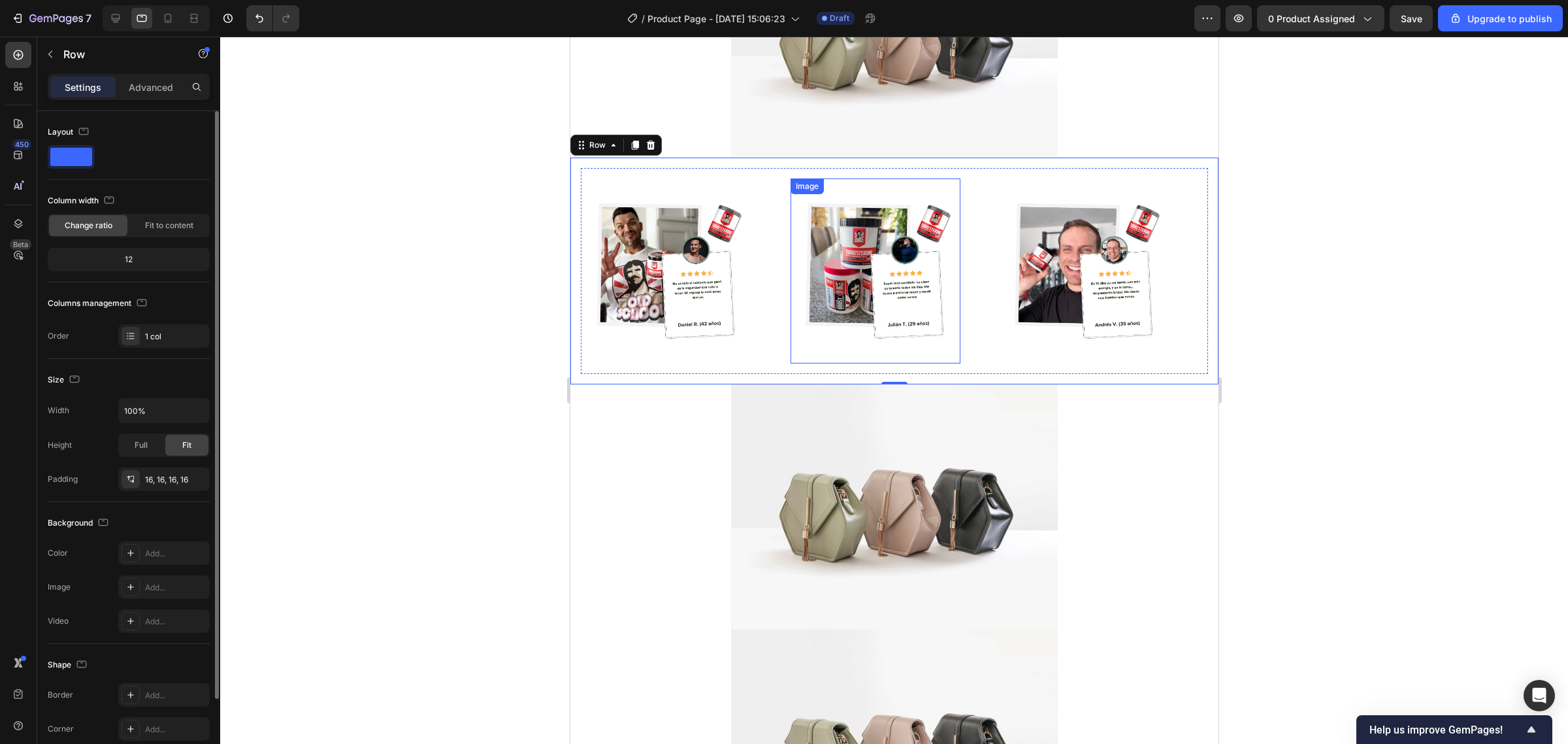
scroll to position [1121, 0]
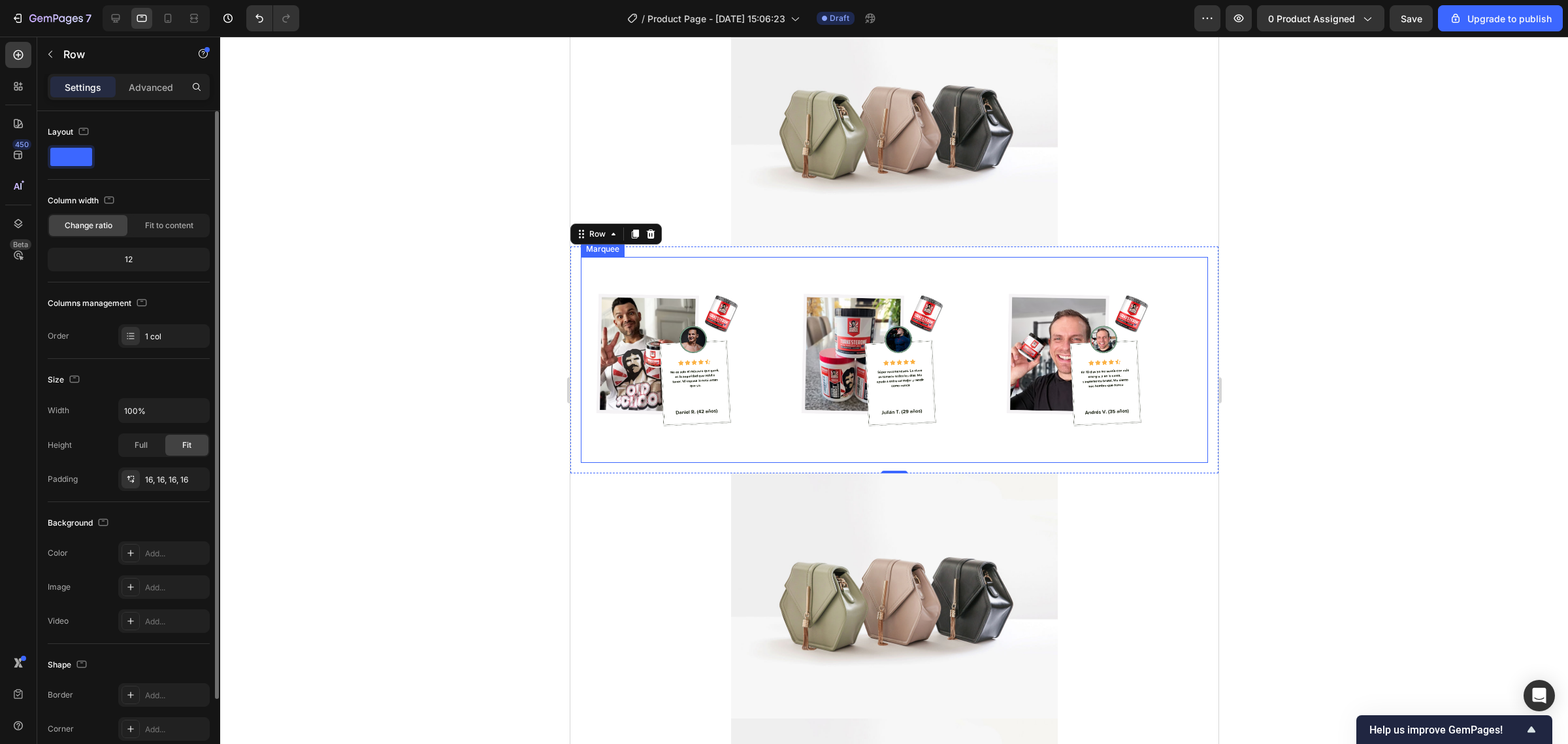
click at [682, 262] on div "Image Image Image Image Image Image Marquee" at bounding box center [894, 360] width 627 height 207
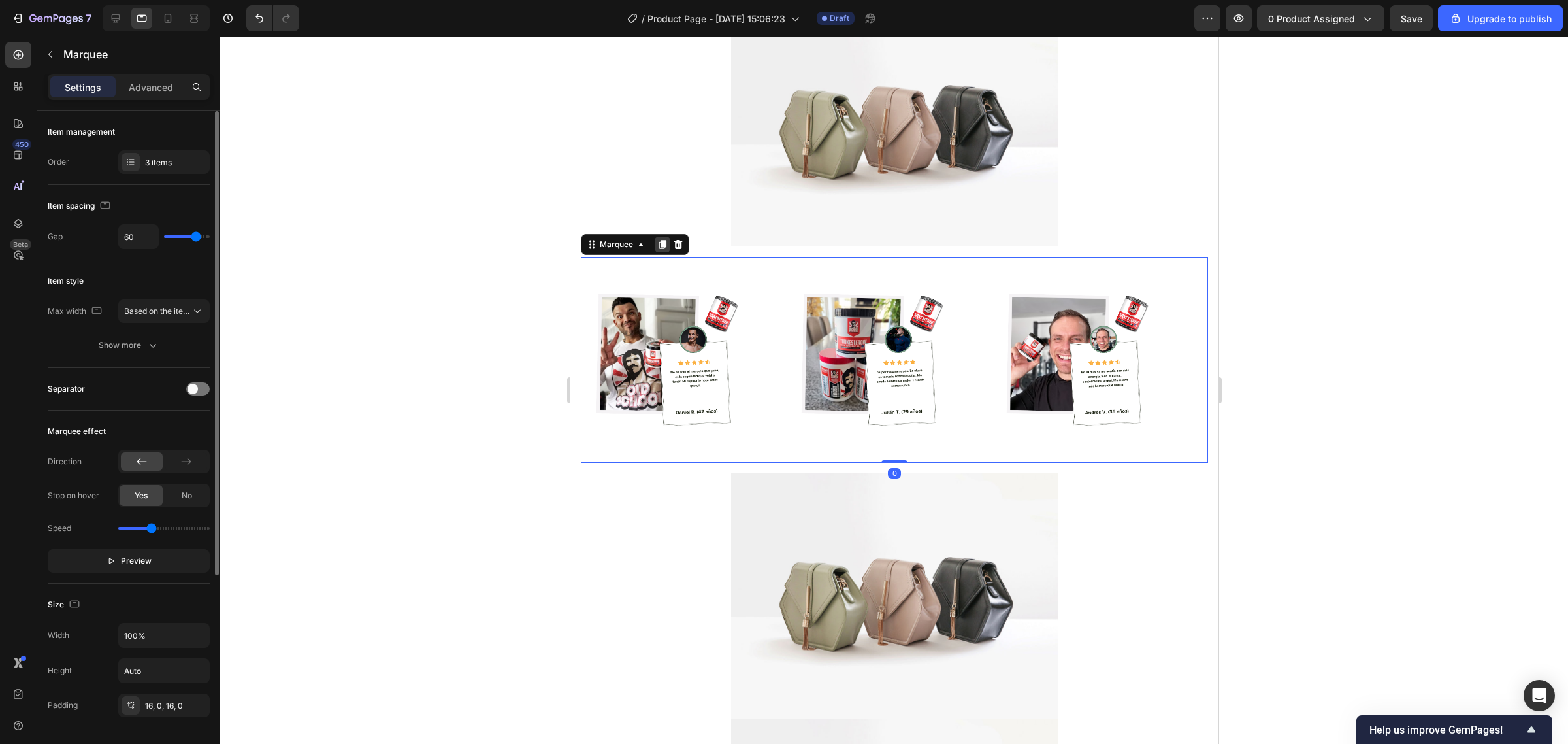
click at [657, 245] on icon at bounding box center [662, 245] width 10 height 10
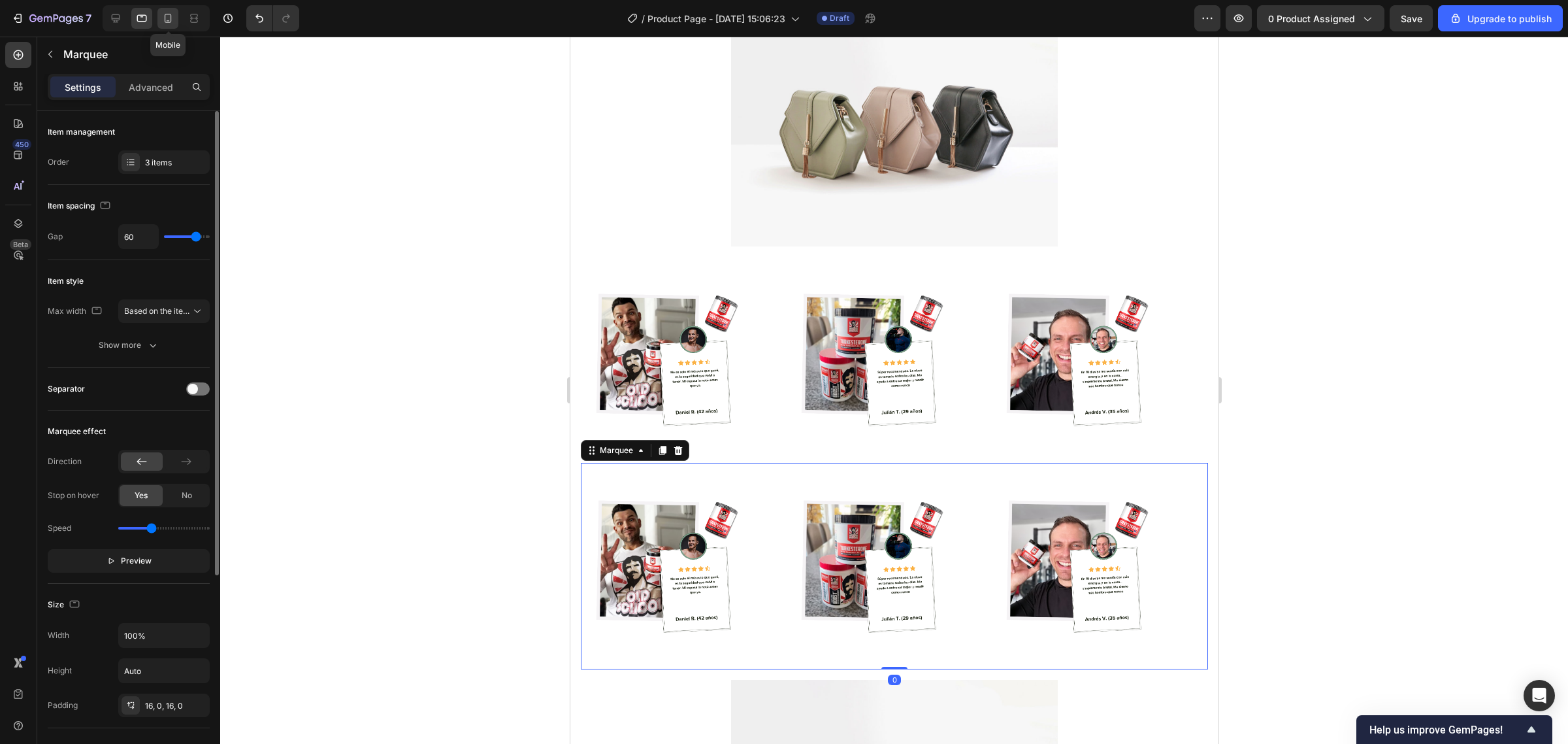
click at [167, 22] on icon at bounding box center [168, 18] width 7 height 9
type input "0"
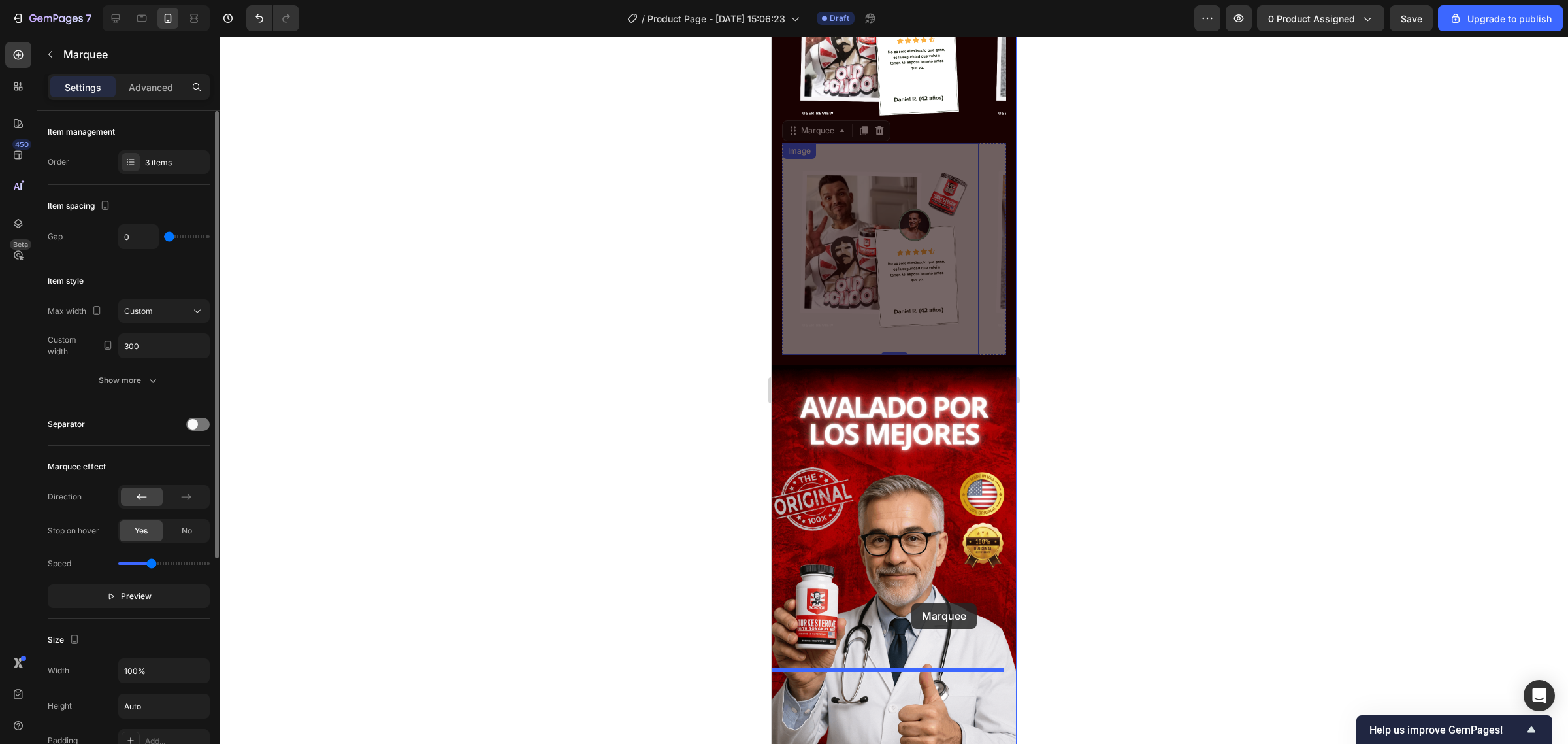
scroll to position [2588, 0]
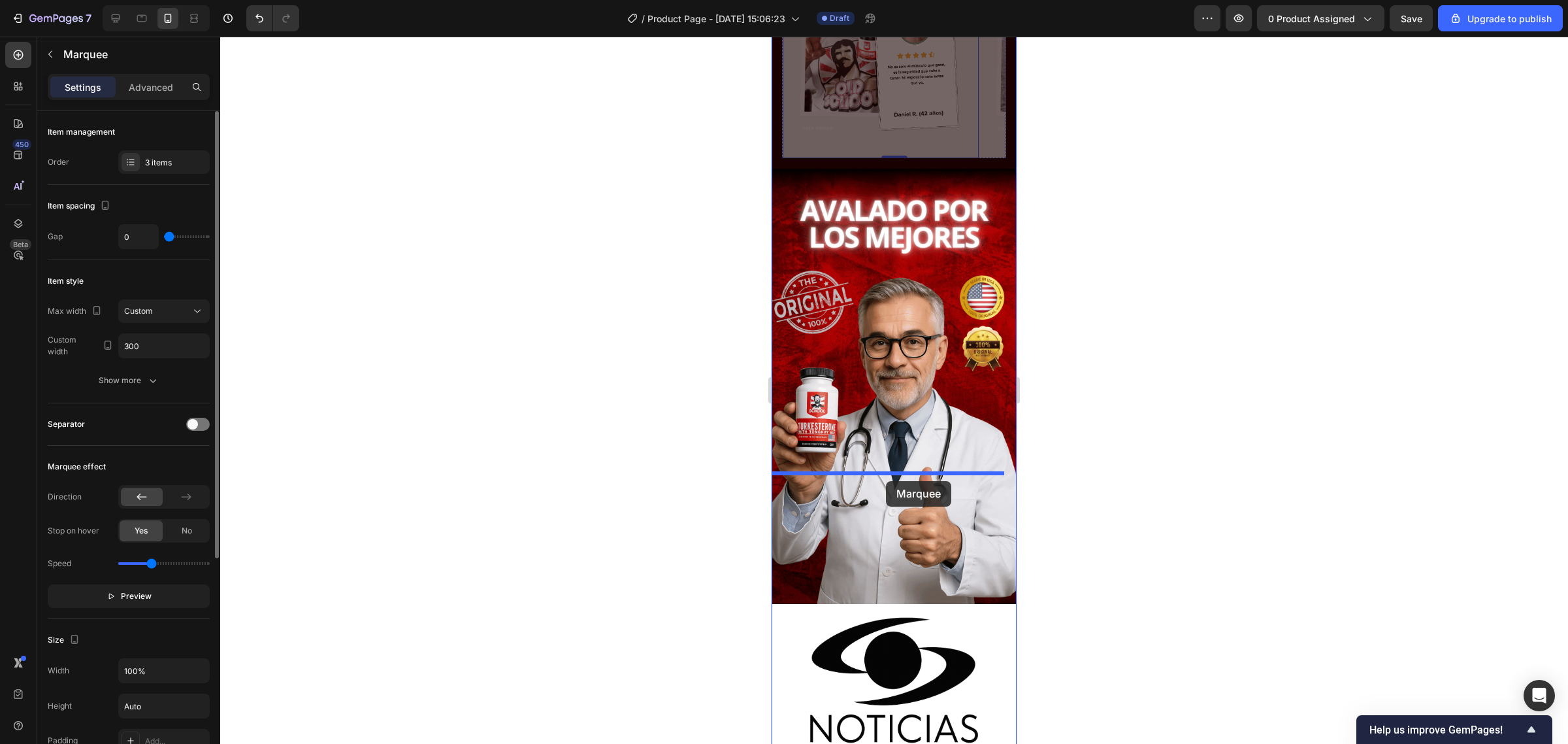
drag, startPoint x: 809, startPoint y: 69, endPoint x: 886, endPoint y: 481, distance: 419.1
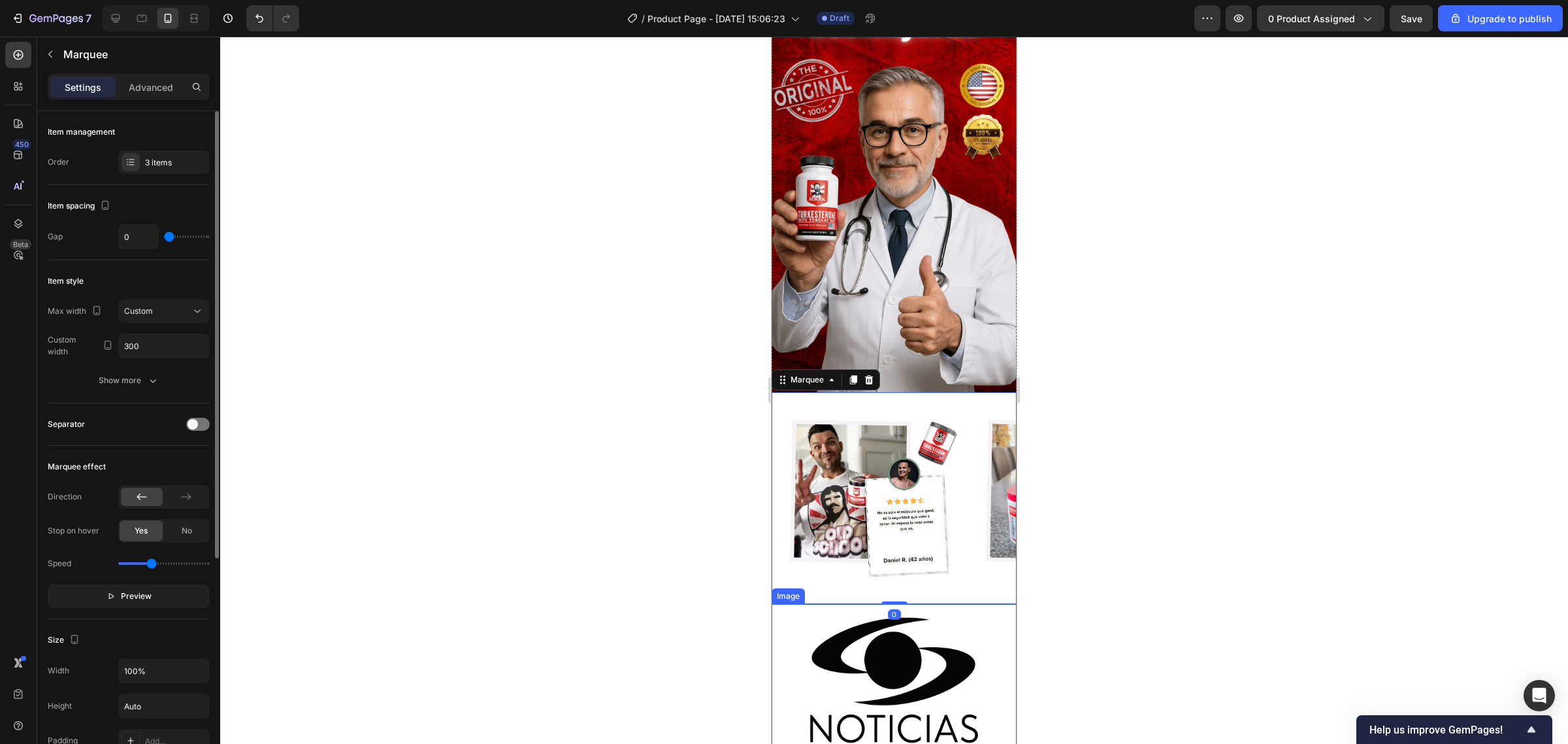
click at [862, 604] on img at bounding box center [894, 726] width 245 height 245
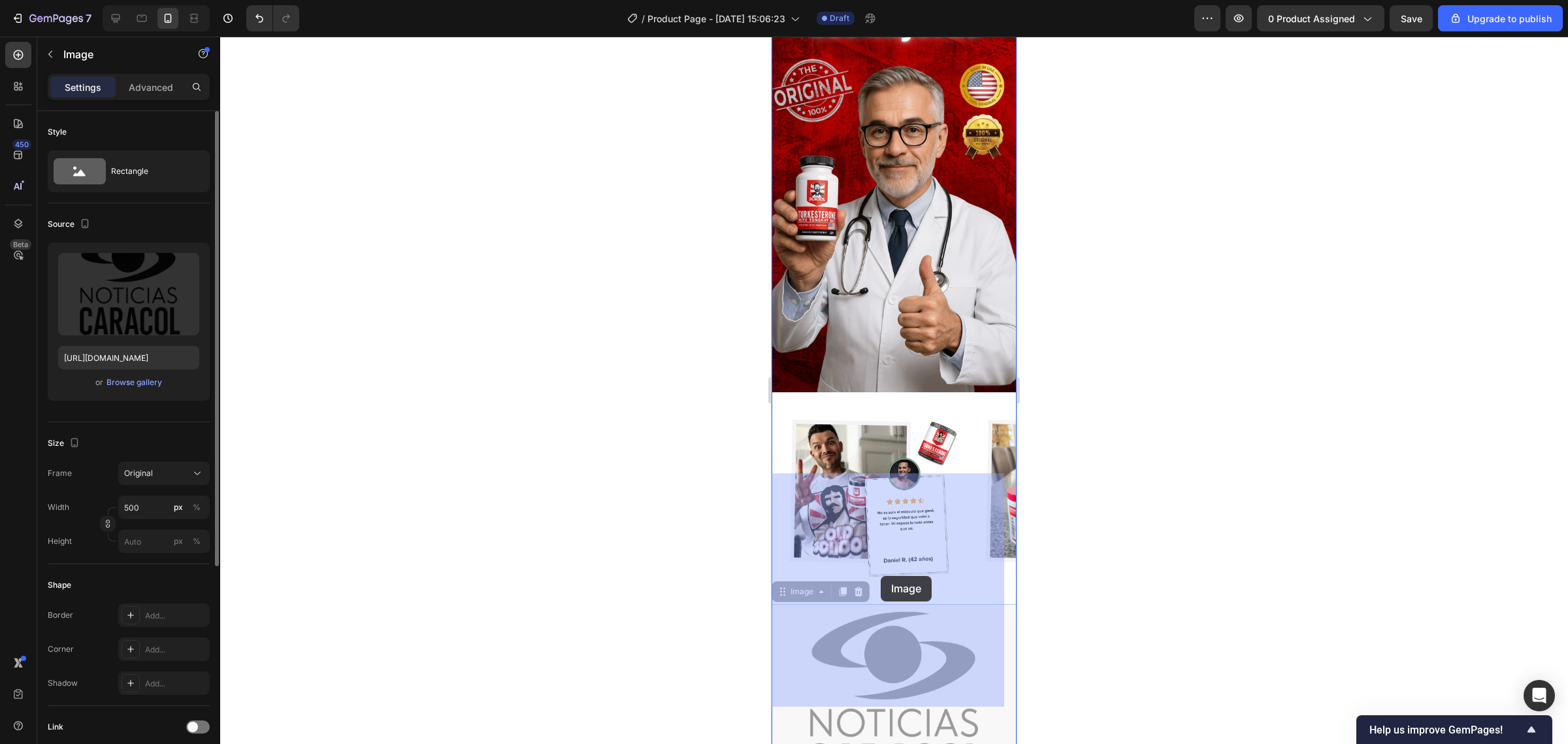
drag, startPoint x: 810, startPoint y: 455, endPoint x: 841, endPoint y: 412, distance: 53.0
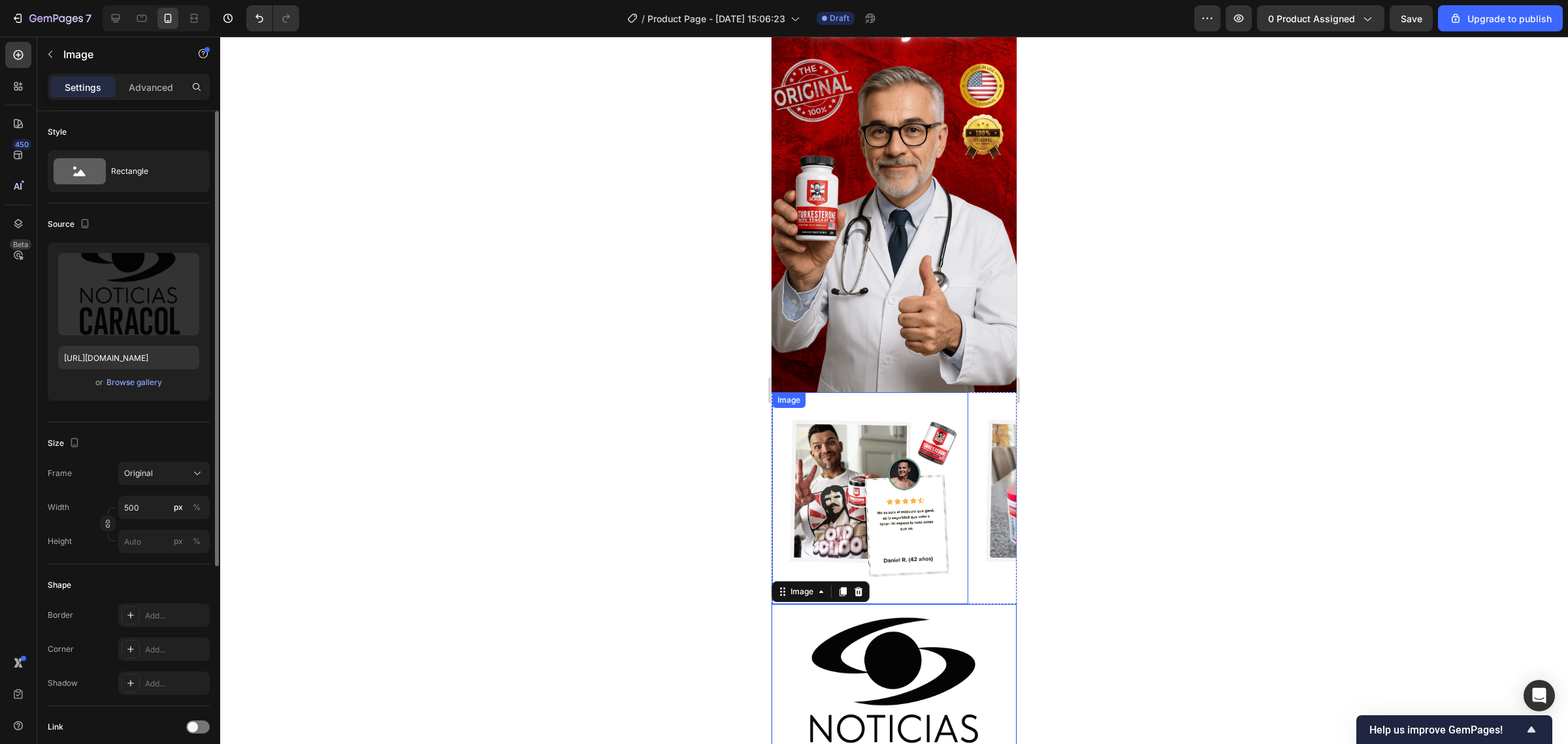
click at [840, 400] on img at bounding box center [871, 498] width 196 height 196
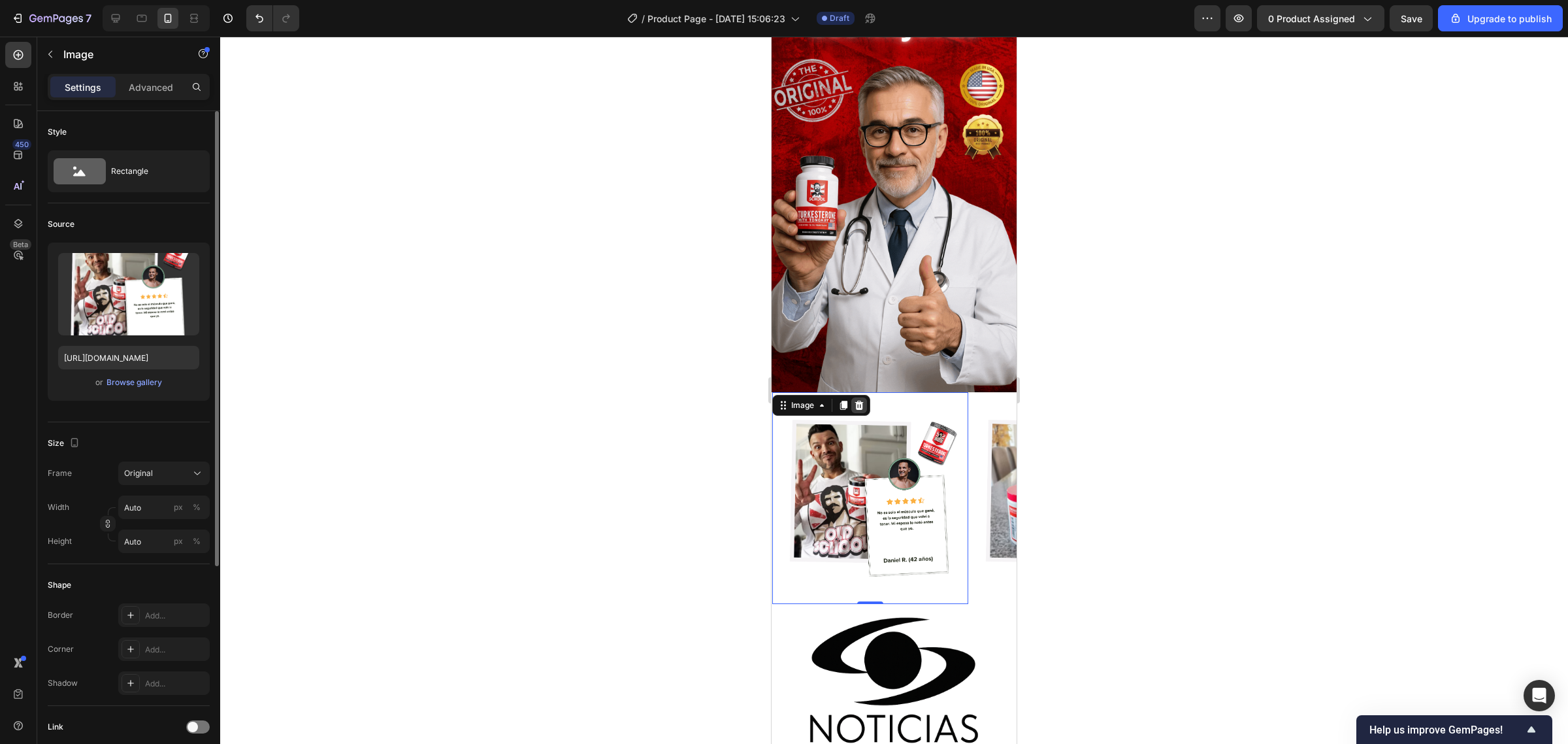
click at [863, 400] on icon at bounding box center [859, 405] width 10 height 10
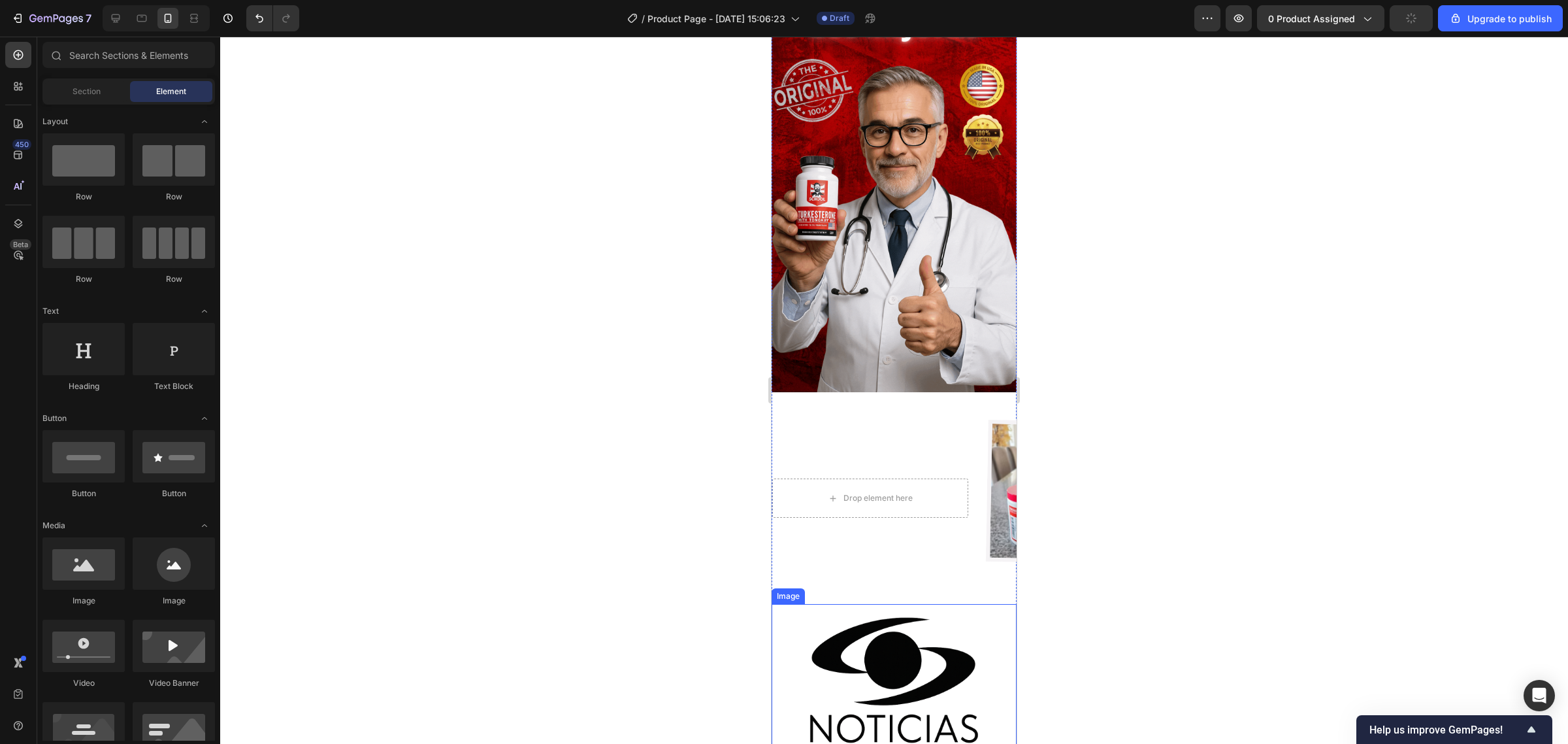
click at [897, 604] on img at bounding box center [894, 726] width 245 height 245
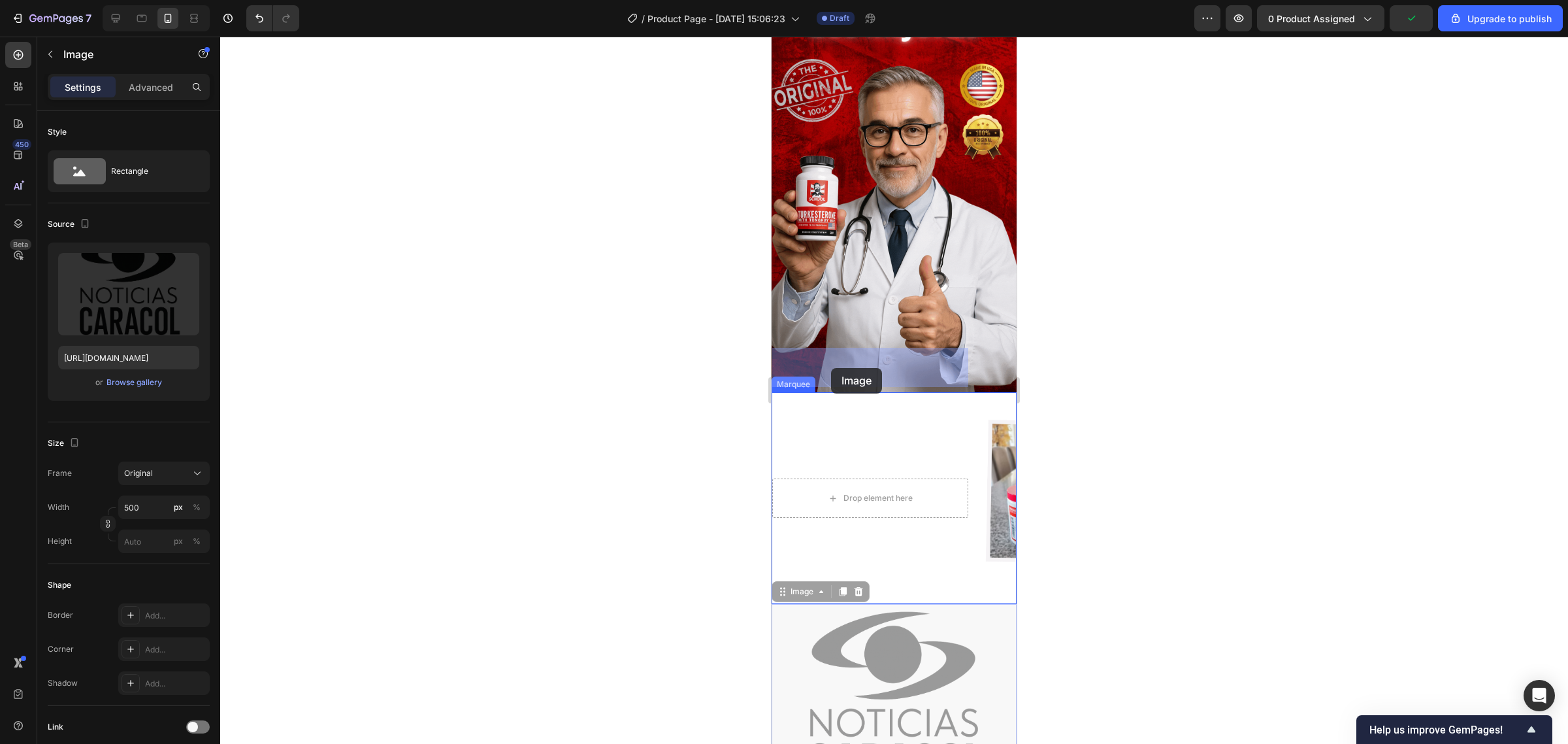
drag, startPoint x: 795, startPoint y: 452, endPoint x: 829, endPoint y: 368, distance: 90.6
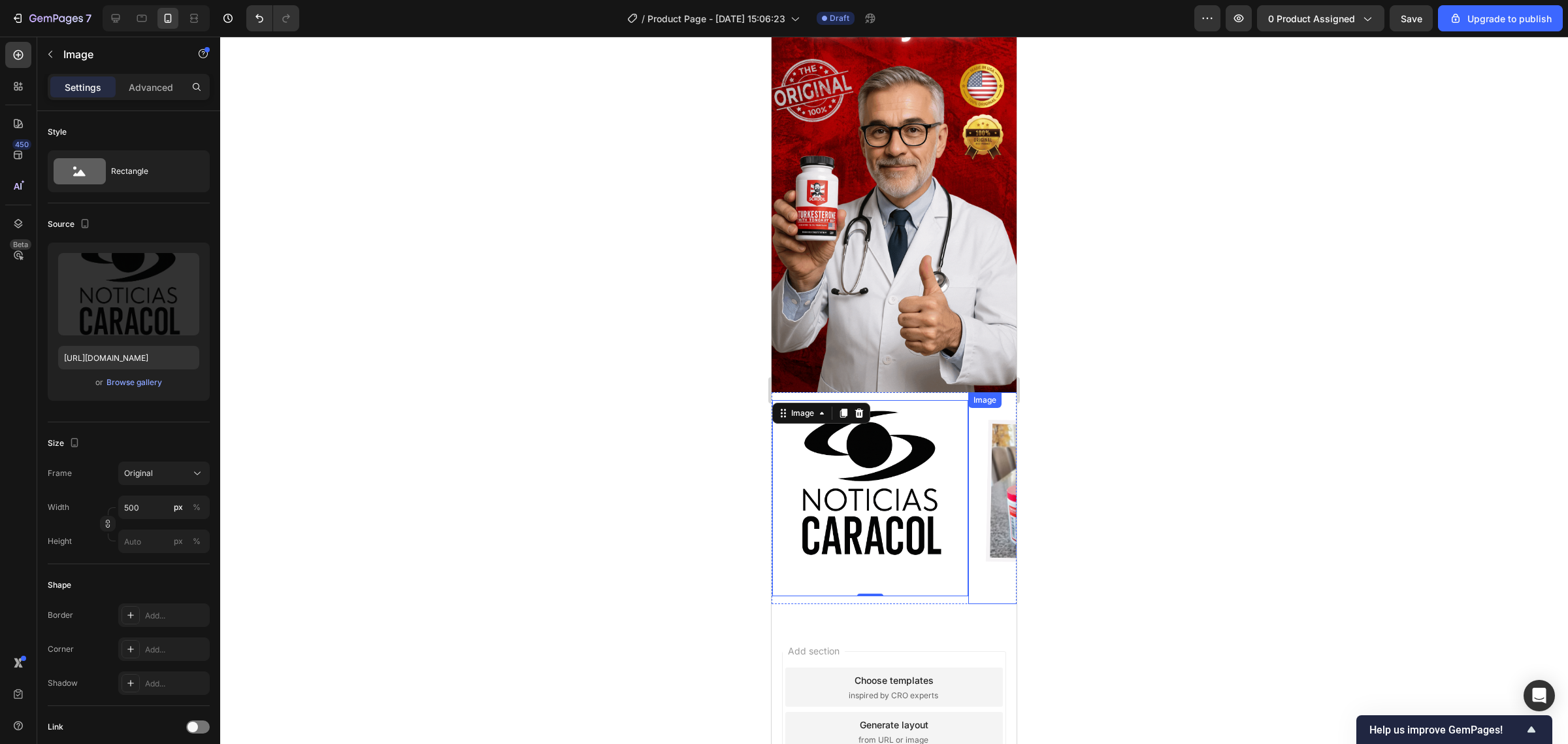
click at [990, 400] on img at bounding box center [1066, 498] width 196 height 196
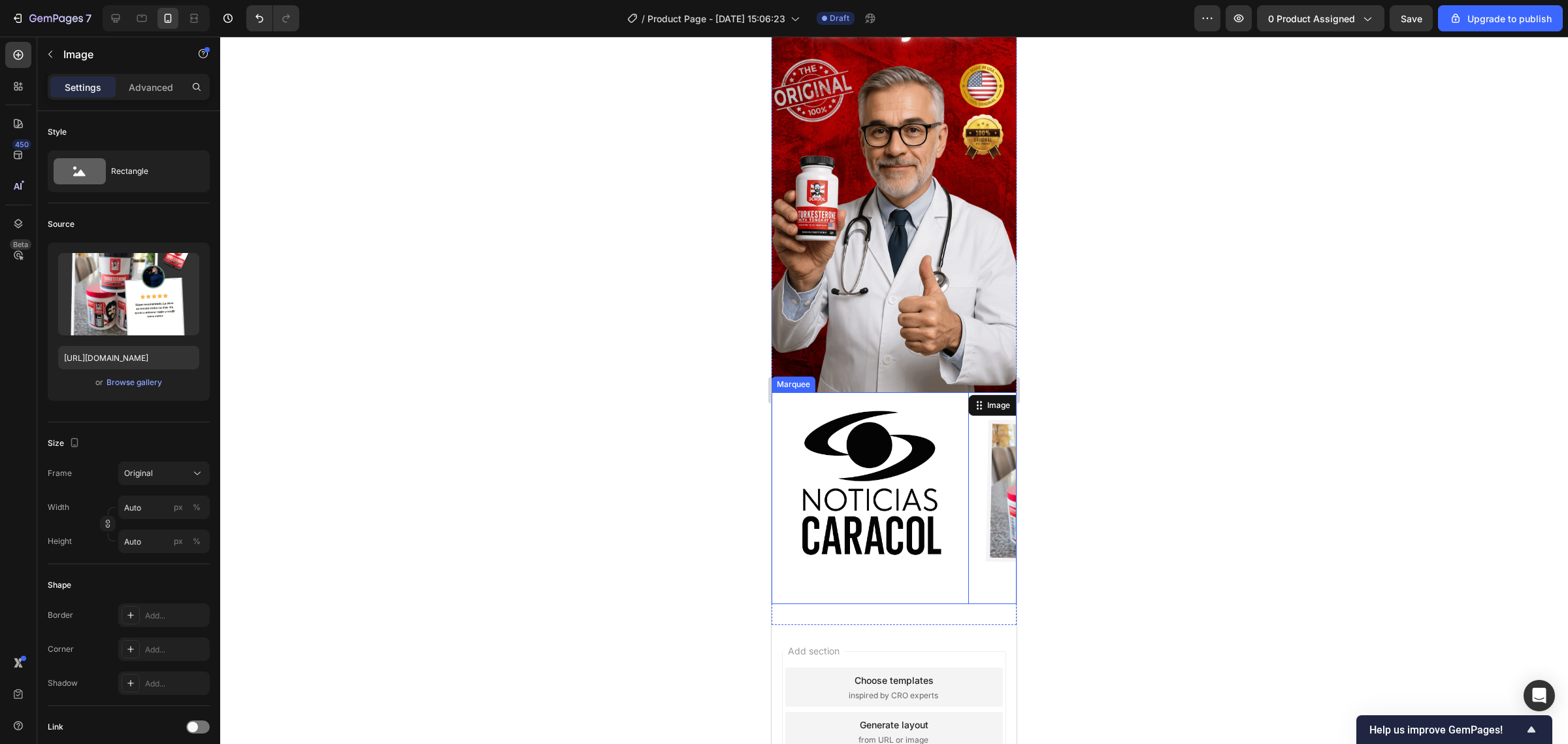
click at [954, 466] on div "Image Image 0 Image" at bounding box center [1067, 498] width 588 height 212
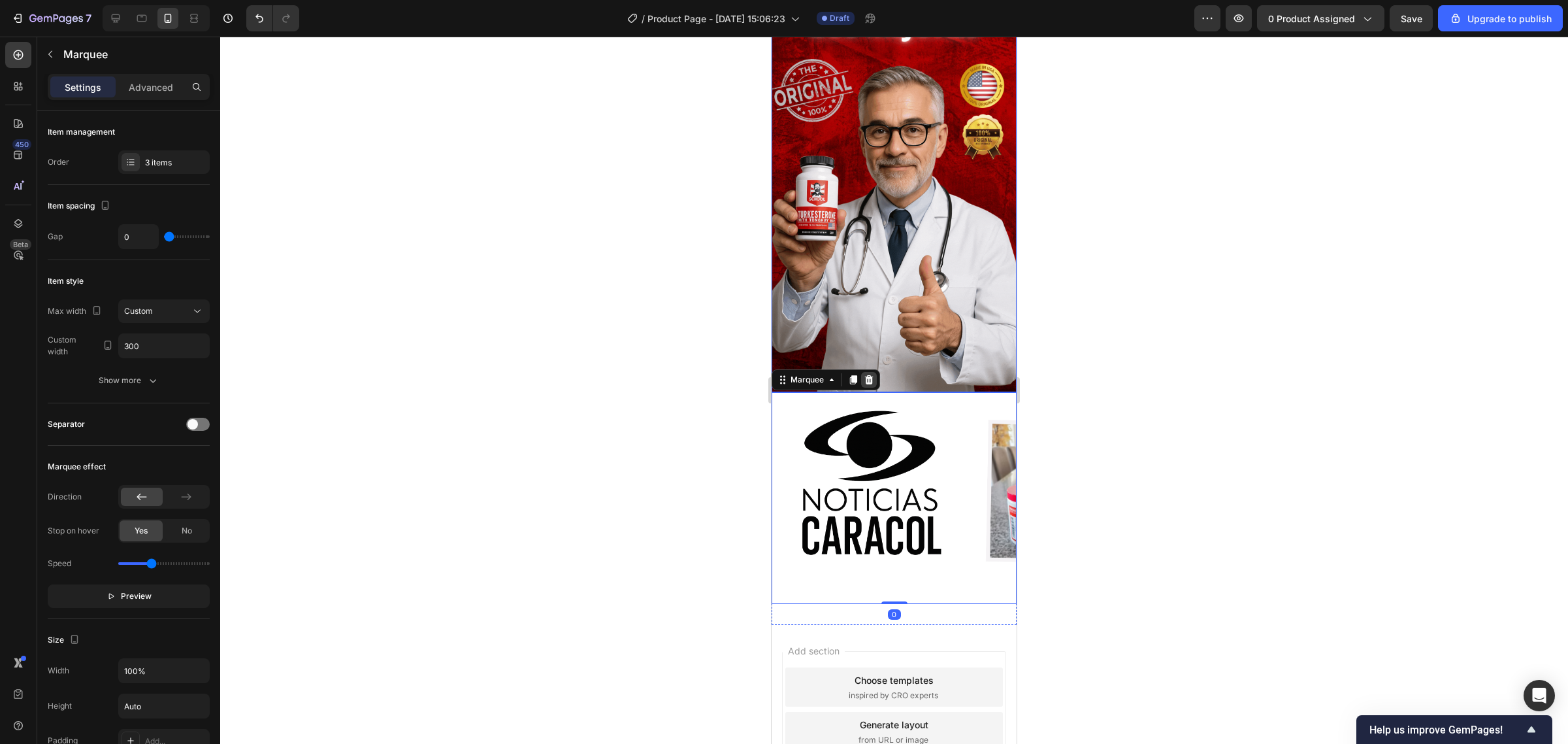
click at [866, 375] on icon at bounding box center [869, 380] width 8 height 9
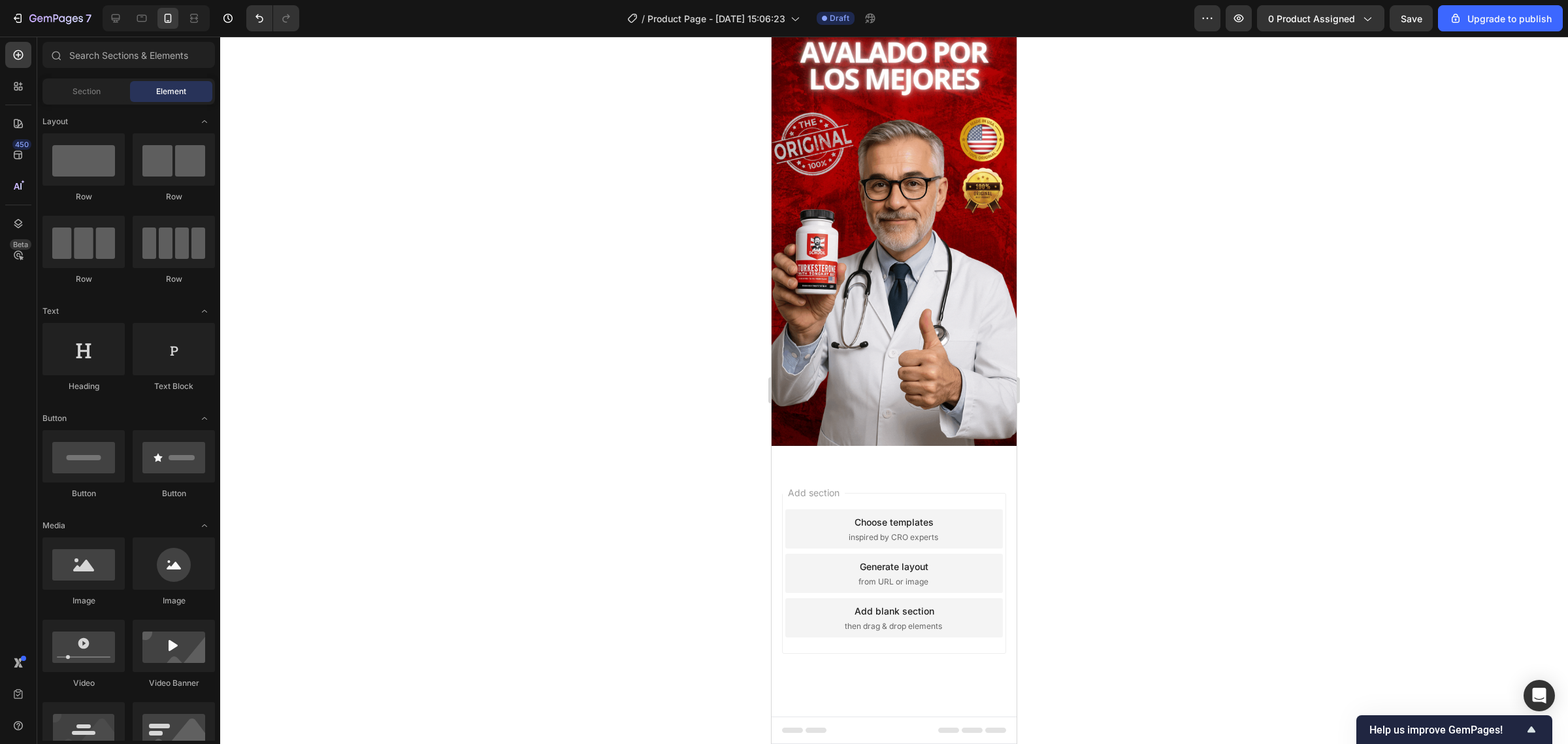
scroll to position [2405, 0]
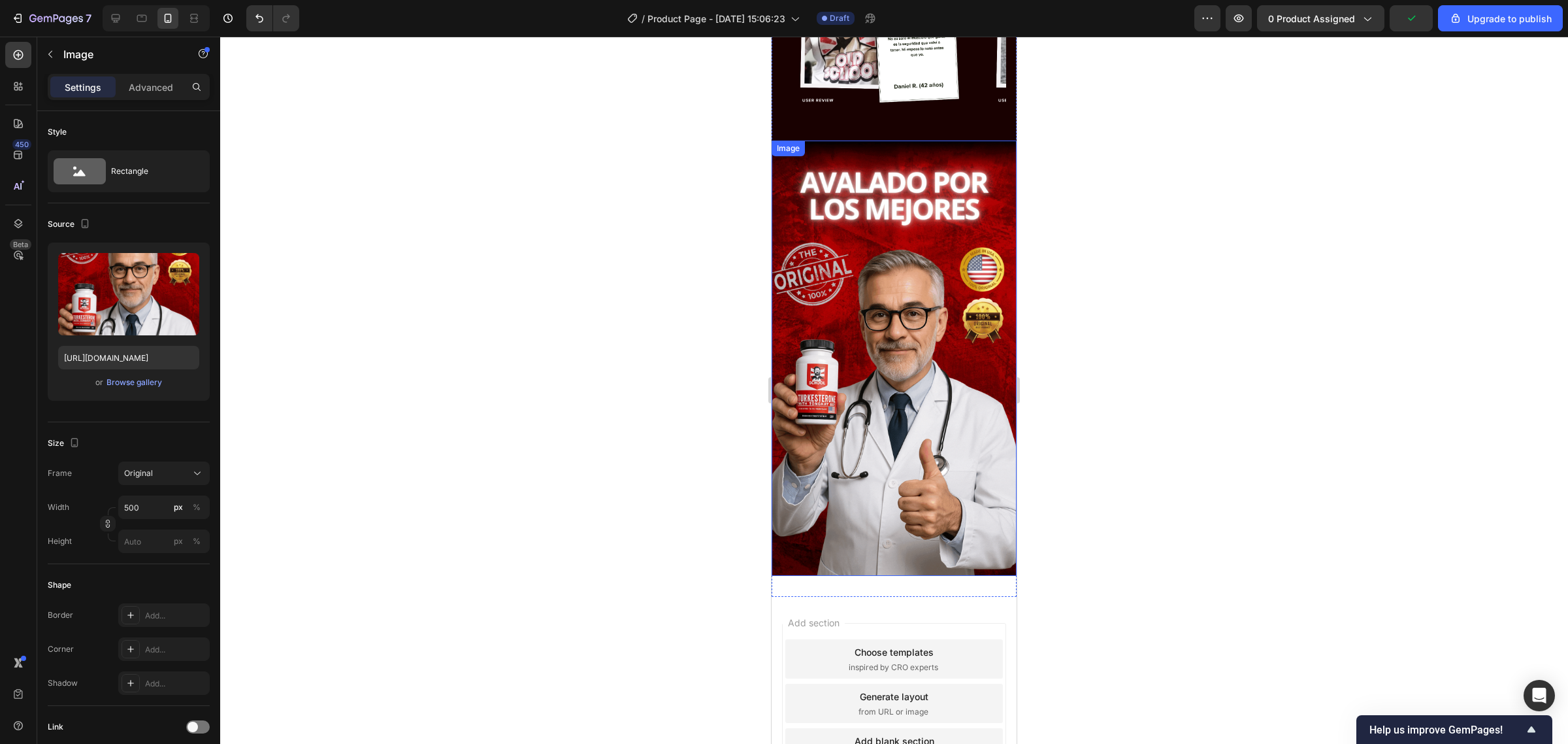
click at [856, 324] on img at bounding box center [894, 358] width 245 height 436
click at [843, 149] on icon at bounding box center [842, 154] width 7 height 9
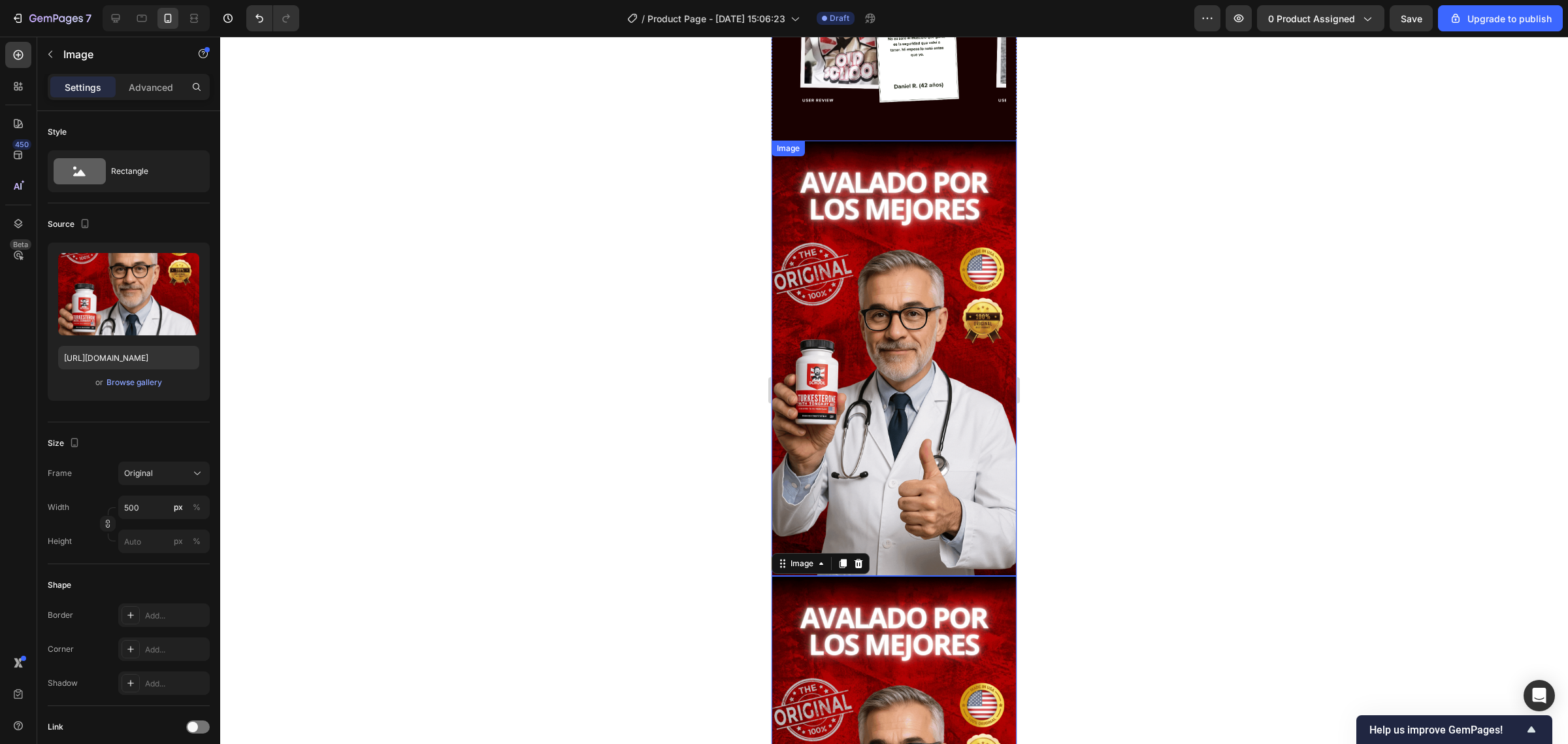
scroll to position [2588, 0]
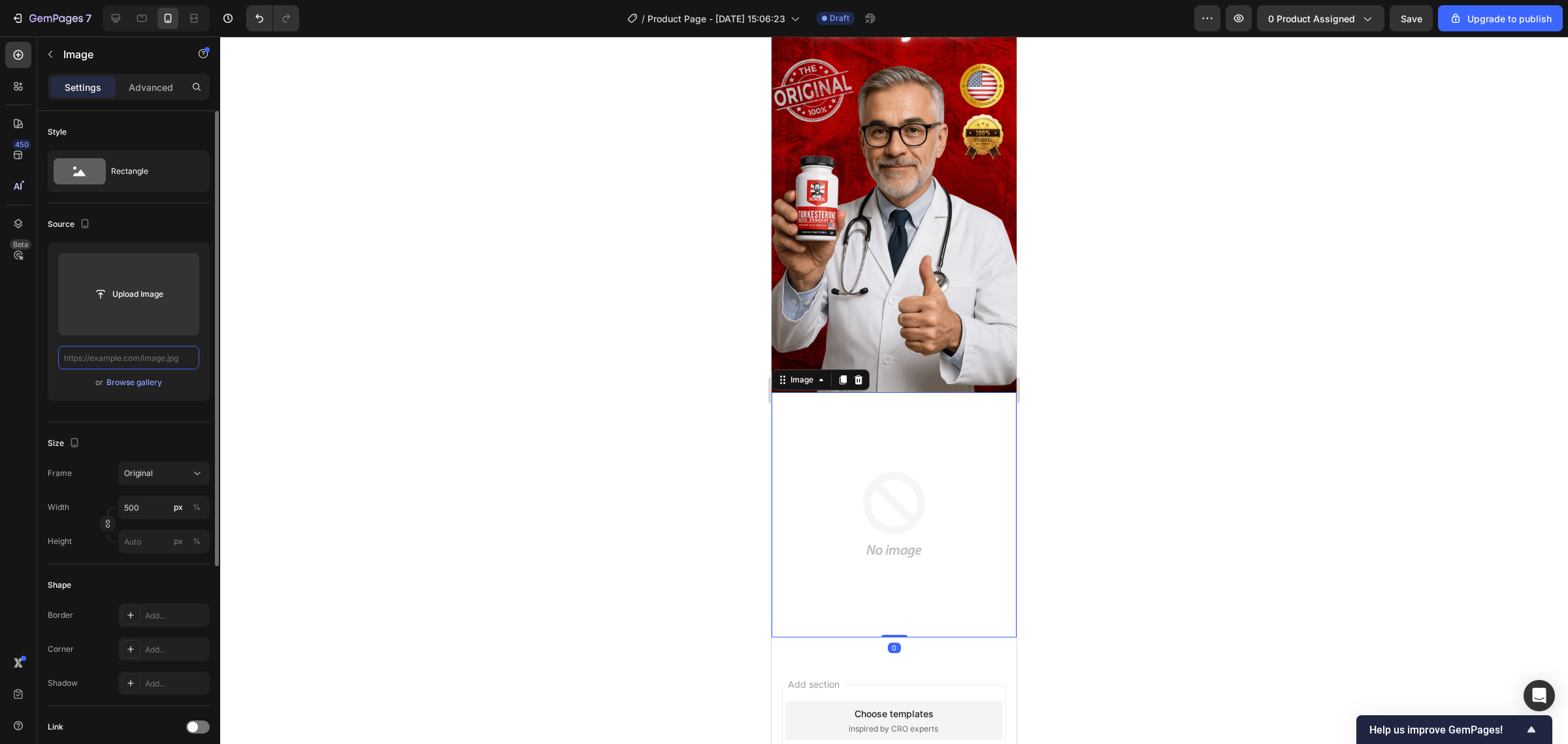
paste input "https://iili.io/KfxrWRS.webp"
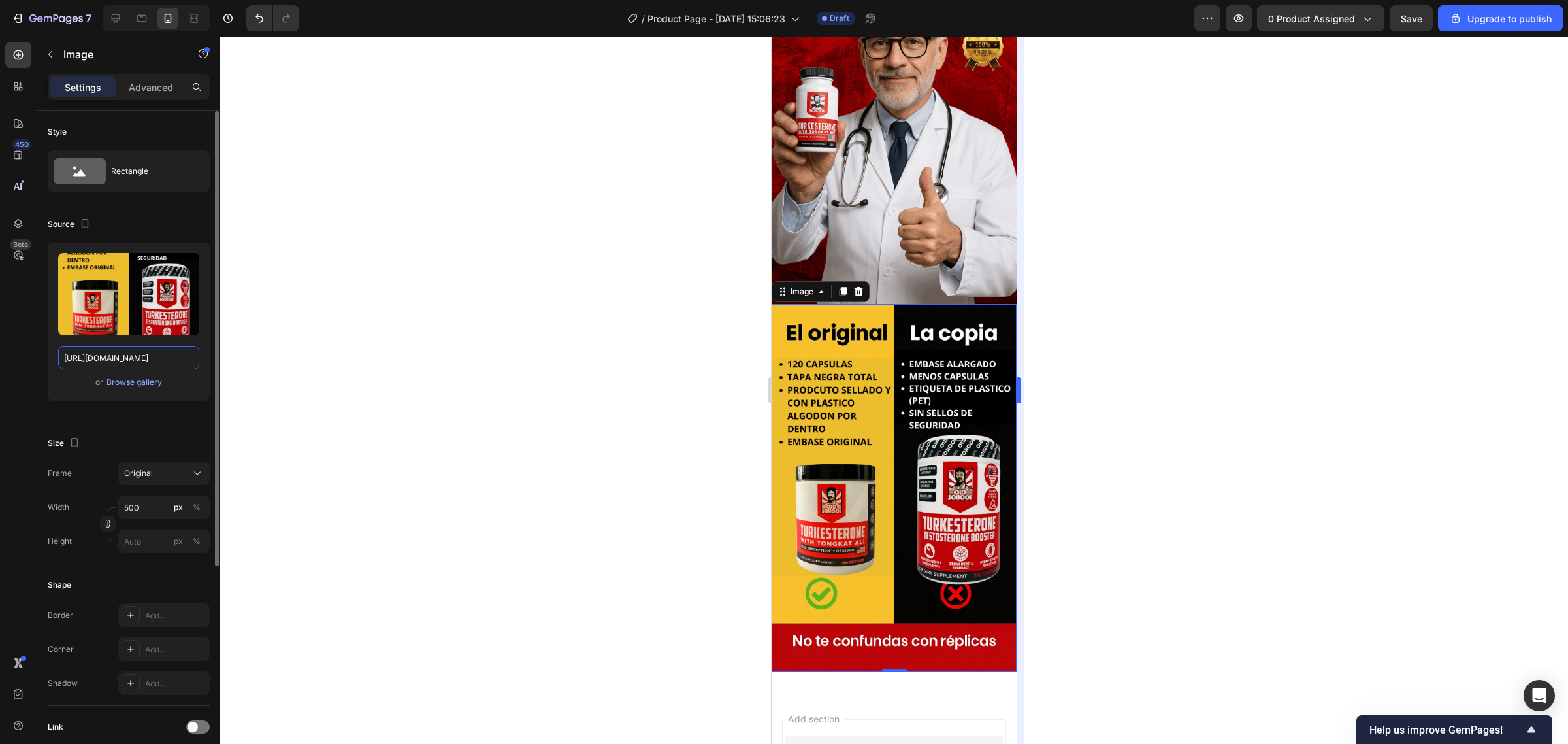
scroll to position [2752, 0]
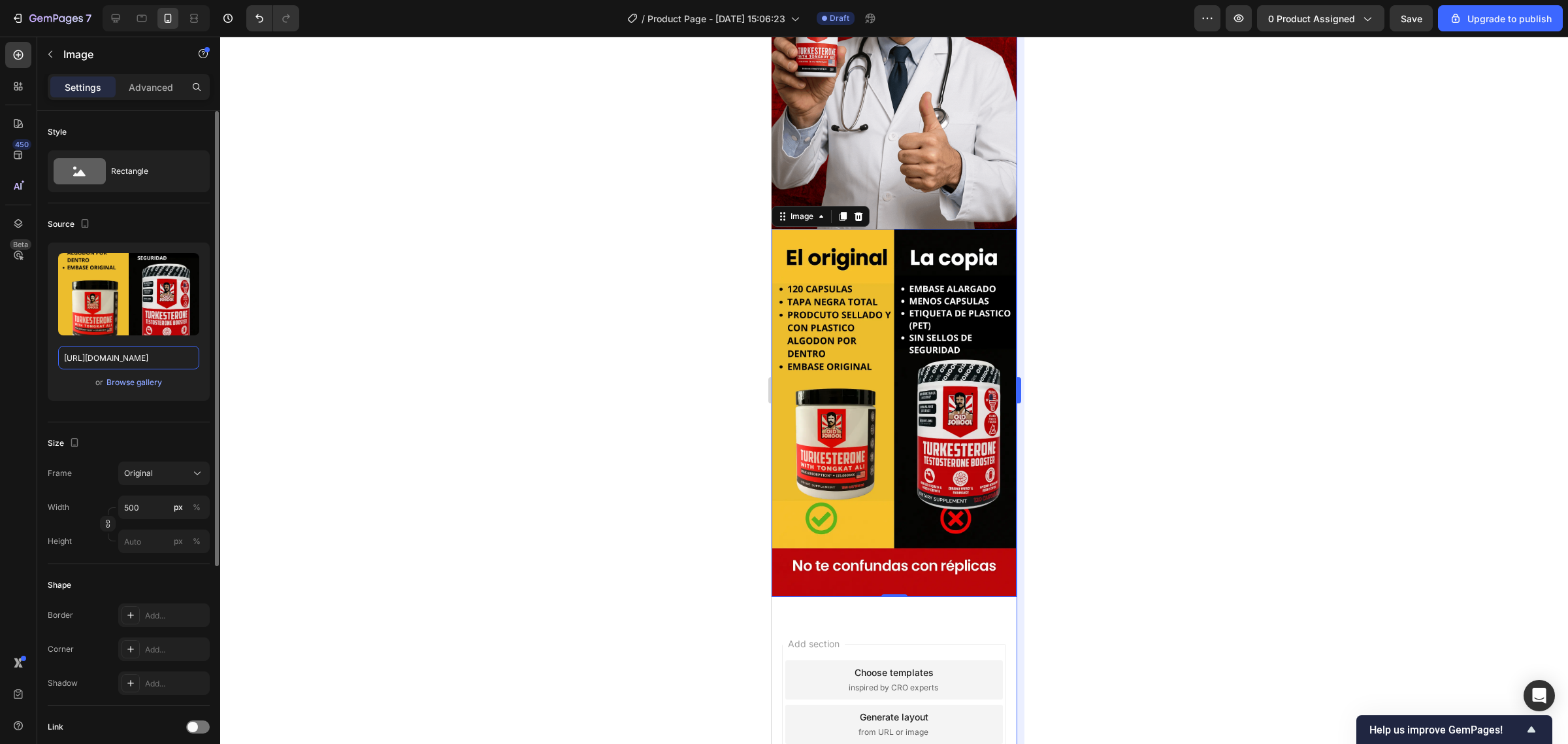
type input "https://iili.io/KfxrWRS.webp"
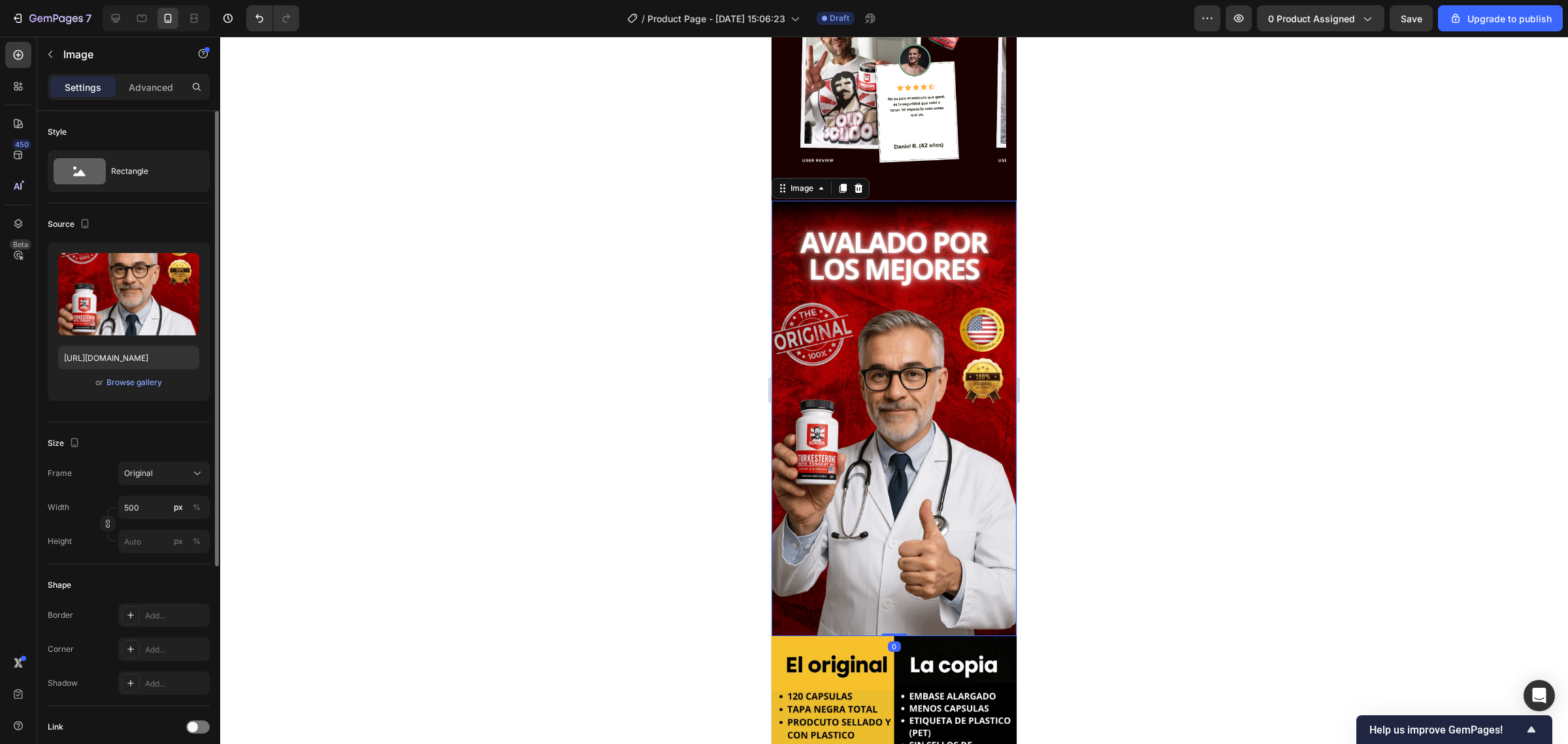
drag, startPoint x: 936, startPoint y: 451, endPoint x: 932, endPoint y: 443, distance: 8.9
click at [935, 450] on img at bounding box center [894, 418] width 245 height 436
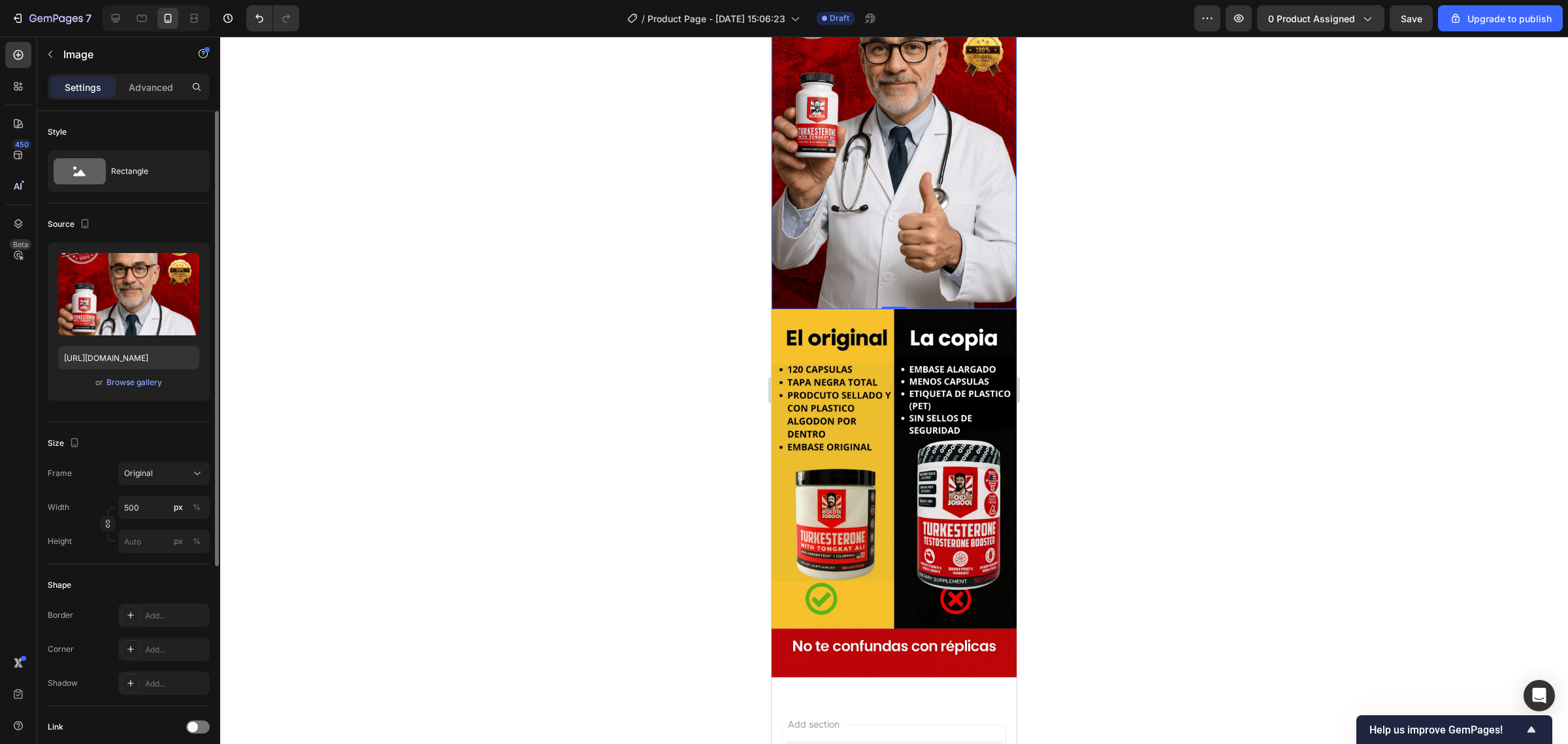
scroll to position [2753, 0]
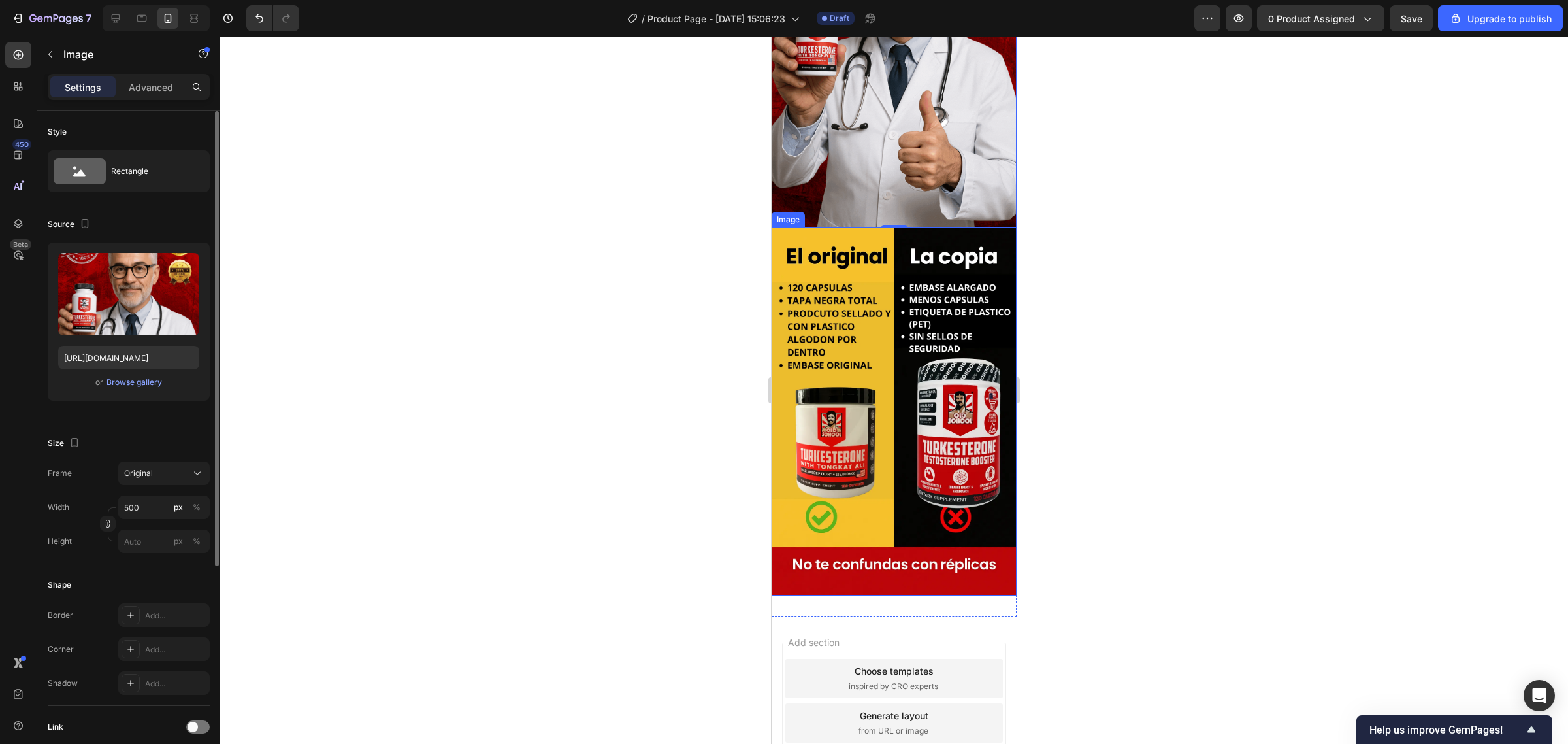
click at [969, 299] on img at bounding box center [894, 411] width 245 height 368
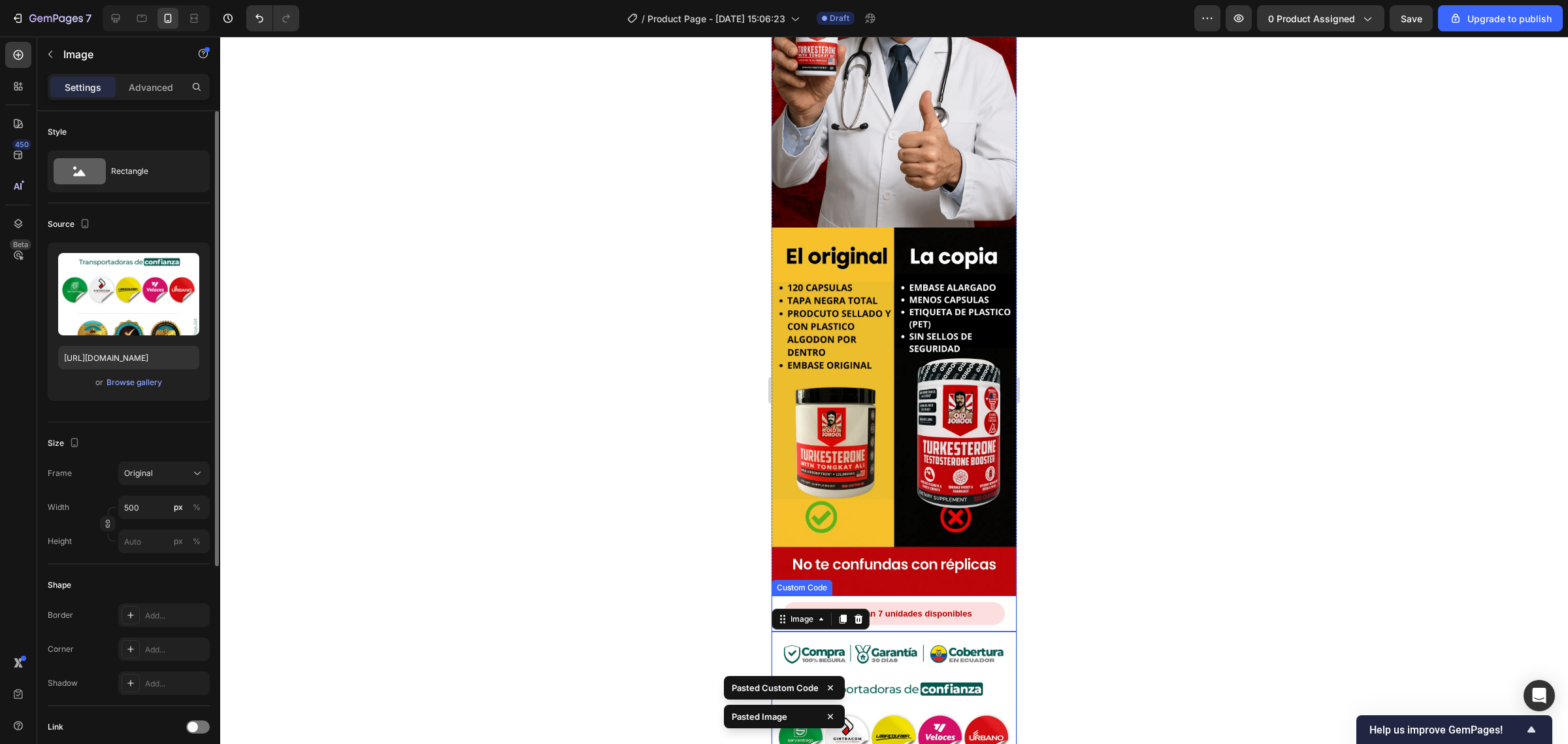
click at [906, 602] on div "Solo quedan 7 unidades disponibles" at bounding box center [894, 614] width 221 height 24
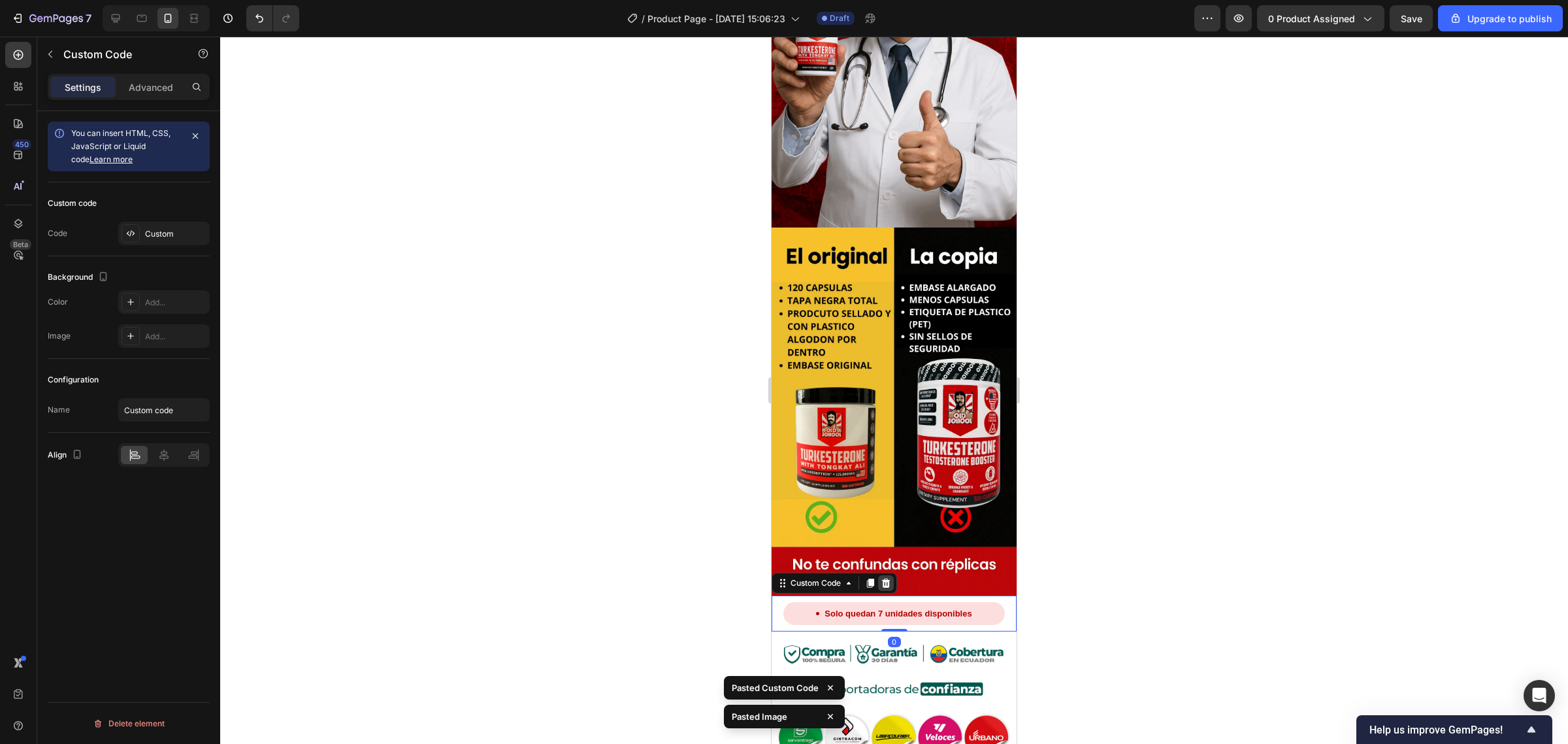
click at [884, 579] on icon at bounding box center [886, 583] width 8 height 9
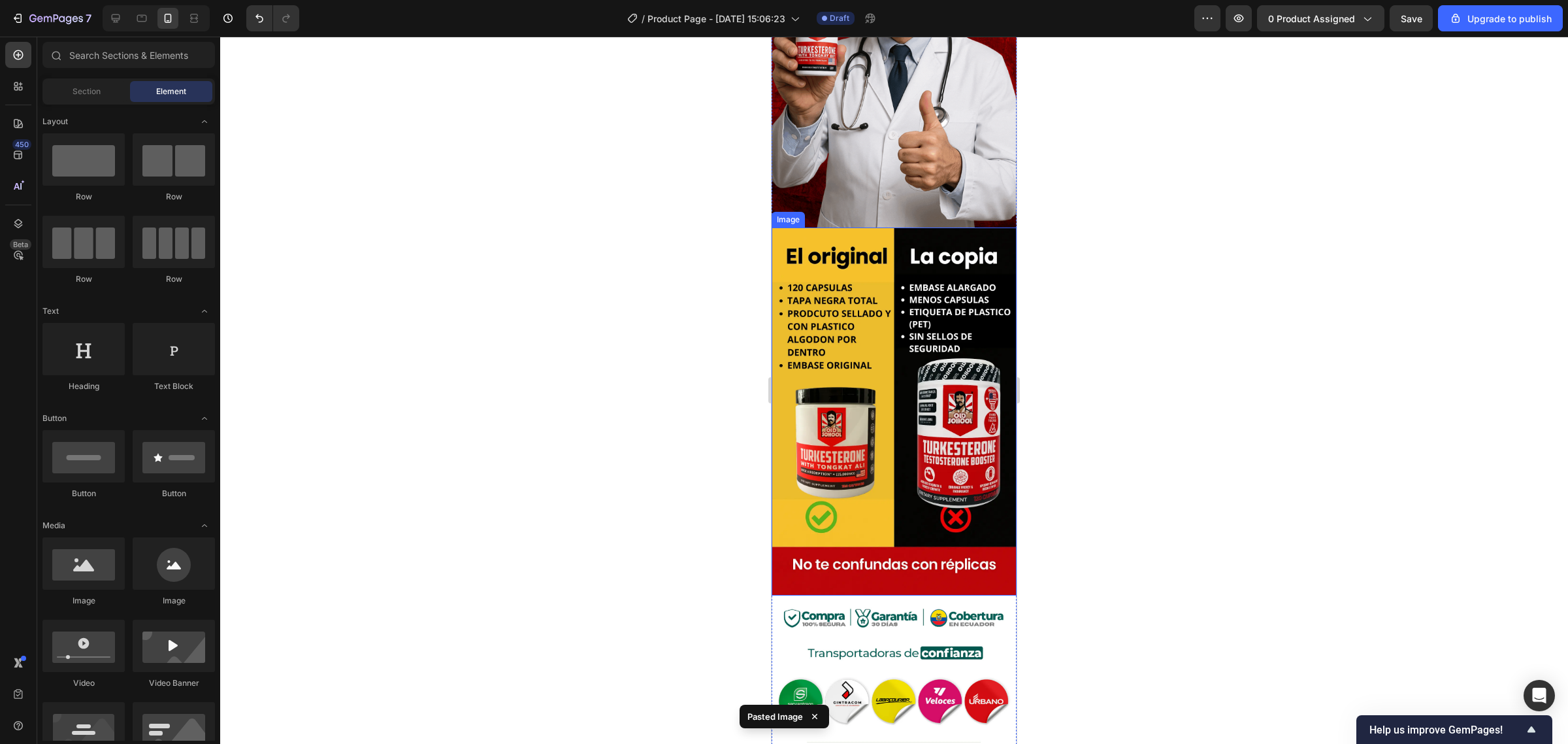
click at [932, 328] on img at bounding box center [894, 411] width 245 height 368
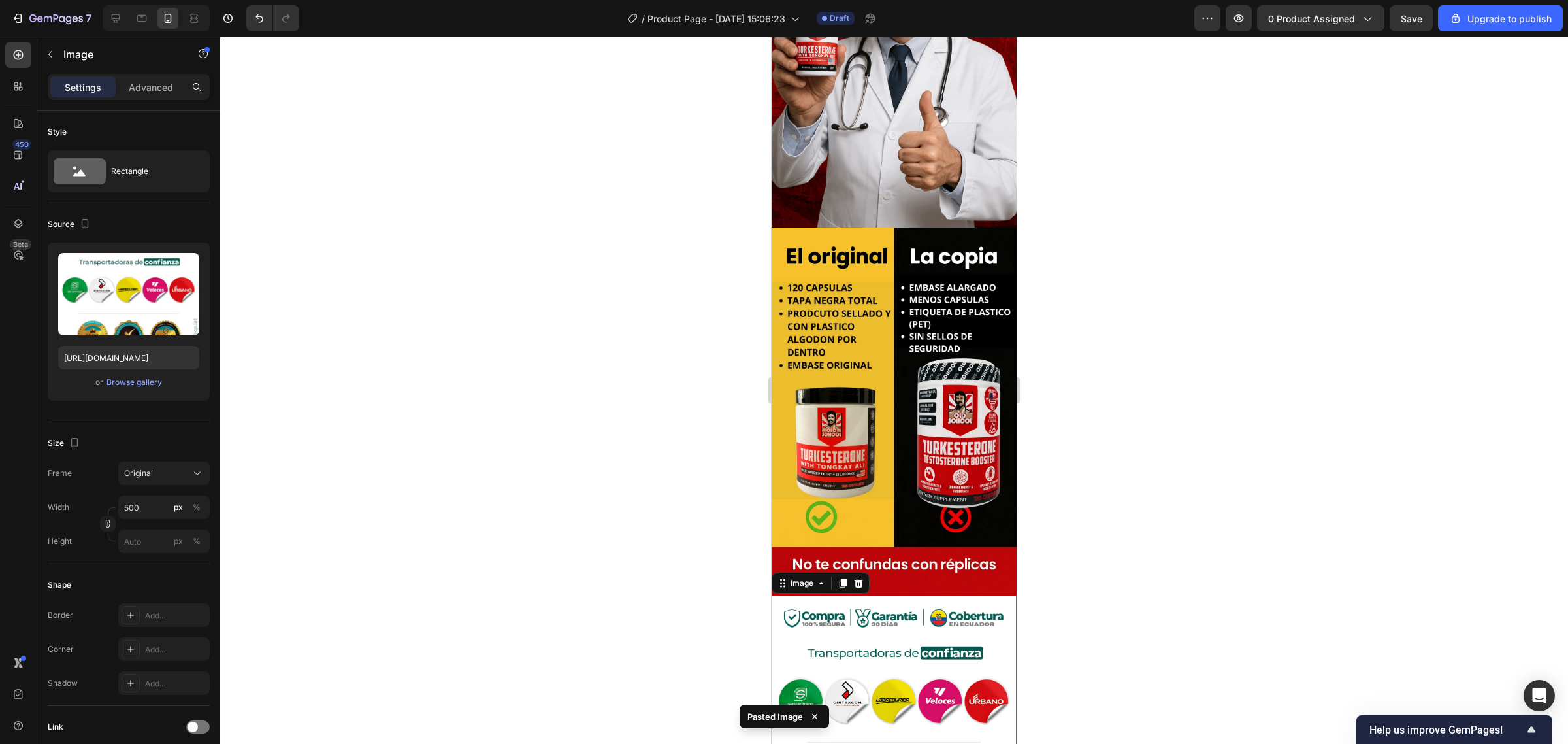
click at [933, 596] on img at bounding box center [894, 709] width 245 height 226
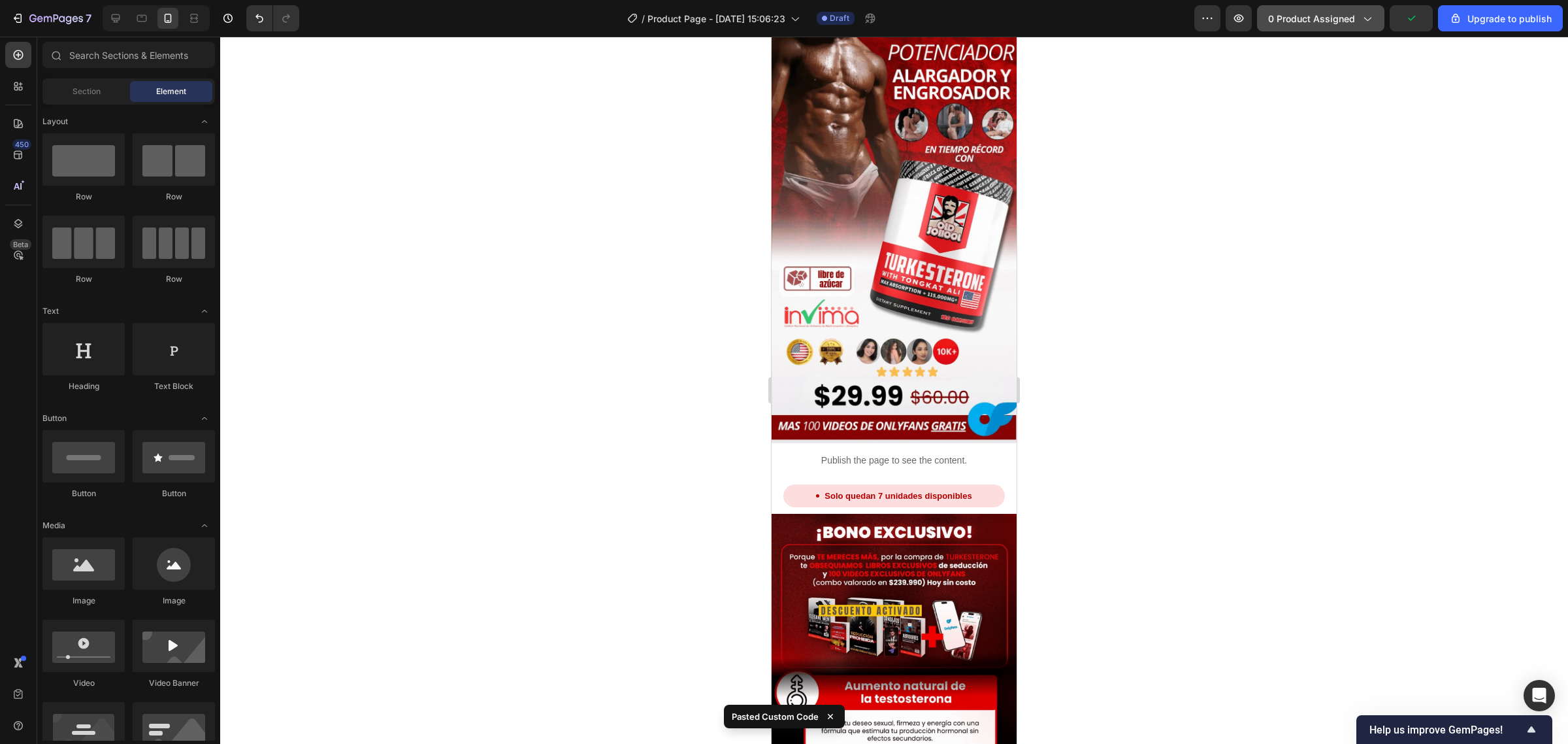
scroll to position [82, 0]
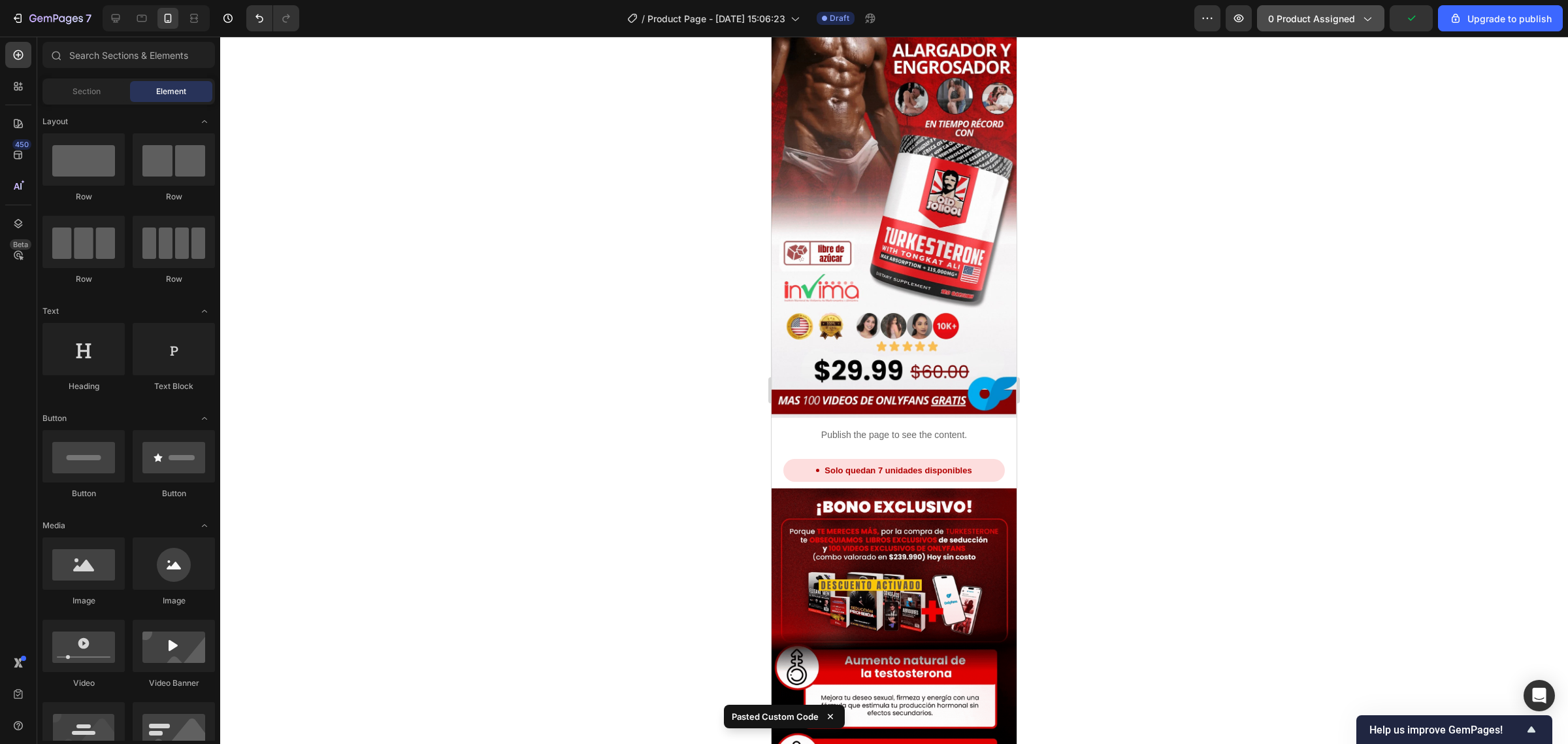
click at [1314, 7] on div "7 / Product Page - Sep 27, 15:06:23 Draft Preview 0 product assigned Upgrade to…" at bounding box center [784, 18] width 1568 height 37
click at [1307, 12] on span "0 product assigned" at bounding box center [1311, 18] width 87 height 14
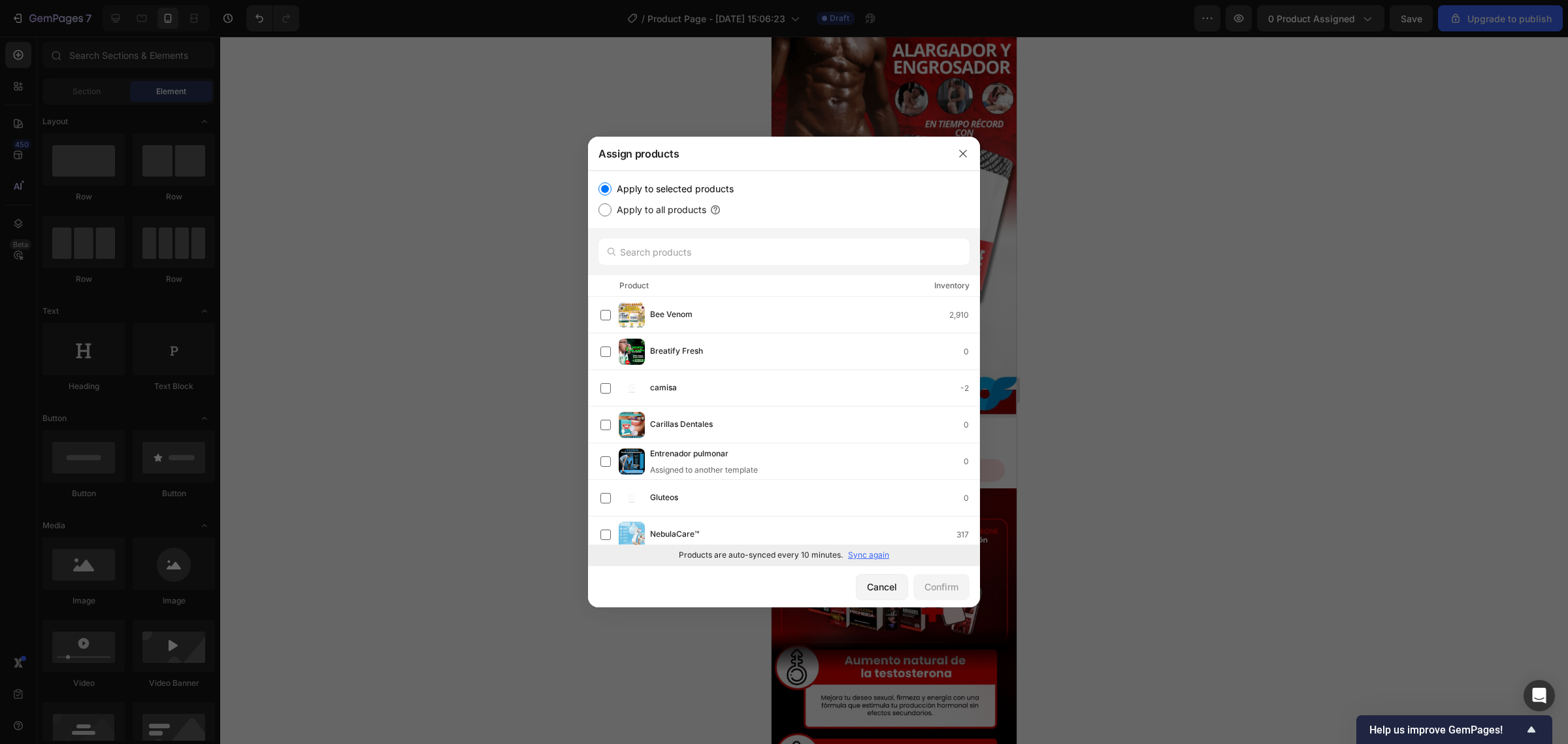
click at [1478, 24] on div at bounding box center [784, 372] width 1568 height 744
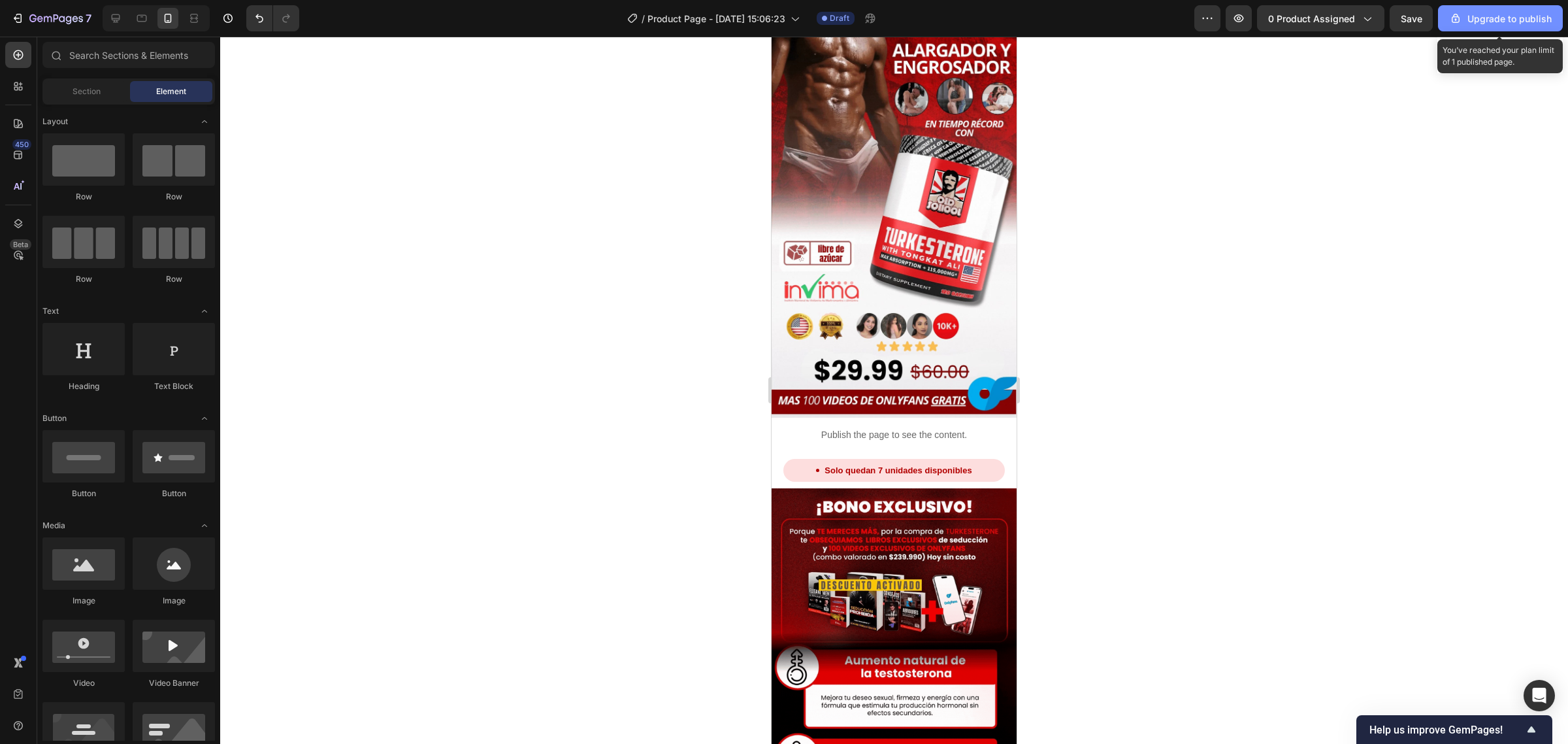
click at [1478, 23] on div "Upgrade to publish" at bounding box center [1500, 18] width 103 height 14
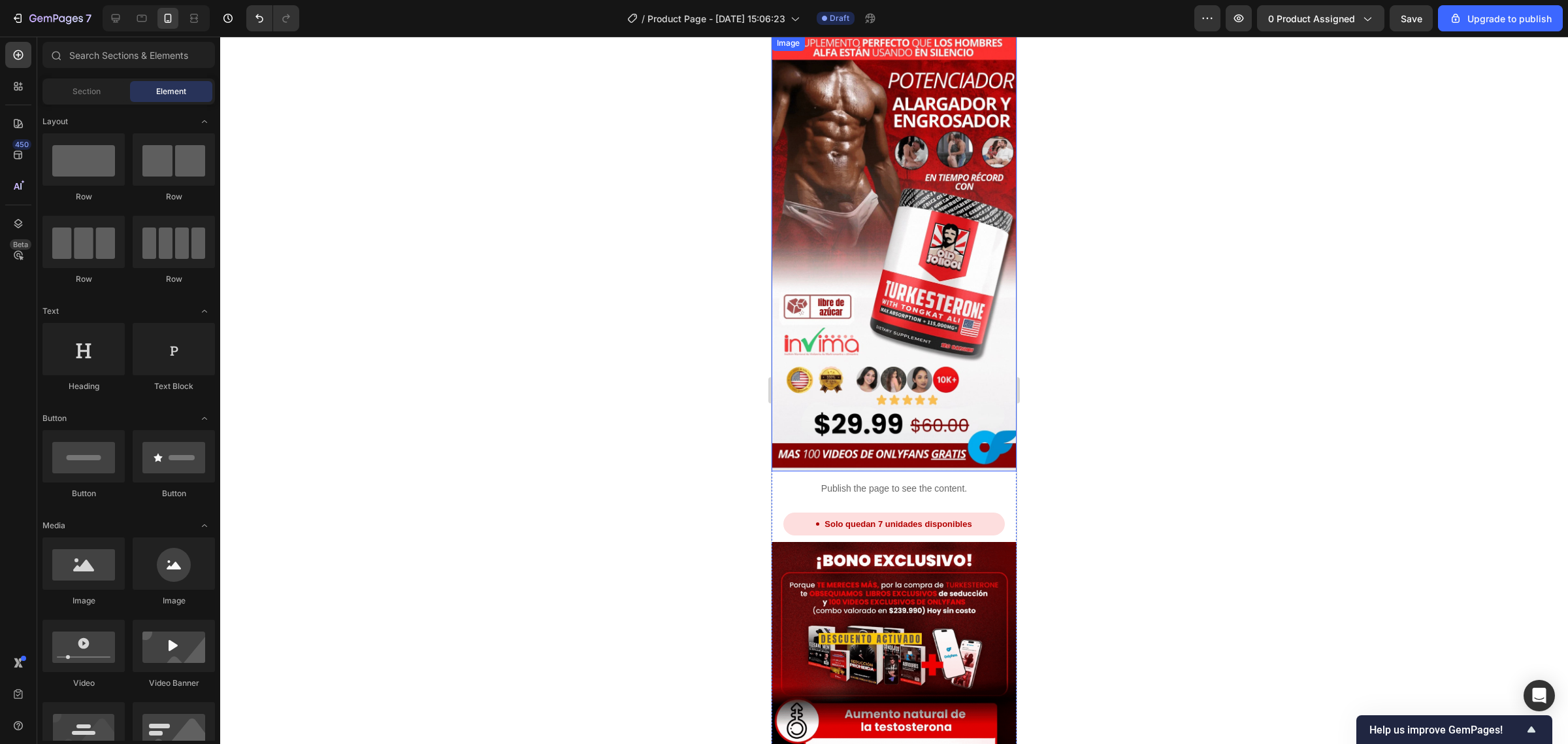
scroll to position [0, 0]
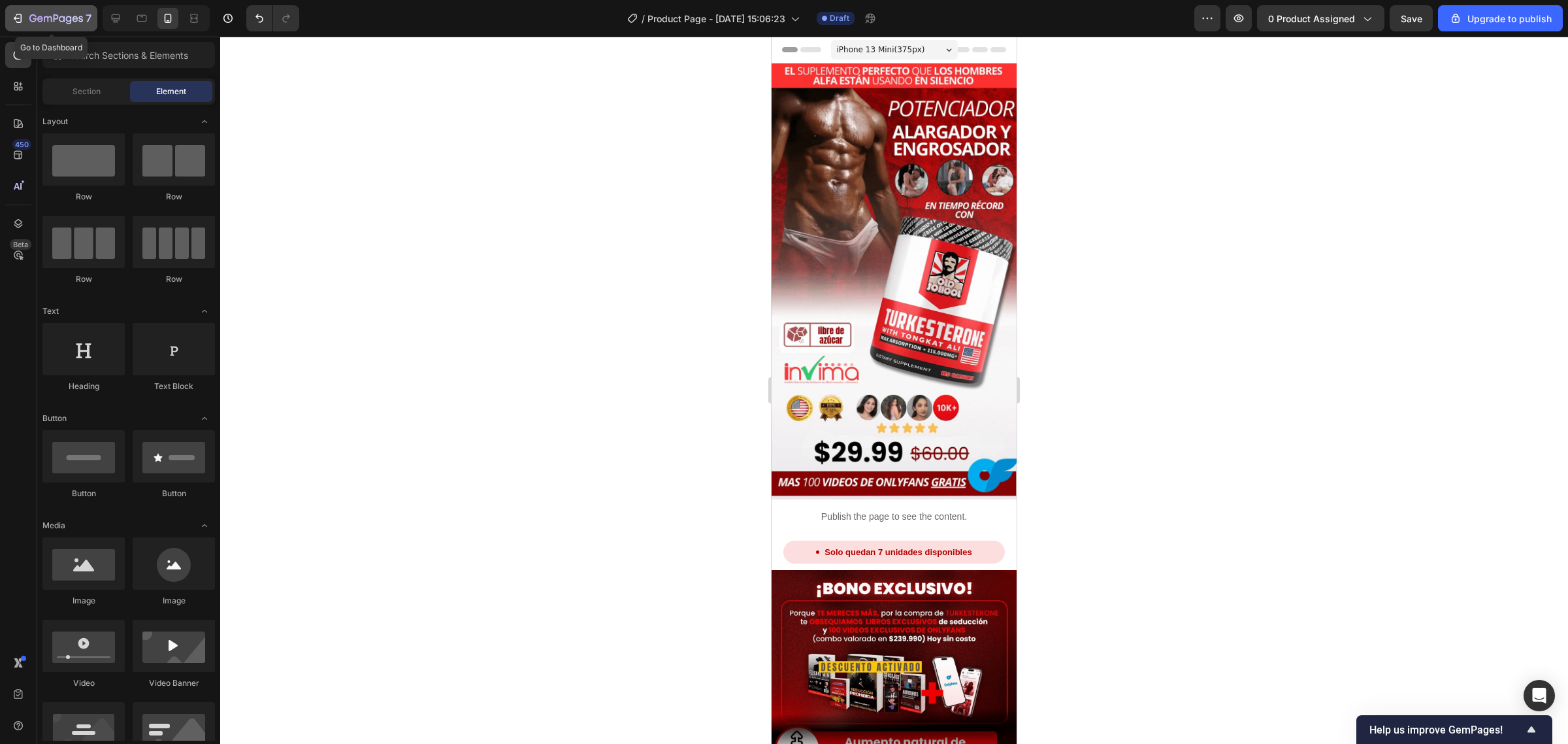
click at [63, 14] on icon "button" at bounding box center [56, 19] width 54 height 11
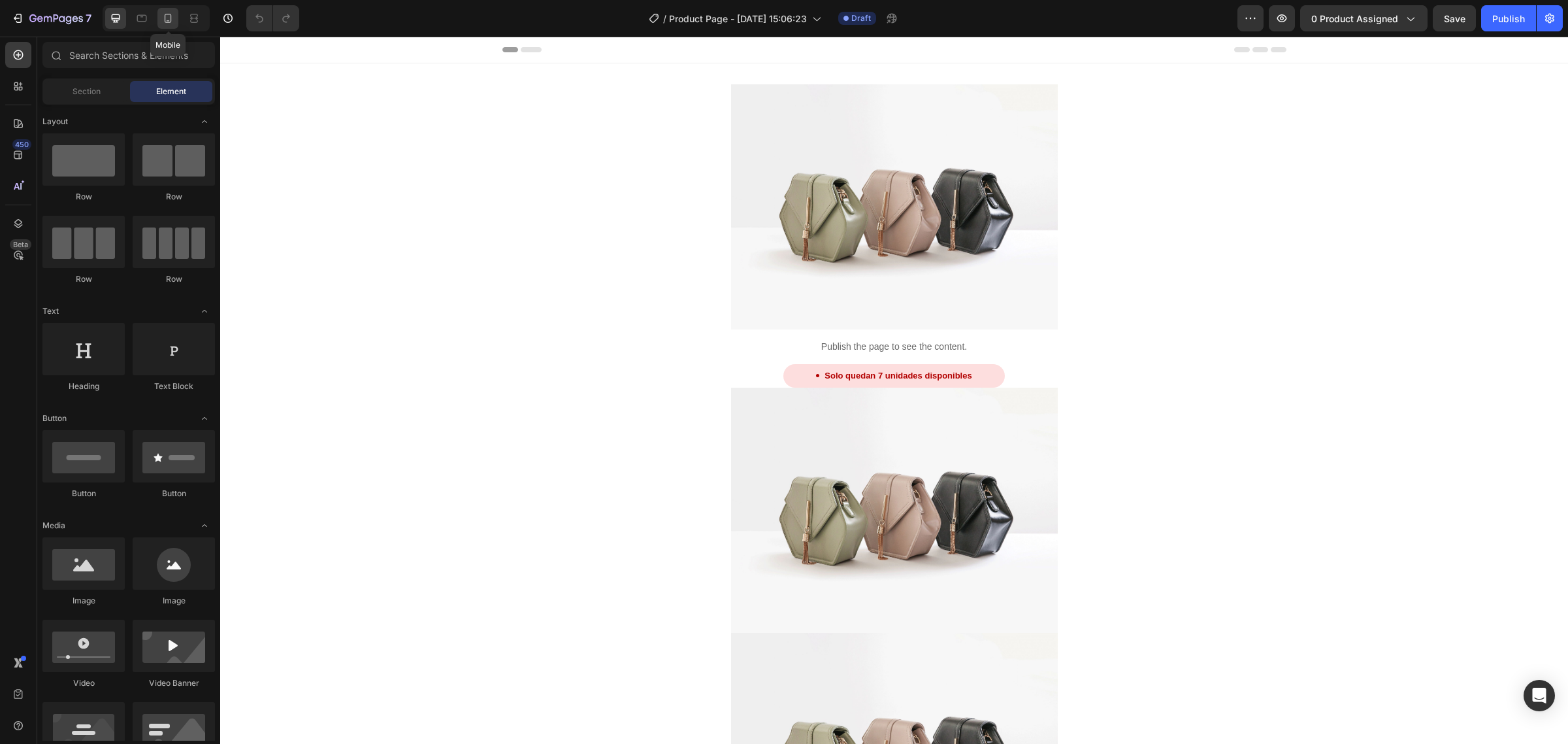
click at [160, 26] on div at bounding box center [168, 18] width 21 height 21
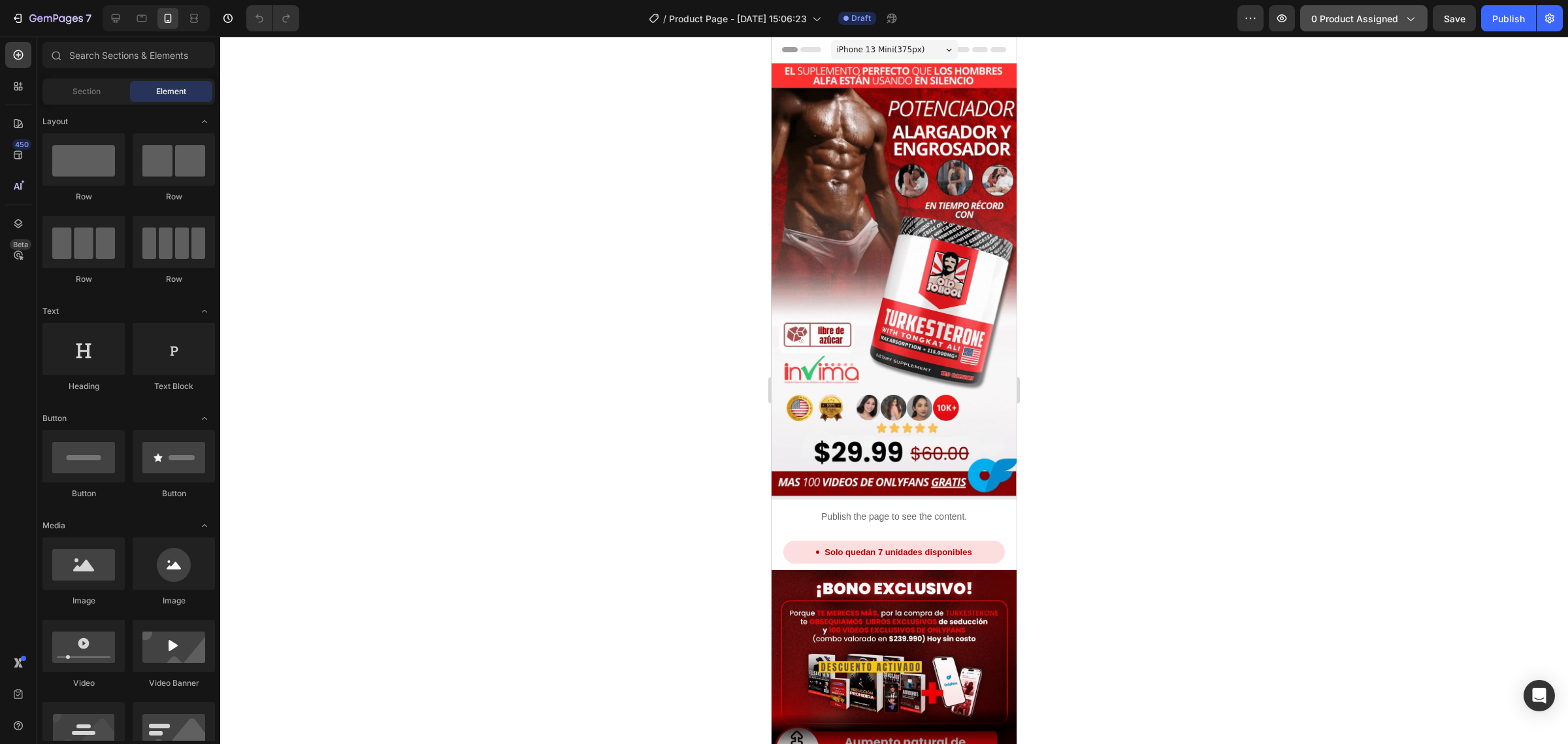
click at [1361, 14] on span "0 product assigned" at bounding box center [1354, 18] width 87 height 14
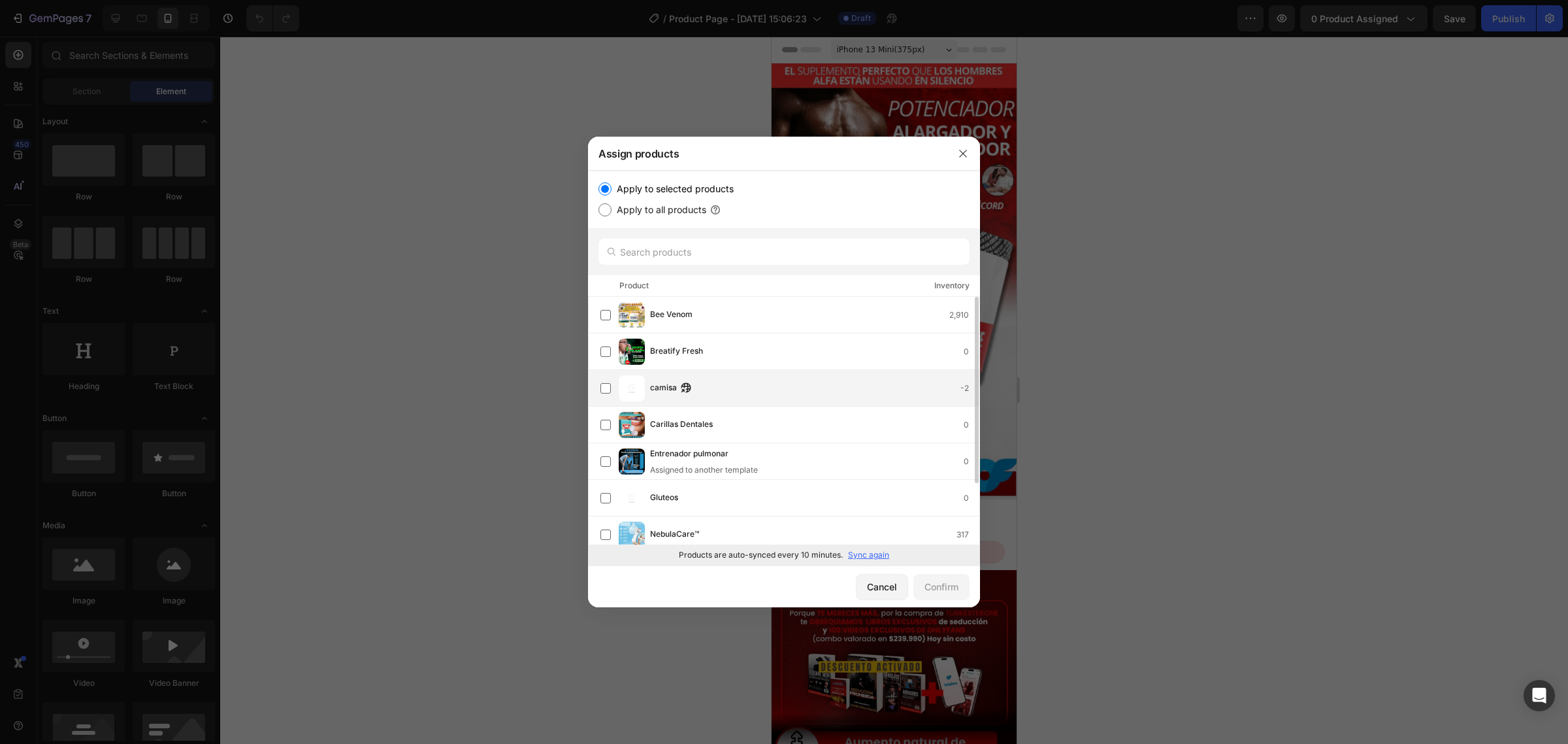
scroll to position [82, 0]
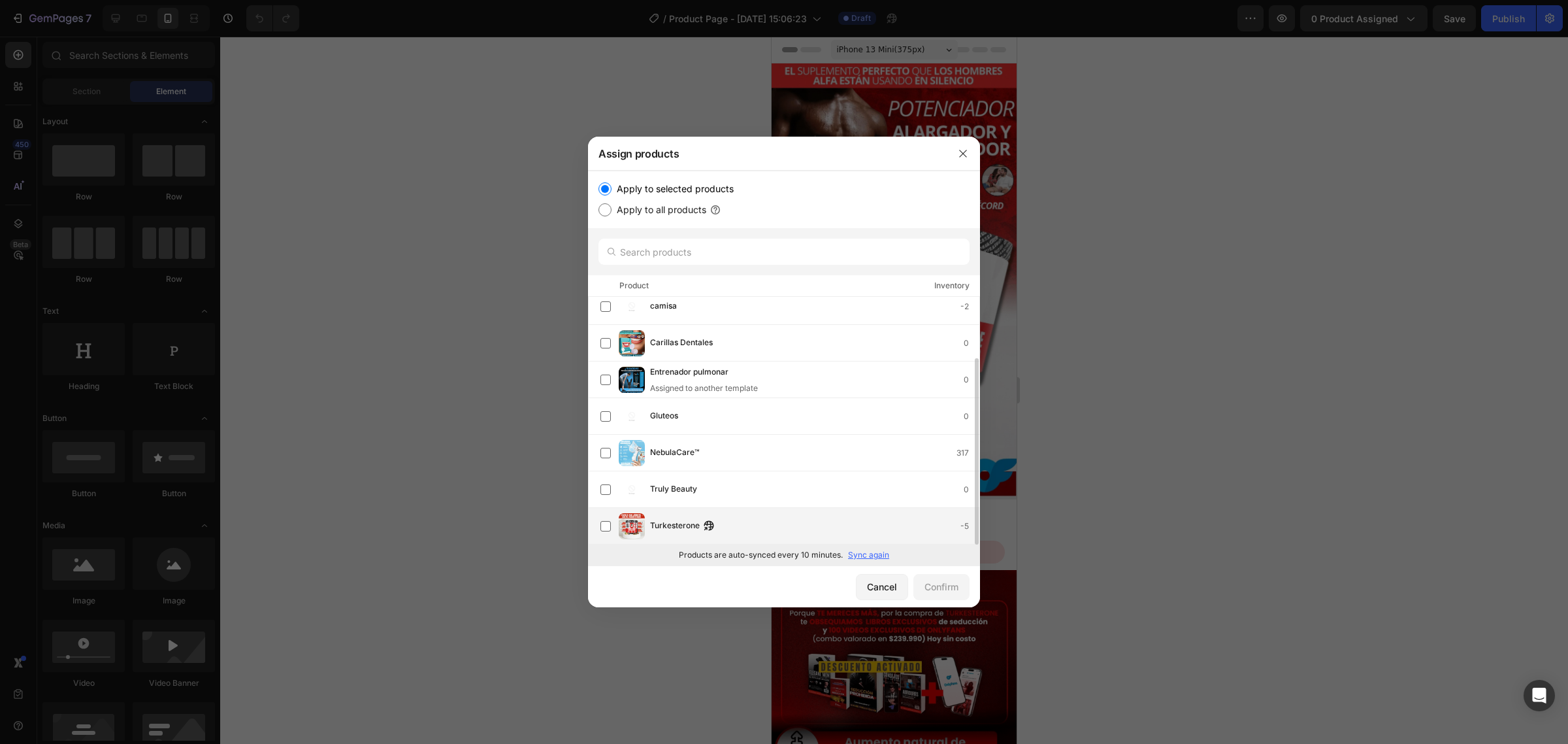
click at [697, 517] on div "Turkesterone -5" at bounding box center [790, 526] width 379 height 26
click at [937, 586] on div "Confirm" at bounding box center [941, 586] width 34 height 14
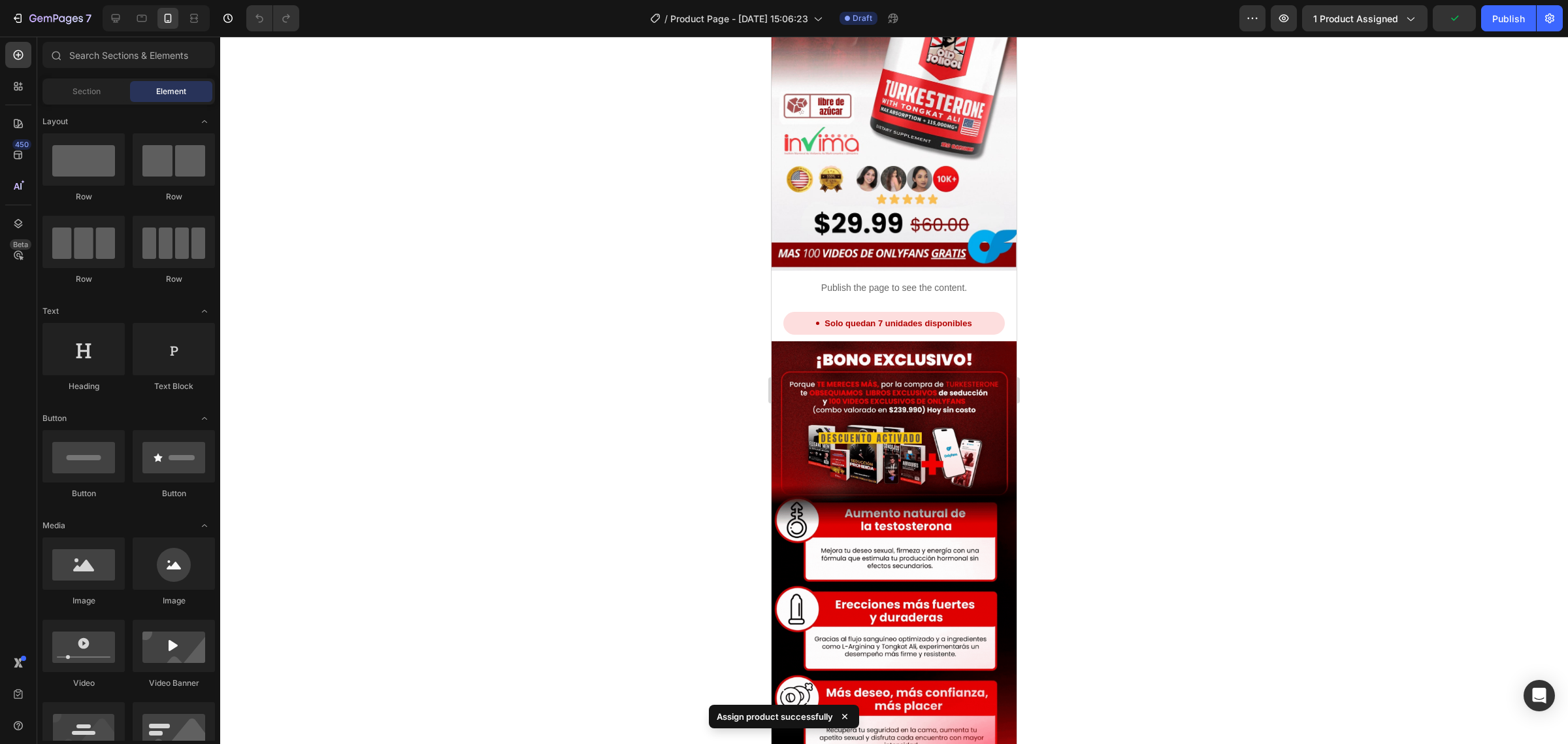
scroll to position [0, 0]
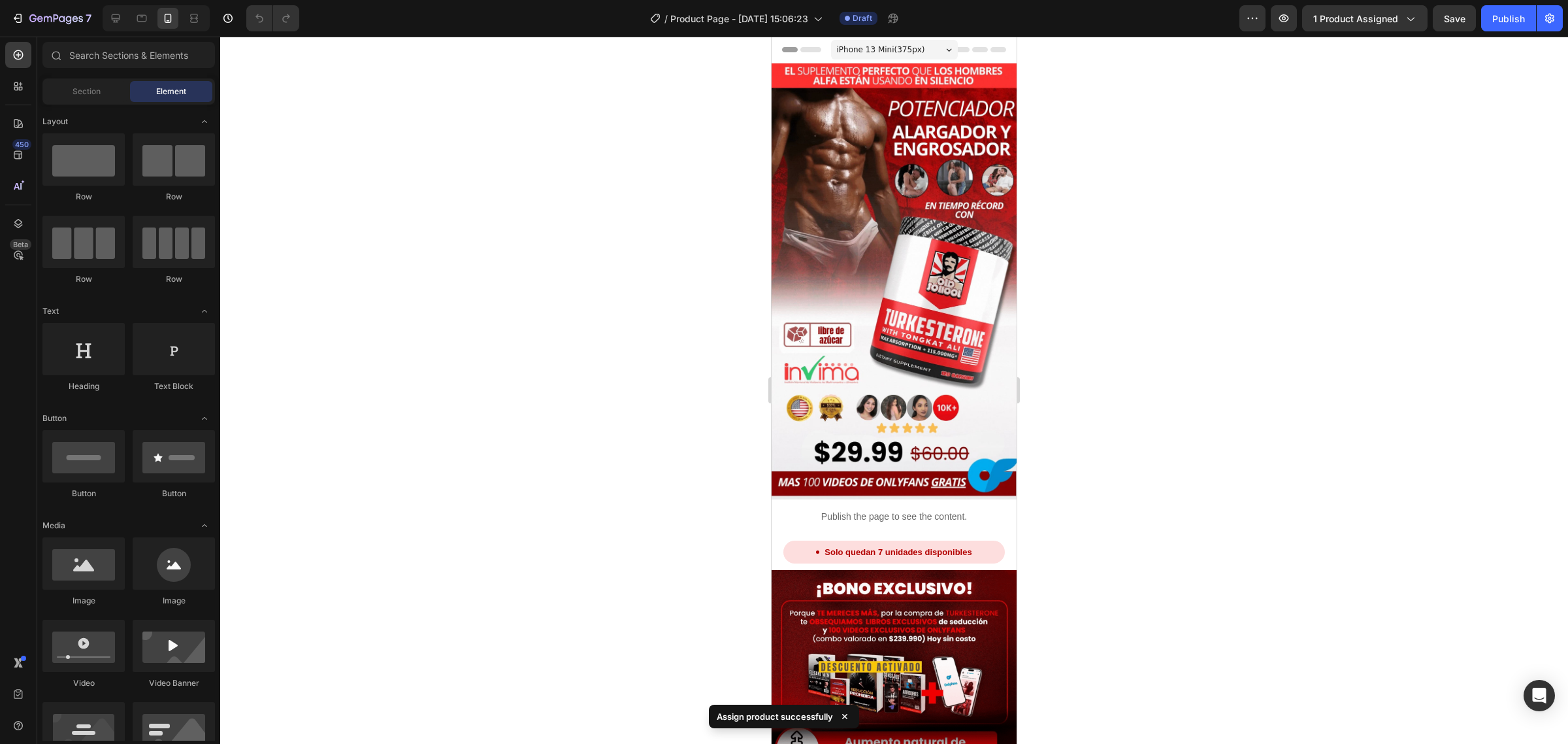
drag, startPoint x: 1010, startPoint y: 126, endPoint x: 2339, endPoint y: 101, distance: 1329.2
click at [1488, 20] on button "Publish" at bounding box center [1509, 18] width 55 height 26
click at [1152, 243] on div at bounding box center [894, 390] width 1348 height 707
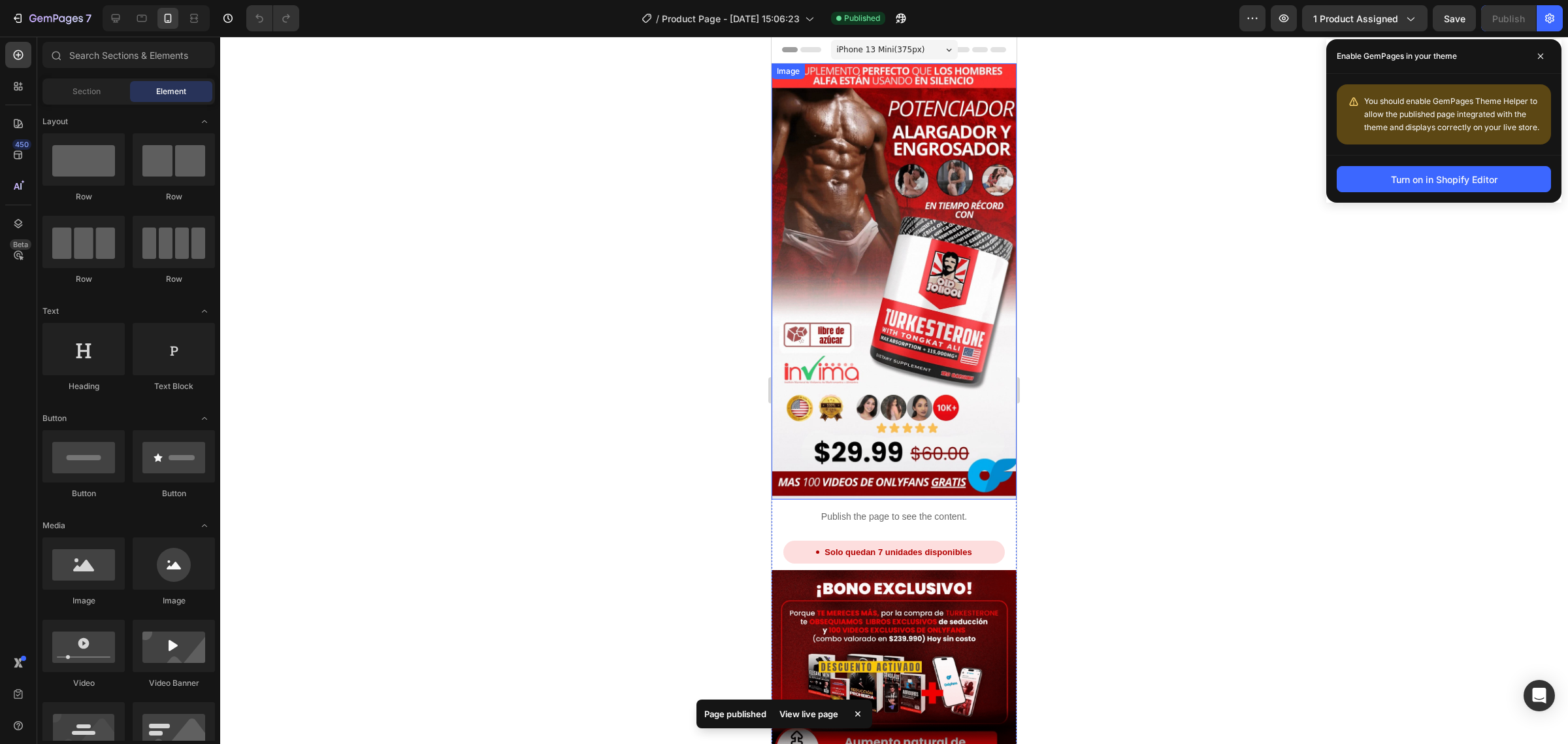
click at [1098, 294] on div at bounding box center [894, 390] width 1348 height 707
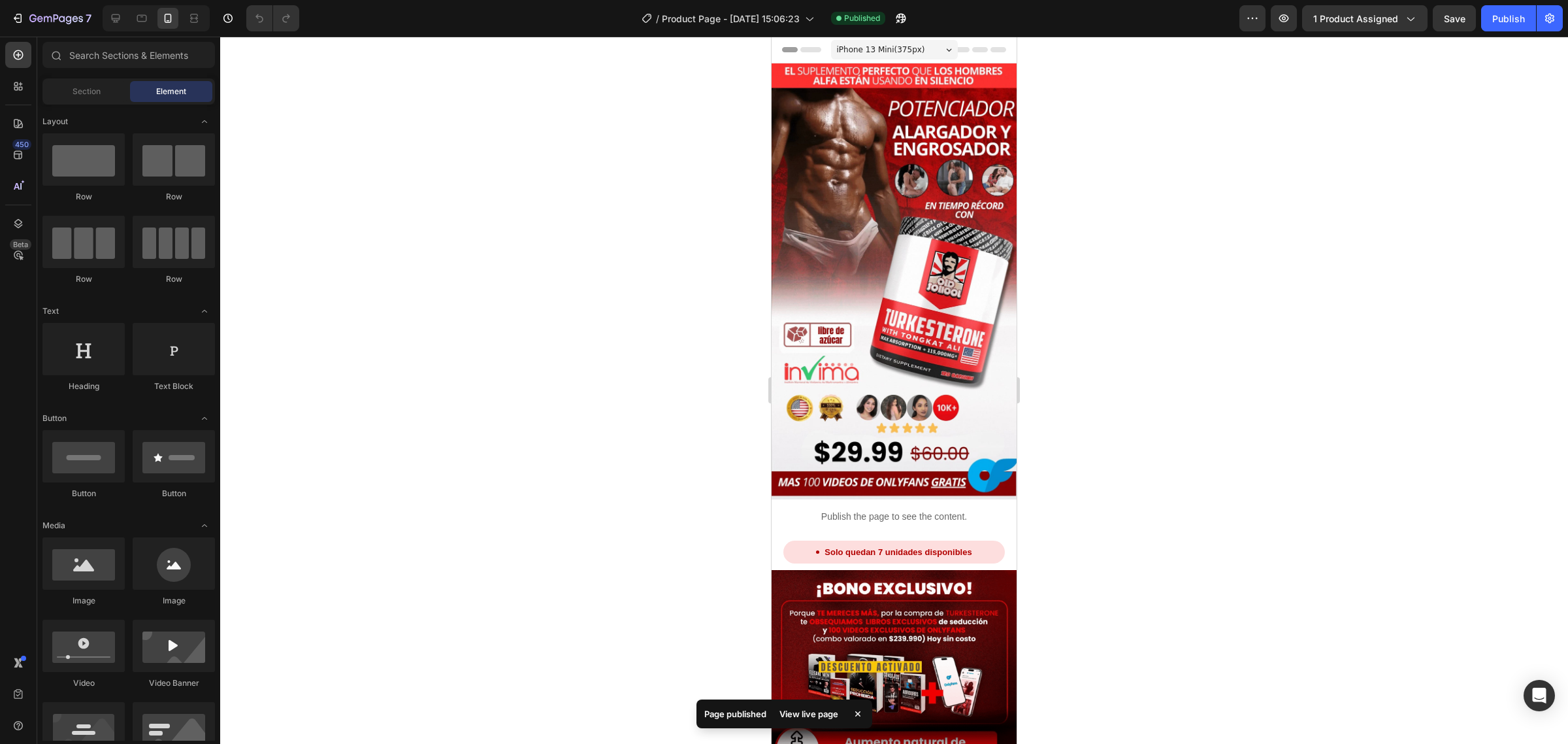
click at [1121, 279] on div at bounding box center [894, 390] width 1348 height 707
click at [1112, 426] on div at bounding box center [894, 390] width 1348 height 707
drag, startPoint x: 1006, startPoint y: 618, endPoint x: 1729, endPoint y: 71, distance: 906.6
click at [1151, 227] on div at bounding box center [894, 390] width 1348 height 707
click at [376, 224] on div at bounding box center [894, 390] width 1348 height 707
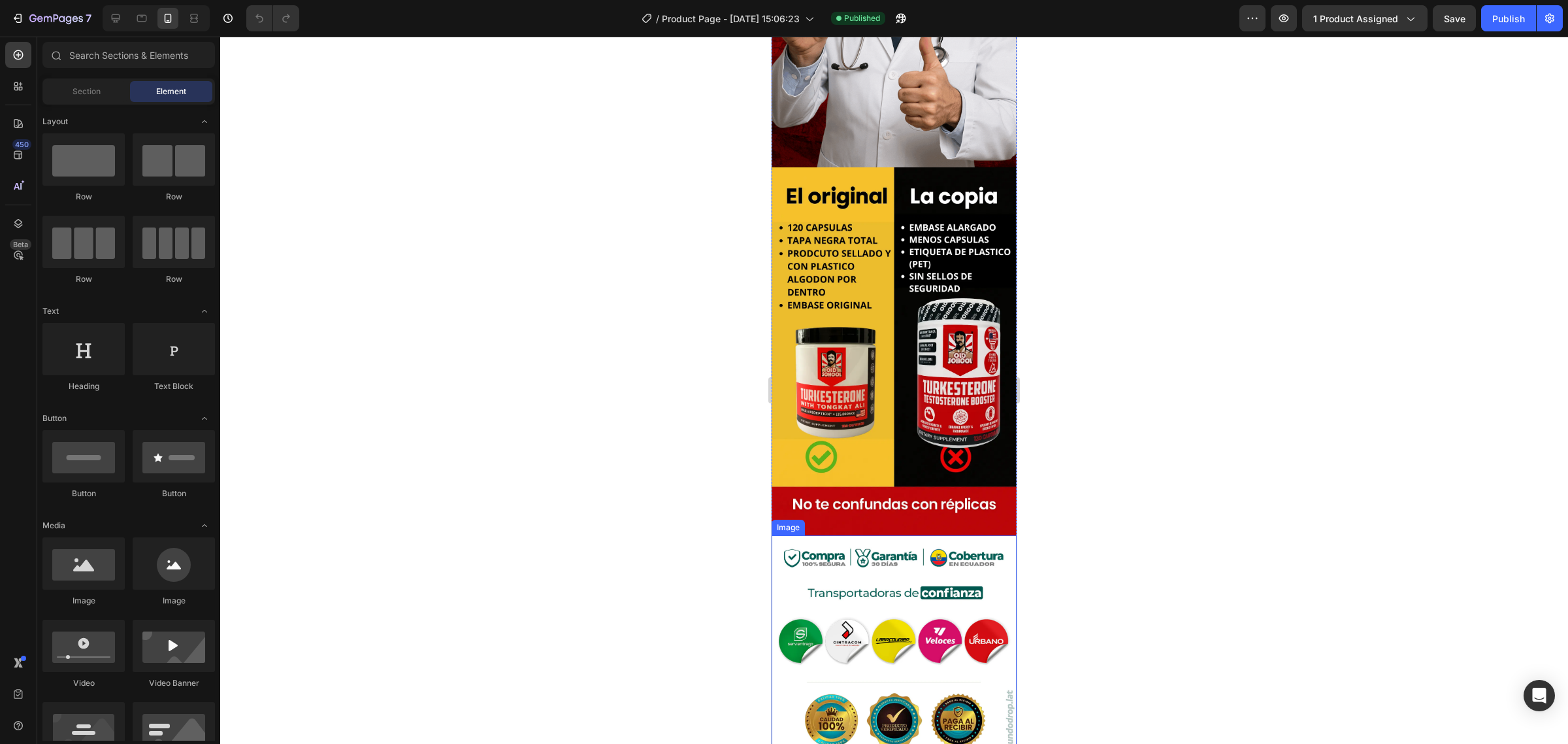
scroll to position [2923, 0]
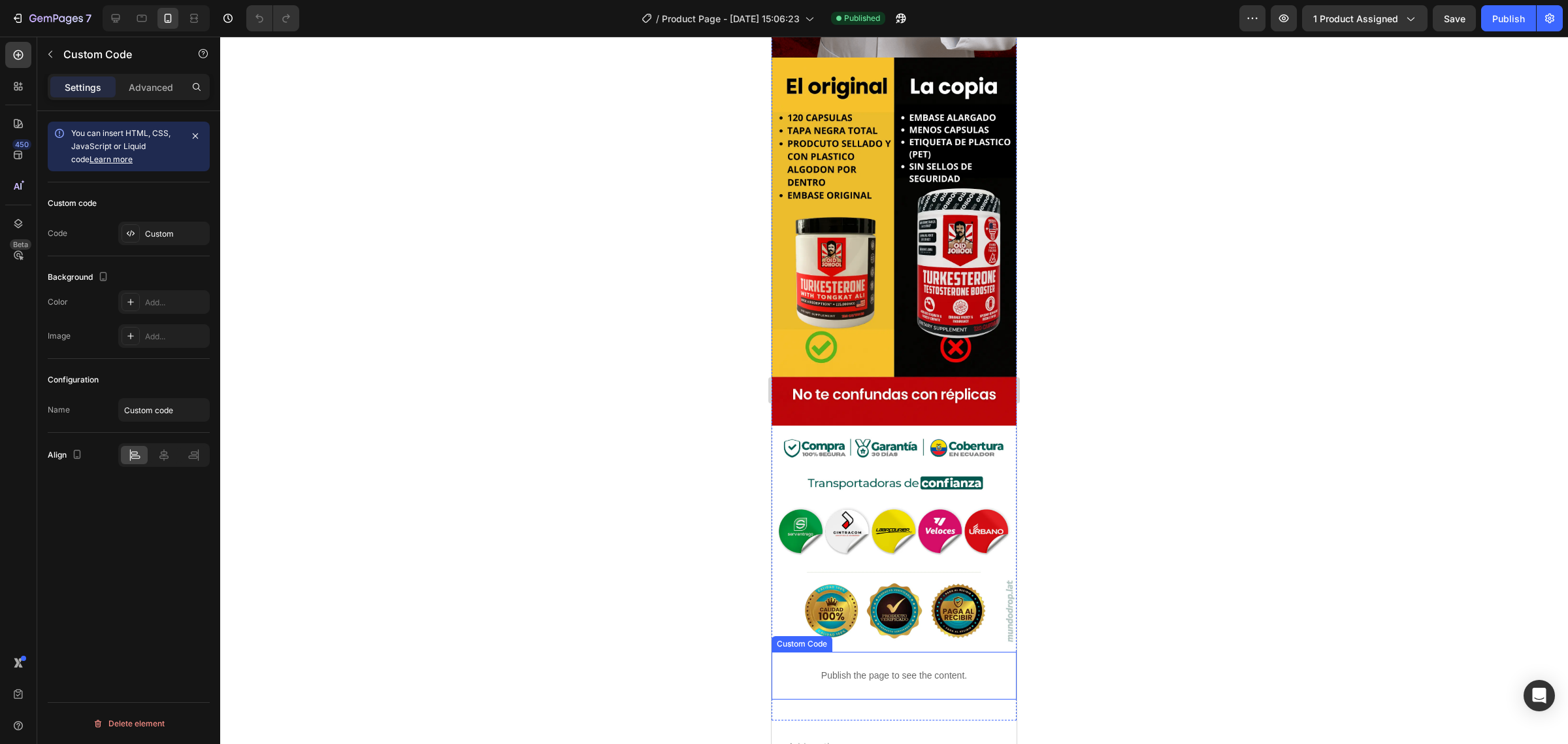
click at [938, 658] on div "Publish the page to see the content." at bounding box center [894, 675] width 245 height 35
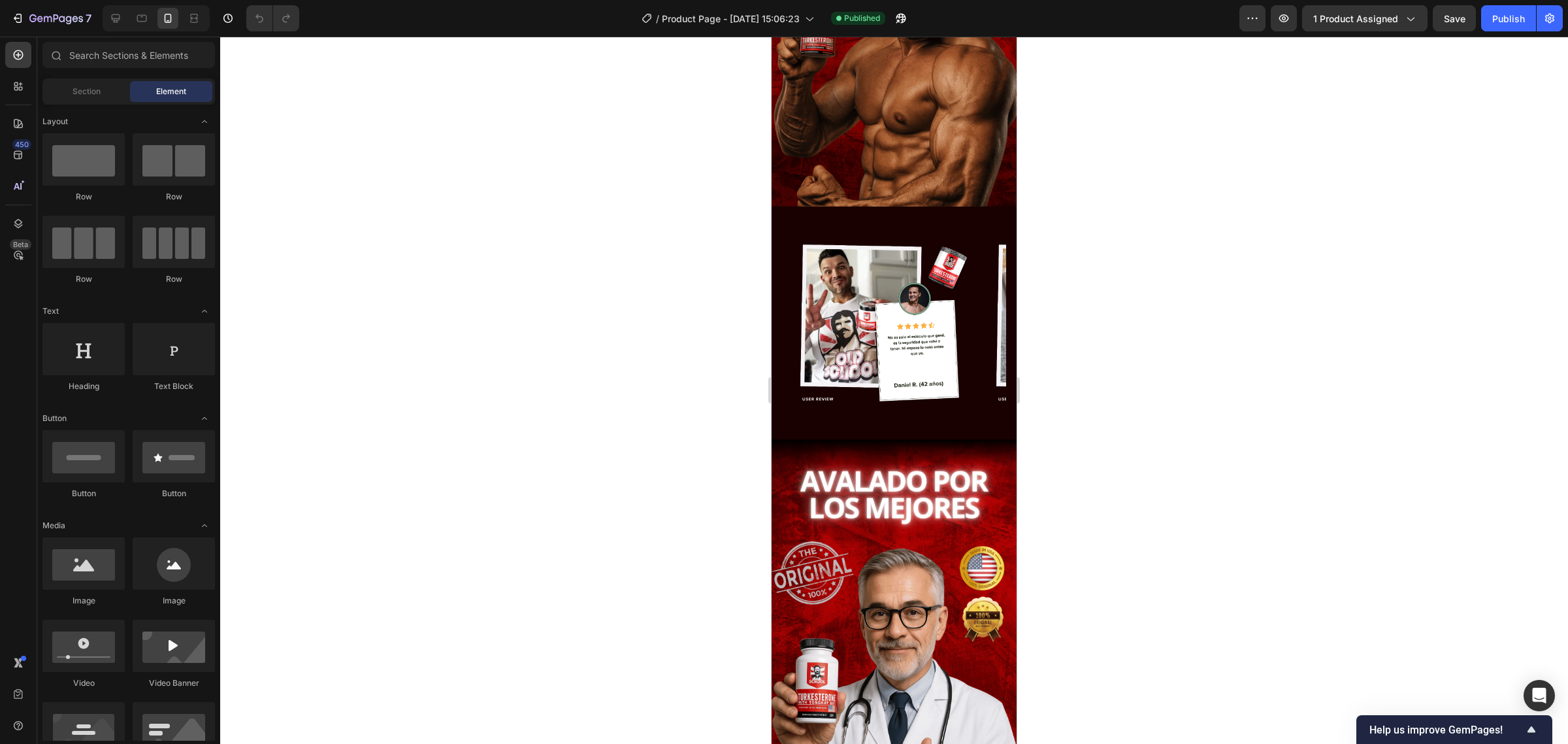
scroll to position [0, 0]
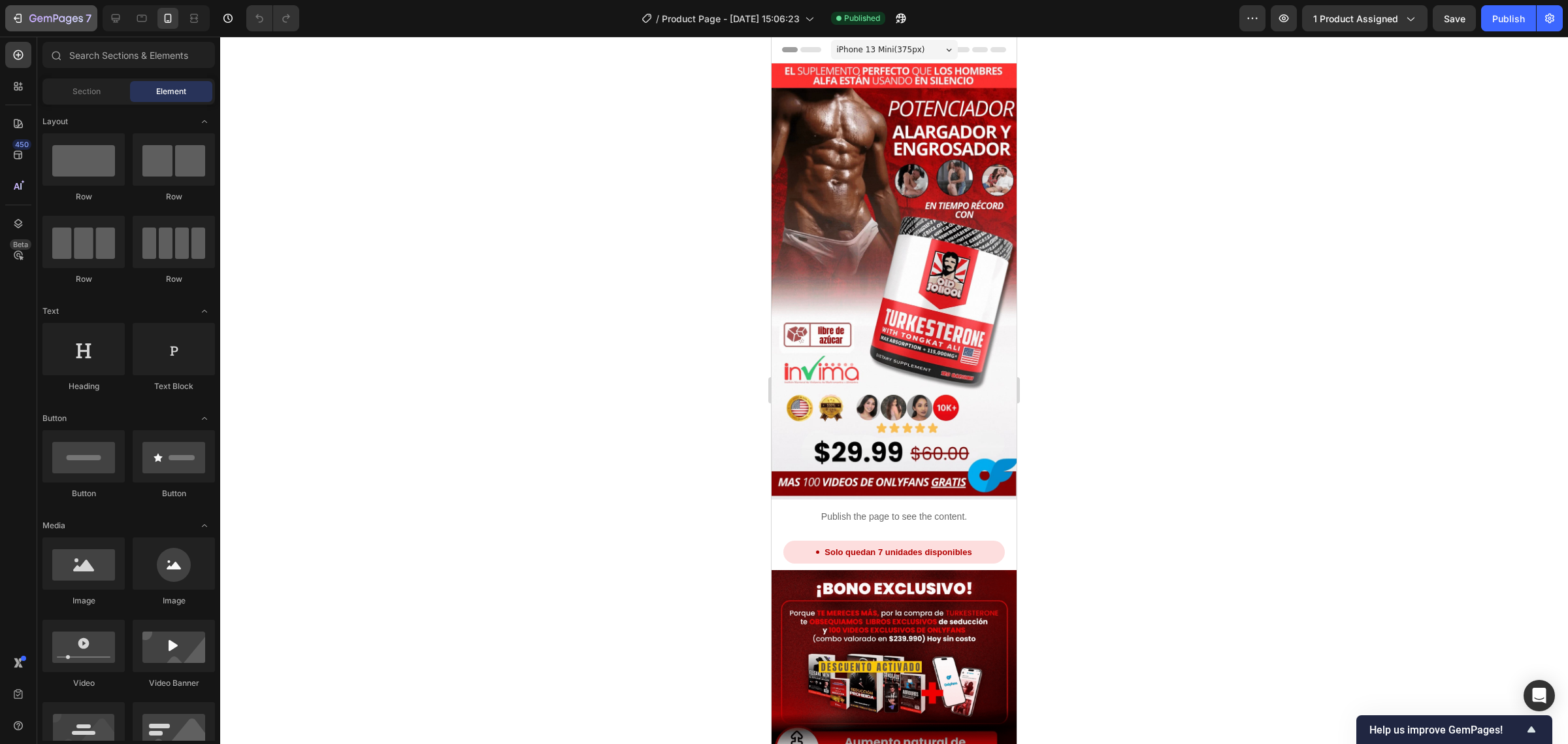
click at [25, 8] on button "7" at bounding box center [51, 18] width 92 height 26
click at [17, 14] on icon "button" at bounding box center [19, 18] width 6 height 9
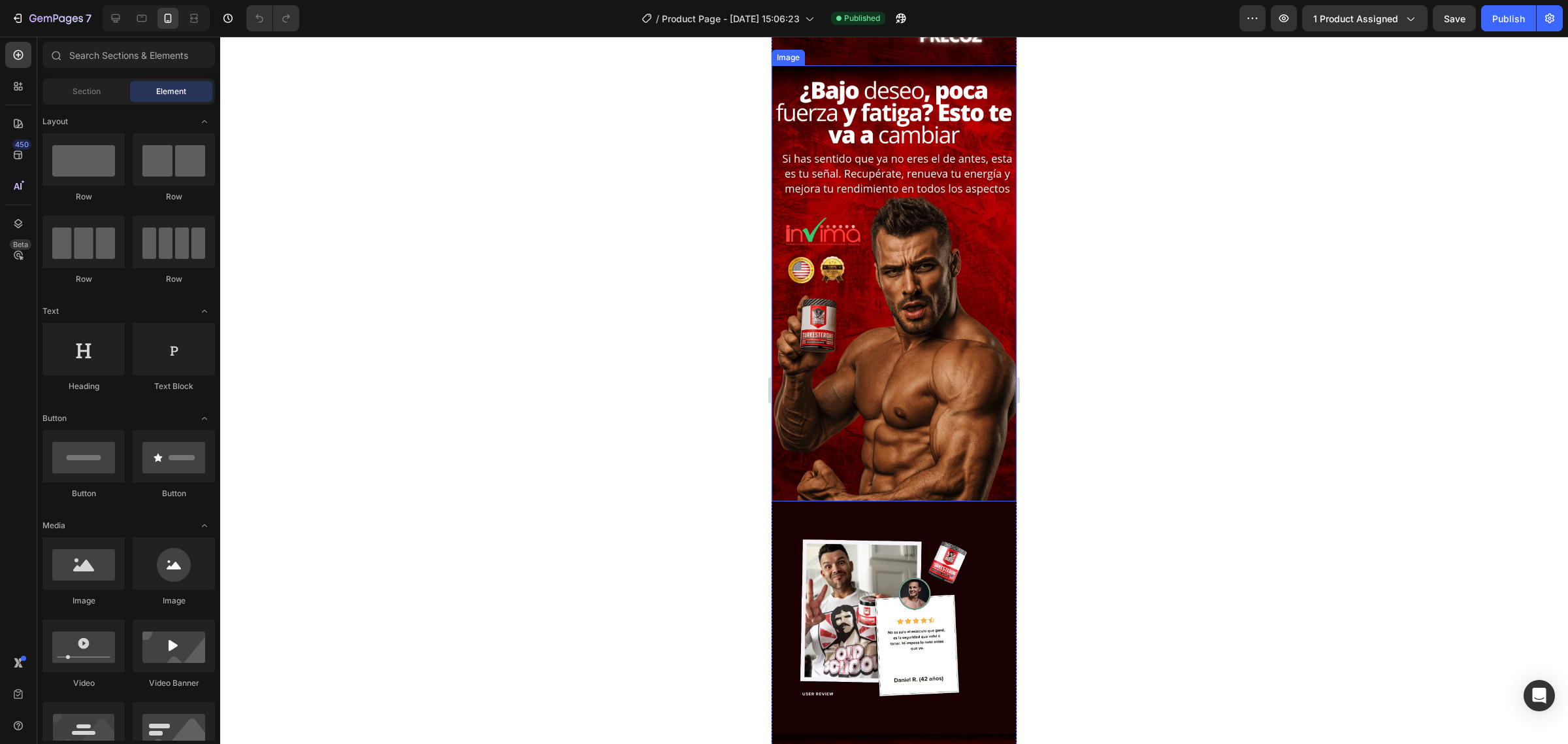
scroll to position [2042, 0]
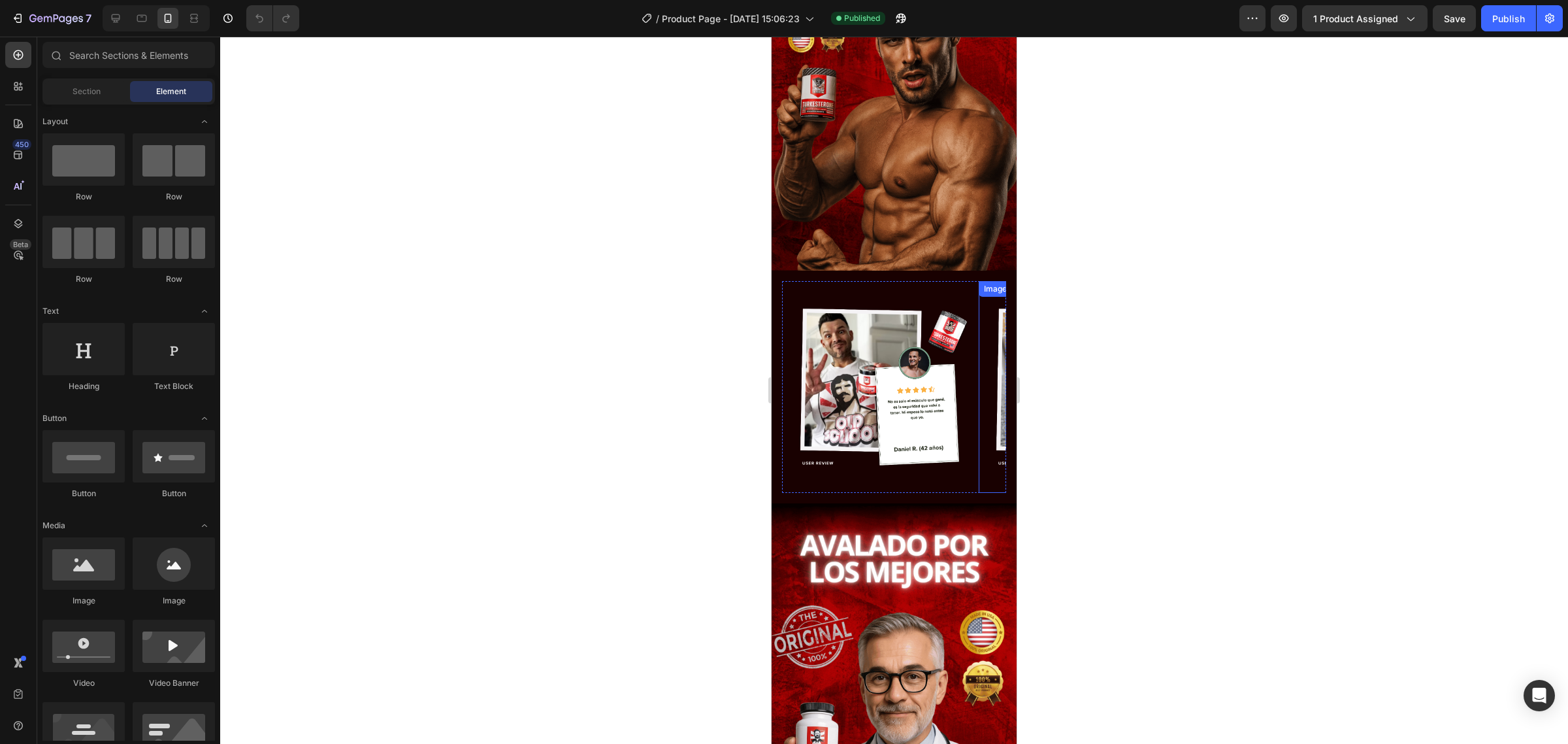
click at [982, 377] on div "Image" at bounding box center [1076, 387] width 196 height 212
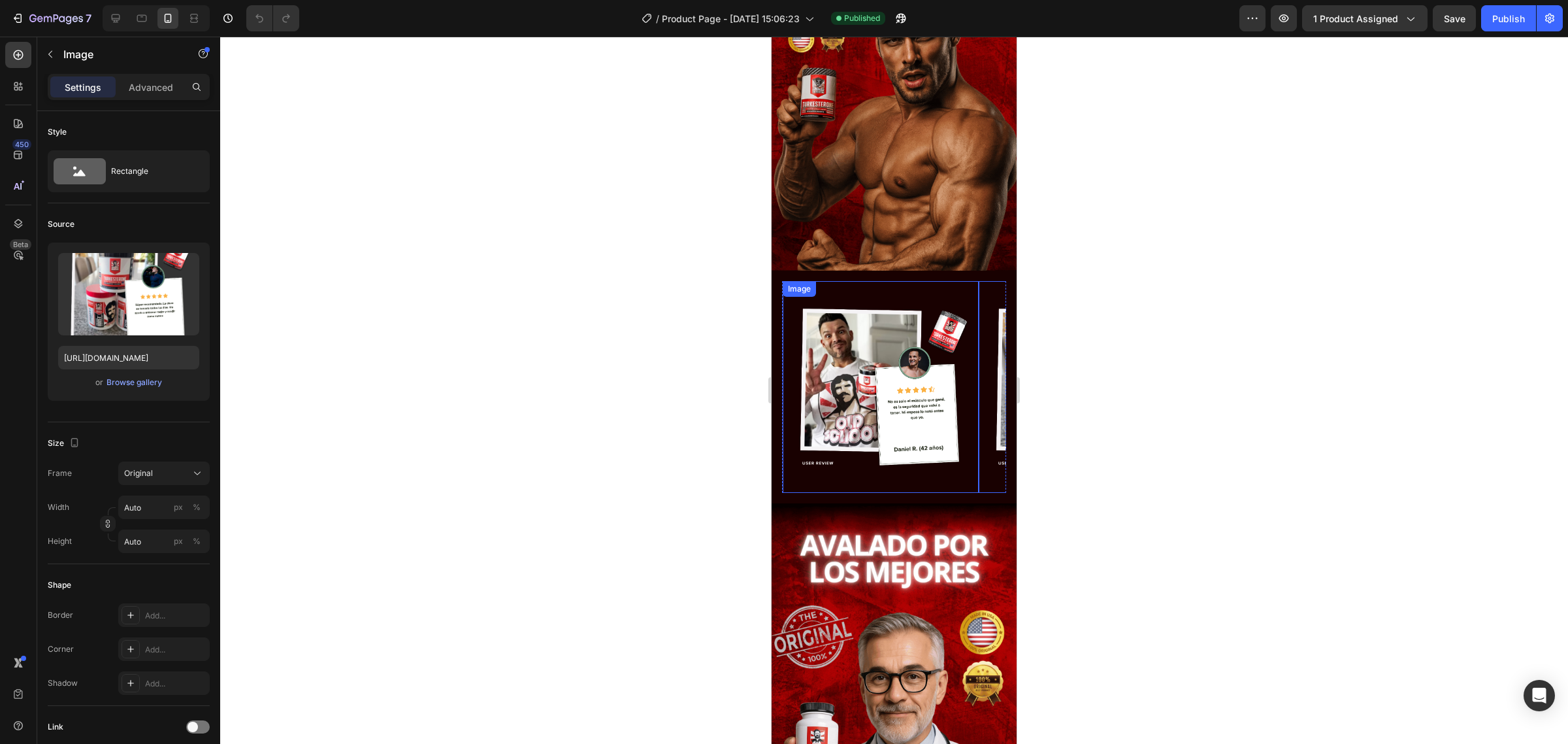
click at [934, 289] on img at bounding box center [881, 387] width 196 height 196
click at [142, 15] on icon at bounding box center [142, 18] width 10 height 7
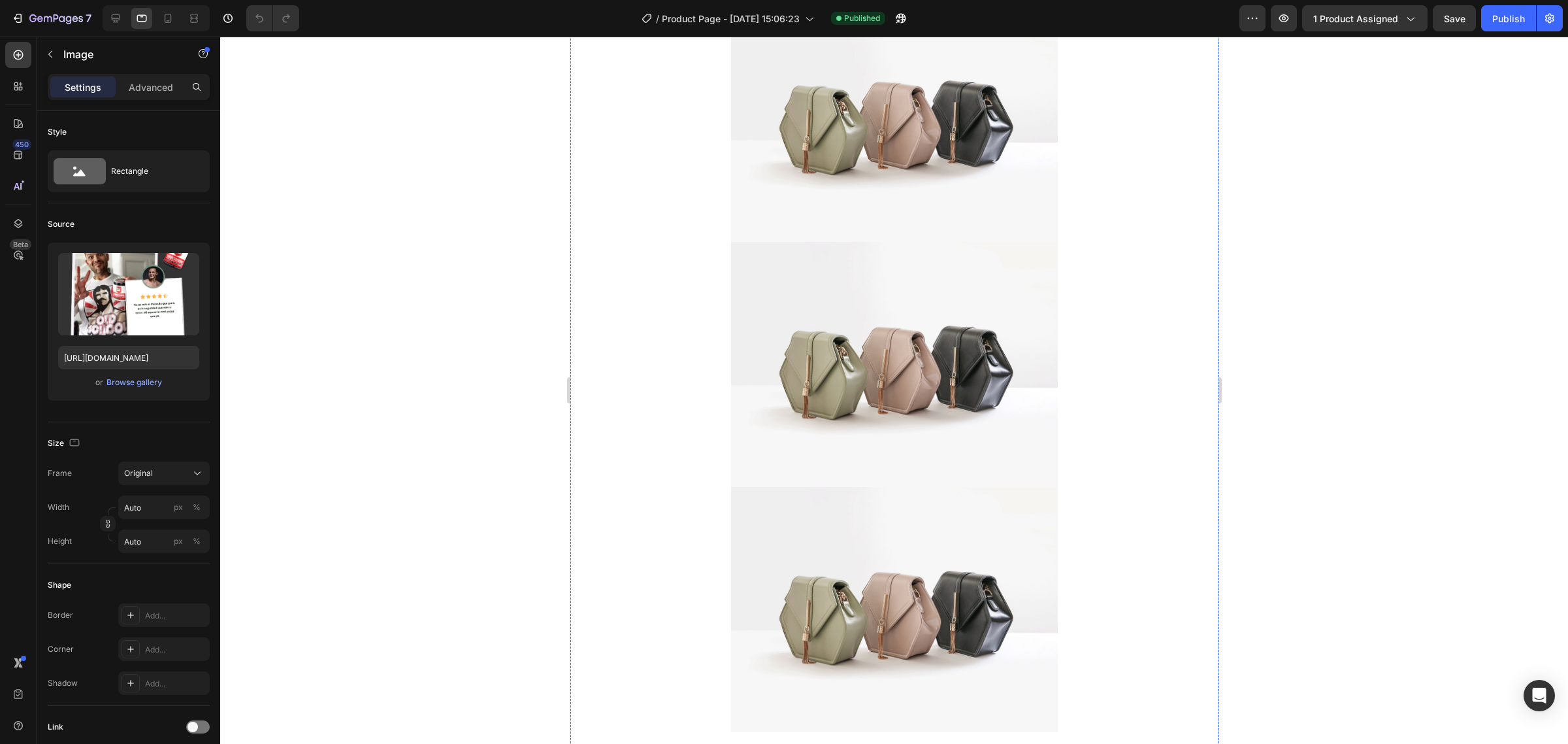
scroll to position [1306, 0]
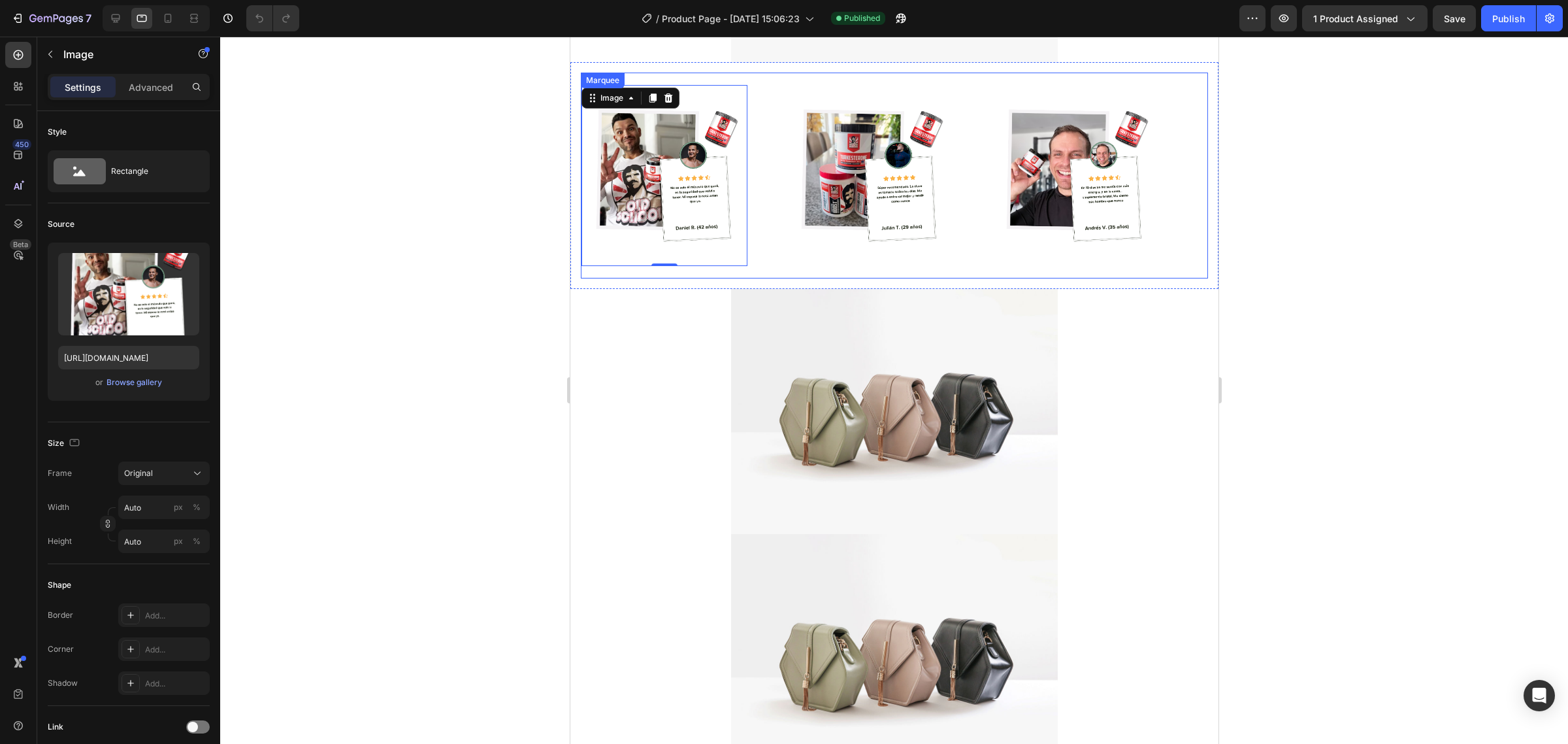
click at [774, 86] on div "Image 0" at bounding box center [684, 176] width 205 height 182
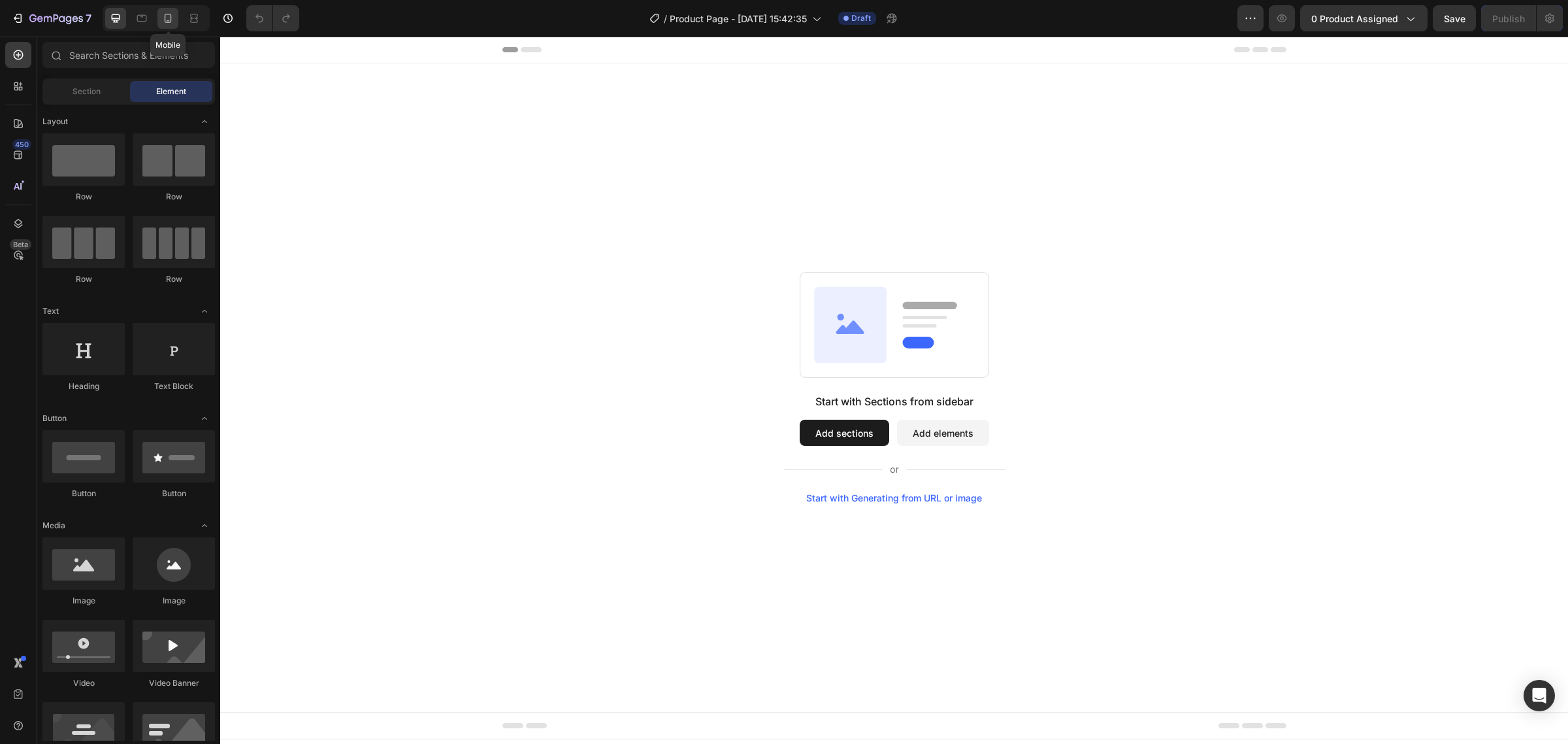
click at [163, 24] on icon at bounding box center [168, 18] width 13 height 13
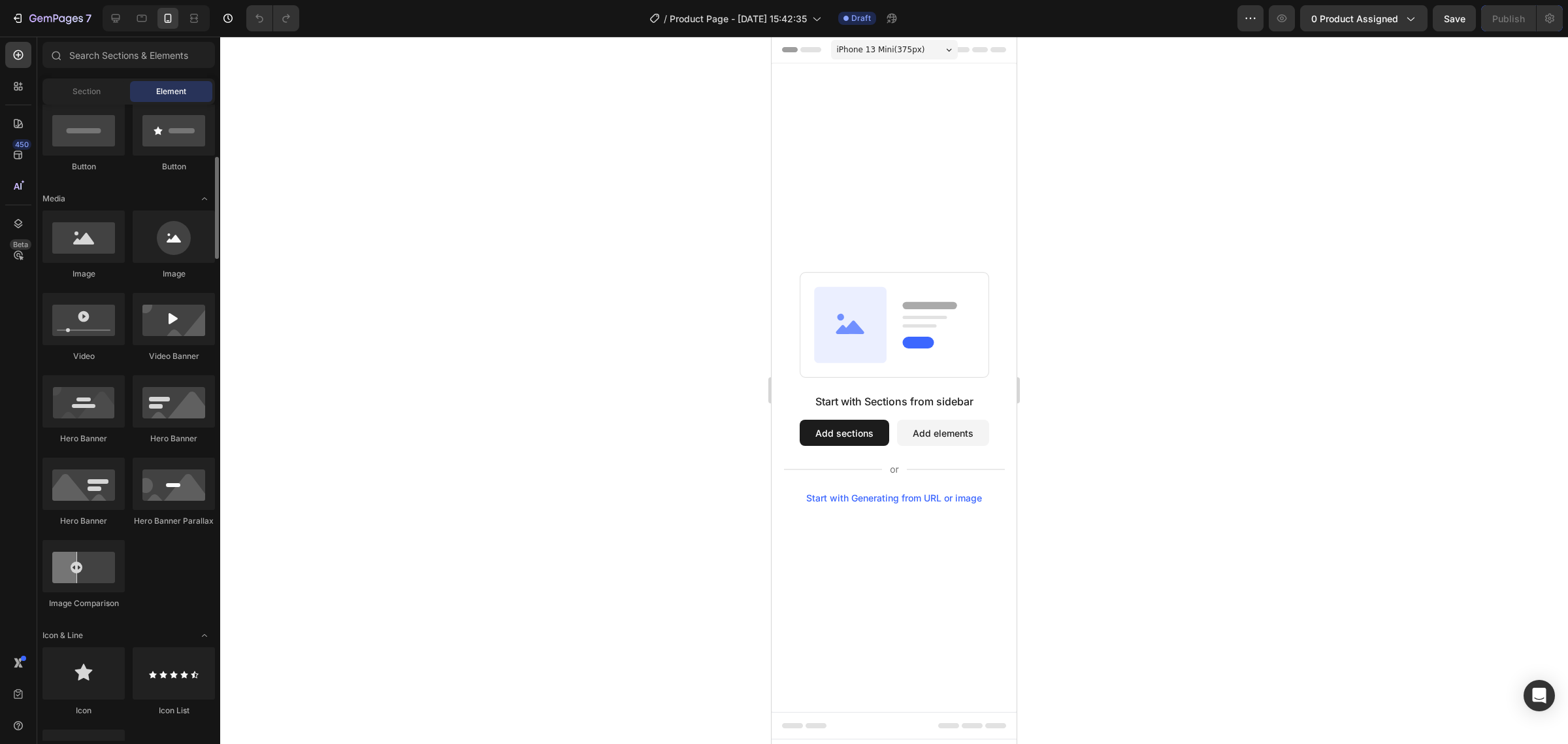
scroll to position [82, 0]
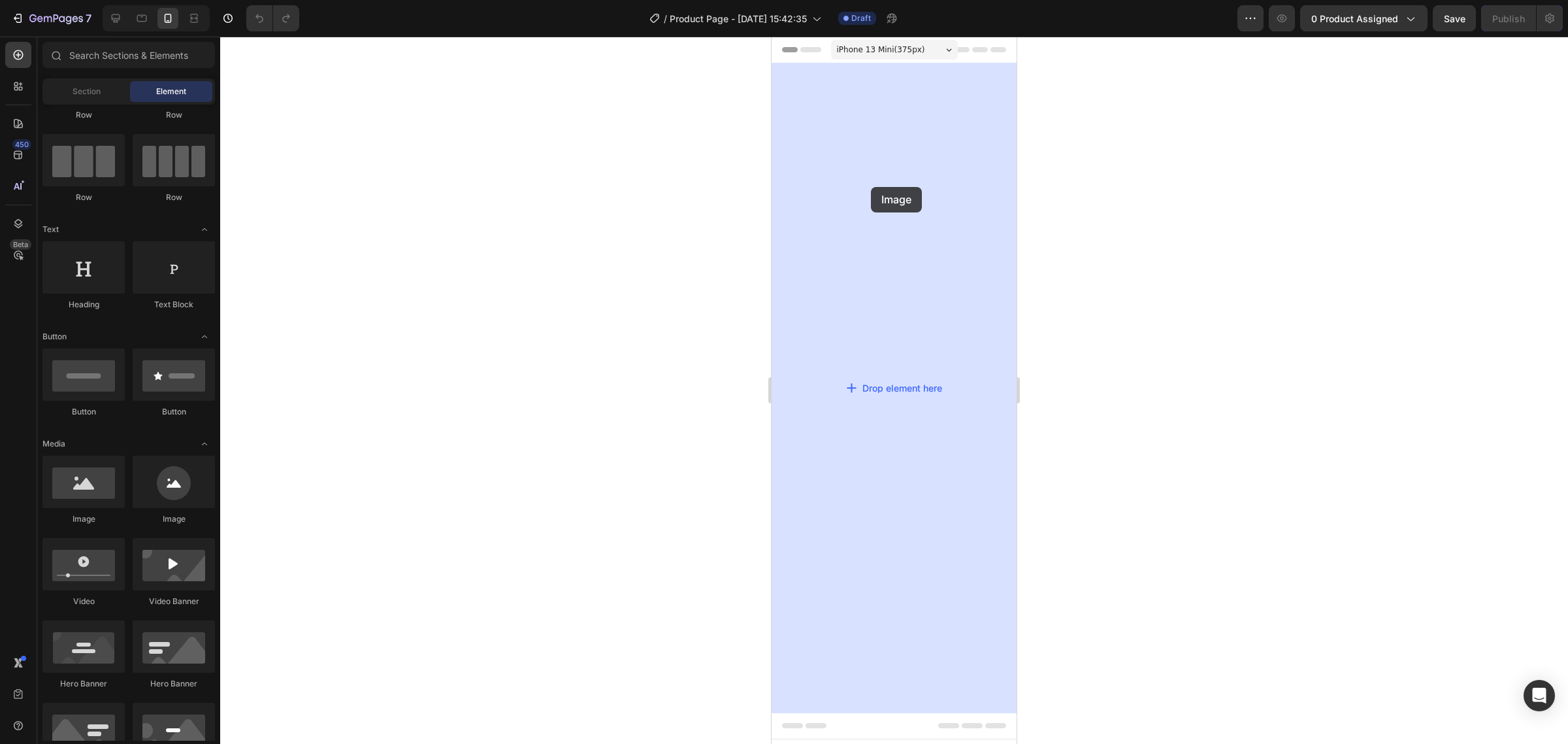
drag, startPoint x: 851, startPoint y: 541, endPoint x: 1013, endPoint y: 355, distance: 246.7
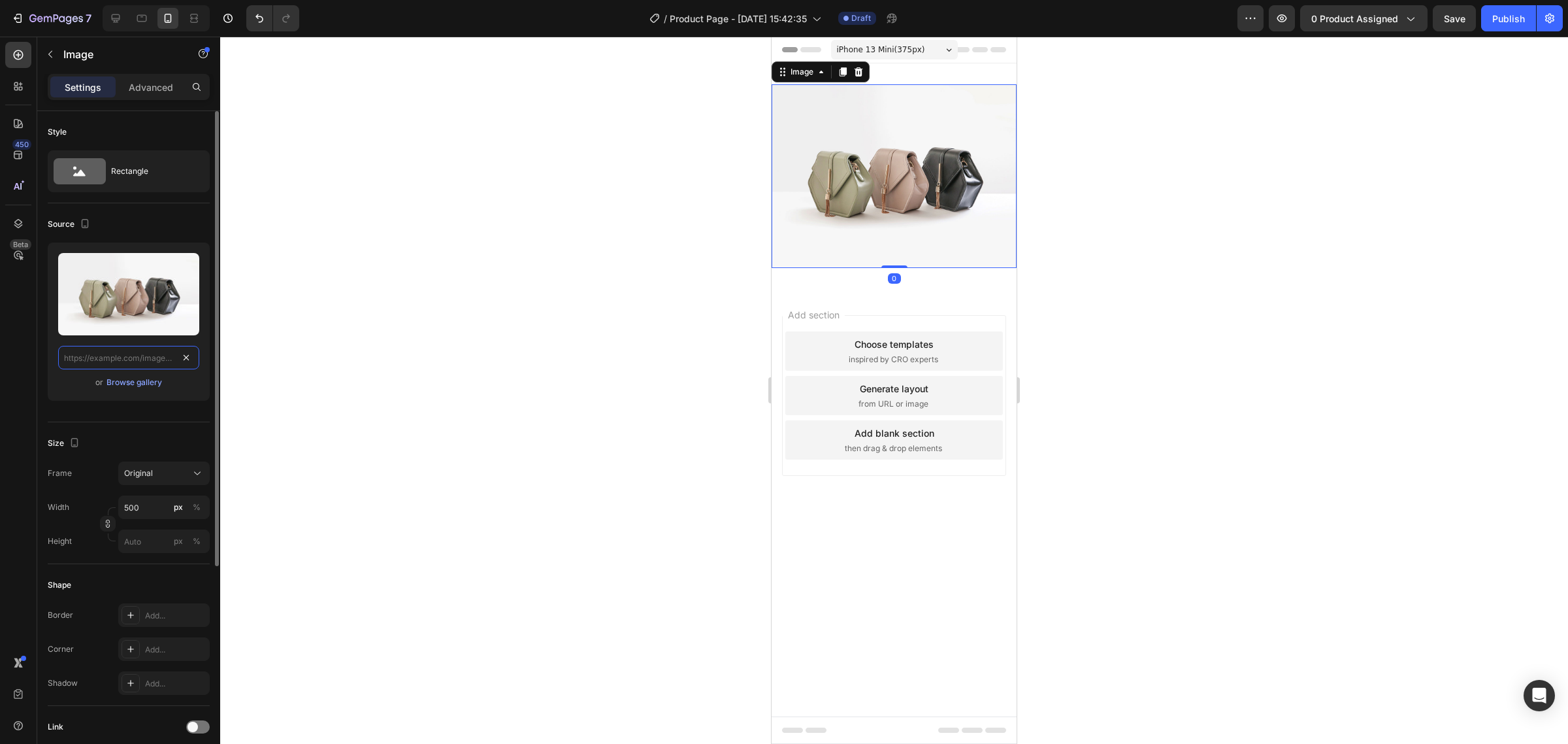
scroll to position [0, 0]
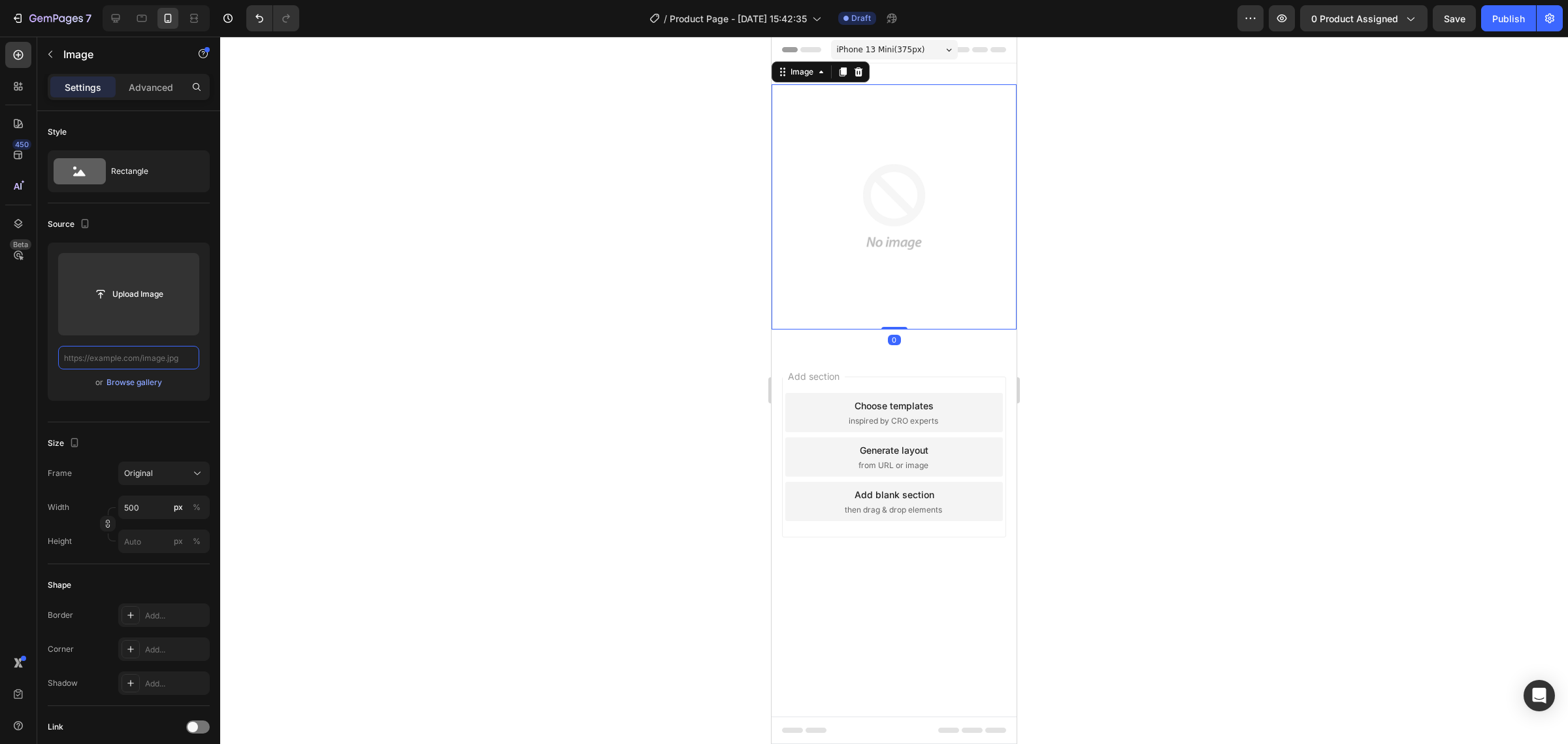
paste input "https://cdn.shopify.com/s/files/1/0924/3872/4895/files/Mas_de_10_000_Clientas_s…"
type input "https://cdn.shopify.com/s/files/1/0924/3872/4895/files/Mas_de_10_000_Clientas_s…"
click at [151, 357] on input "text" at bounding box center [129, 358] width 141 height 24
paste input "https://cdn.shopify.com/s/files/1/0924/3872/4895/files/Mas_de_10_000_Clientas_s…"
type input "https://cdn.shopify.com/s/files/1/0924/3872/4895/files/Mas_de_10_000_Clientas_s…"
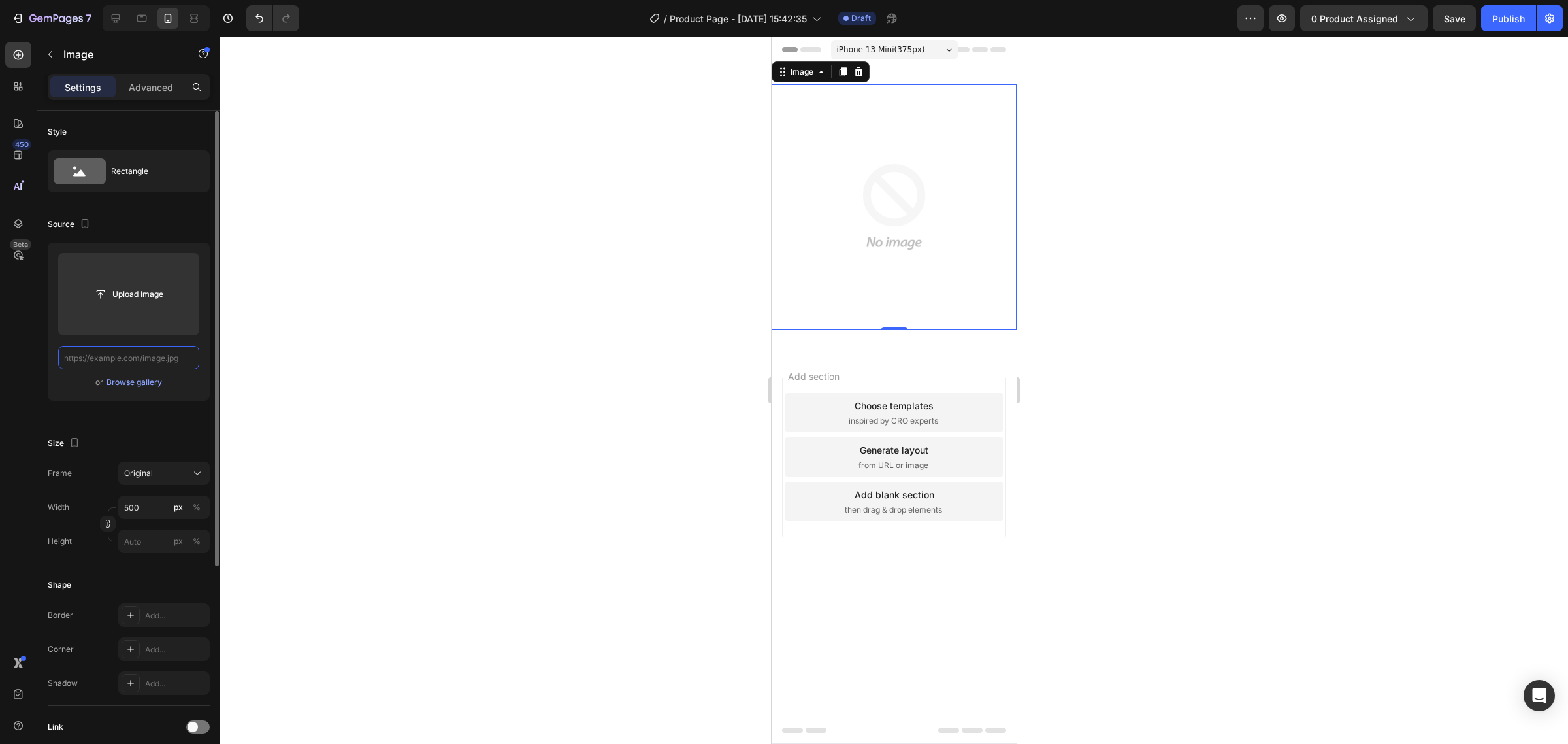
paste input "https://cdn.shopify.com/s/files/1/0924/3872/4895/files/Mas_de_10_000_Clientas_s…"
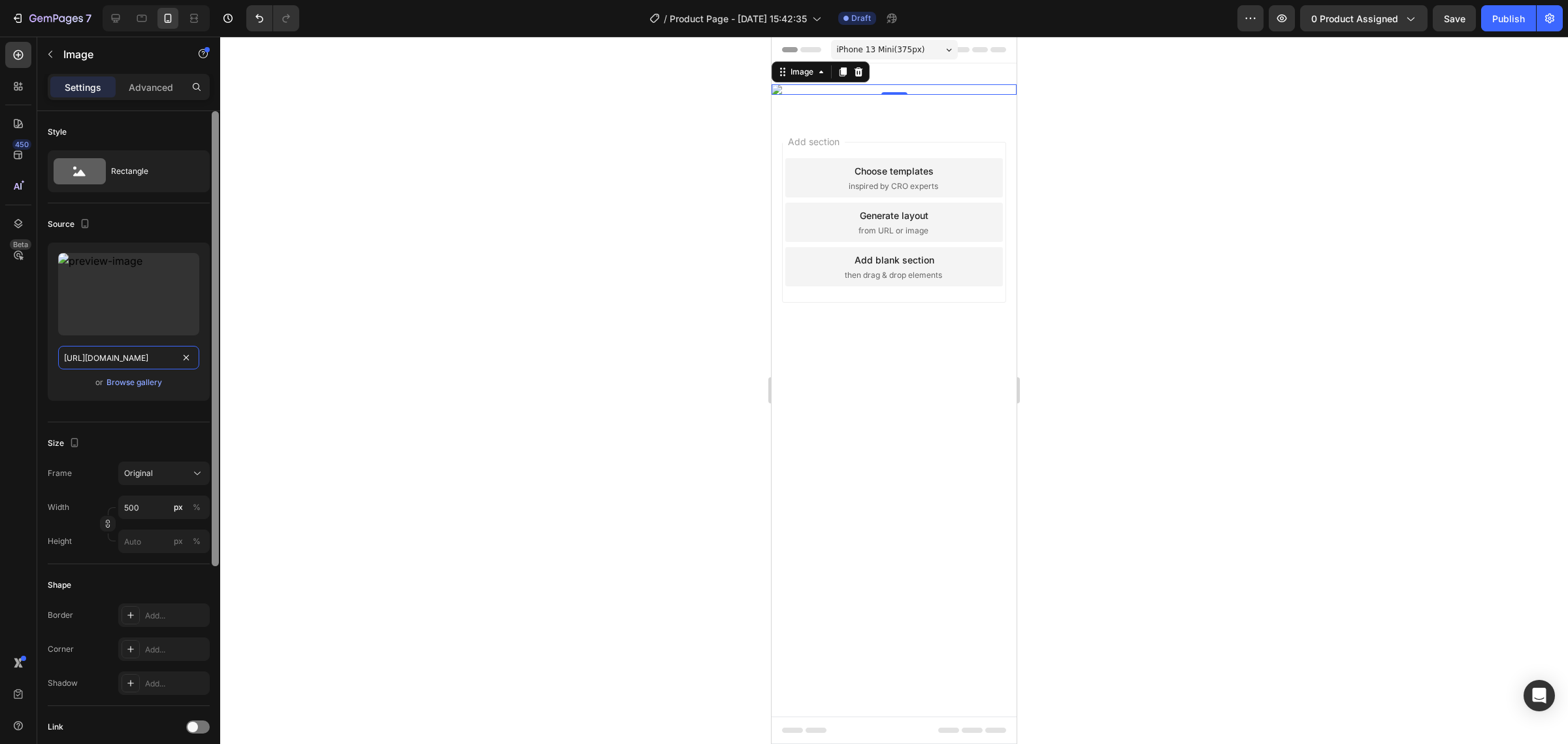
scroll to position [0, 665]
type input "https://cdn.shopify.com/s/files/1/0924/3872/4895/files/Mas_de_10_000_Clientas_s…"
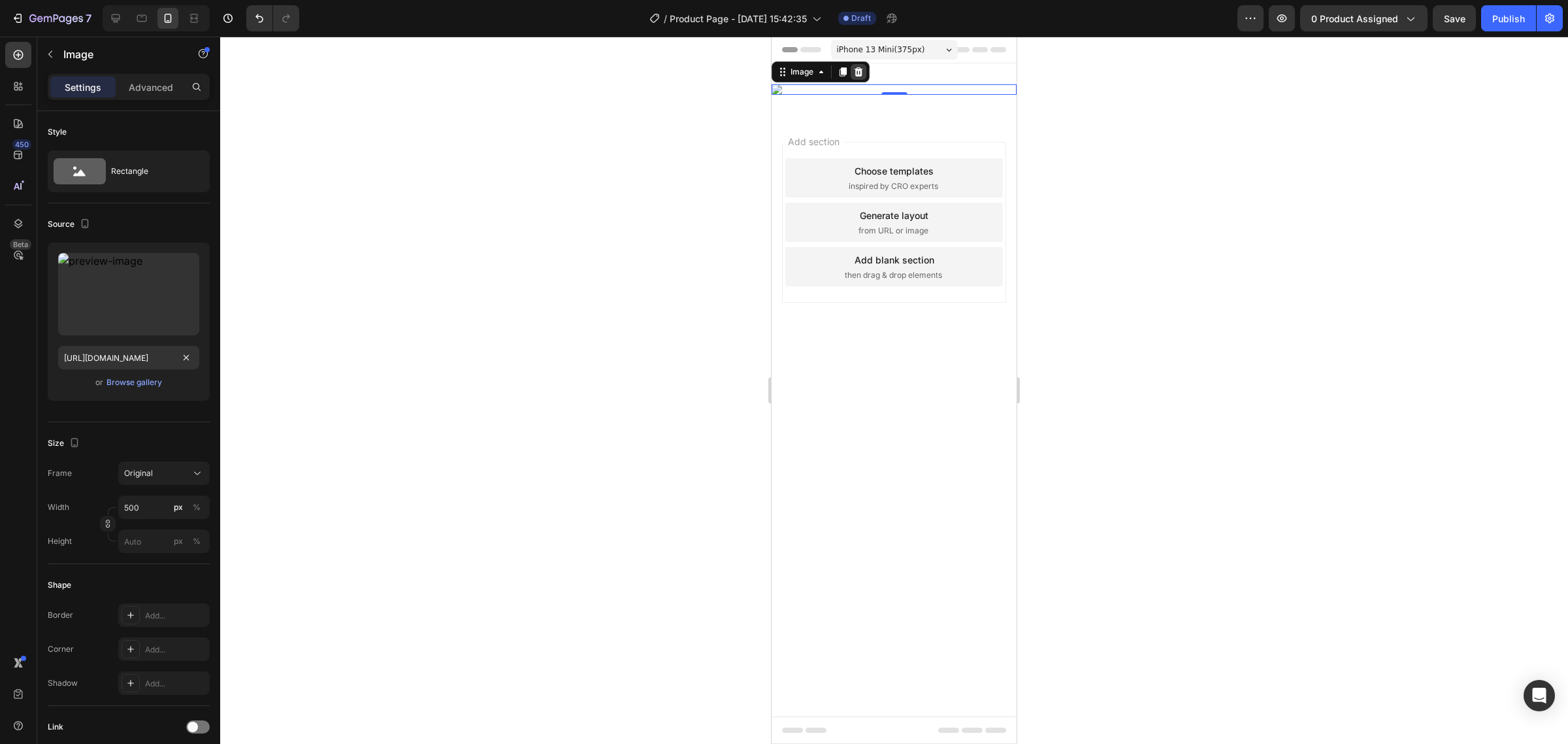
click at [859, 75] on icon at bounding box center [858, 72] width 8 height 9
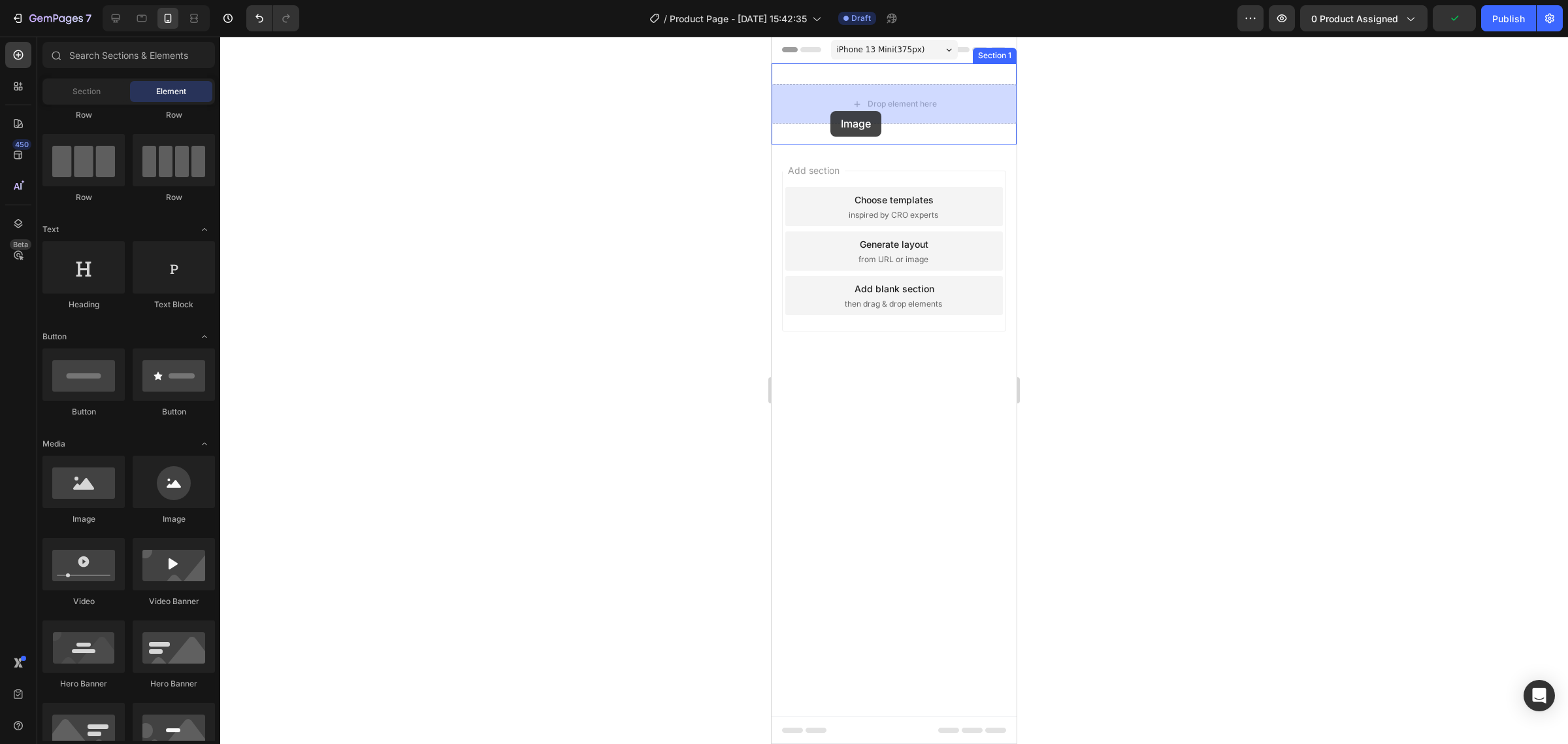
drag, startPoint x: 868, startPoint y: 524, endPoint x: 830, endPoint y: 111, distance: 414.7
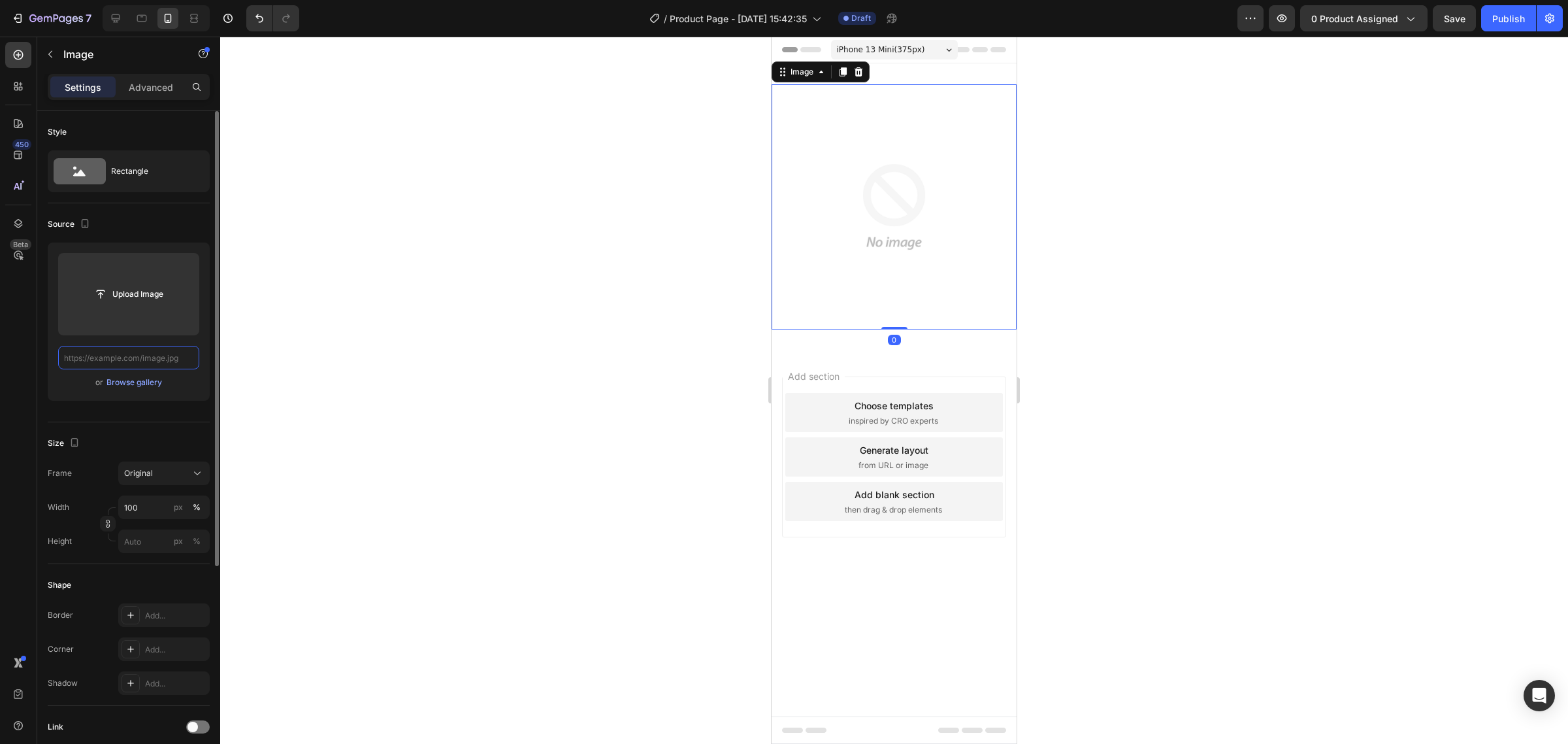
paste input "https://cdn.shopify.com/s/files/1/0924/3872/4895/files/Mas_de_10_000_Clientas_s…"
type input "https://cdn.shopify.com/s/files/1/0924/3872/4895/files/Mas_de_10_000_Clientas_s…"
click at [158, 363] on input "text" at bounding box center [129, 358] width 141 height 24
paste input "https://cdn.shopify.com/s/files/1/0924/3872/4895/files/Mas_de_10_000_Clientas_s…"
type input "https://cdn.shopify.com/s/files/1/0924/3872/4895/files/Mas_de_10_000_Clientas_s…"
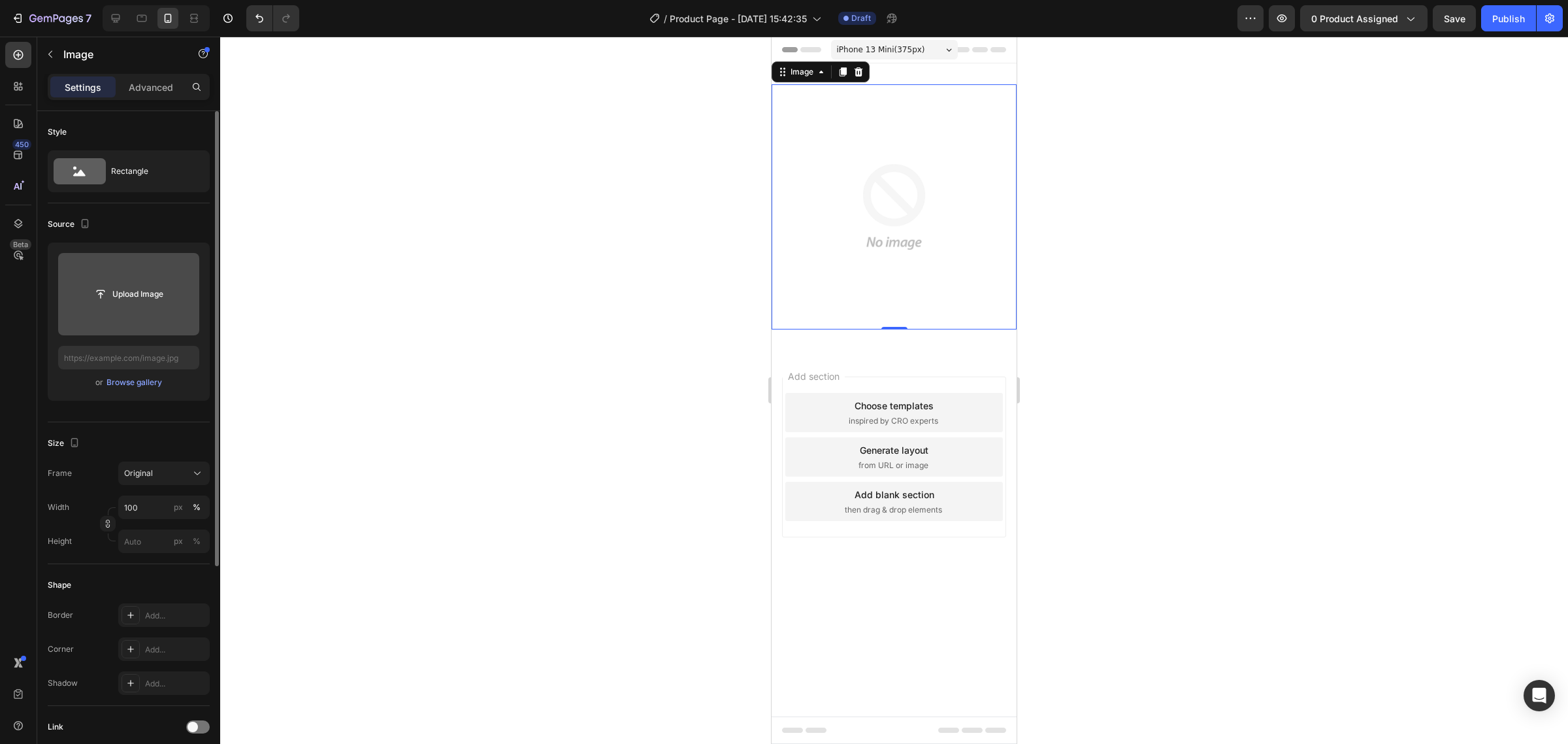
click at [138, 317] on input "file" at bounding box center [129, 294] width 141 height 82
type input "C:\fakepath\Mas_de_10_000_Clientas_satisfechas_confirman_nuestros_resultados_9_…"
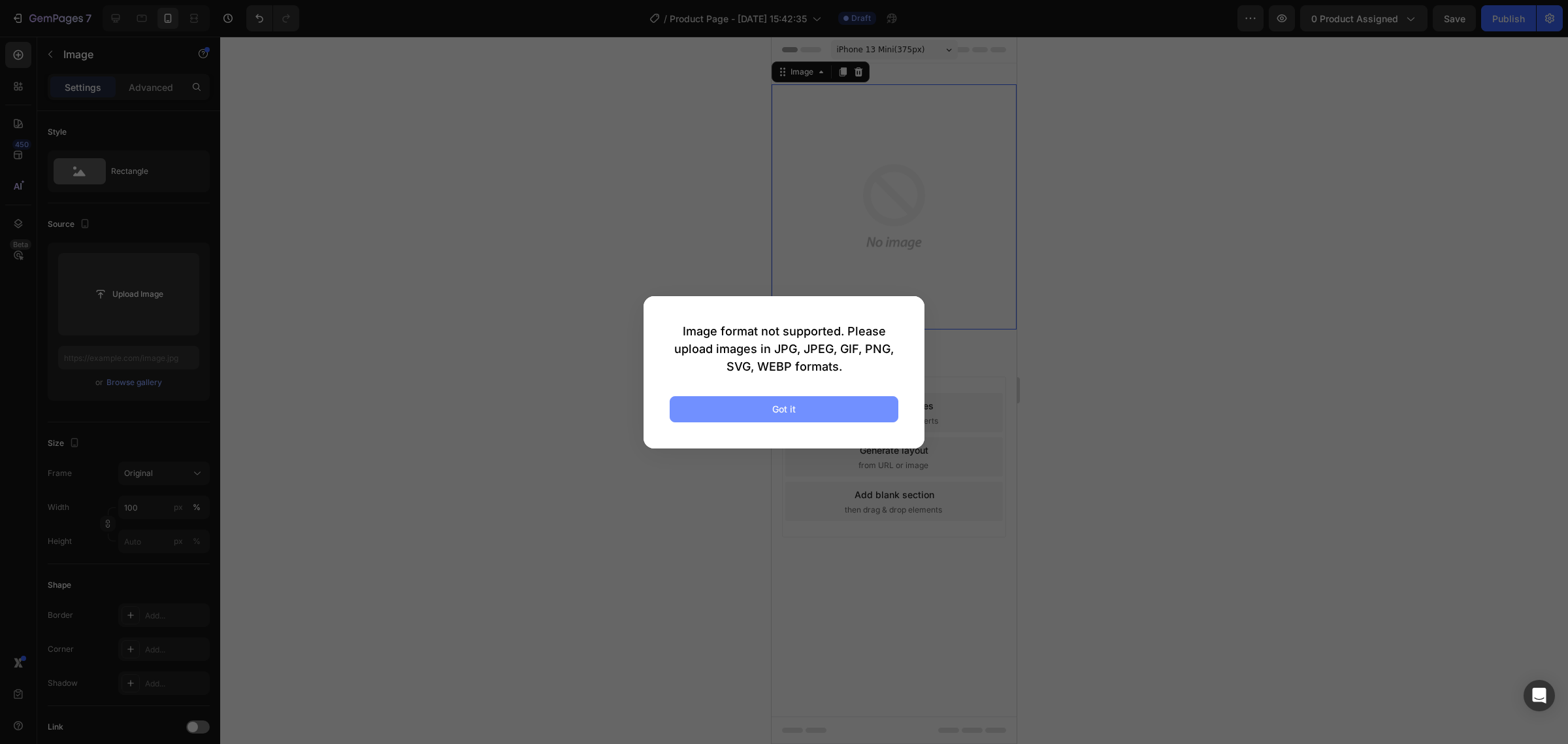
click at [748, 403] on button "Got it" at bounding box center [784, 409] width 229 height 26
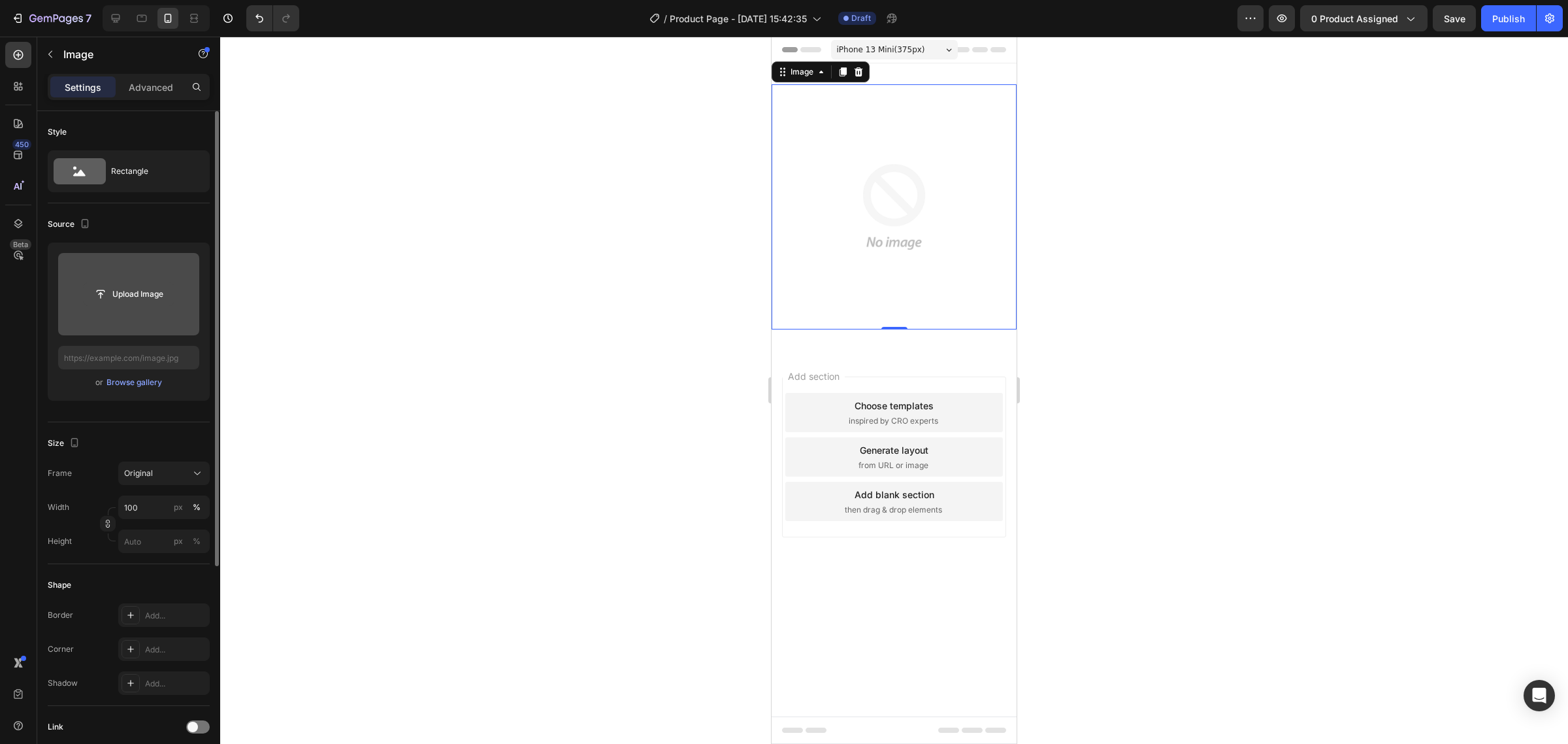
click at [144, 288] on input "file" at bounding box center [129, 294] width 90 height 22
type input "https://cdn.shopify.com/s/files/1/0735/0507/9453/files/gempages_586300733888922…"
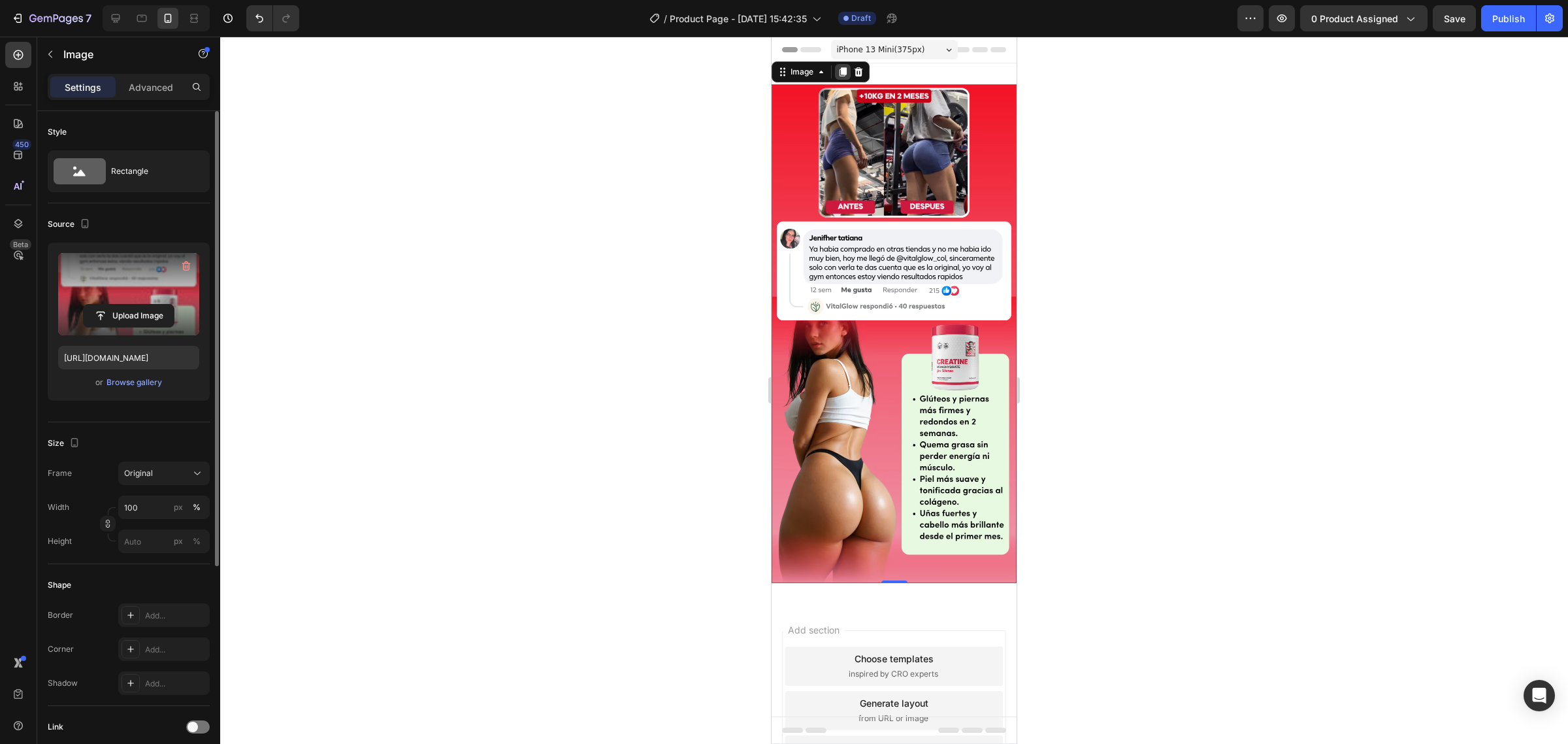
click at [841, 76] on icon at bounding box center [842, 72] width 7 height 9
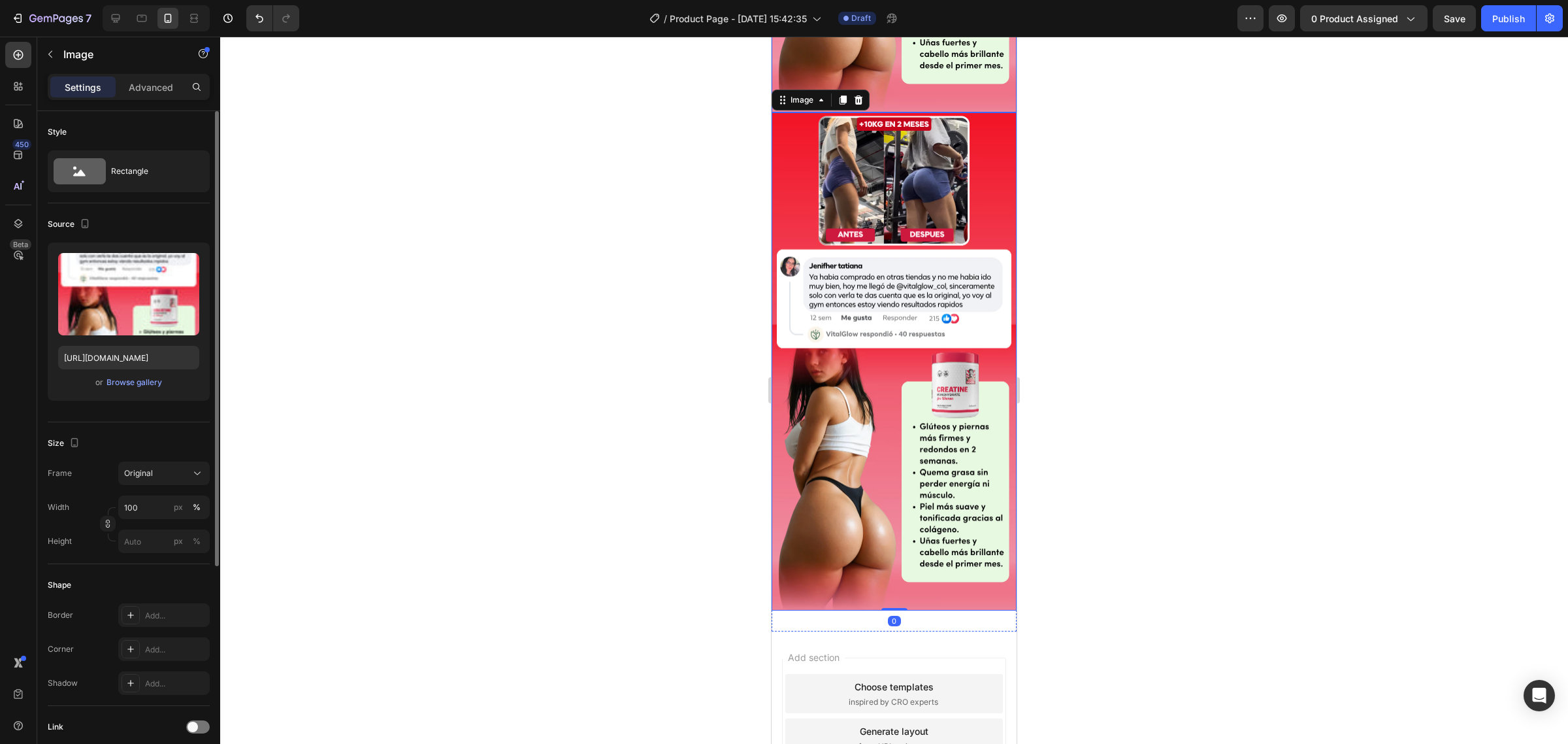
click at [942, 173] on img at bounding box center [894, 362] width 245 height 499
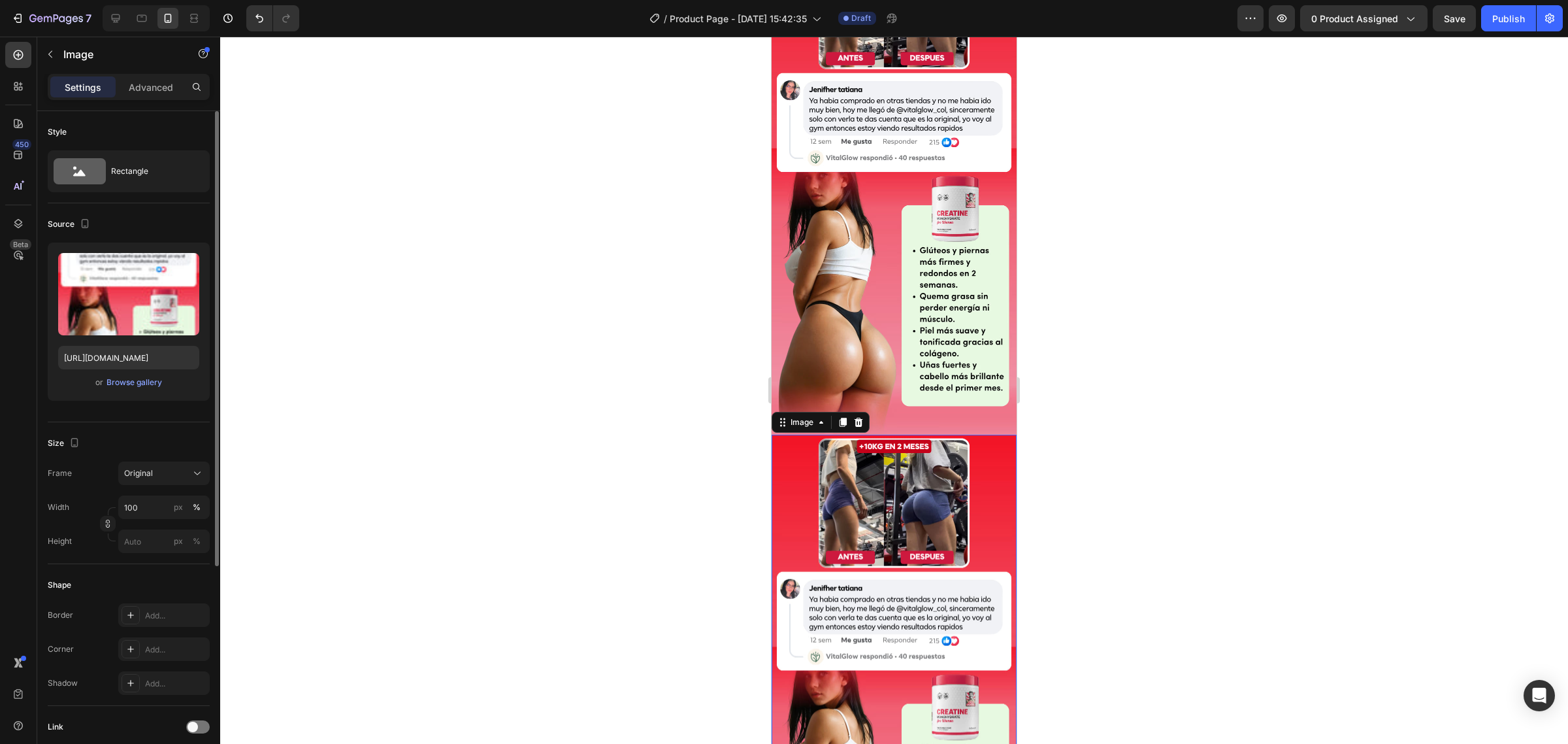
scroll to position [67, 0]
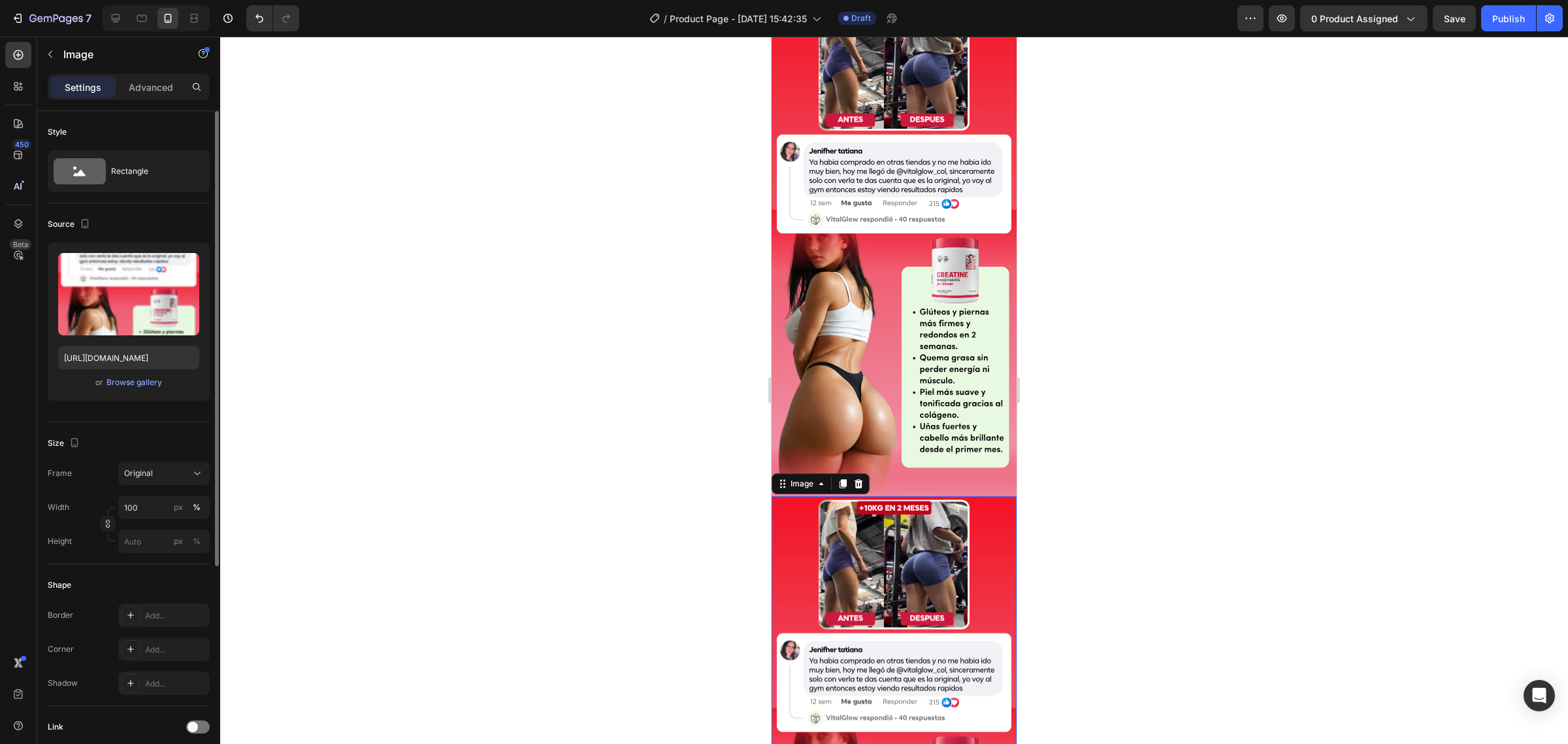
click at [942, 173] on img at bounding box center [894, 246] width 245 height 499
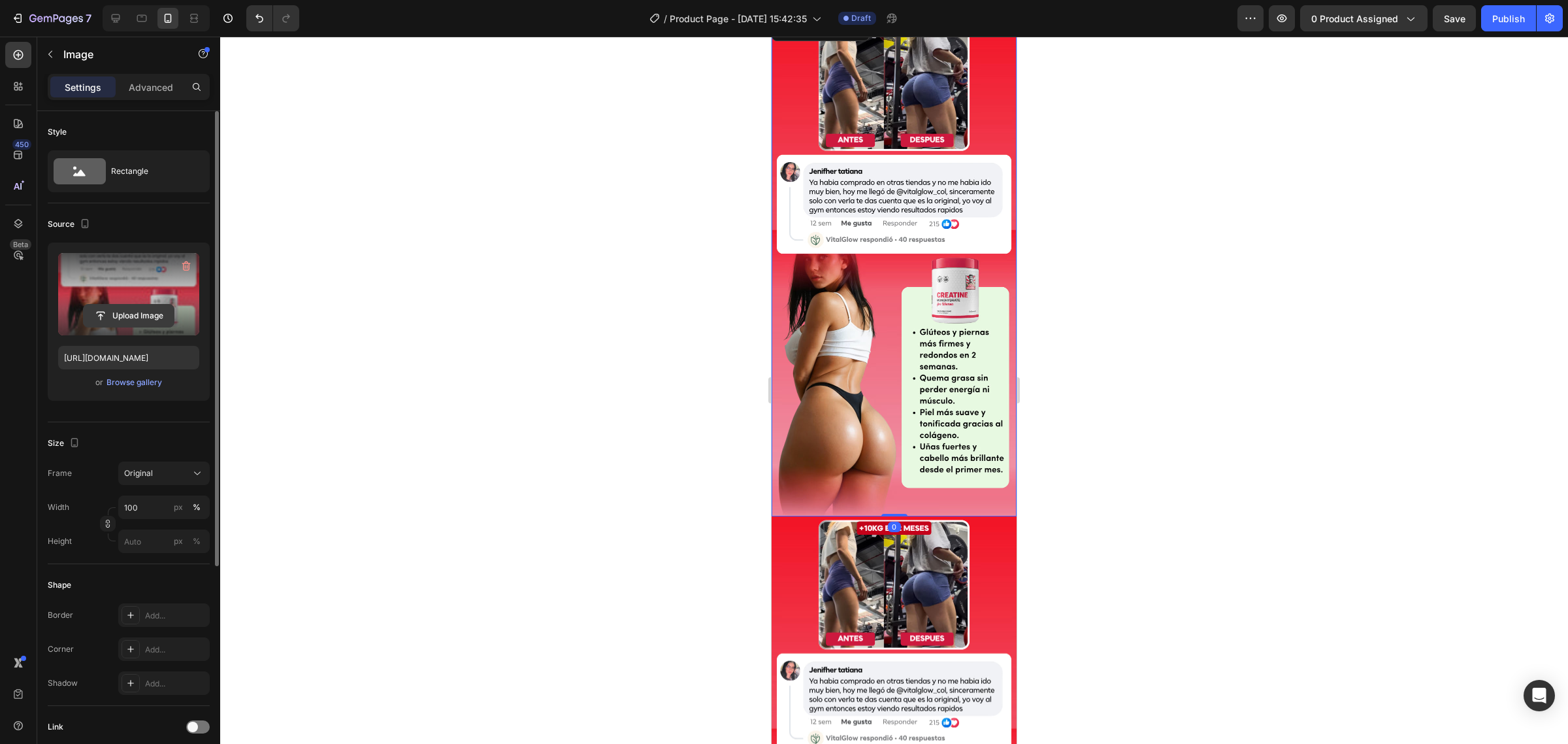
click at [131, 325] on input "file" at bounding box center [129, 316] width 90 height 22
click at [240, 96] on div at bounding box center [894, 390] width 1348 height 707
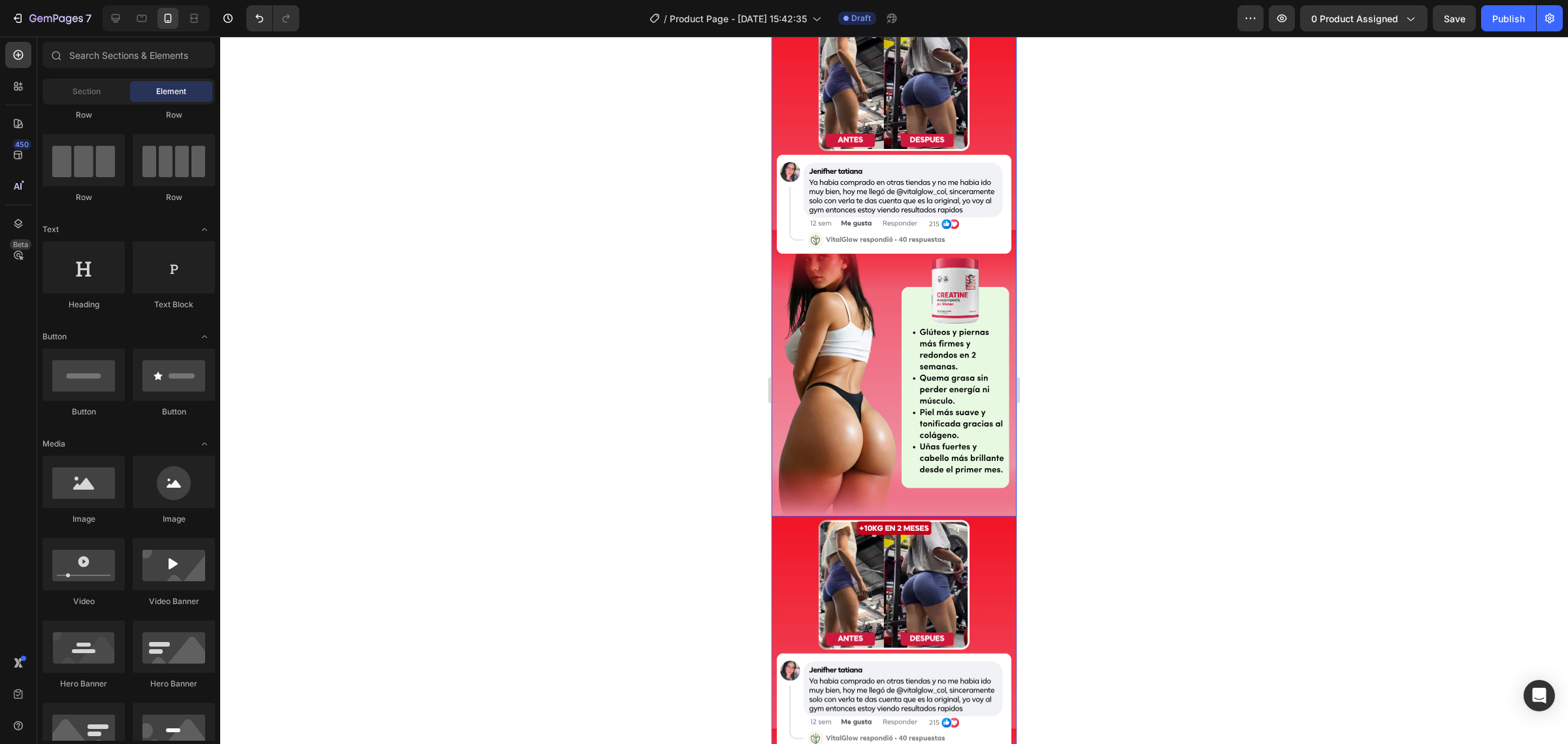
scroll to position [0, 0]
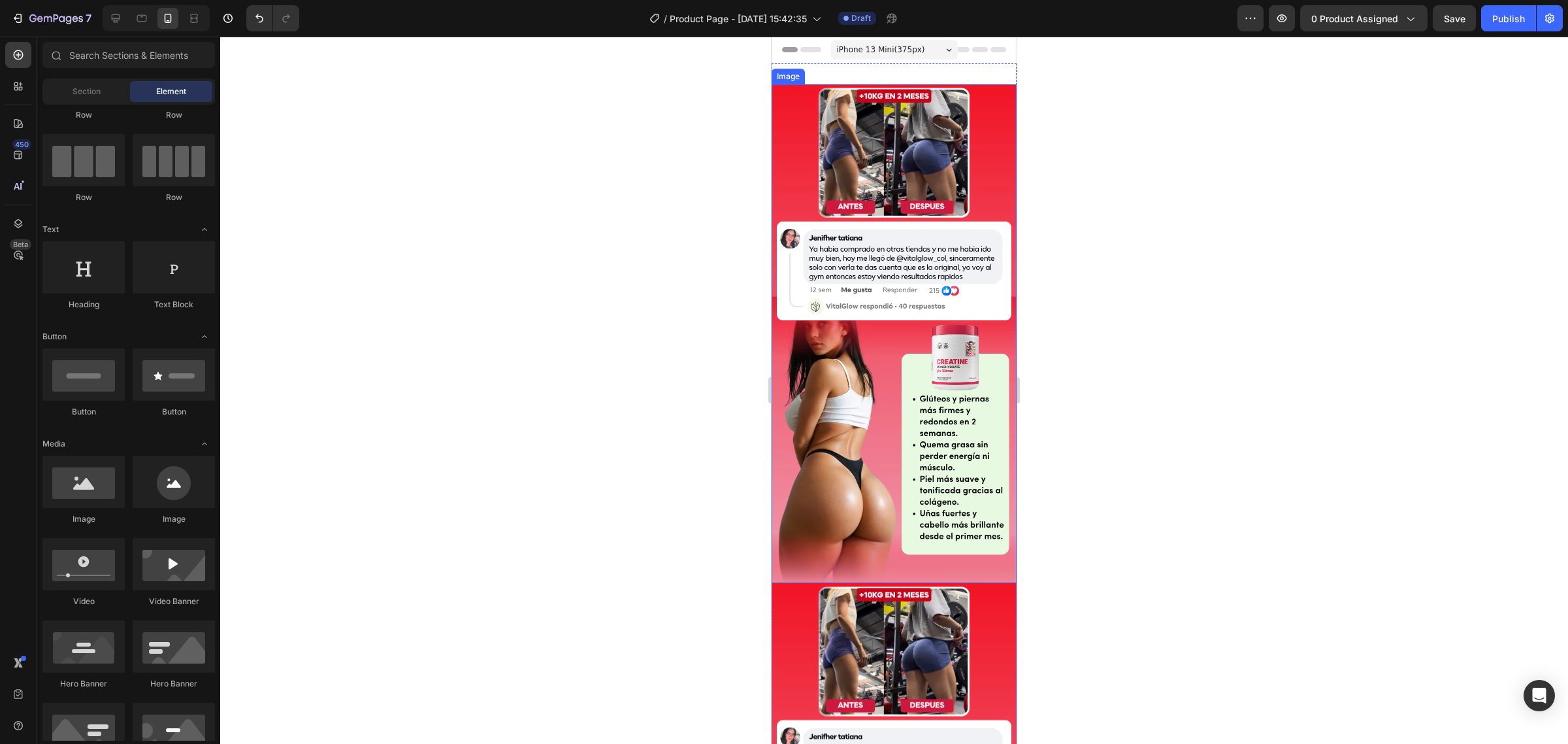
click at [885, 279] on img at bounding box center [894, 333] width 245 height 499
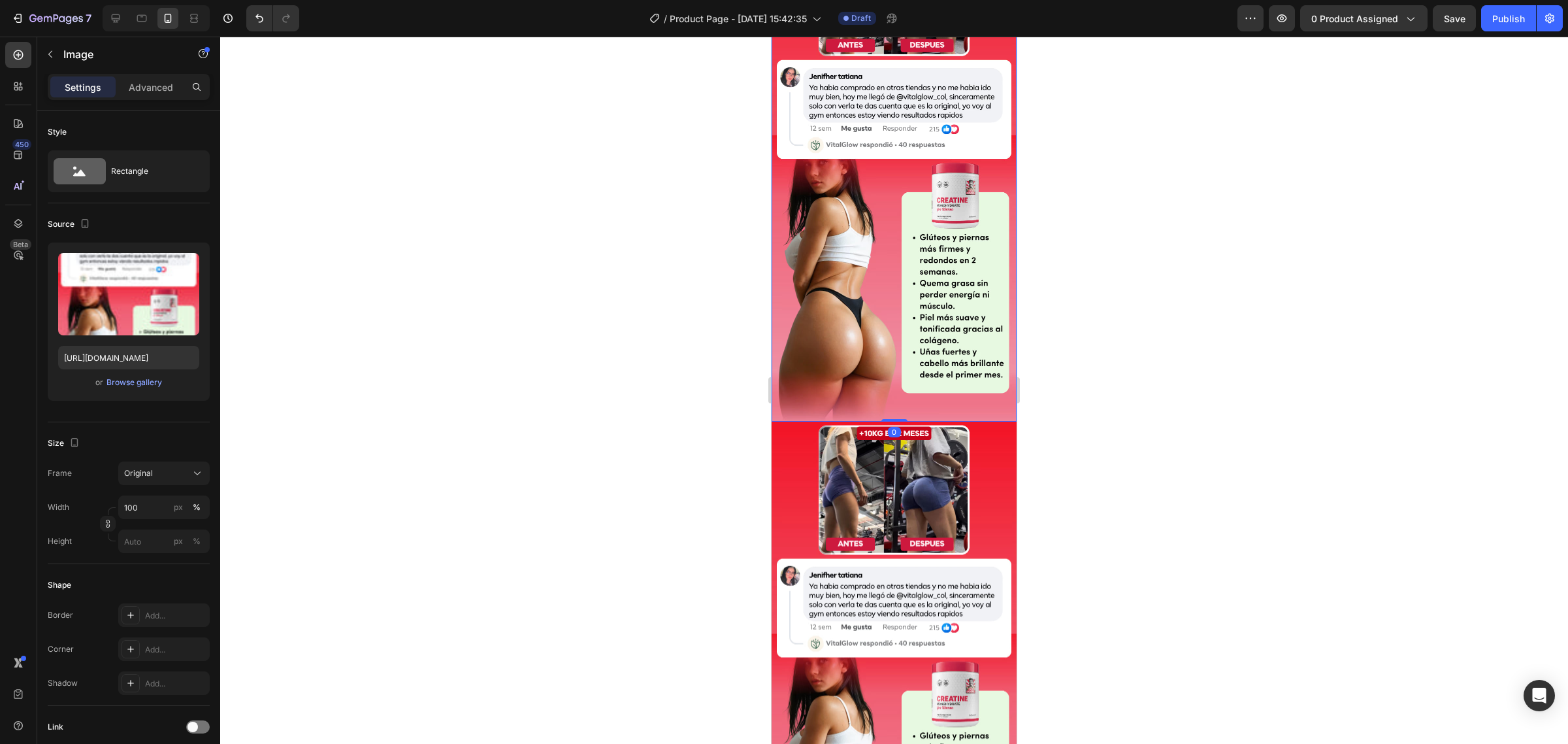
scroll to position [163, 0]
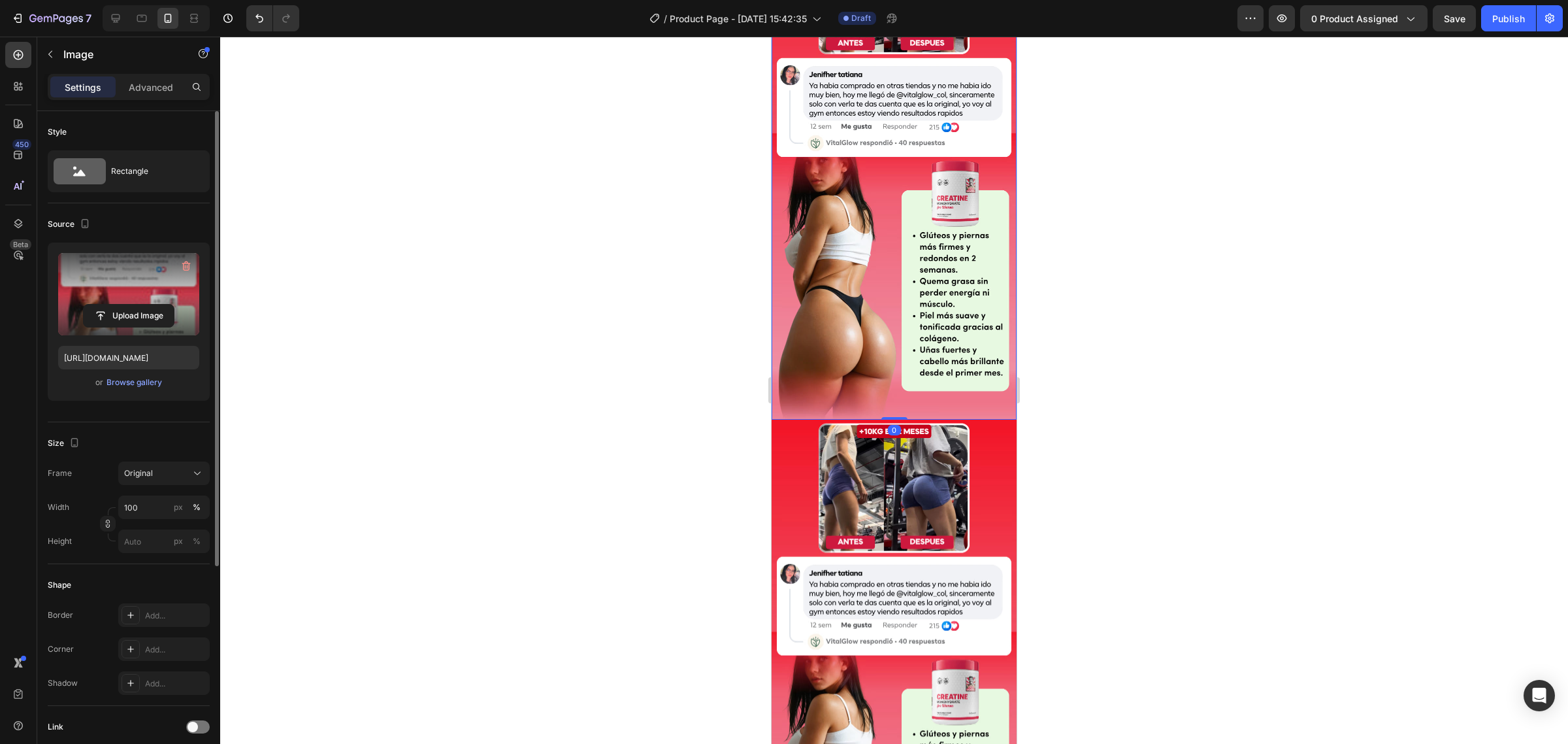
click at [157, 288] on label at bounding box center [129, 294] width 141 height 82
click at [157, 305] on input "file" at bounding box center [129, 316] width 90 height 22
type input "https://cdn.shopify.com/s/files/1/0735/0507/9453/files/gempages_586300733888922…"
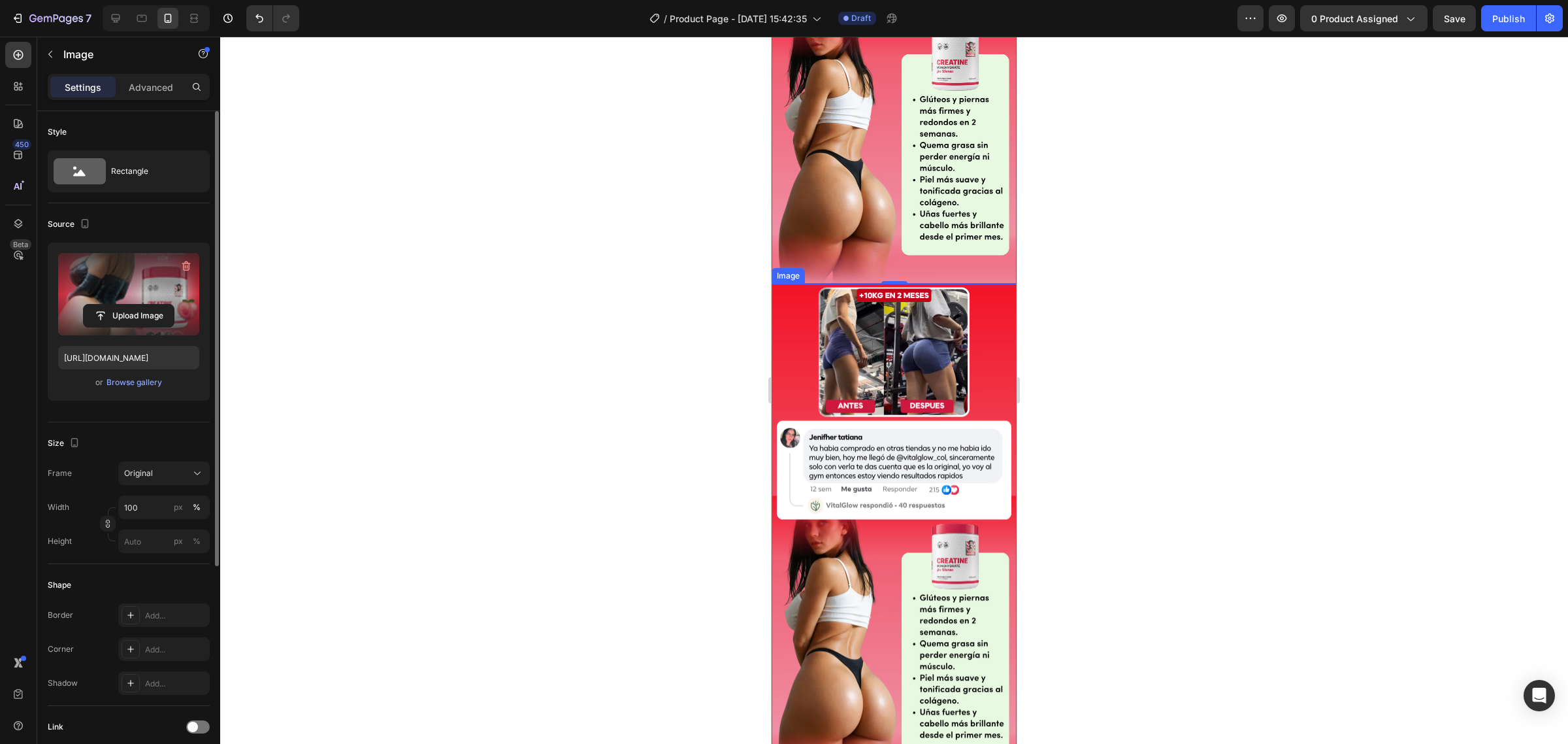
scroll to position [409, 0]
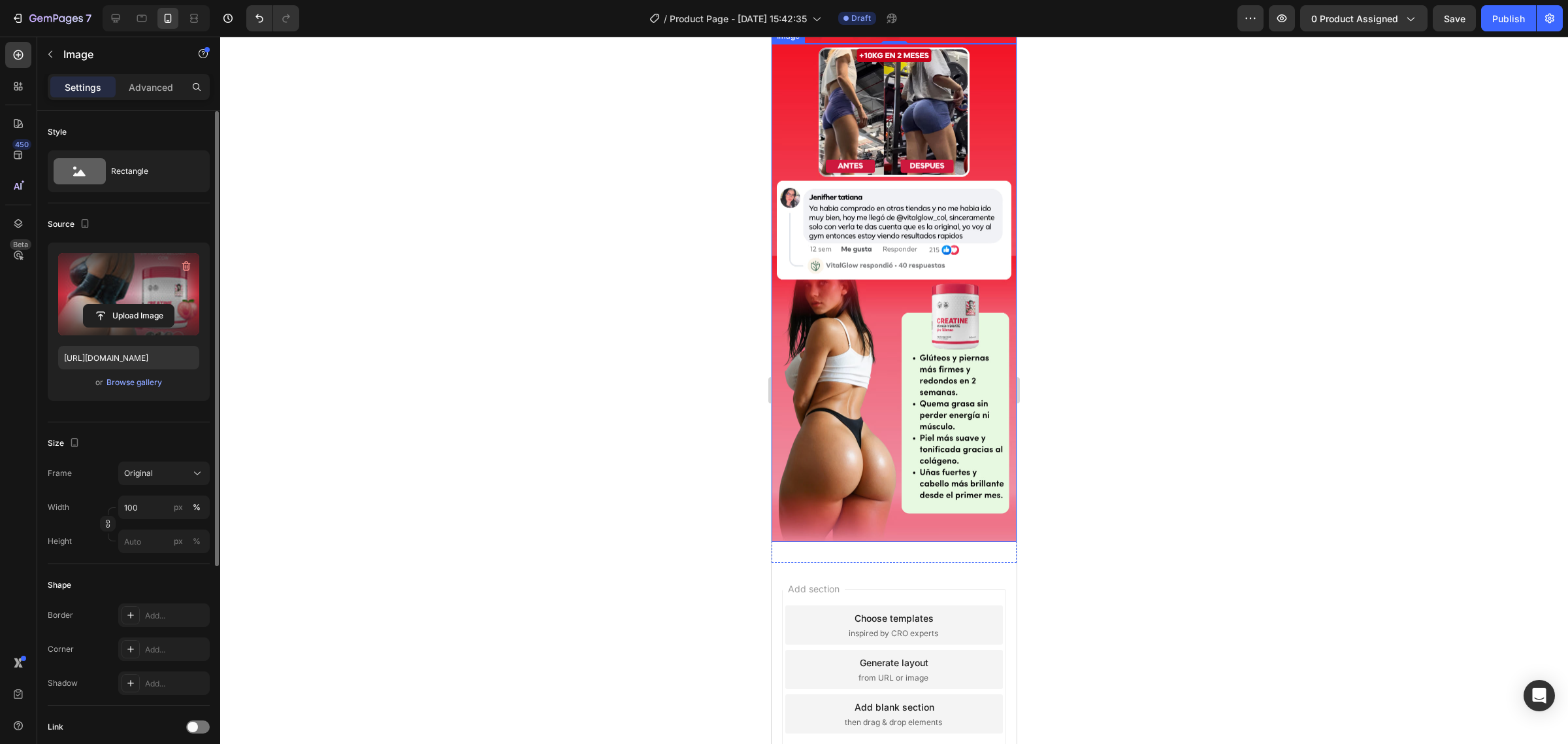
click at [938, 334] on img at bounding box center [894, 293] width 245 height 499
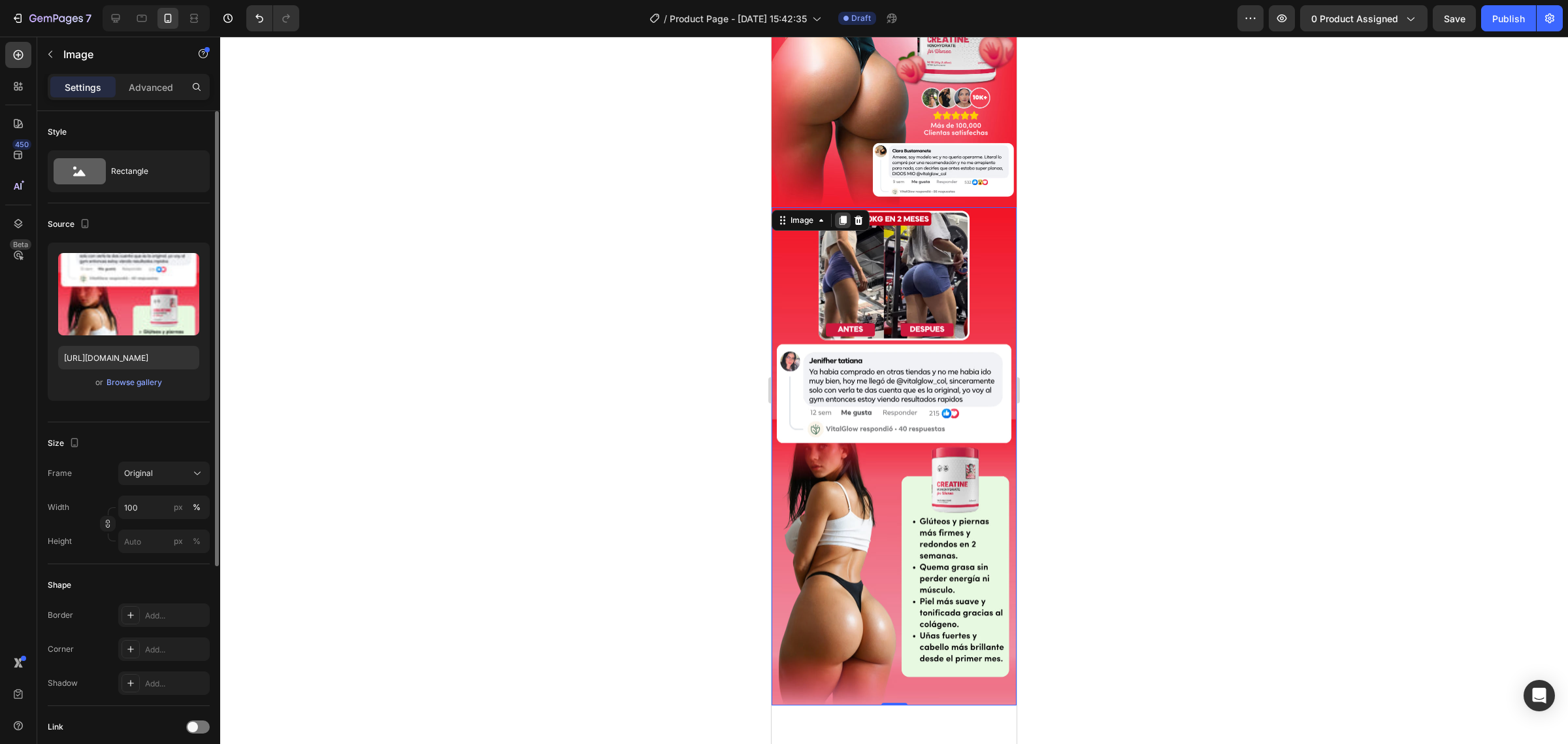
click at [841, 216] on icon at bounding box center [842, 220] width 7 height 9
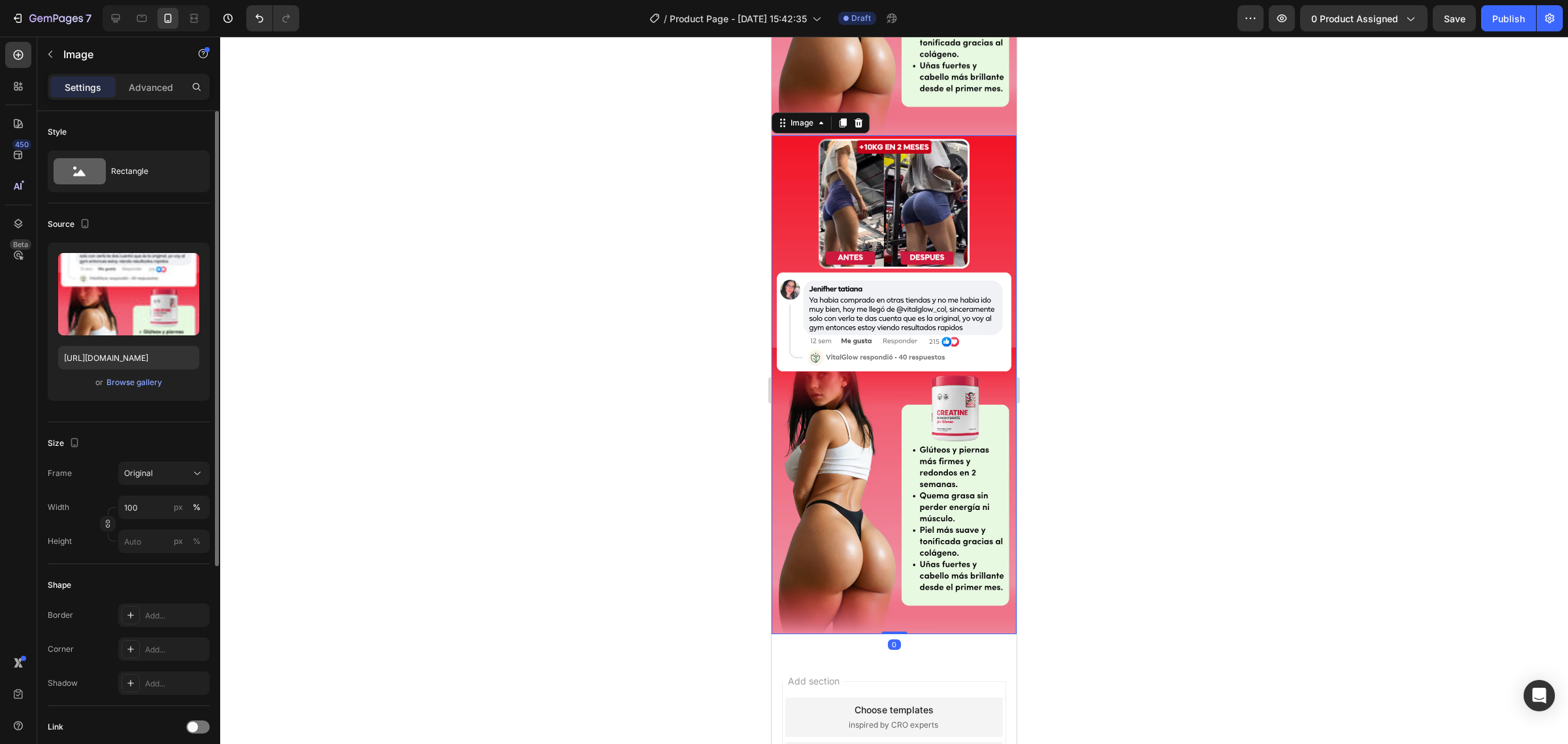
scroll to position [824, 0]
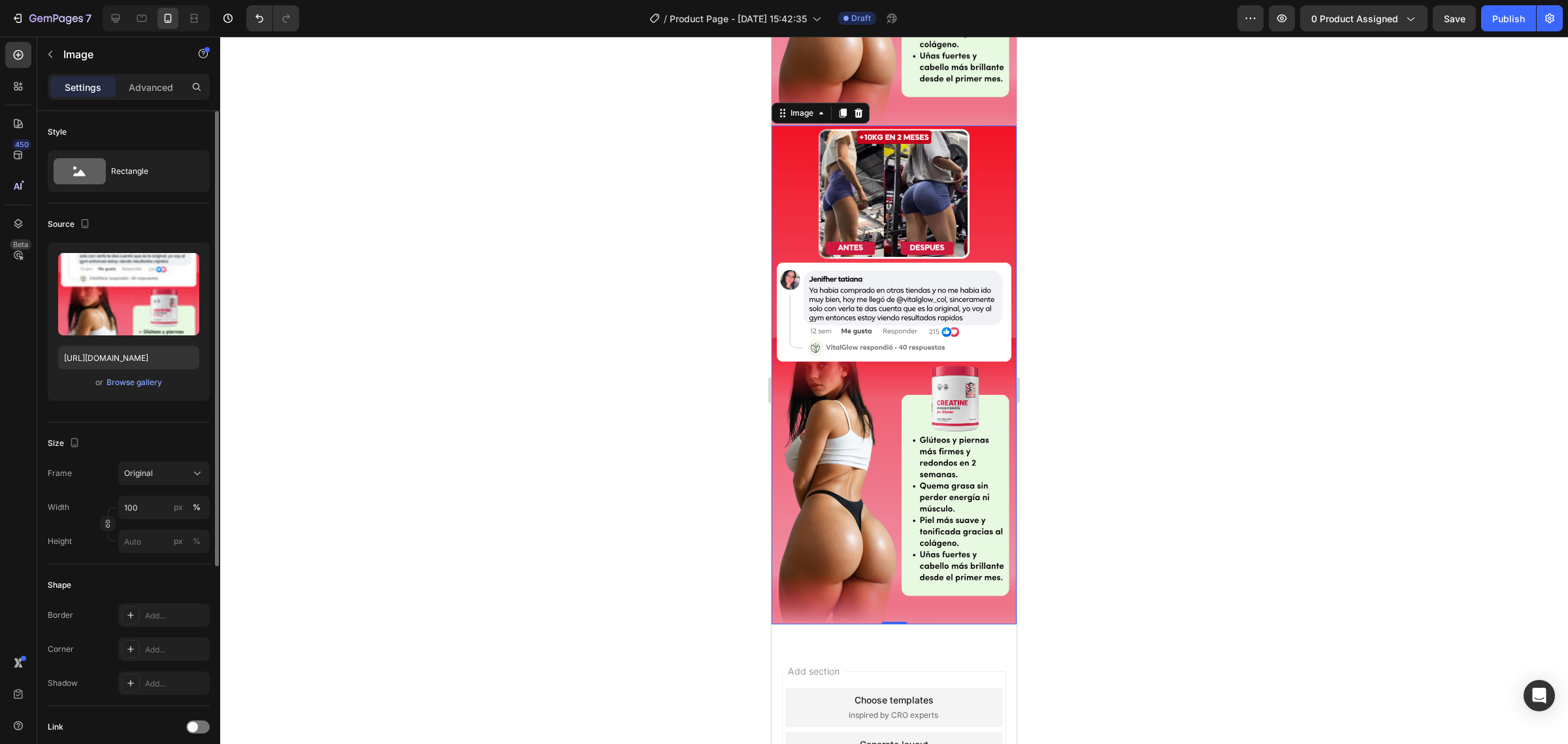
click at [849, 270] on img at bounding box center [894, 375] width 245 height 499
click at [838, 108] on icon at bounding box center [842, 113] width 10 height 10
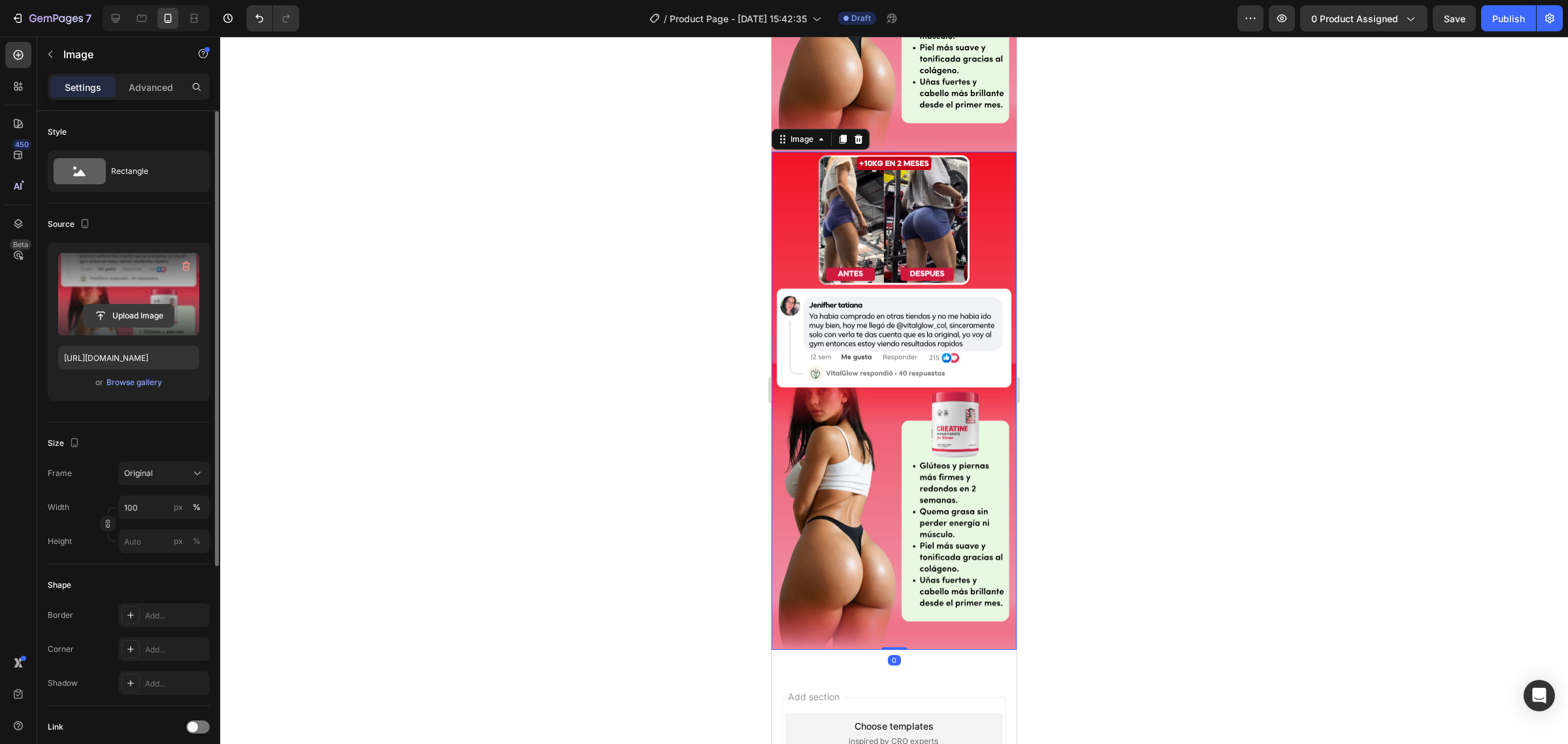
scroll to position [1298, 0]
click at [141, 312] on input "file" at bounding box center [129, 316] width 90 height 22
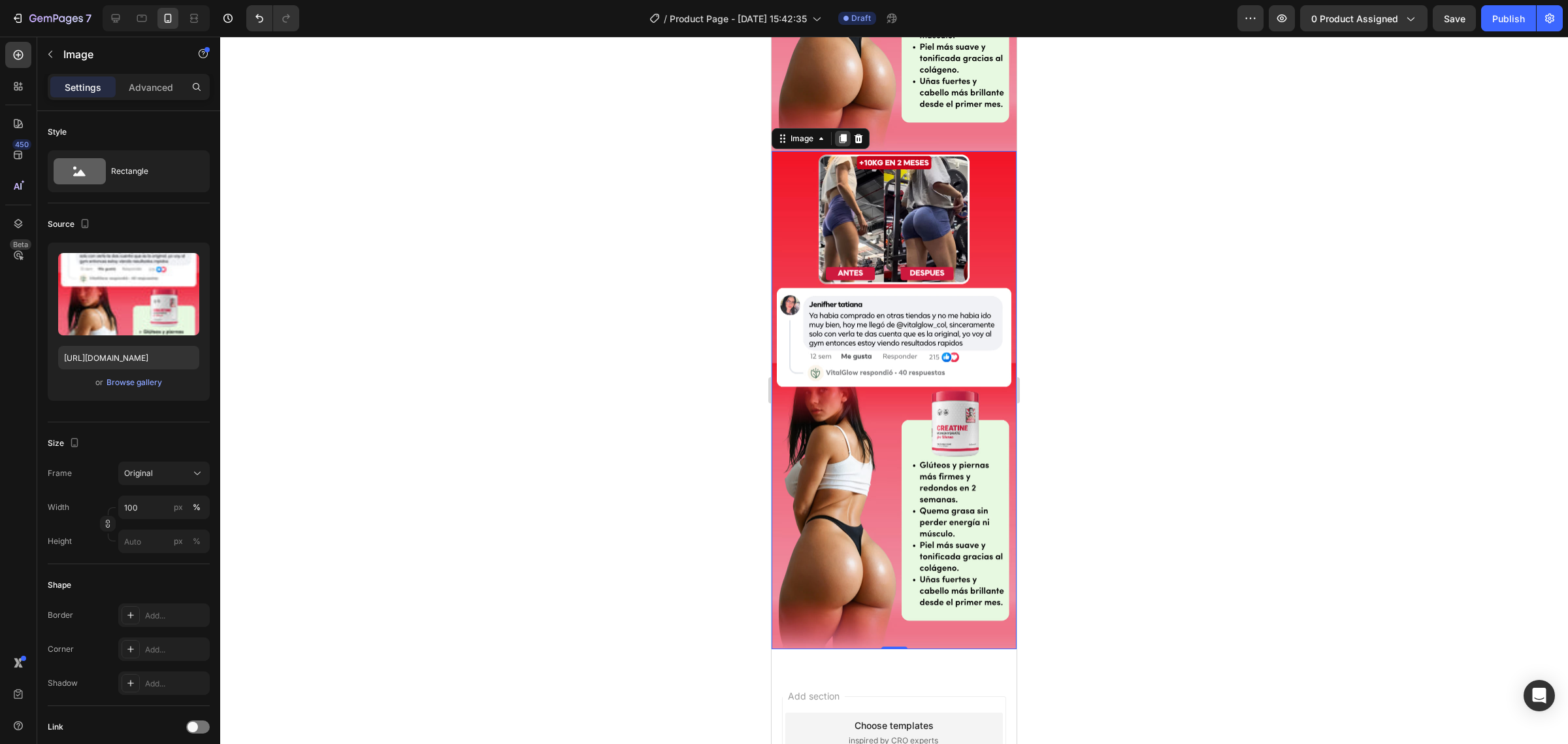
drag, startPoint x: 841, startPoint y: 71, endPoint x: 1071, endPoint y: 137, distance: 239.3
click at [841, 134] on icon at bounding box center [842, 139] width 7 height 9
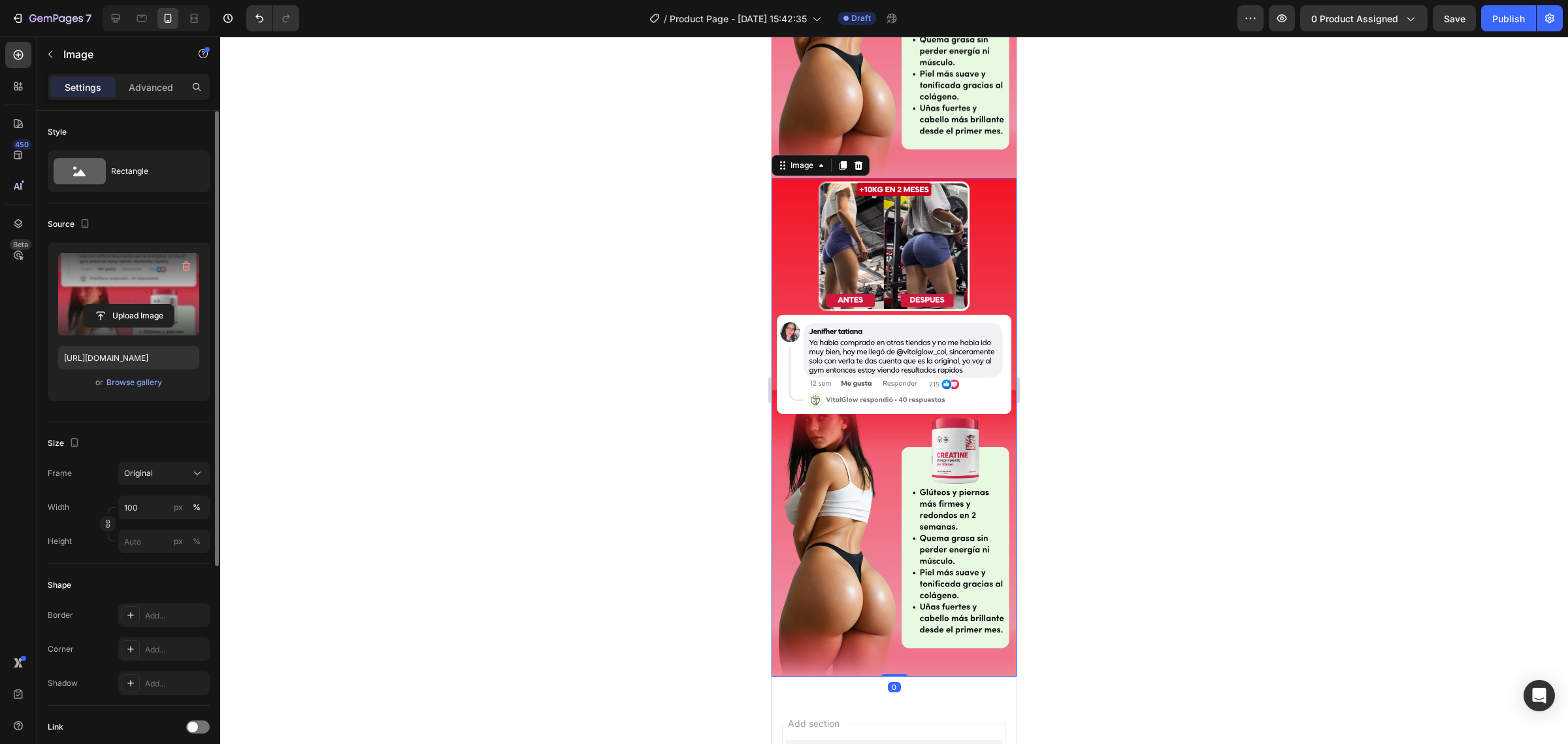
scroll to position [1772, 0]
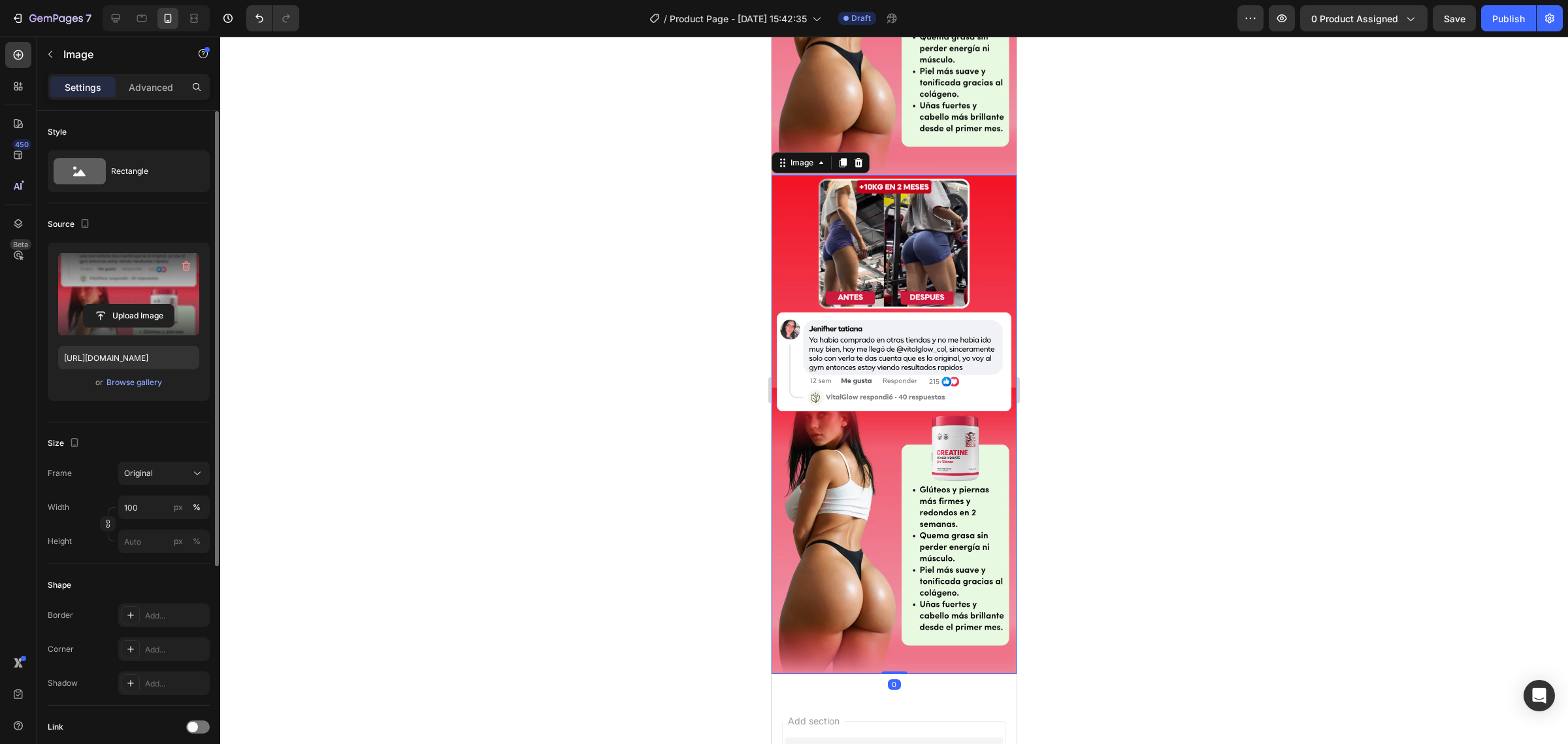
click at [165, 279] on label at bounding box center [129, 294] width 141 height 82
click at [165, 305] on input "file" at bounding box center [129, 316] width 90 height 22
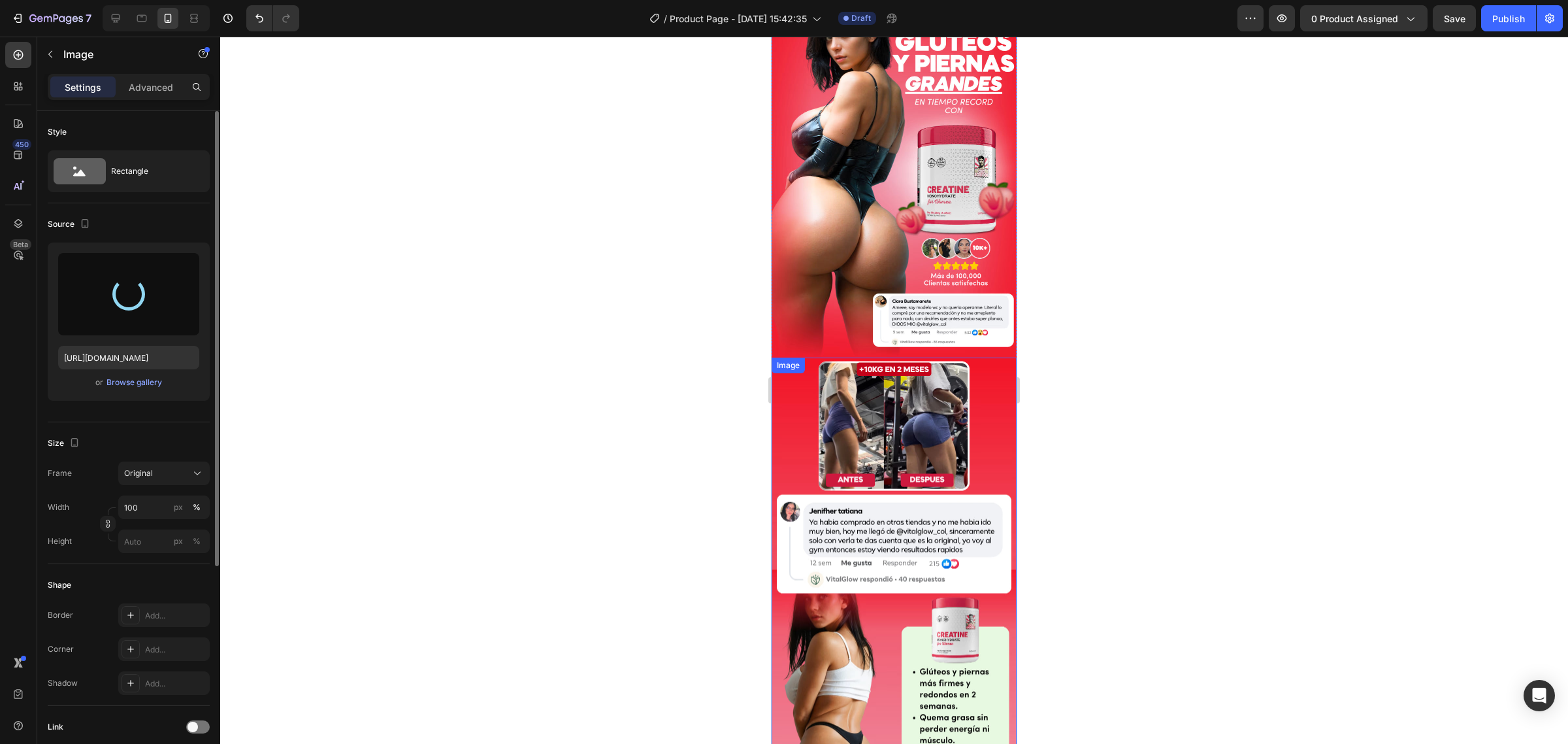
scroll to position [0, 0]
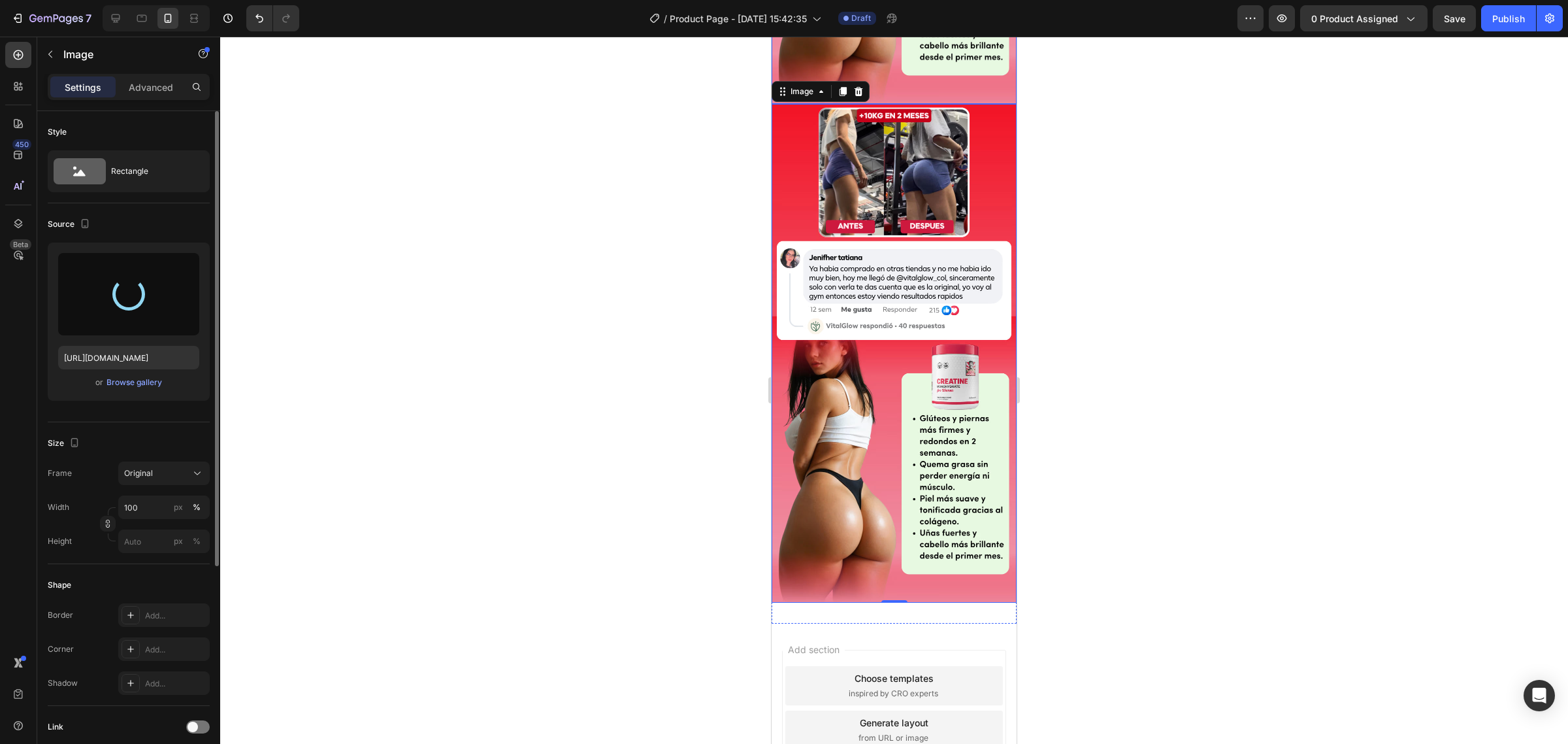
type input "https://cdn.shopify.com/s/files/1/0735/0507/9453/files/gempages_586300733888922…"
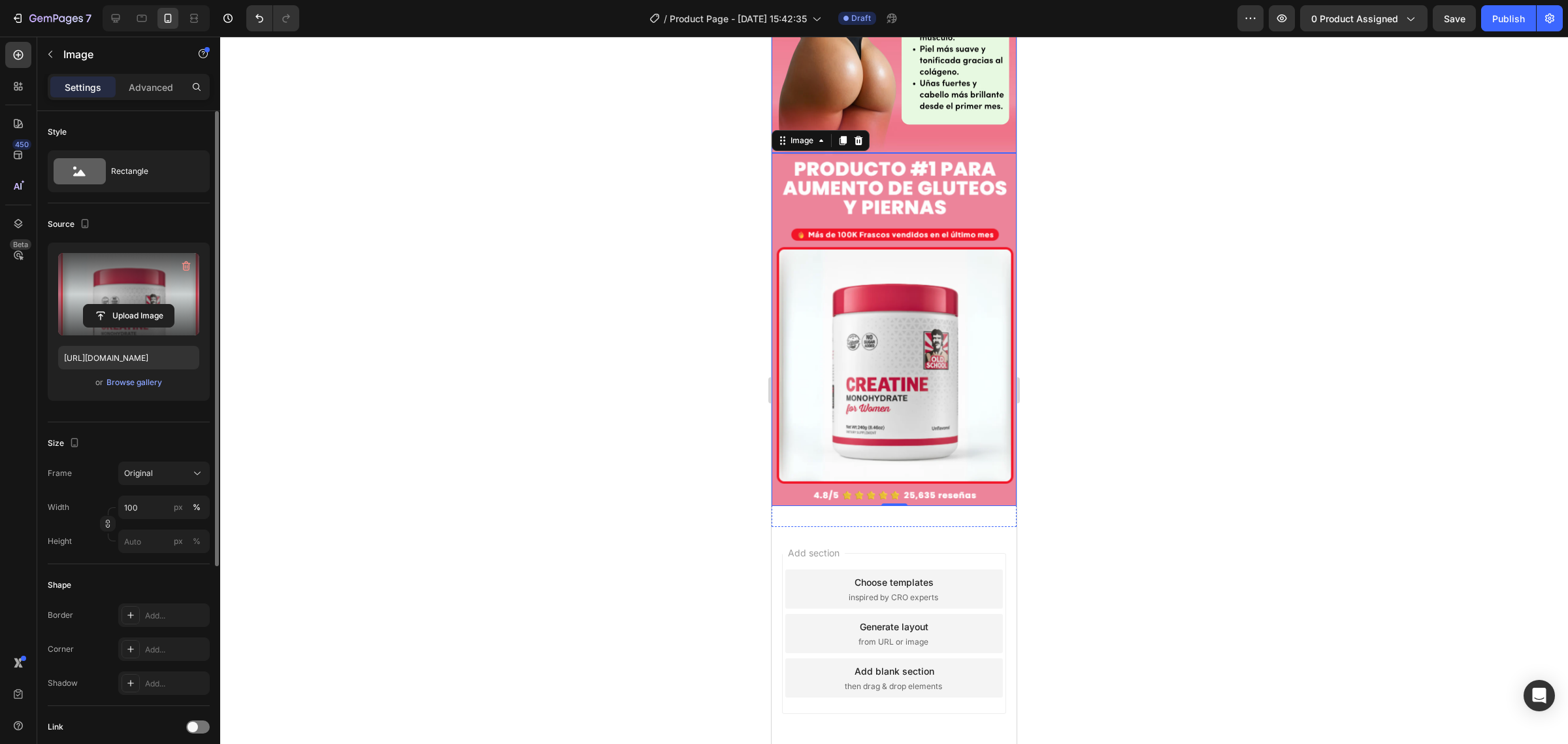
scroll to position [1719, 0]
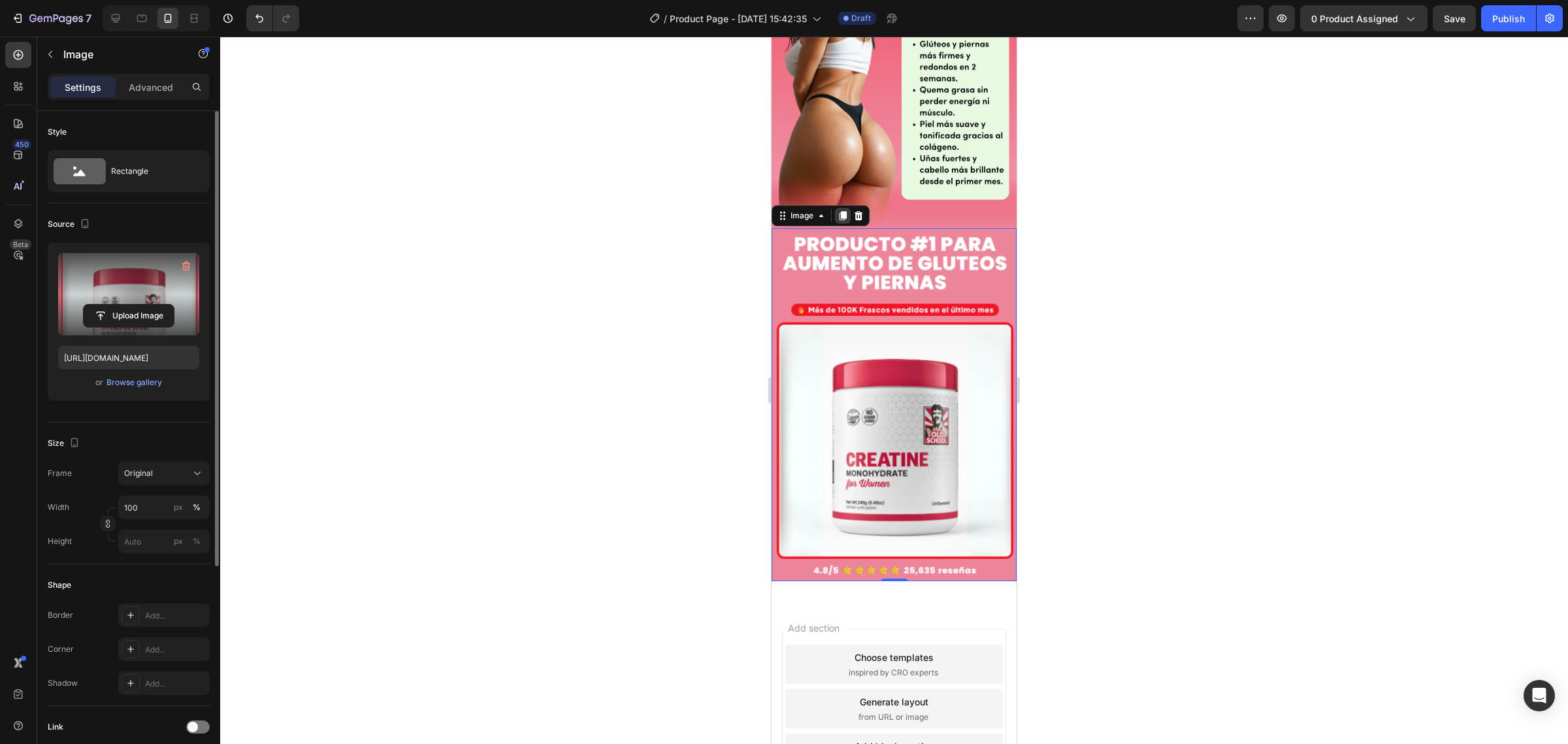
click at [840, 211] on icon at bounding box center [842, 216] width 10 height 10
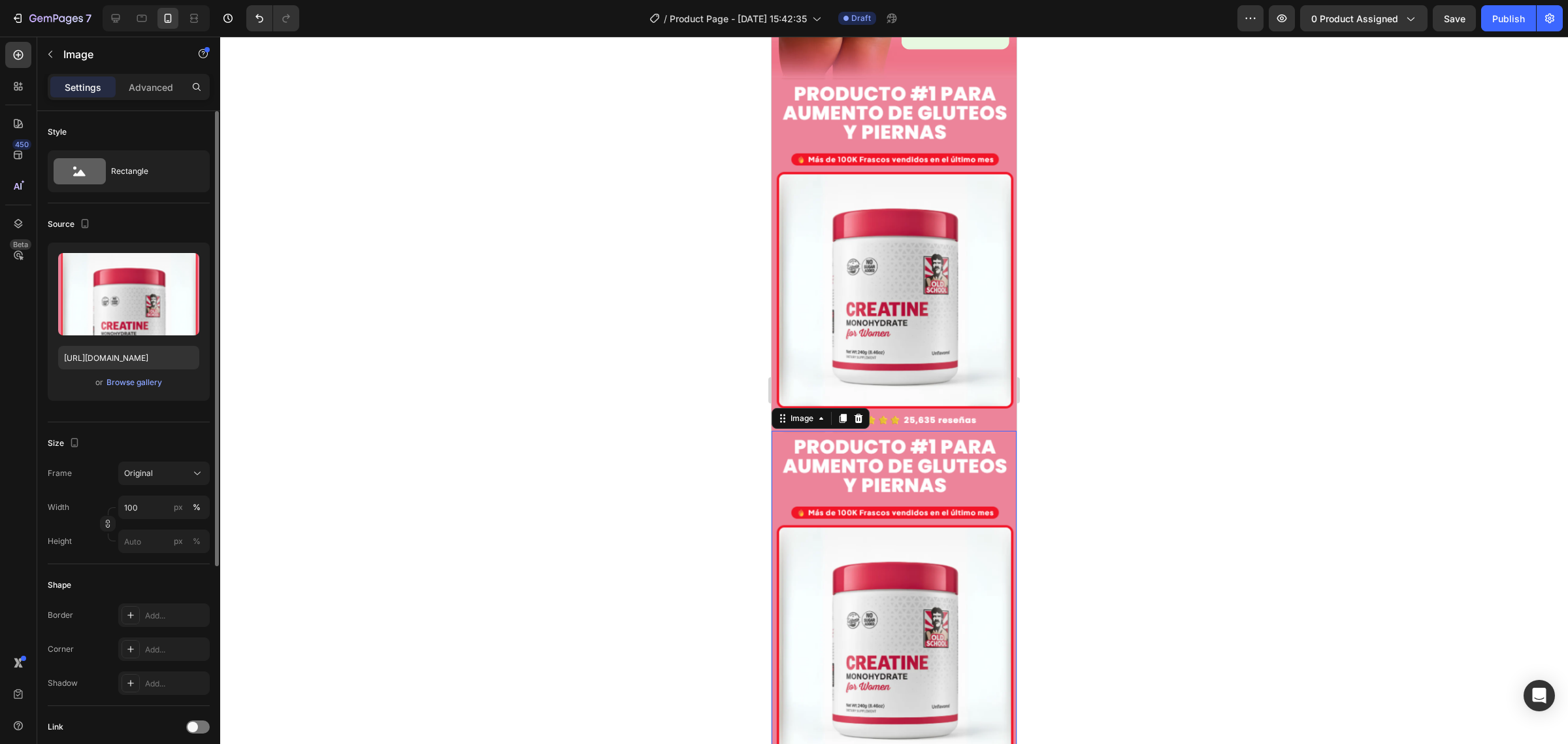
scroll to position [2046, 0]
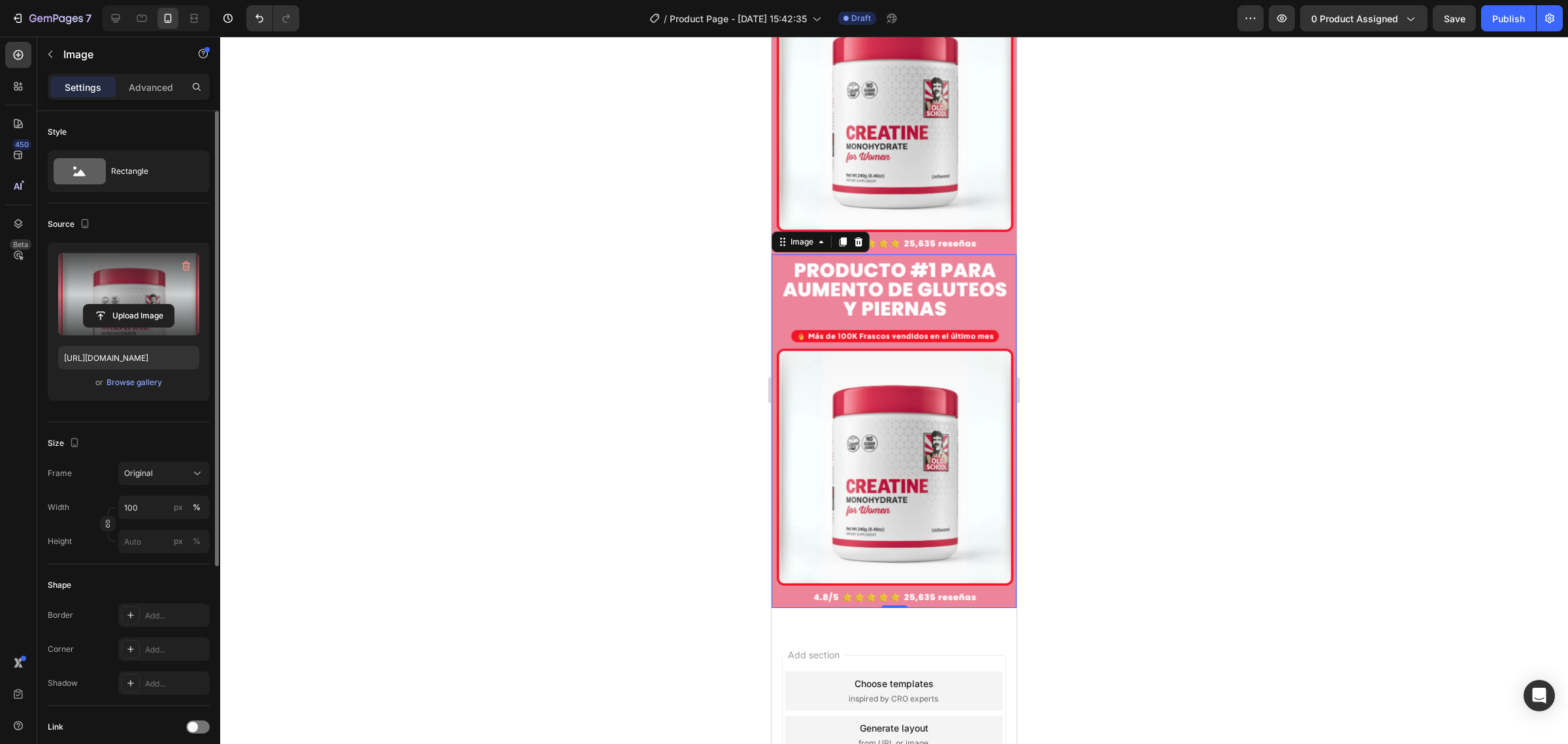
click at [181, 311] on div "Upload Image" at bounding box center [129, 316] width 141 height 24
click at [147, 306] on input "file" at bounding box center [129, 316] width 90 height 22
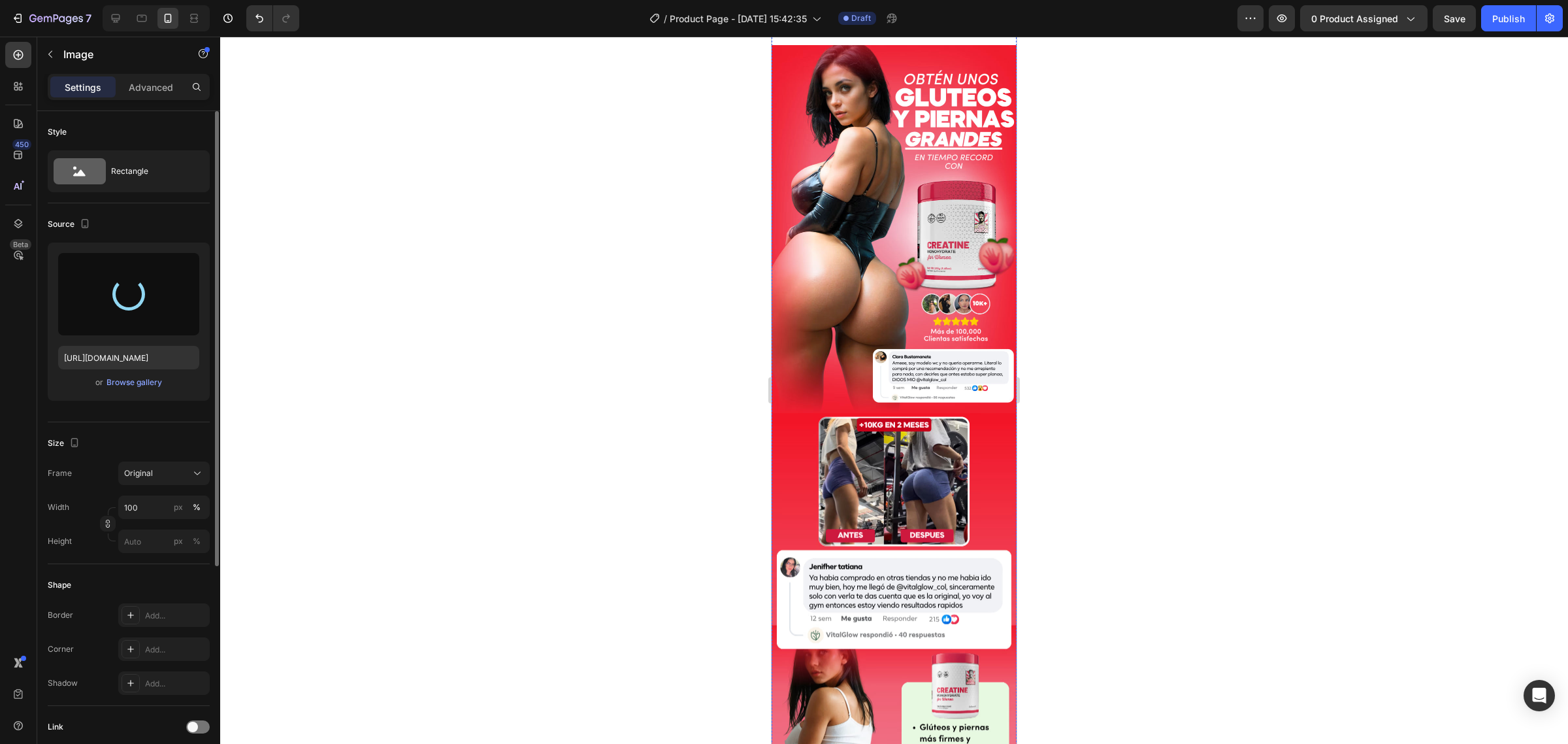
scroll to position [0, 0]
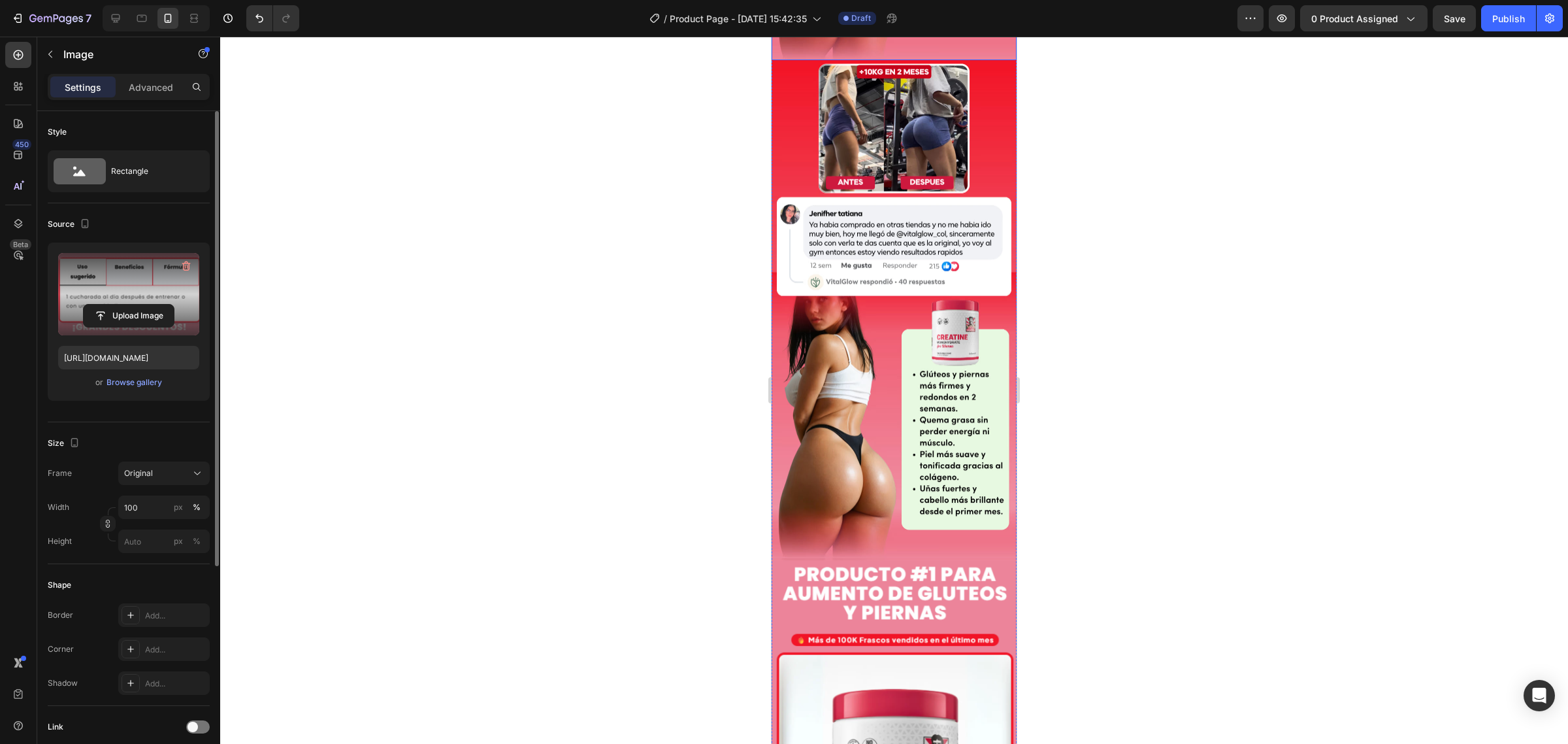
type input "https://cdn.shopify.com/s/files/1/0735/0507/9453/files/gempages_586300733888922…"
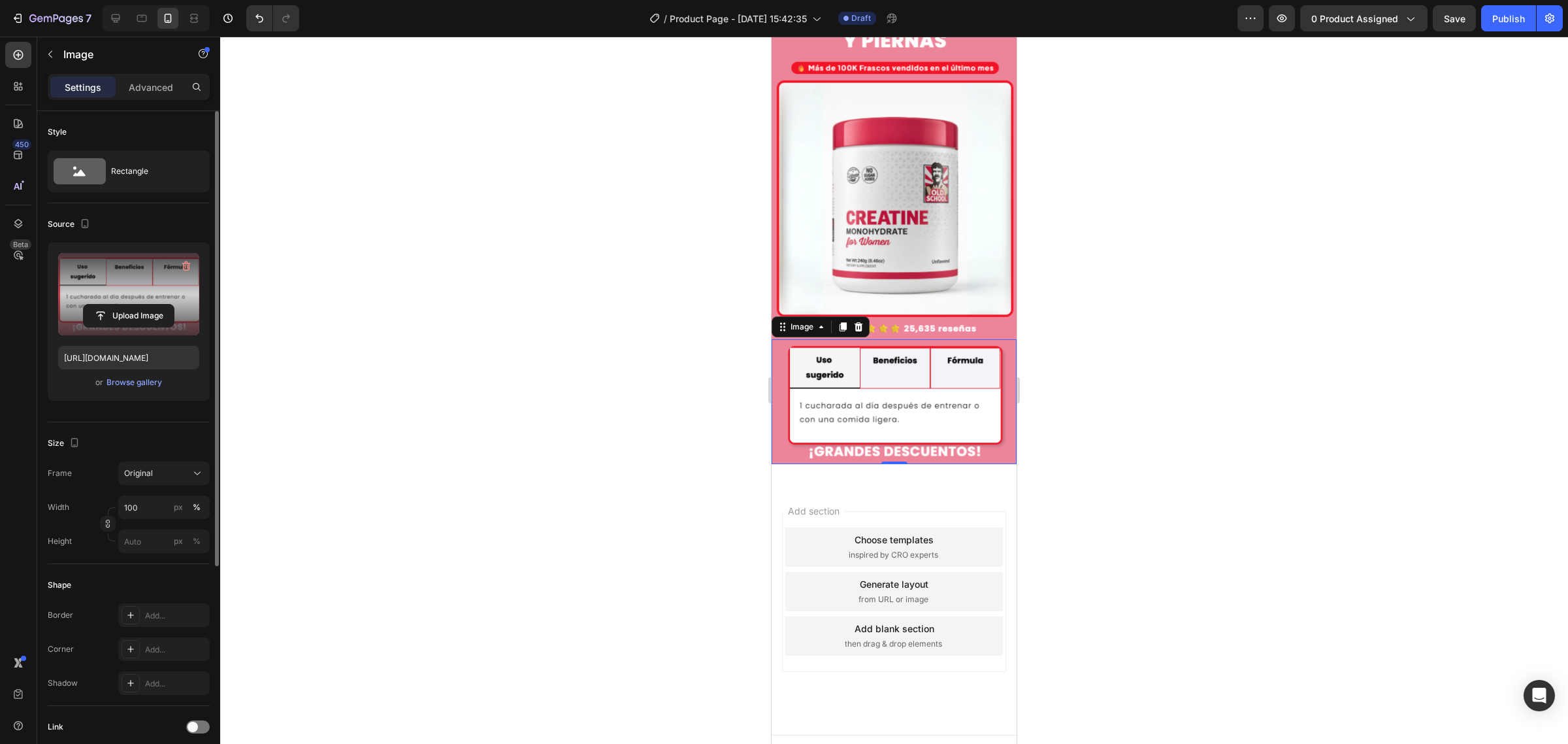
scroll to position [1861, 0]
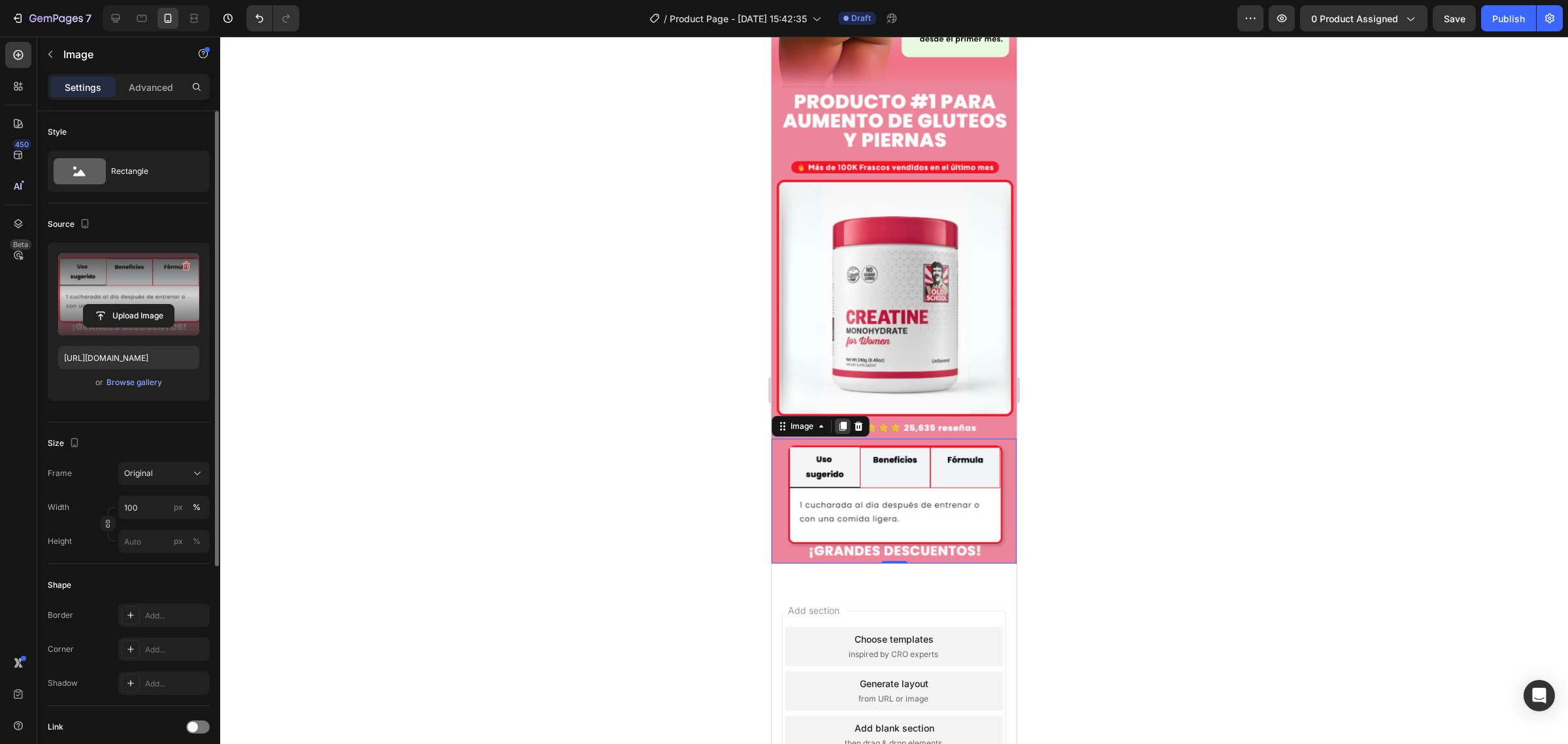
click at [842, 421] on icon at bounding box center [842, 426] width 10 height 10
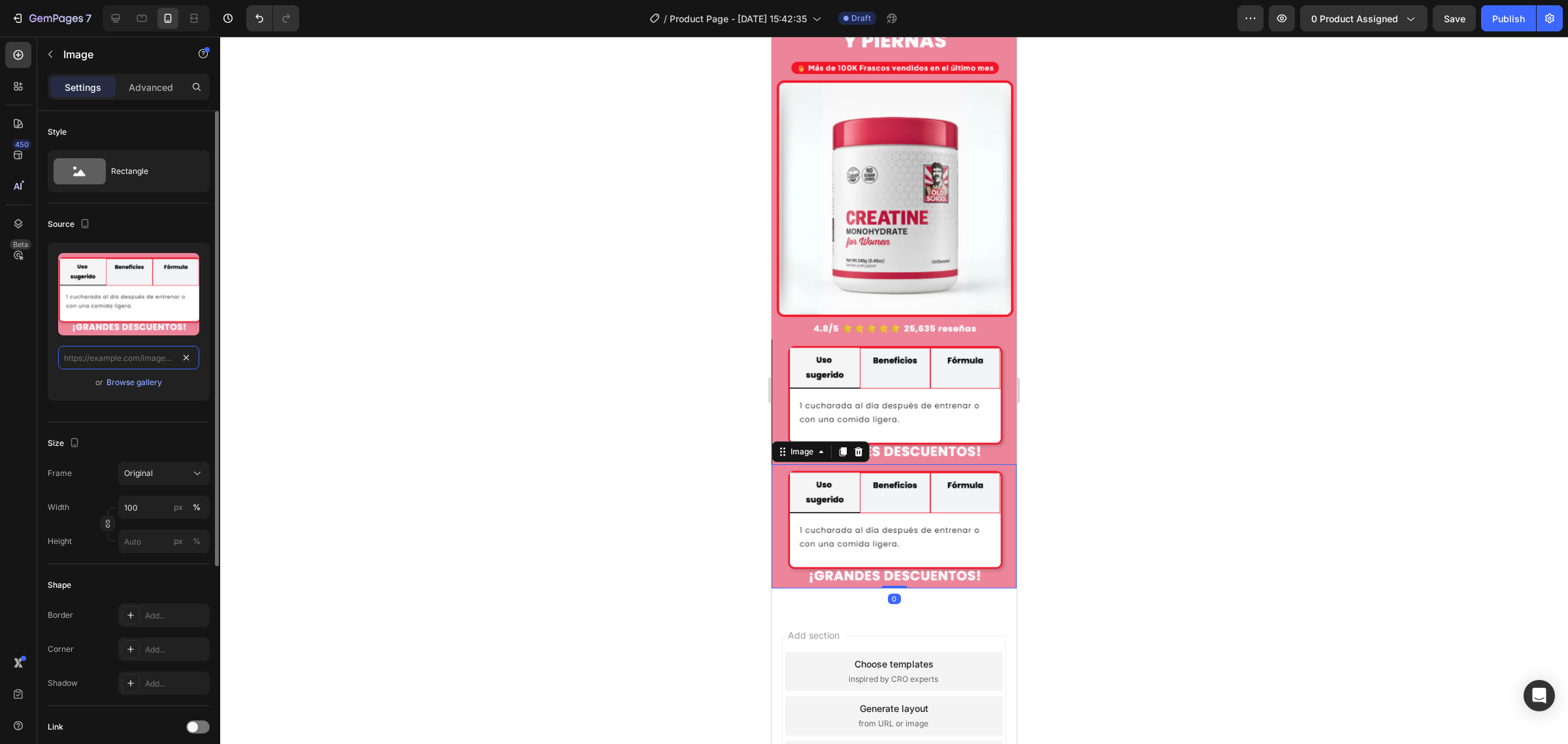
scroll to position [0, 0]
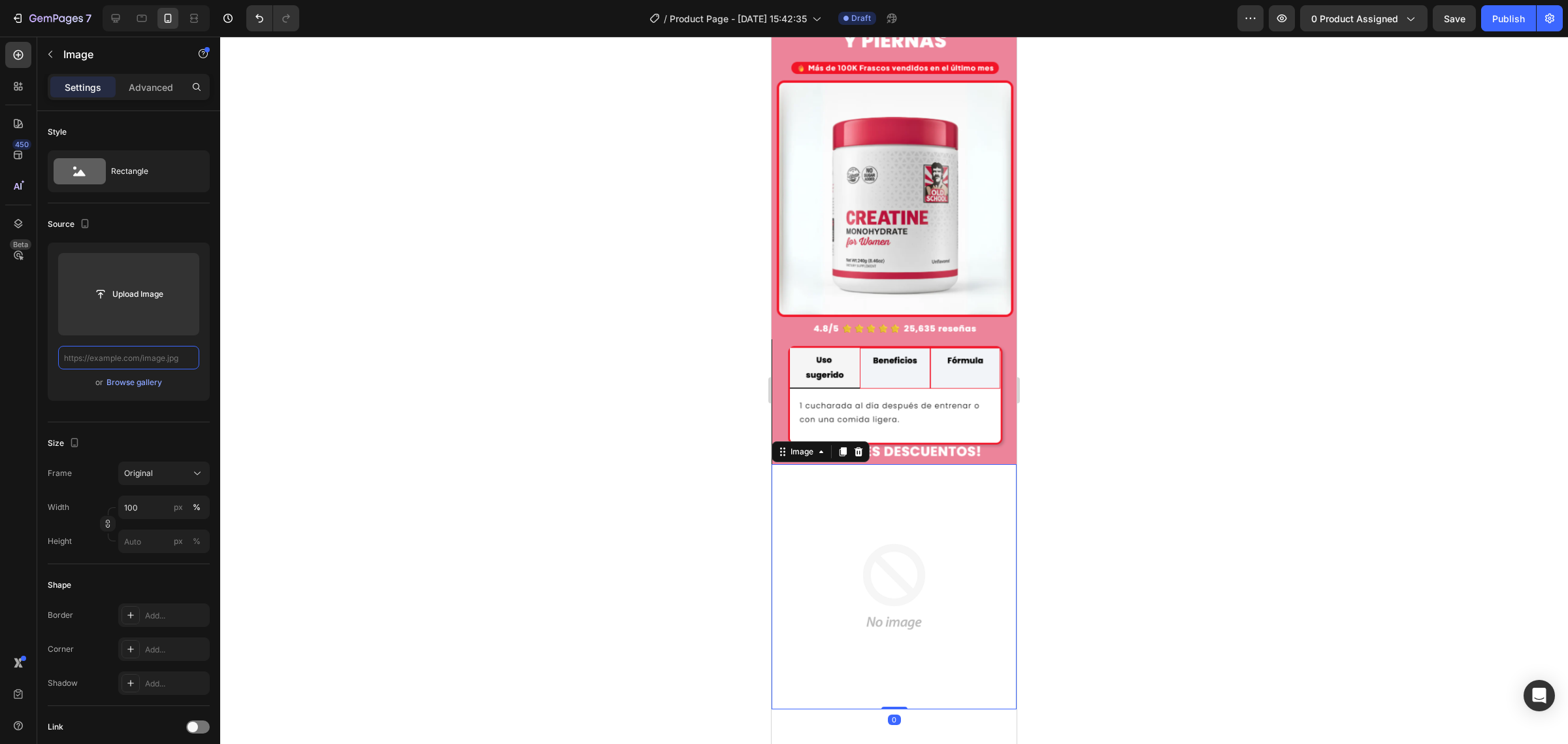
paste input "https://cdn.shopify.com/s/files/1/0924/3872/4895/files/Msde10000Clientassatisfe…"
type input "https://cdn.shopify.com/s/files/1/0924/3872/4895/files/Msde10000Clientassatisfe…"
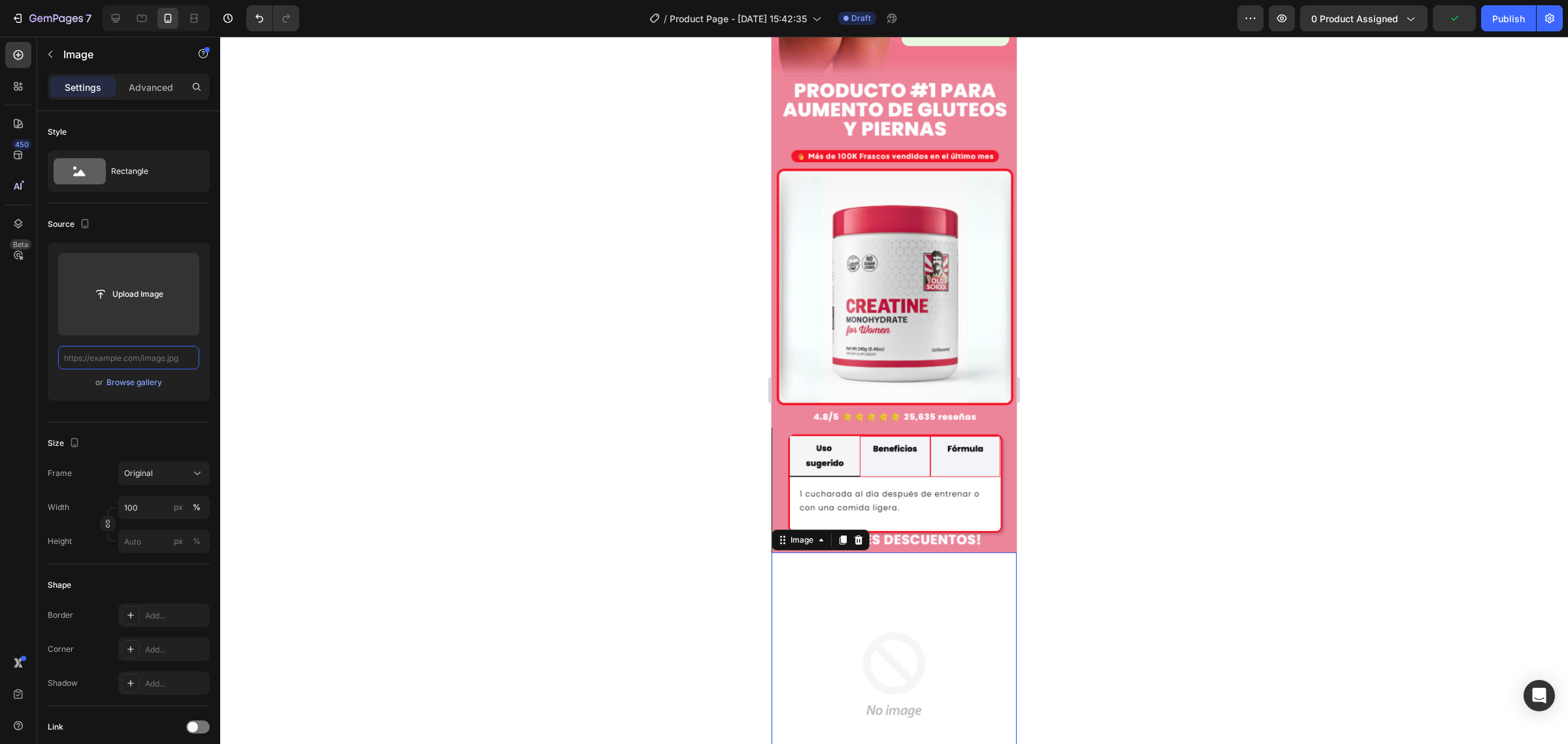
scroll to position [1961, 0]
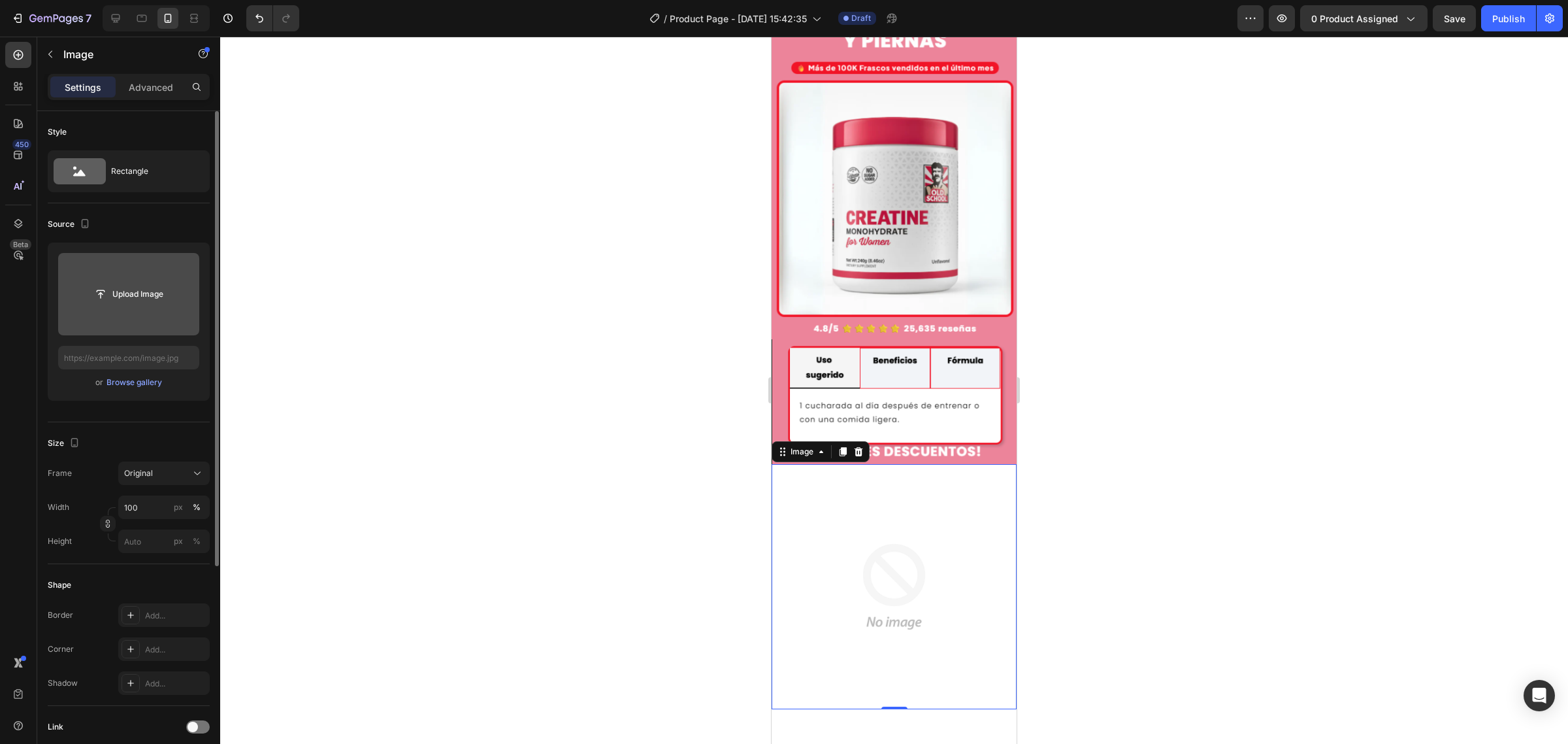
click at [152, 318] on input "file" at bounding box center [129, 294] width 141 height 82
type input "https://cdn.shopify.com/s/files/1/0735/0507/9453/files/gempages_586300733888922…"
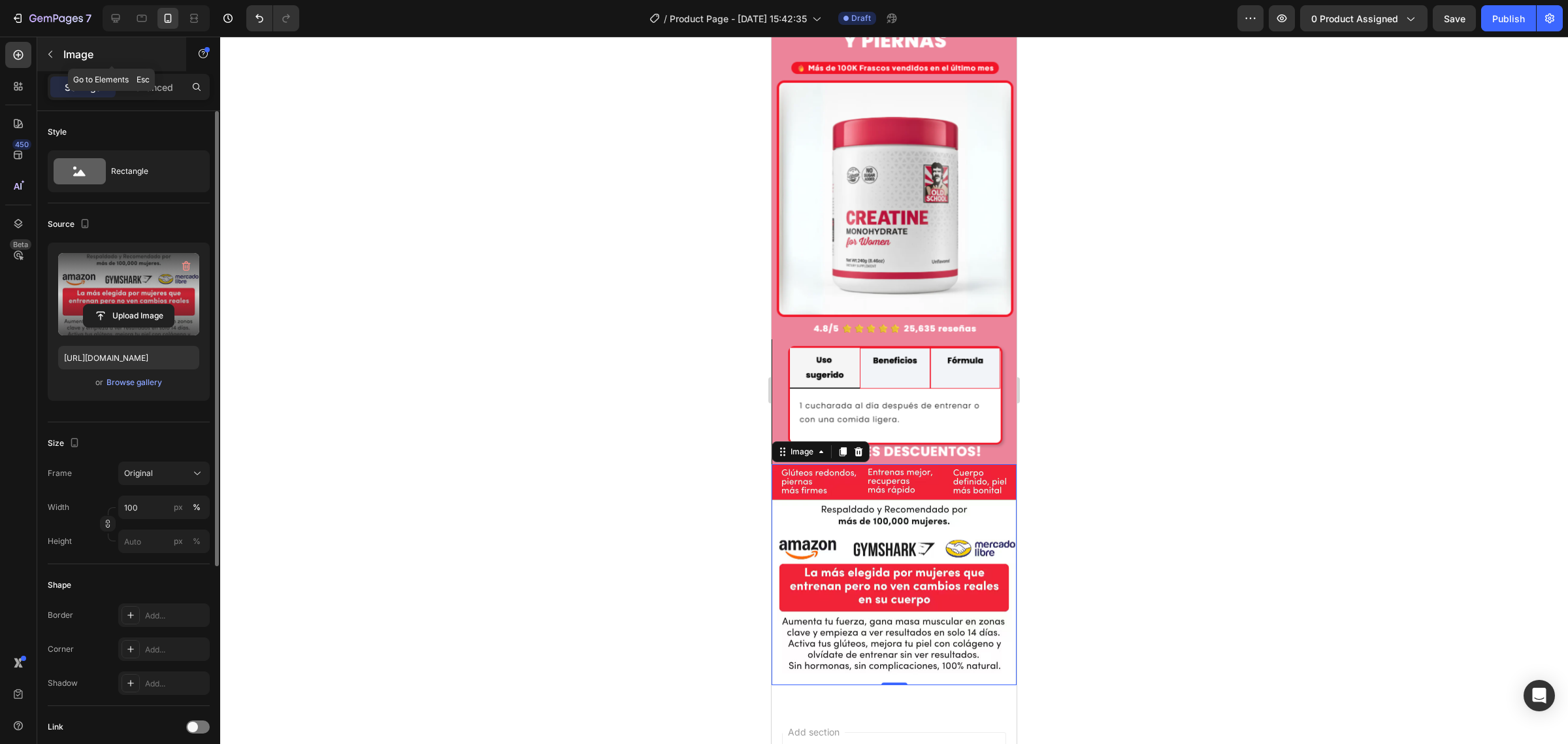
click at [60, 57] on button "button" at bounding box center [50, 54] width 21 height 21
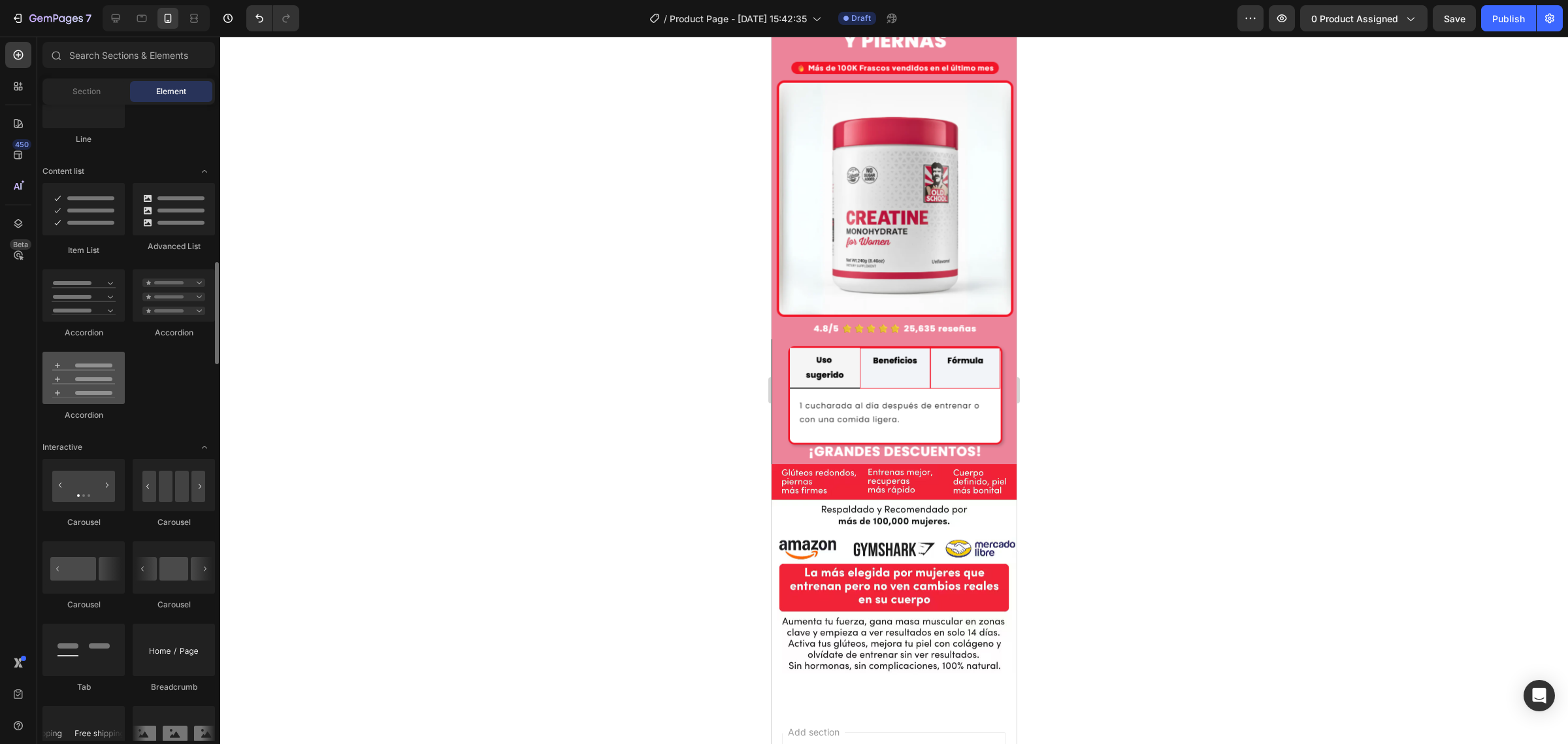
scroll to position [1062, 0]
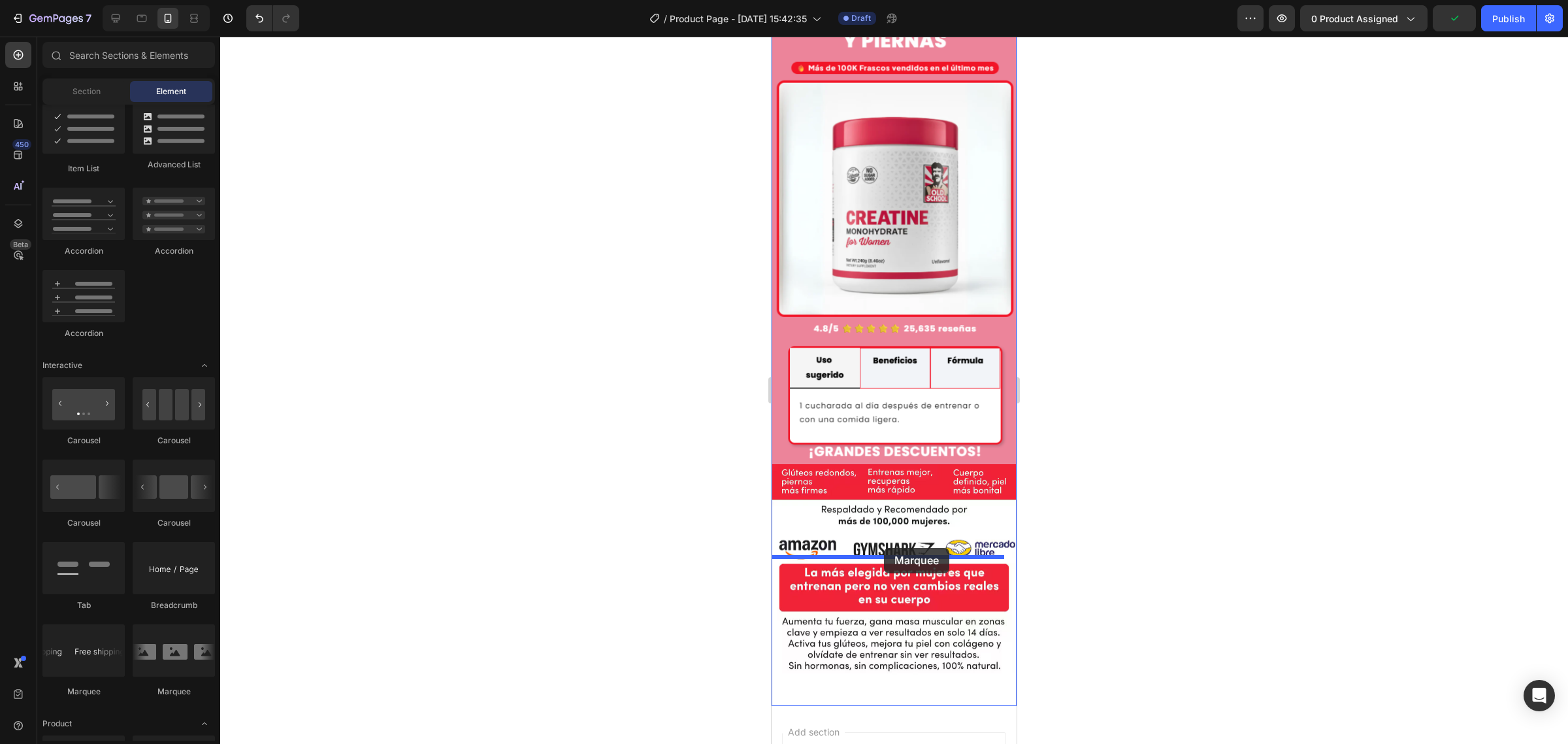
drag, startPoint x: 950, startPoint y: 700, endPoint x: 884, endPoint y: 548, distance: 165.7
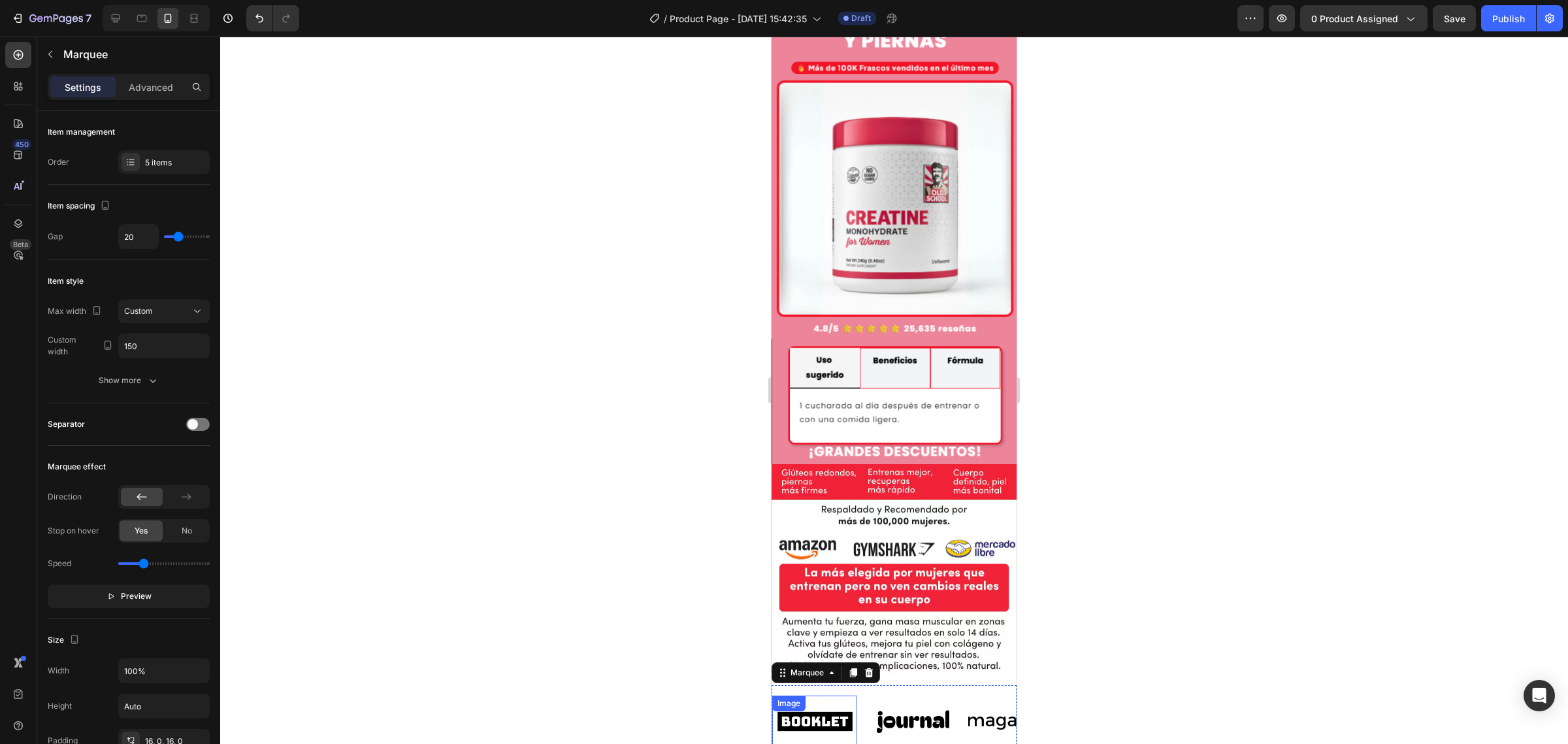
click at [831, 703] on img at bounding box center [815, 721] width 85 height 36
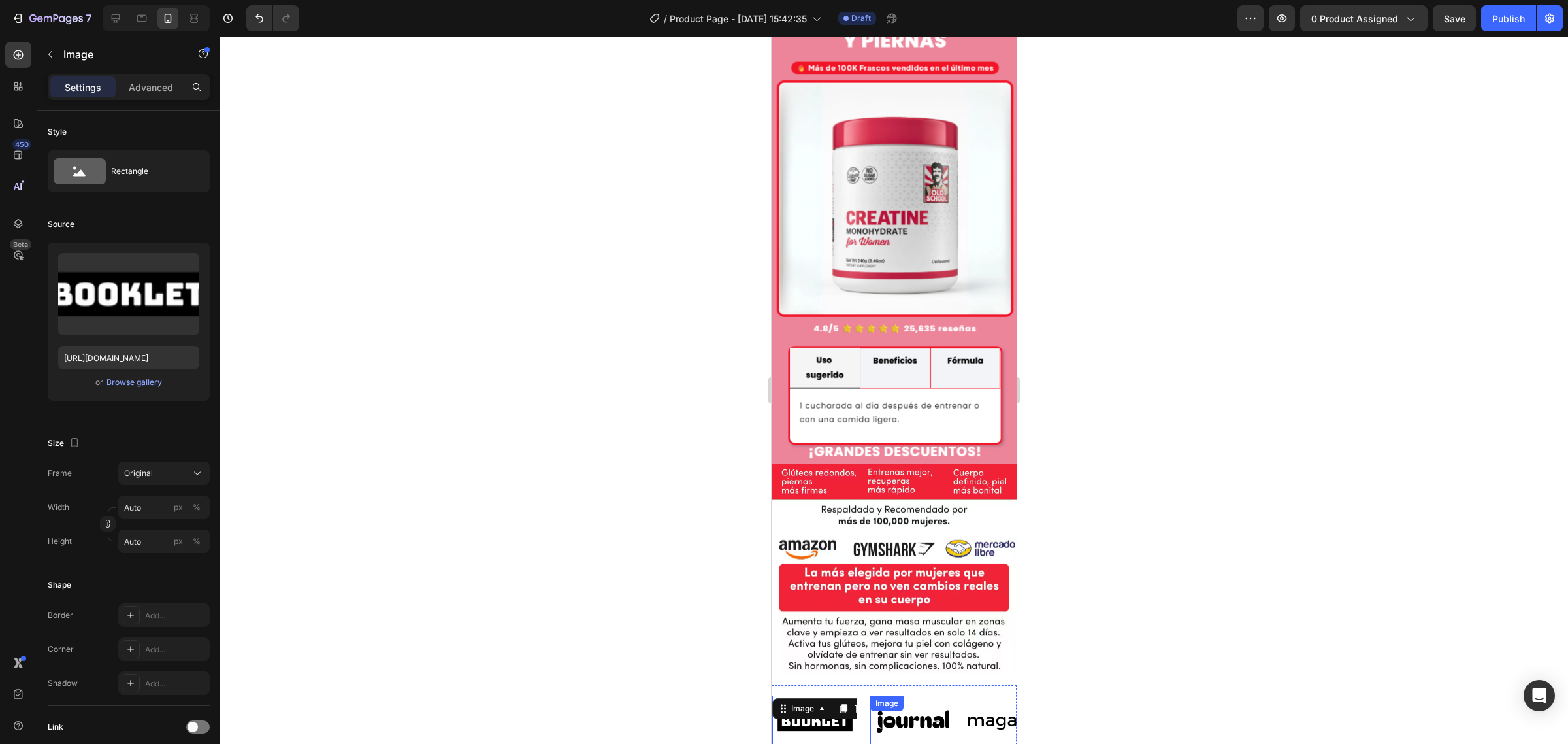
click at [882, 696] on div "Image" at bounding box center [912, 721] width 85 height 52
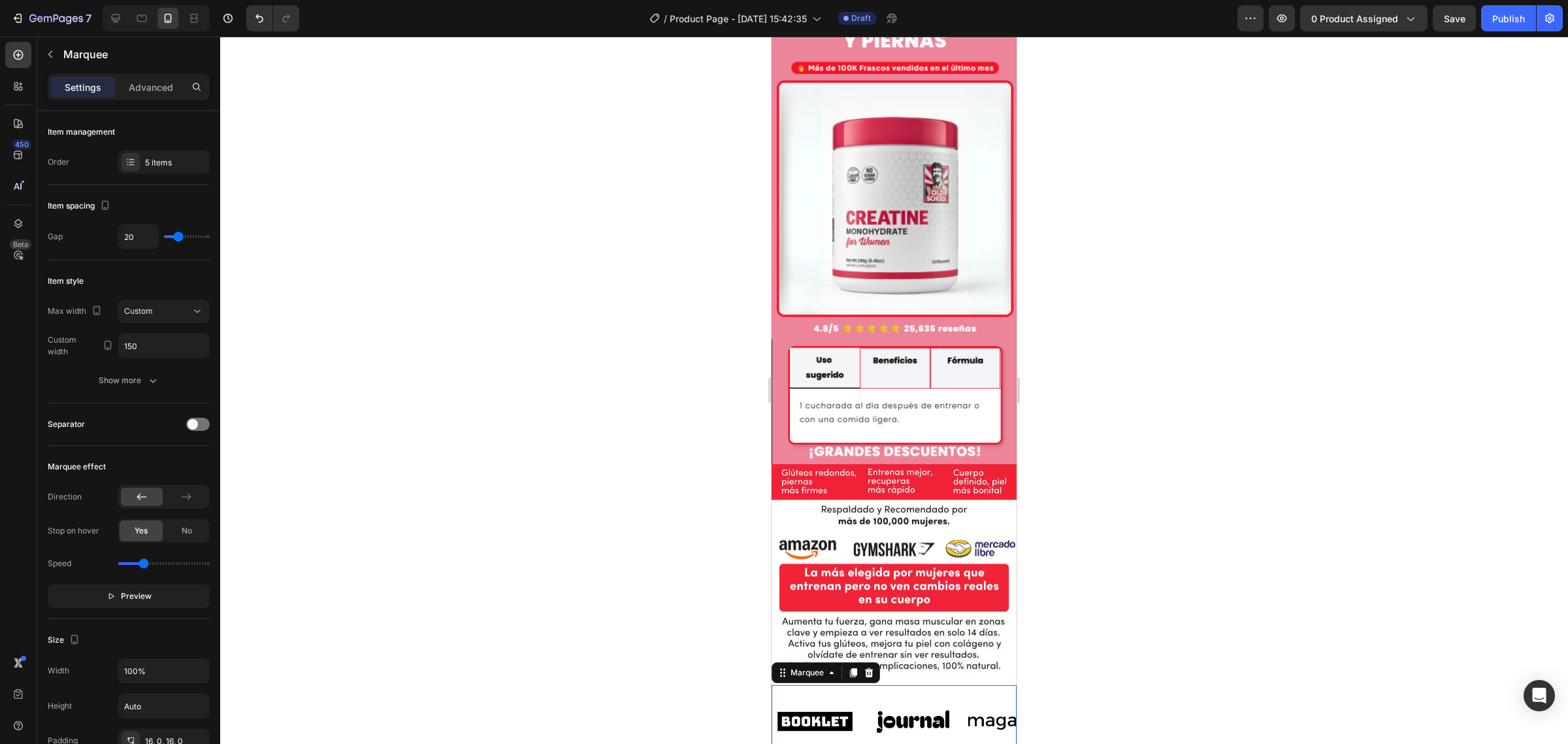
click at [856, 685] on div "Image Image Image Image Image Image Image Image Image Image Marquee 0" at bounding box center [894, 721] width 245 height 73
click at [866, 668] on icon at bounding box center [869, 673] width 10 height 10
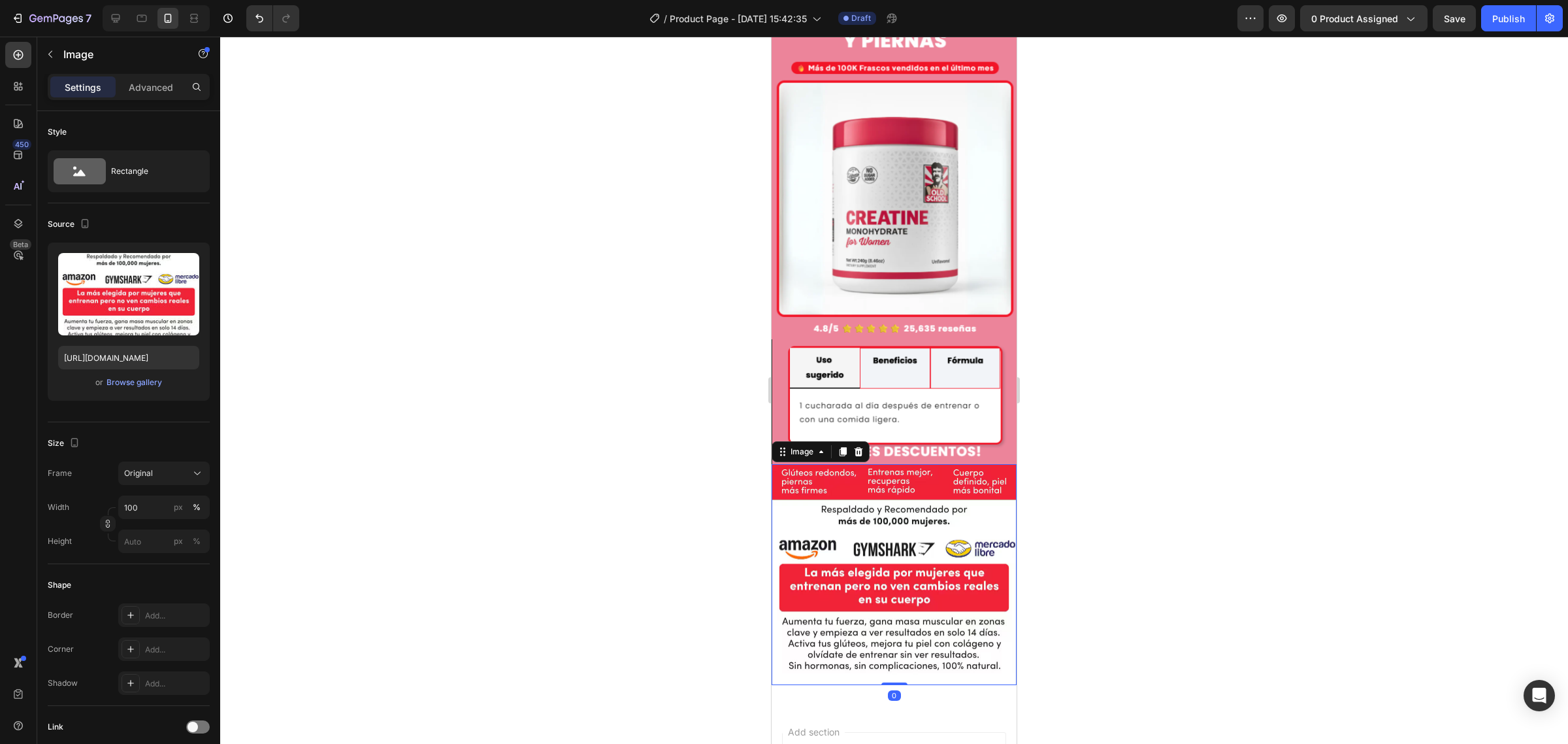
click at [896, 464] on img at bounding box center [894, 575] width 245 height 222
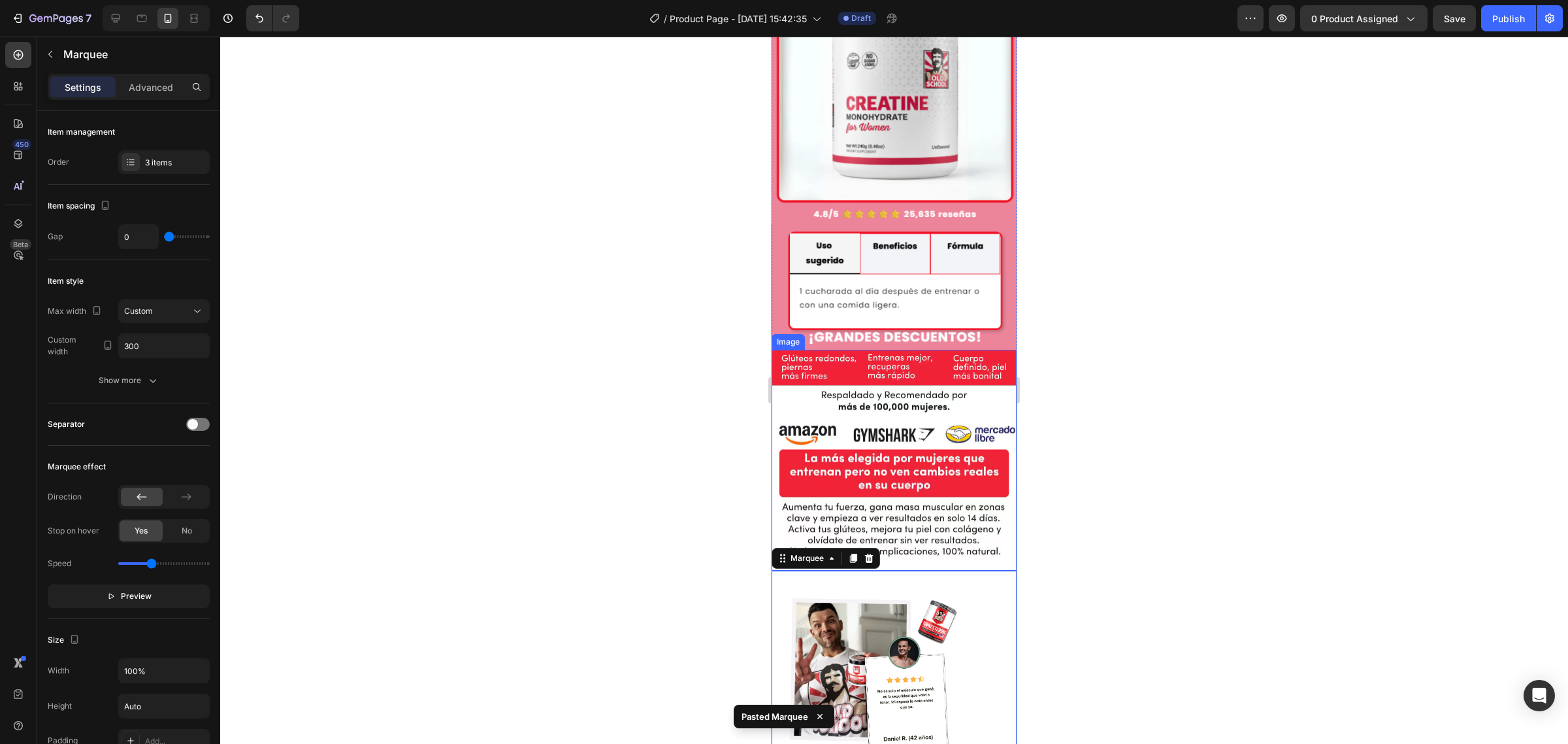
scroll to position [2284, 0]
